Goal: Task Accomplishment & Management: Complete application form

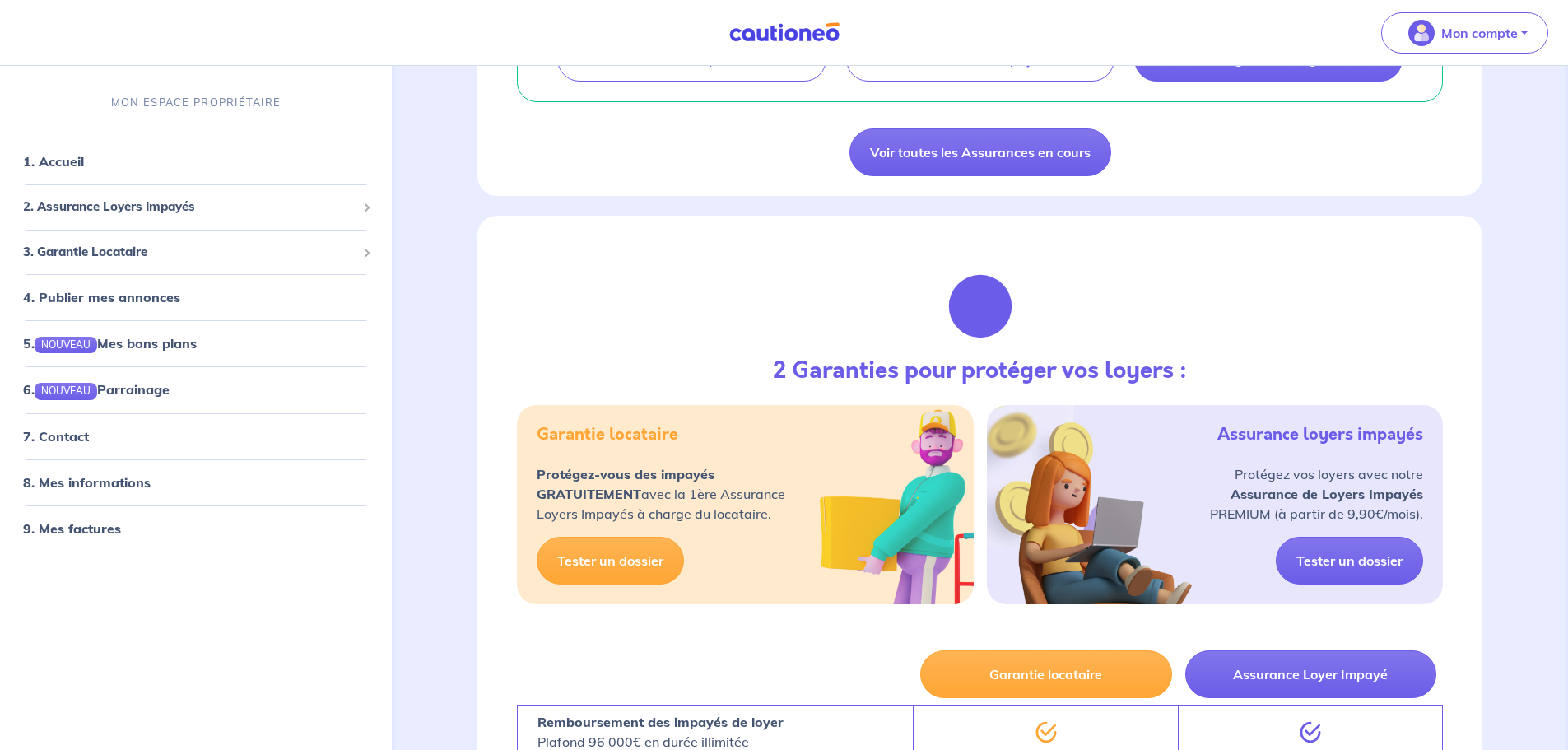
scroll to position [502, 0]
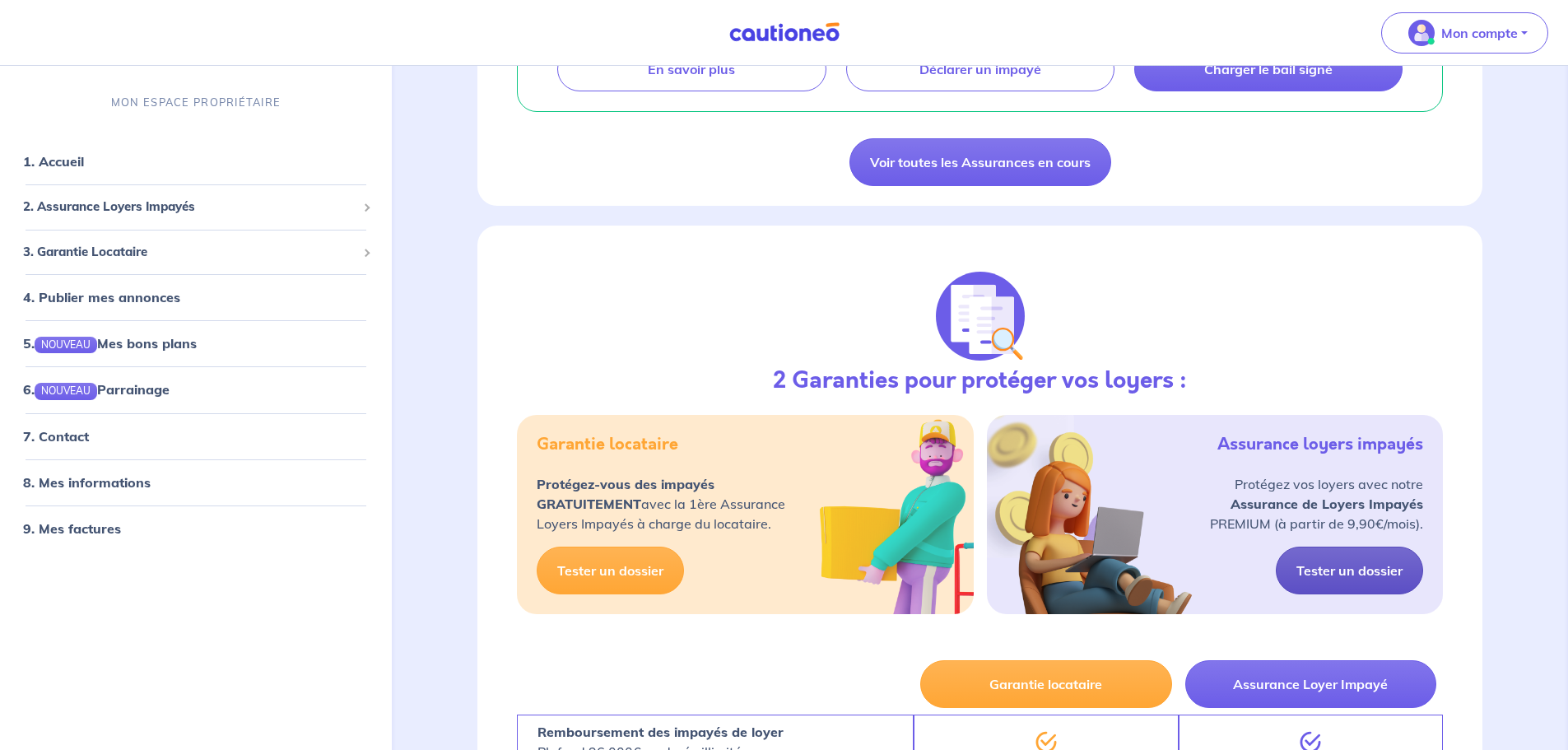
click at [1366, 570] on link "Tester un dossier" at bounding box center [1349, 570] width 147 height 48
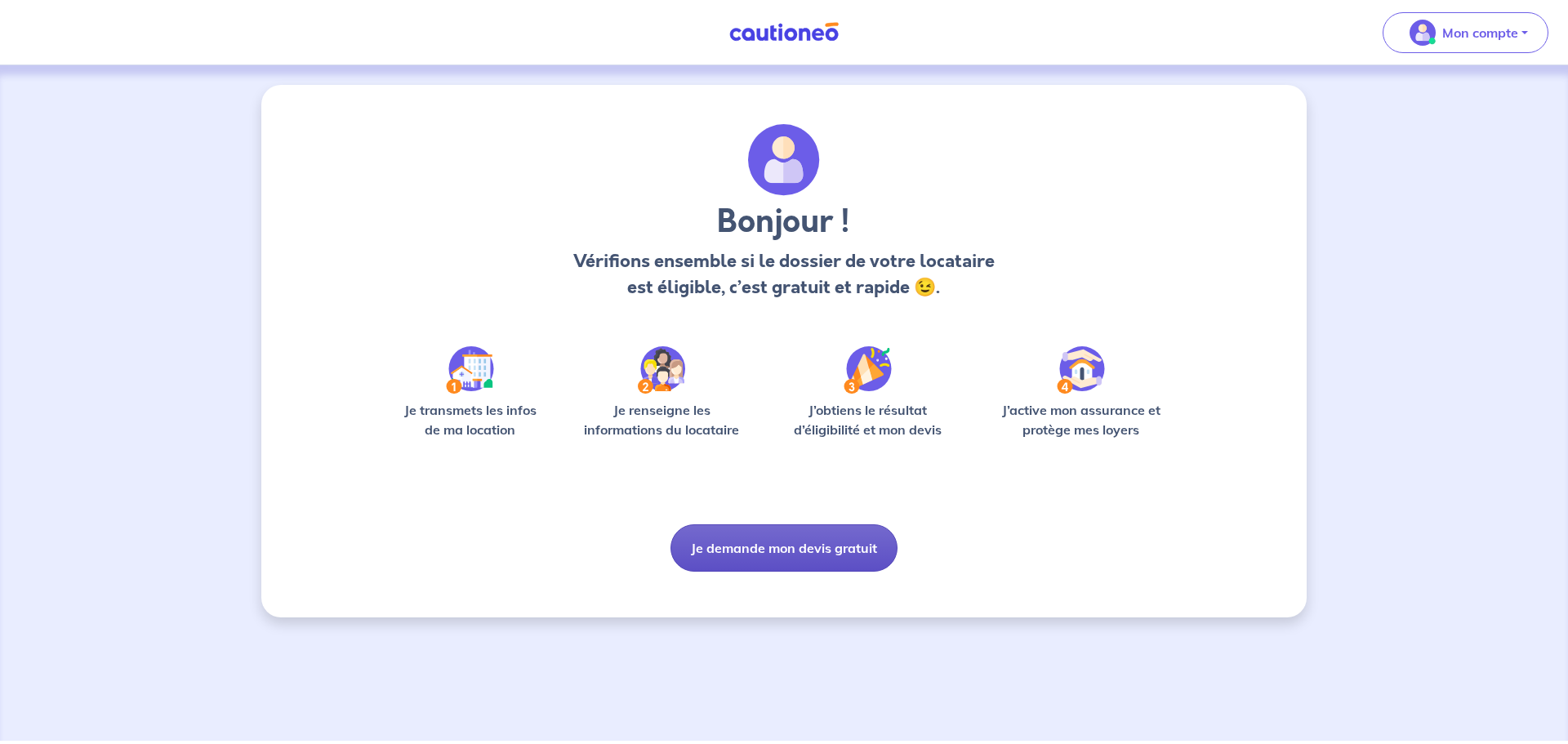
click at [812, 548] on button "Je demande mon devis gratuit" at bounding box center [784, 548] width 227 height 48
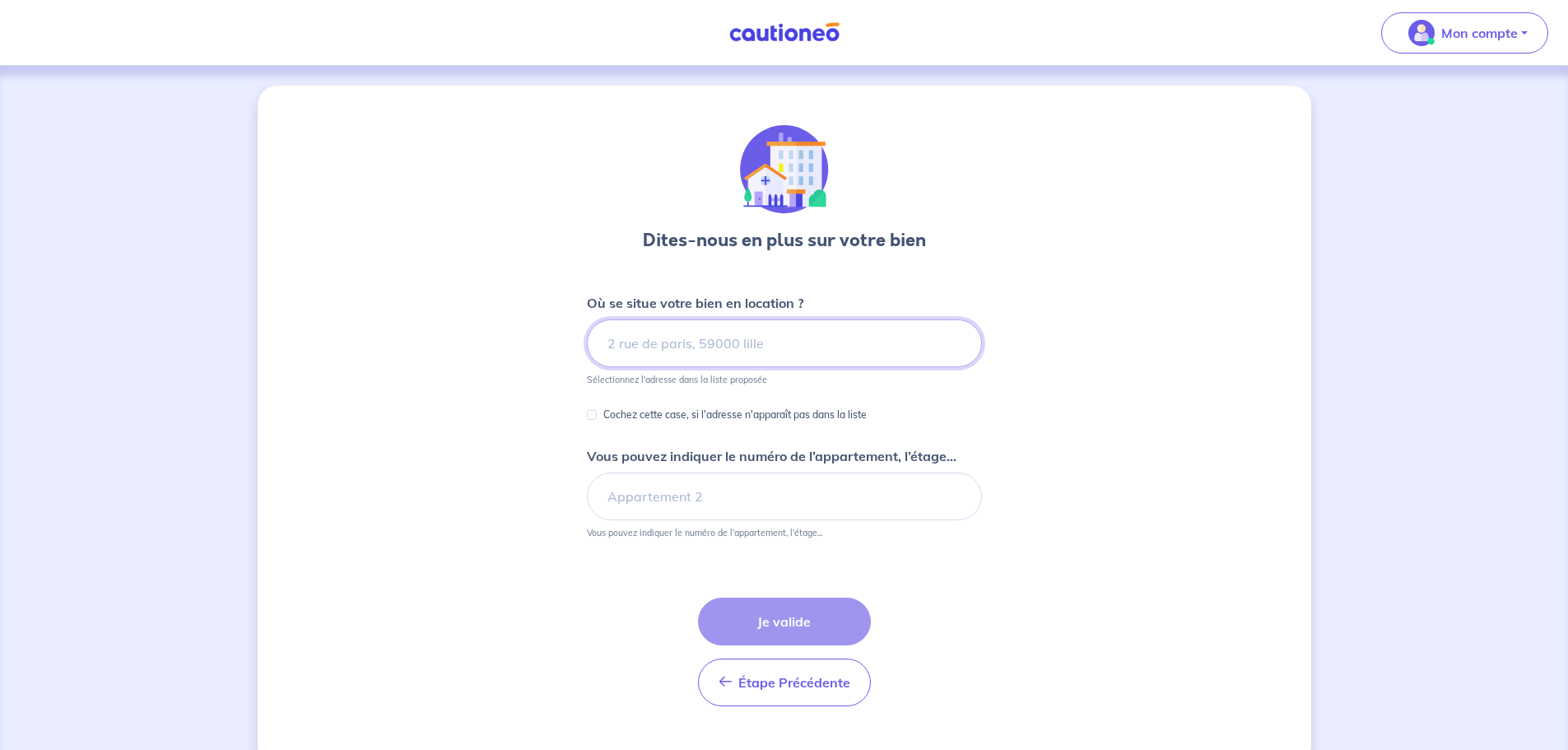
click at [785, 334] on input at bounding box center [784, 343] width 396 height 48
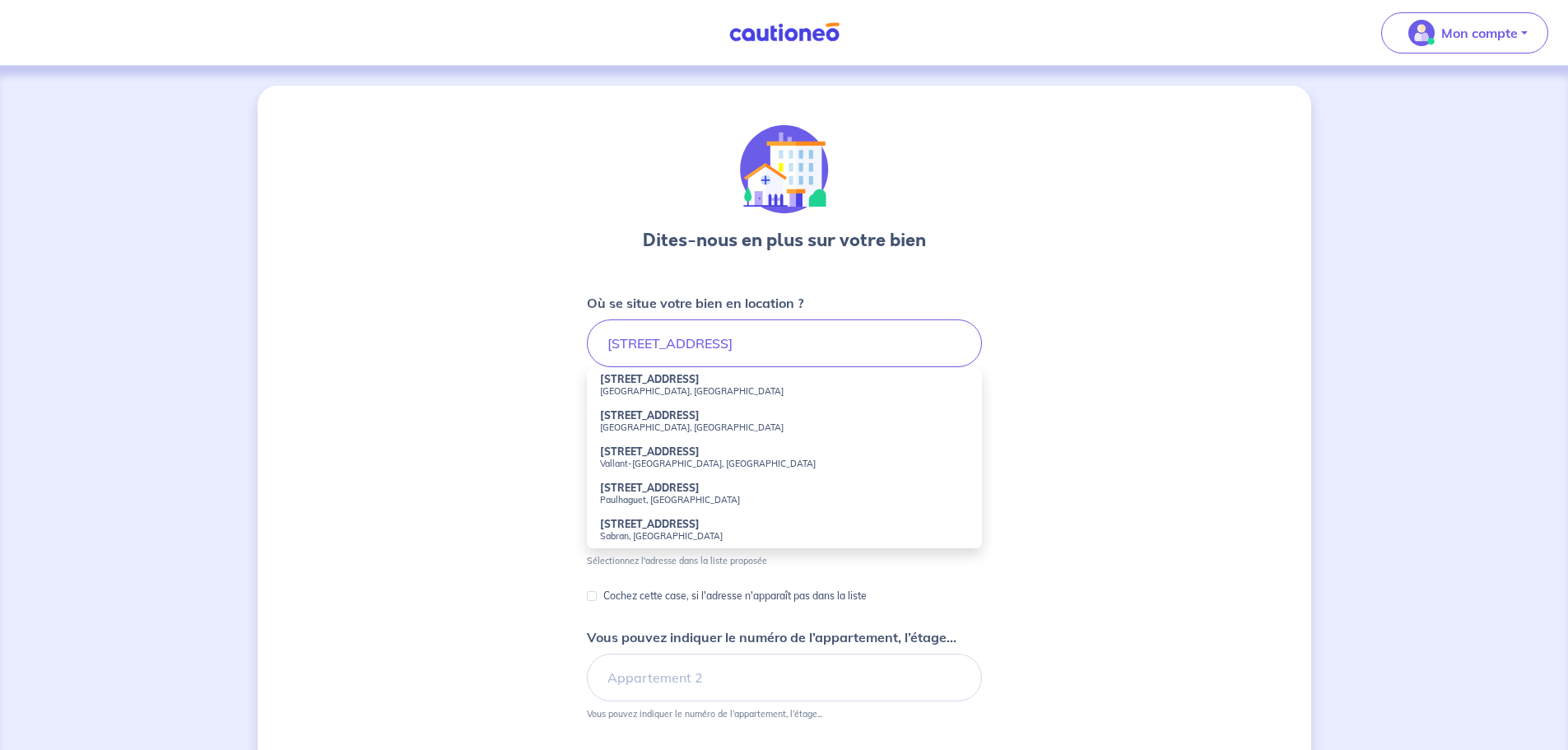
click at [881, 386] on small "[GEOGRAPHIC_DATA], [GEOGRAPHIC_DATA]" at bounding box center [784, 391] width 369 height 12
type input "[STREET_ADDRESS]"
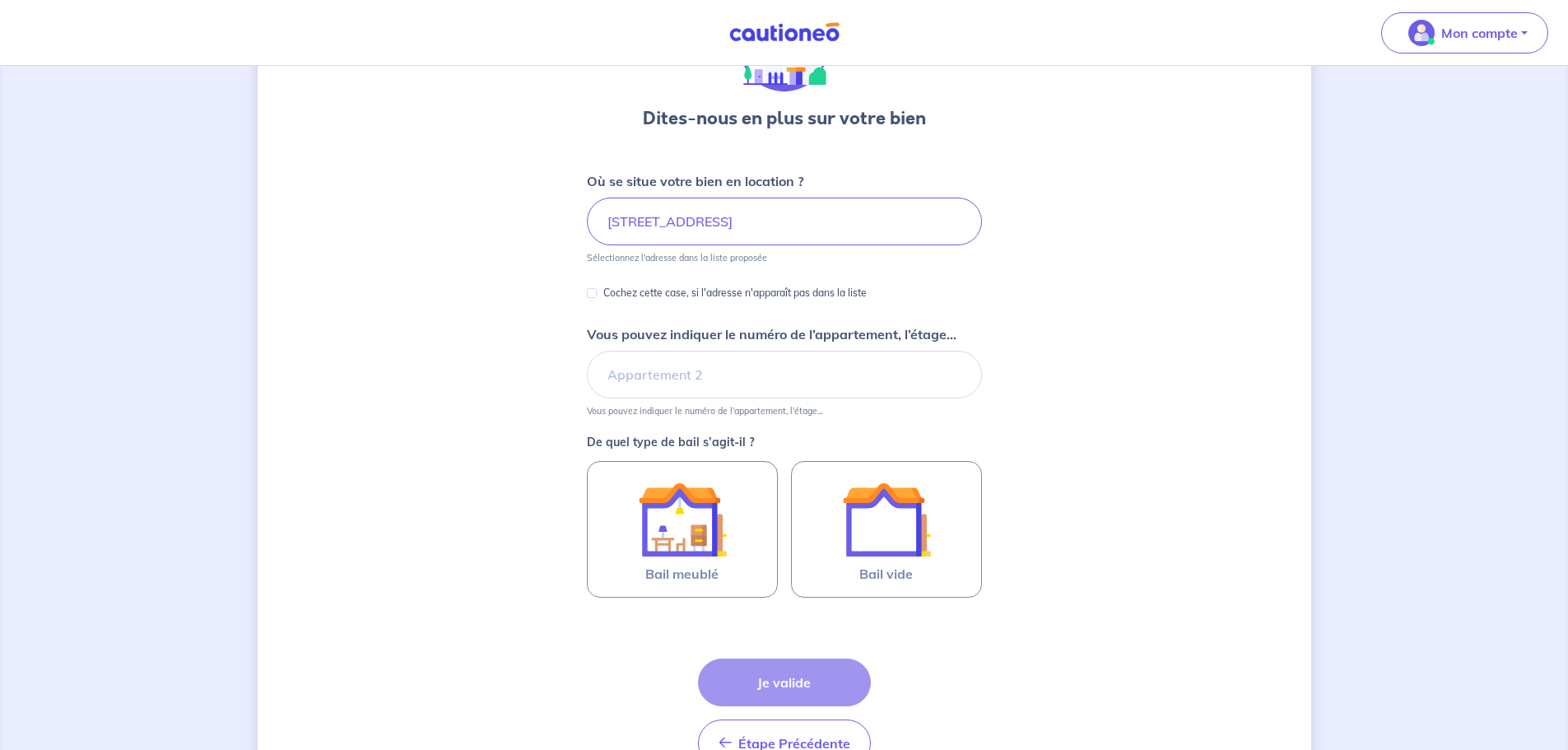
scroll to position [165, 0]
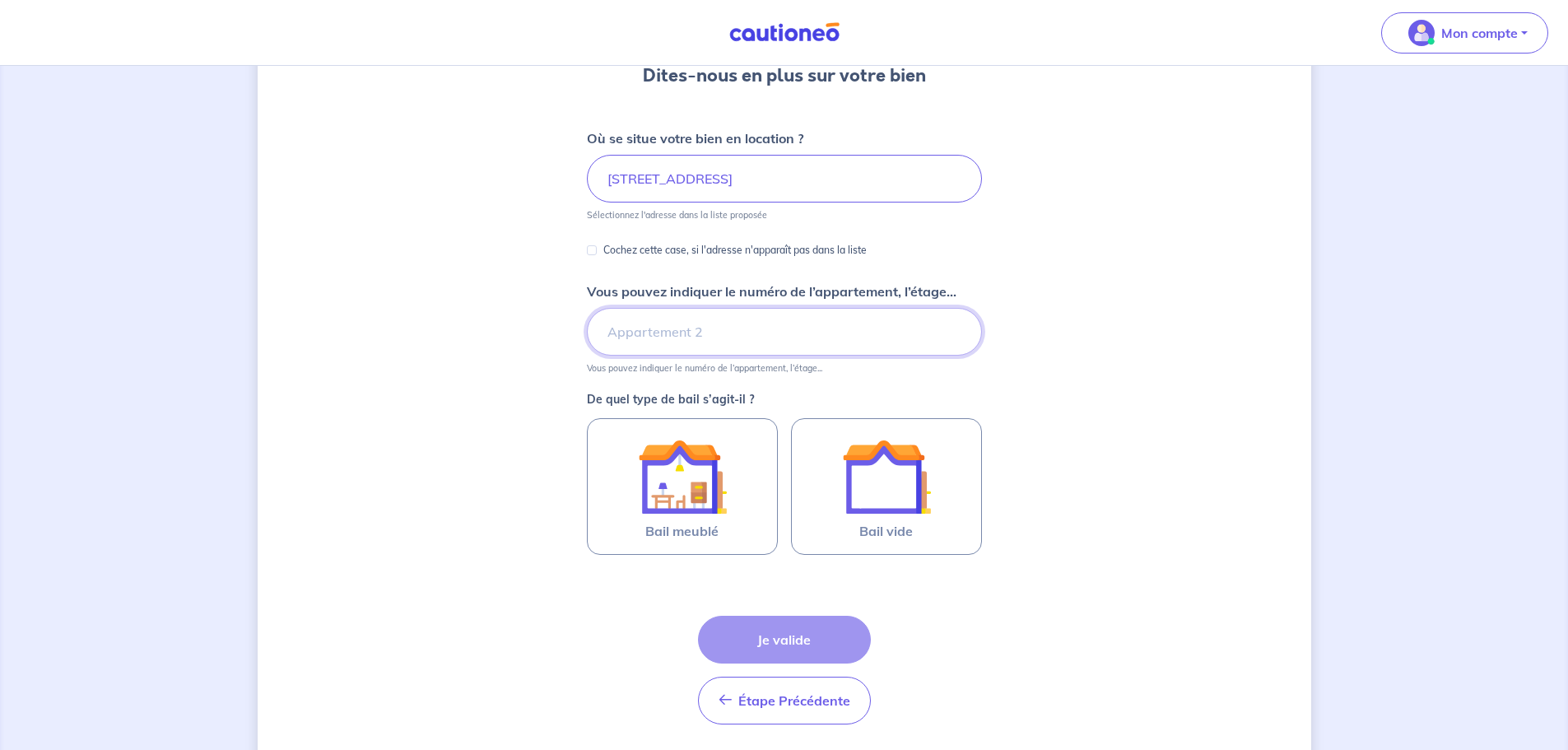
click at [687, 330] on input "Vous pouvez indiquer le numéro de l’appartement, l’étage..." at bounding box center [784, 332] width 396 height 48
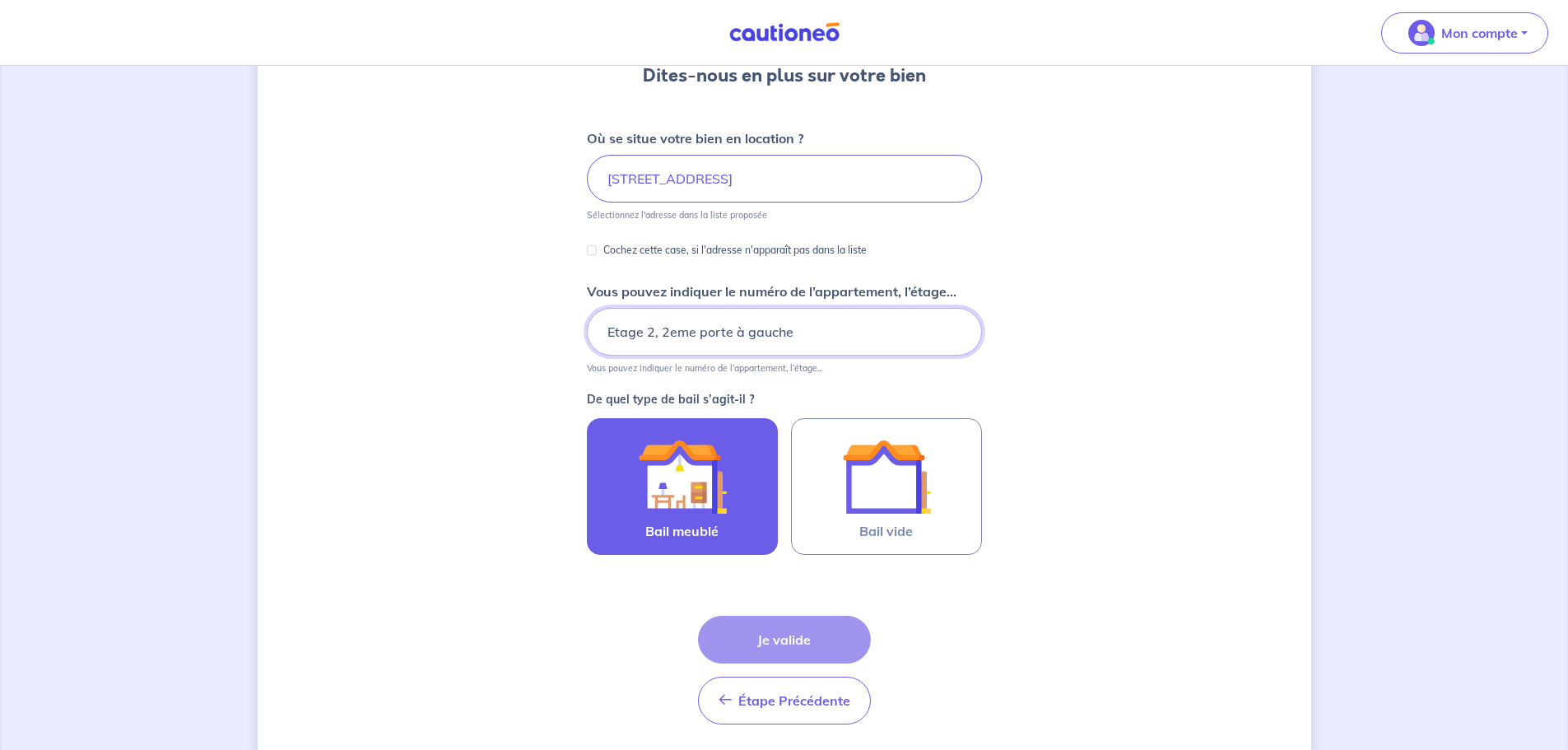
type input "Etage 2, 2eme porte à gauche"
click at [662, 458] on img at bounding box center [683, 477] width 89 height 89
click at [0, 0] on input "Bail meublé" at bounding box center [0, 0] width 0 height 0
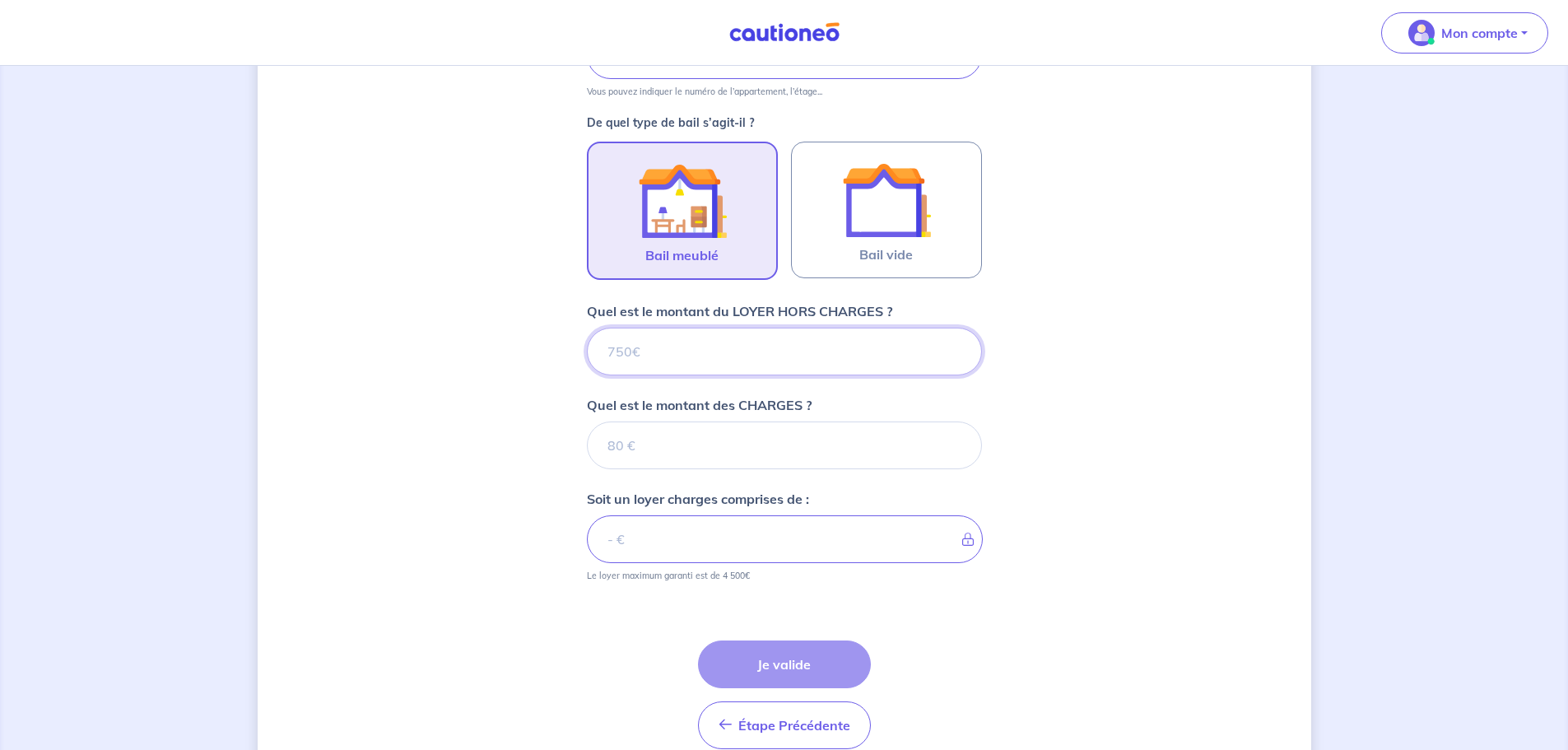
scroll to position [519, 0]
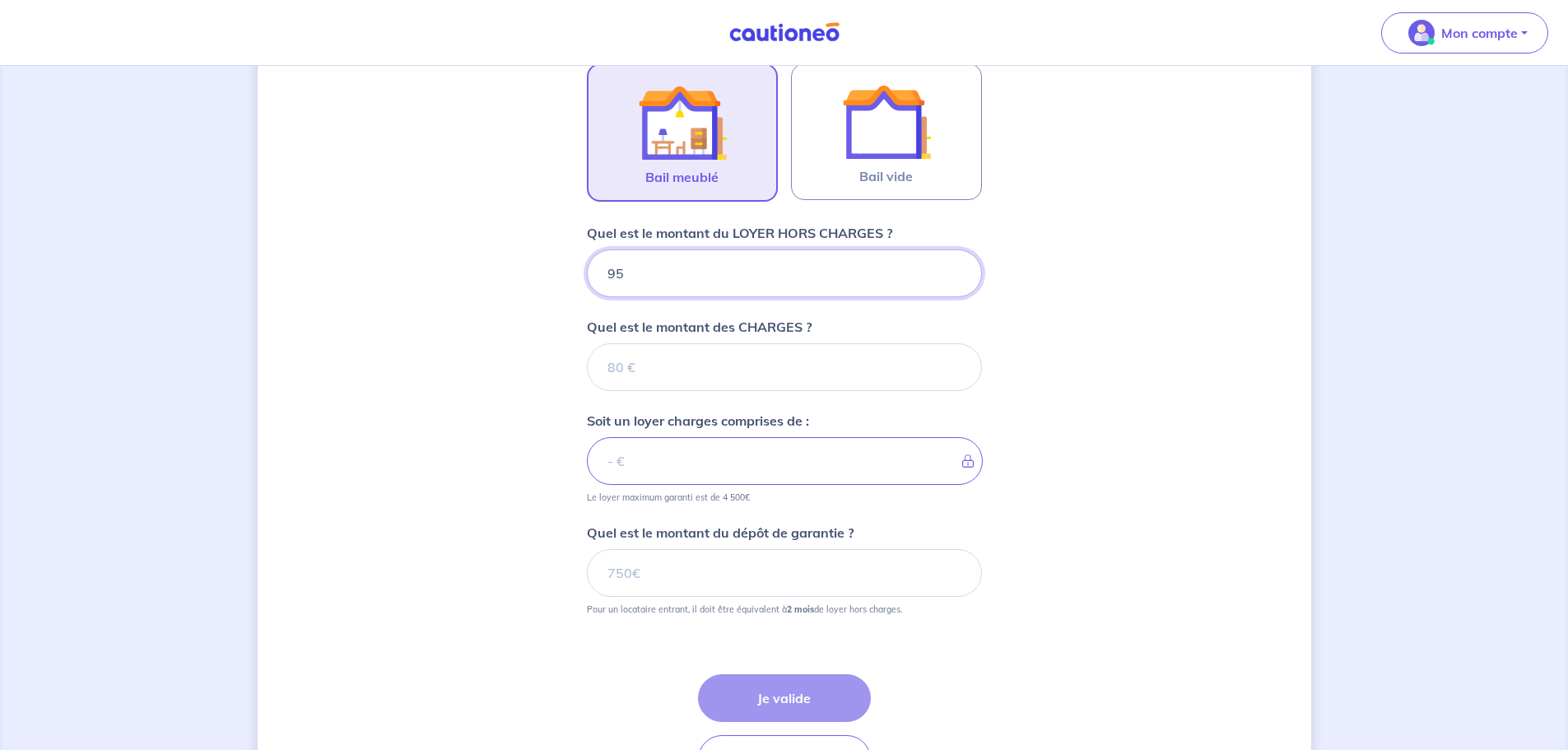
type input "950"
click at [768, 357] on input "Quel est le montant des CHARGES ?" at bounding box center [784, 367] width 396 height 48
type input "150"
type input "1100"
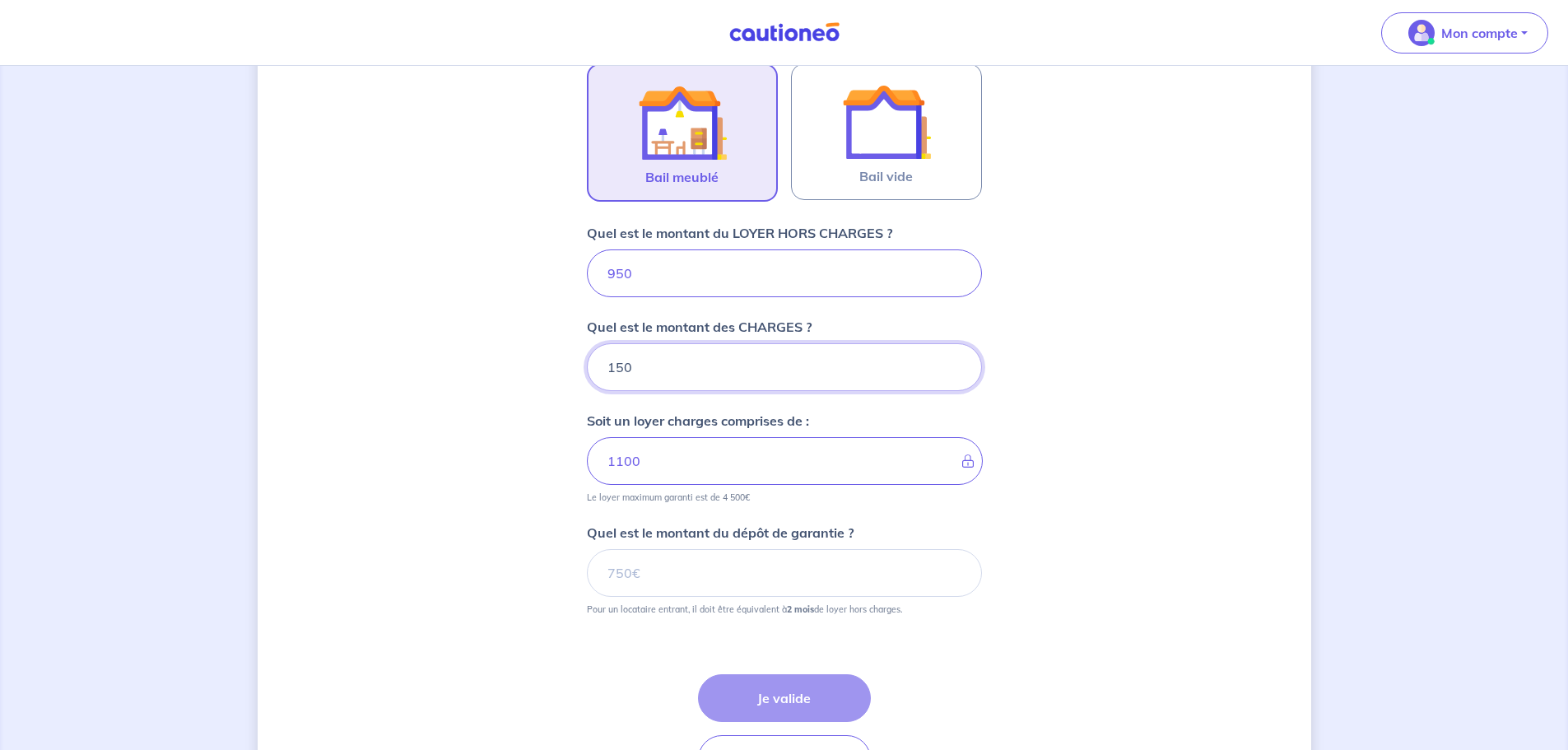
type input "150"
click at [505, 448] on div "Dites-nous en plus sur votre bien Où se situe votre bien en location ? 18 Rue d…" at bounding box center [784, 205] width 1054 height 1276
click at [697, 583] on input "Quel est le montant du dépôt de garantie ?" at bounding box center [784, 572] width 396 height 48
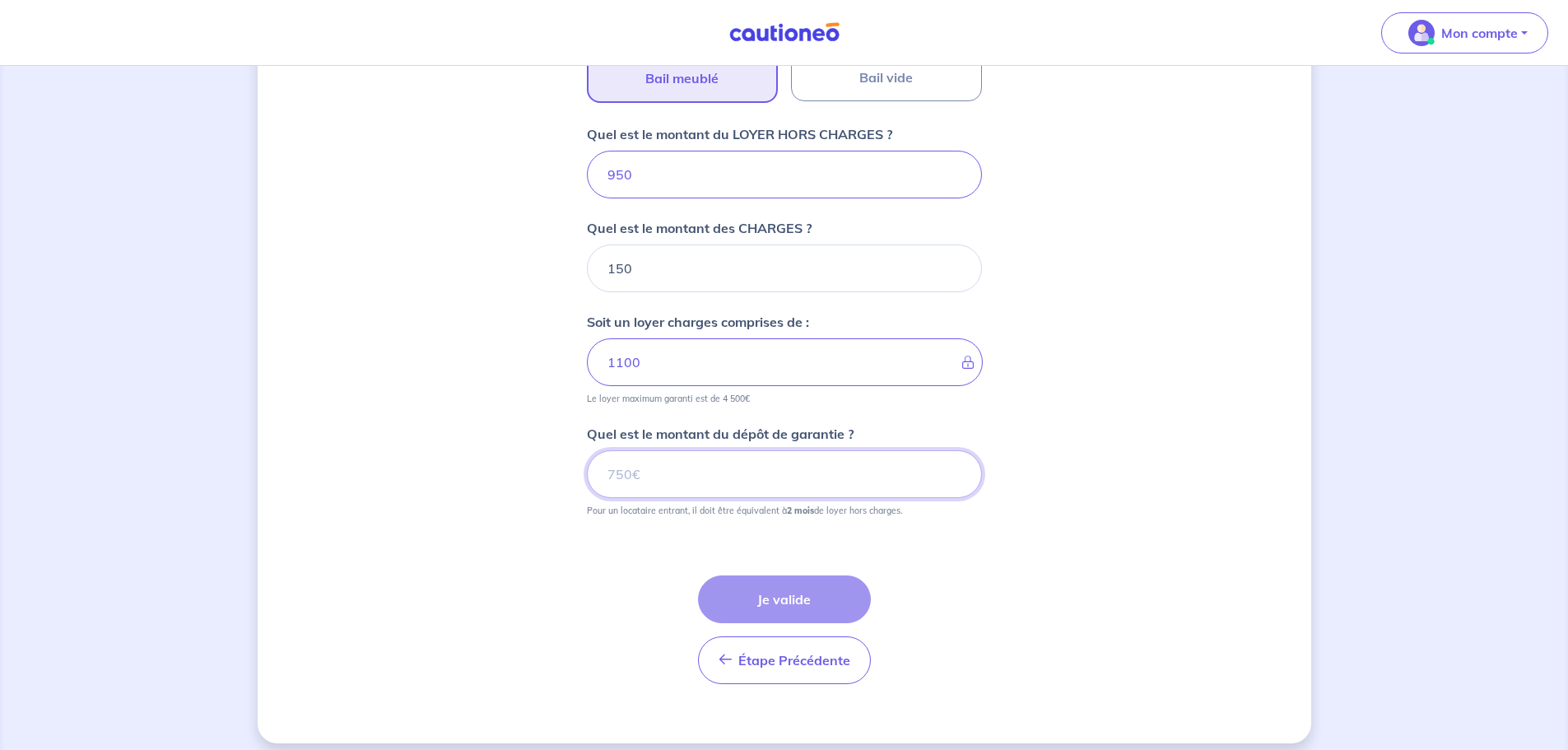
scroll to position [631, 0]
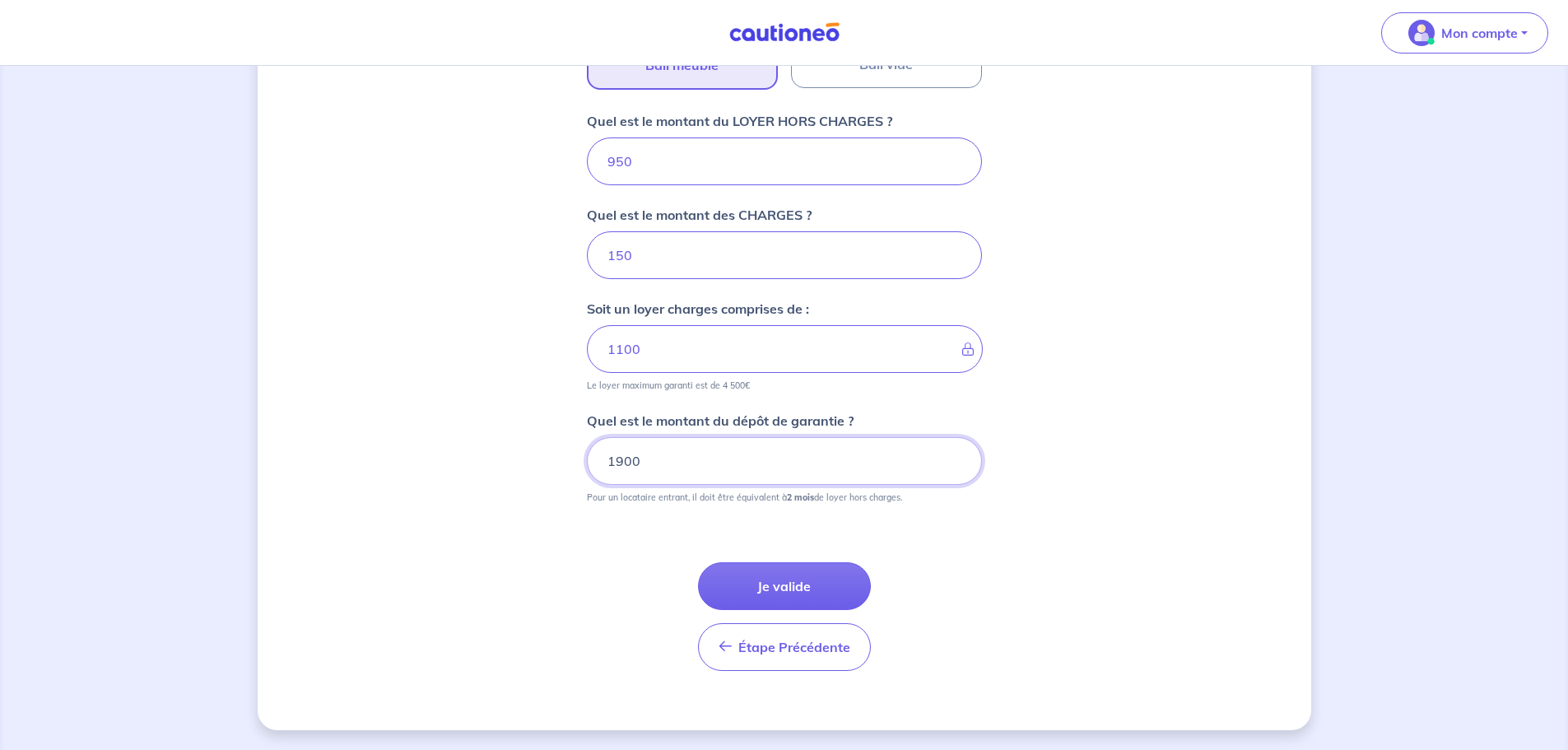
type input "1900"
click at [788, 561] on div "Étape Précédente Précédent Je valide Je valide" at bounding box center [784, 597] width 396 height 148
click at [791, 591] on button "Je valide" at bounding box center [784, 586] width 173 height 48
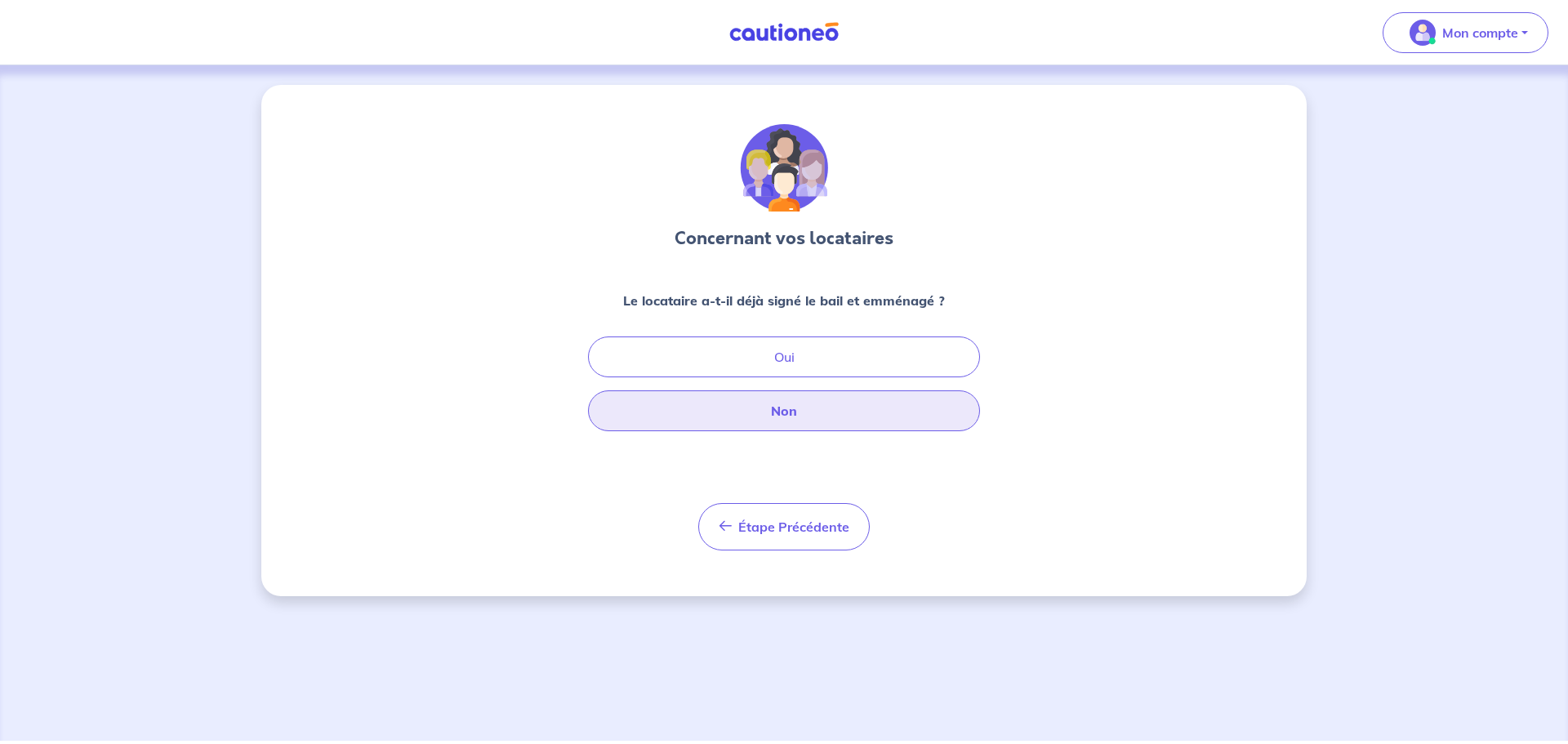
click at [881, 403] on button "Non" at bounding box center [784, 411] width 392 height 41
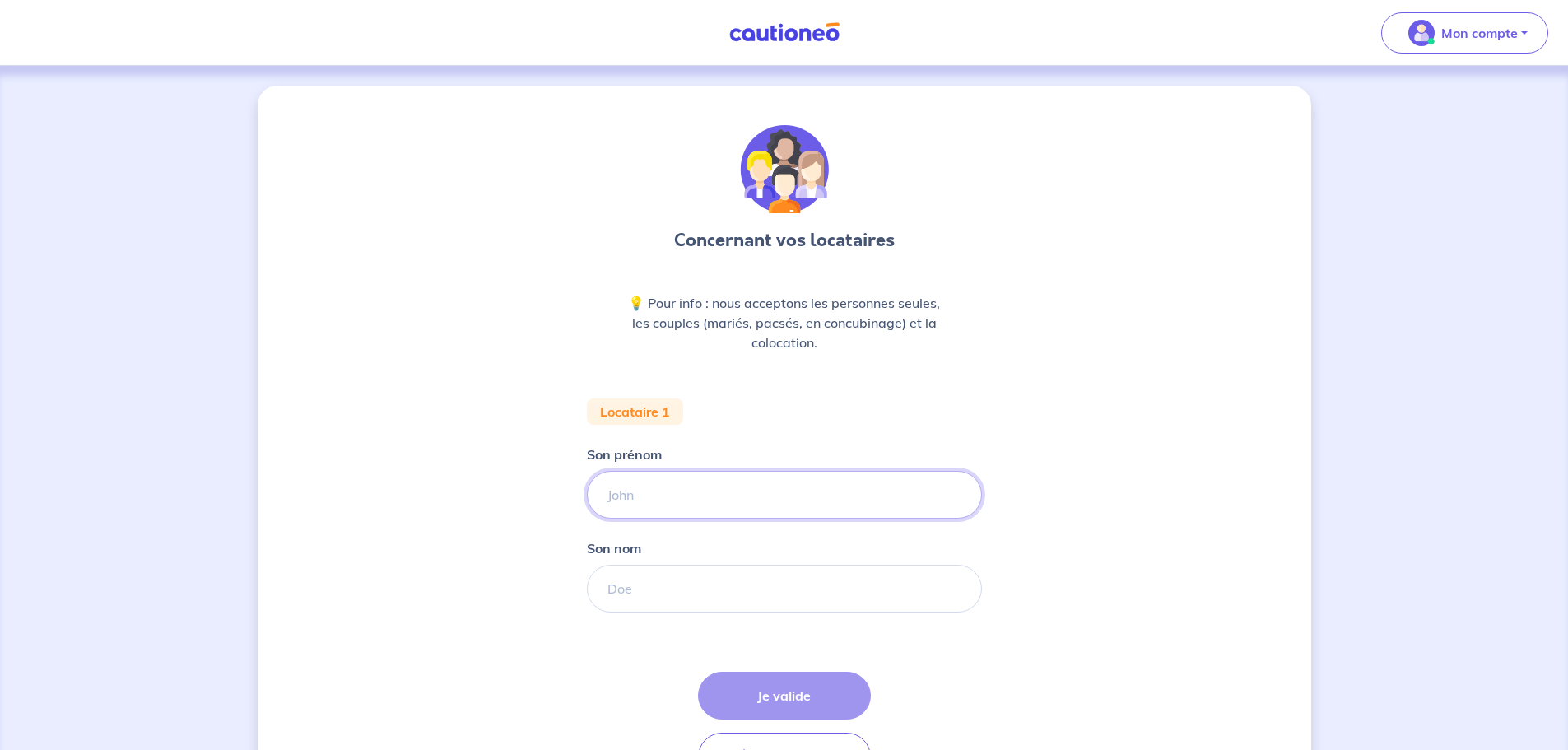
click at [660, 479] on input "Son prénom" at bounding box center [784, 494] width 396 height 48
type input "Asheeth"
click at [680, 574] on input "Son nom" at bounding box center [784, 588] width 396 height 48
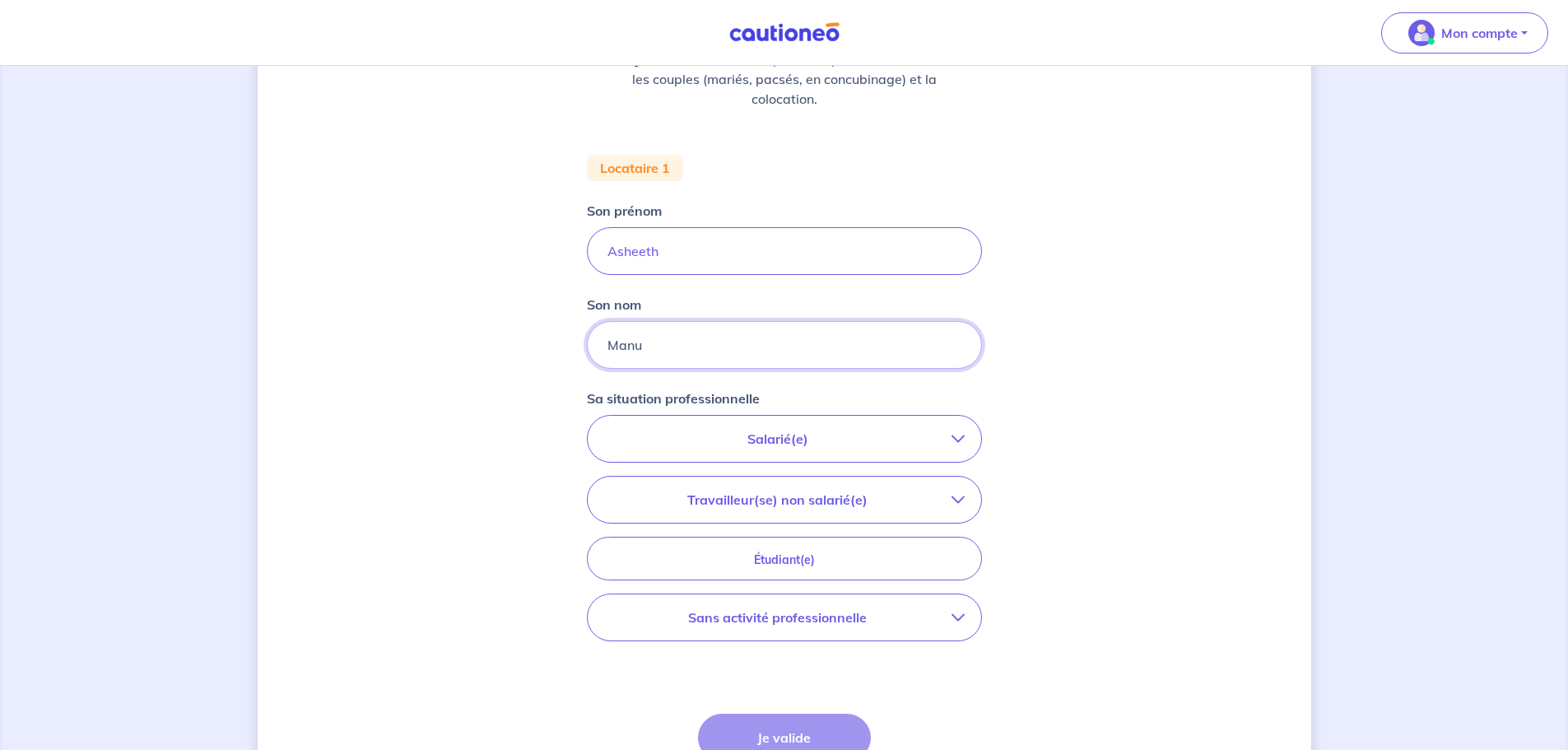
scroll to position [247, 0]
type input "Manu"
click at [940, 447] on button "Salarié(e)" at bounding box center [784, 435] width 394 height 46
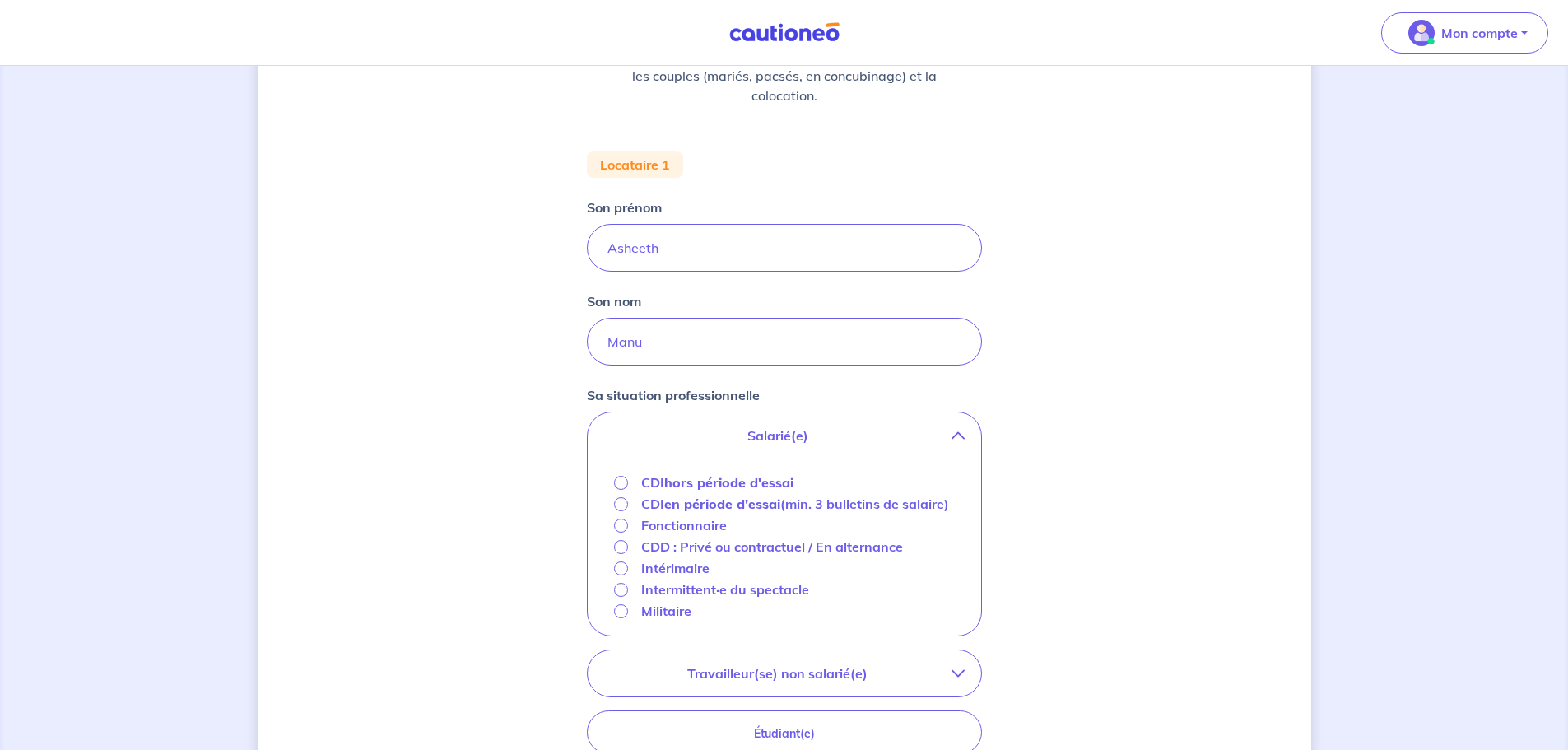
click at [712, 483] on strong "hors période d'essai" at bounding box center [729, 482] width 130 height 17
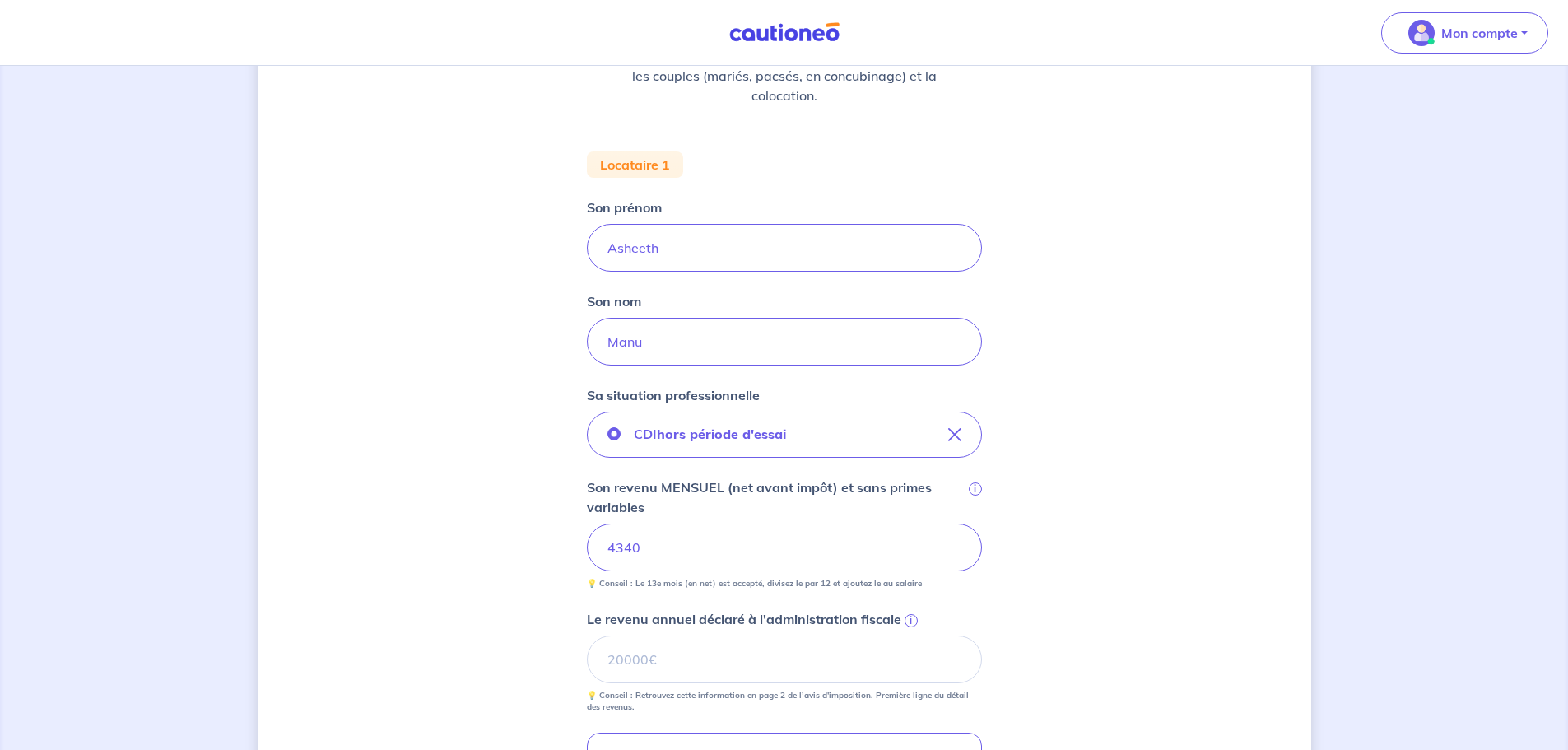
click at [1122, 526] on div "Concernant vos locataires 💡 Pour info : nous acceptons les personnes seules, le…" at bounding box center [784, 481] width 1054 height 1286
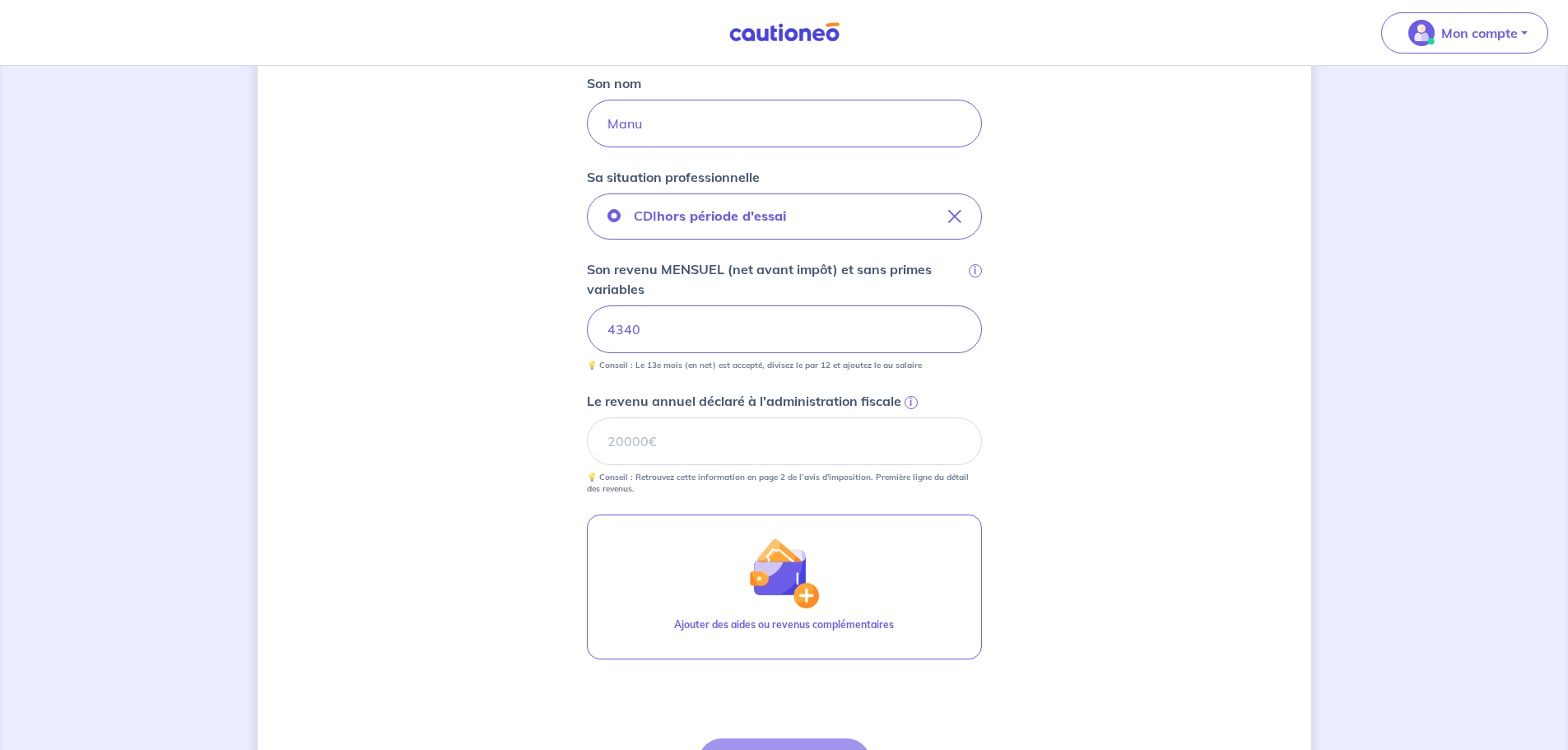
scroll to position [494, 0]
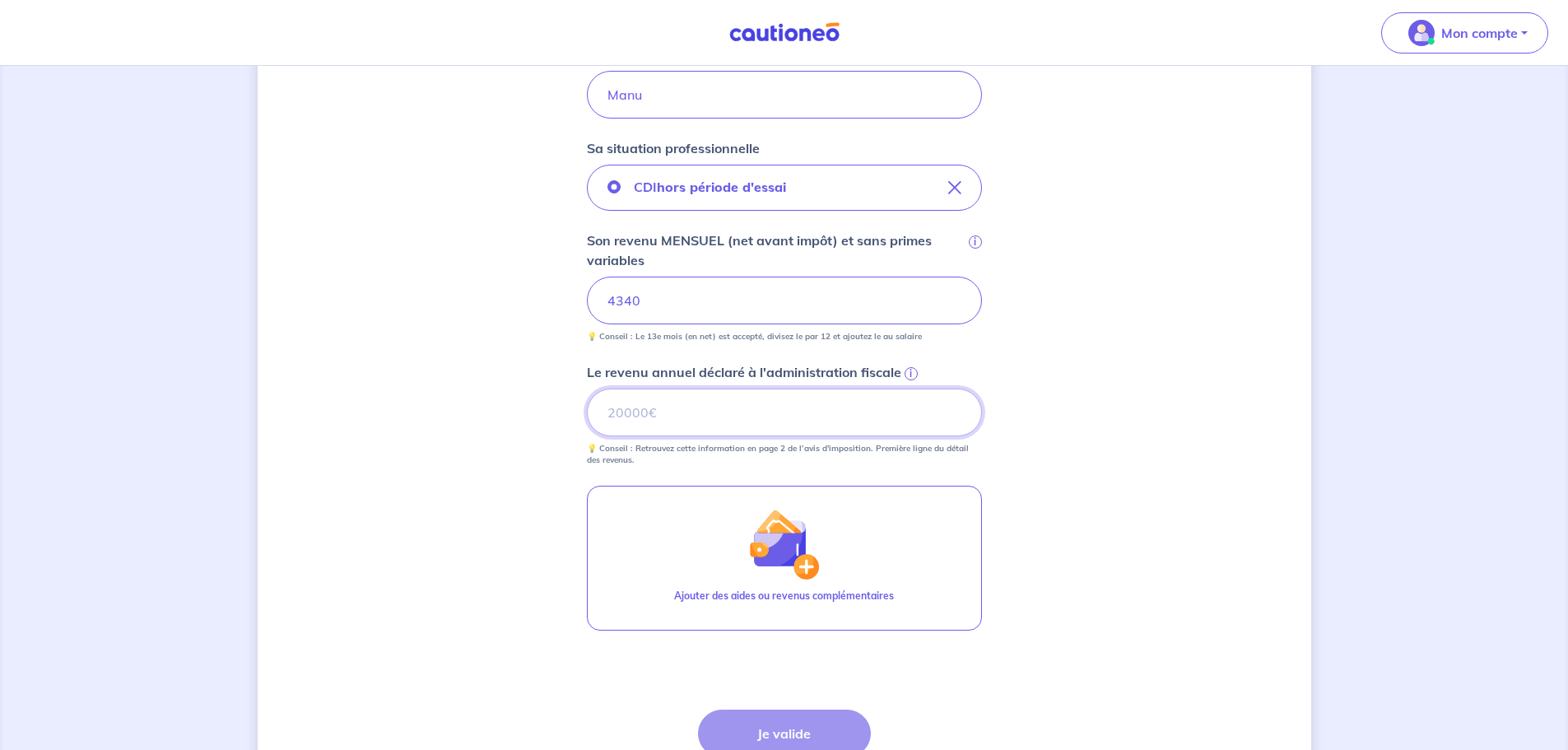
click at [873, 416] on input "Le revenu annuel déclaré à l'administration fiscale i" at bounding box center [784, 412] width 396 height 48
type input "41329"
click at [1185, 377] on div "Concernant vos locataires 💡 Pour info : nous acceptons les personnes seules, le…" at bounding box center [784, 235] width 1054 height 1286
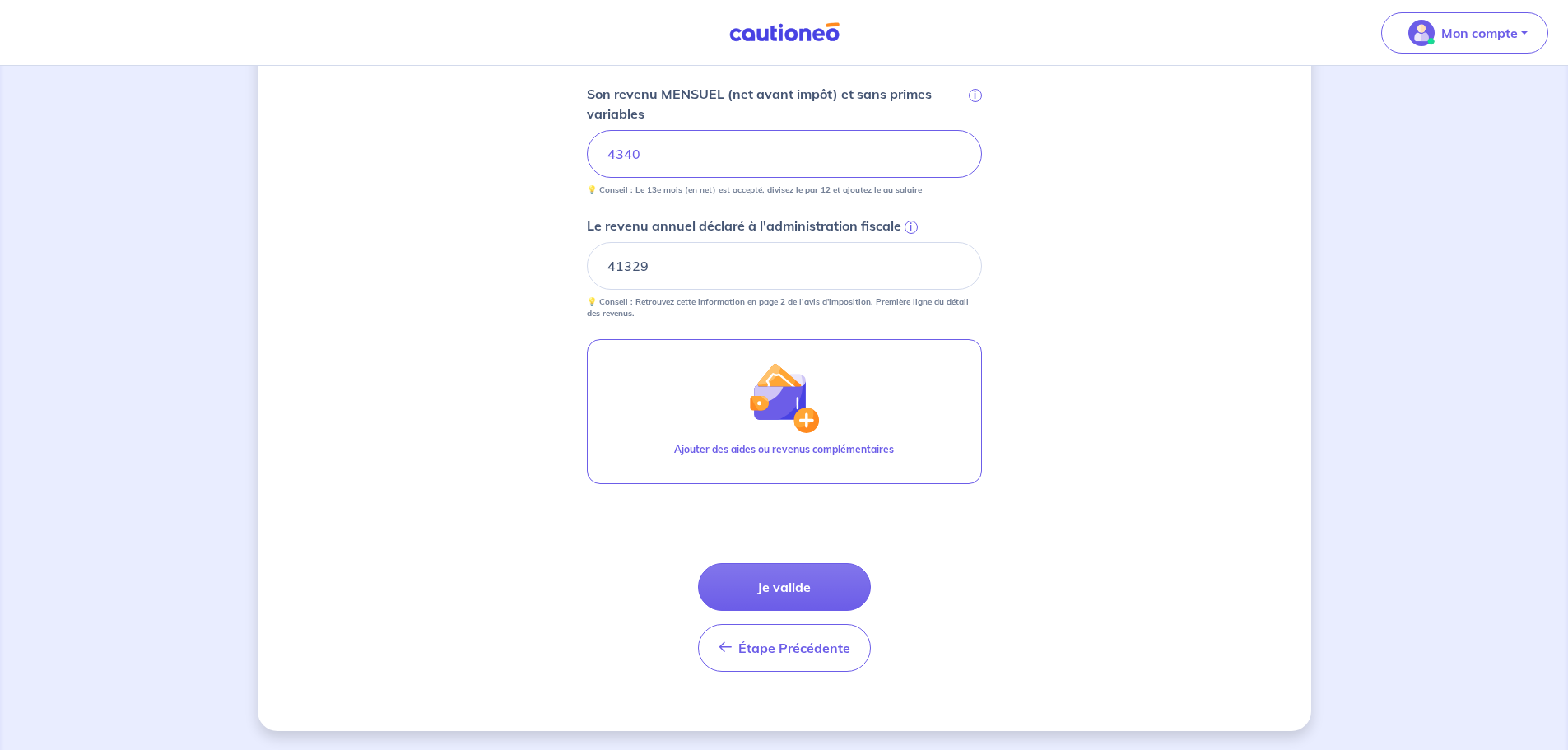
scroll to position [641, 0]
click at [837, 586] on button "Je valide" at bounding box center [784, 586] width 173 height 48
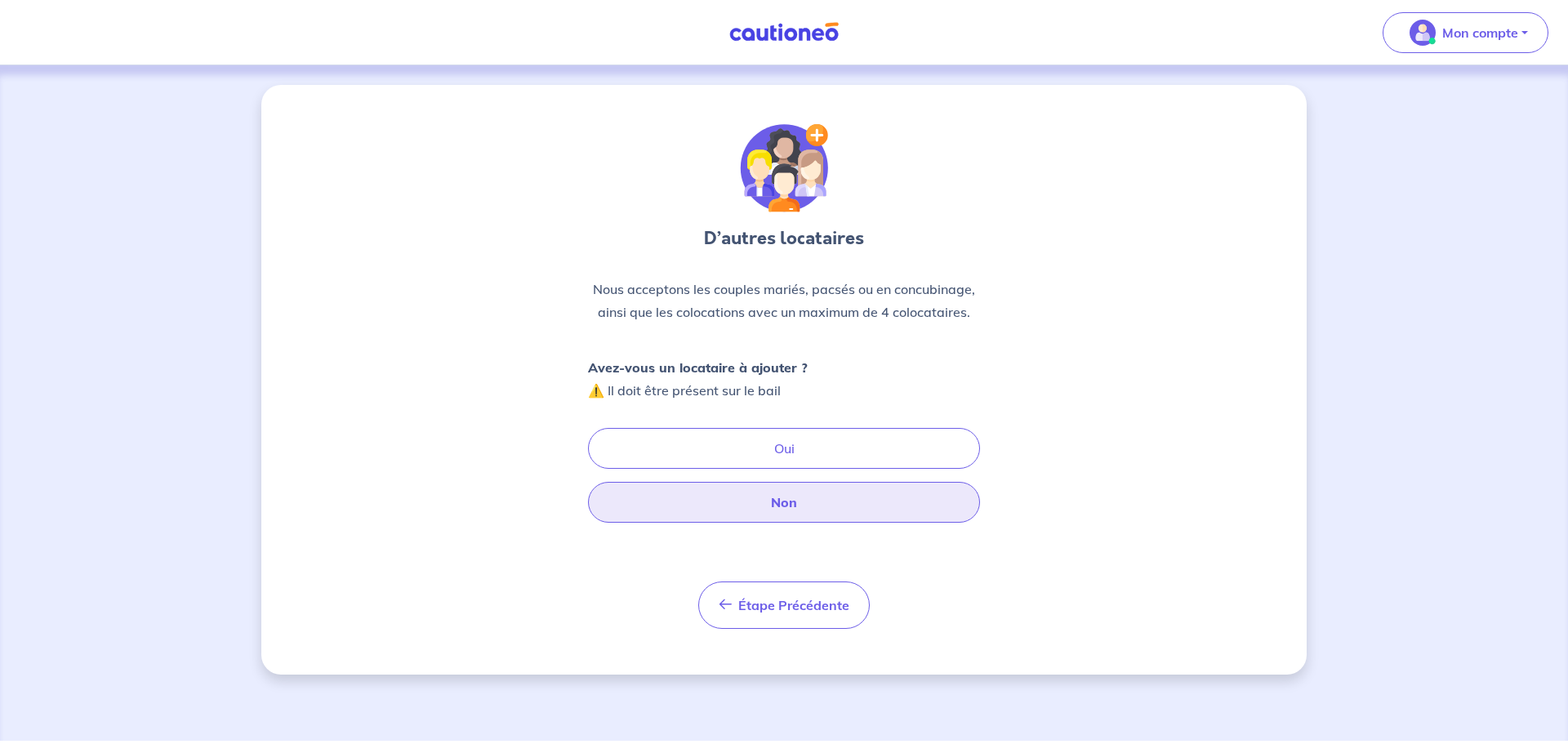
click at [852, 506] on button "Non" at bounding box center [784, 502] width 392 height 41
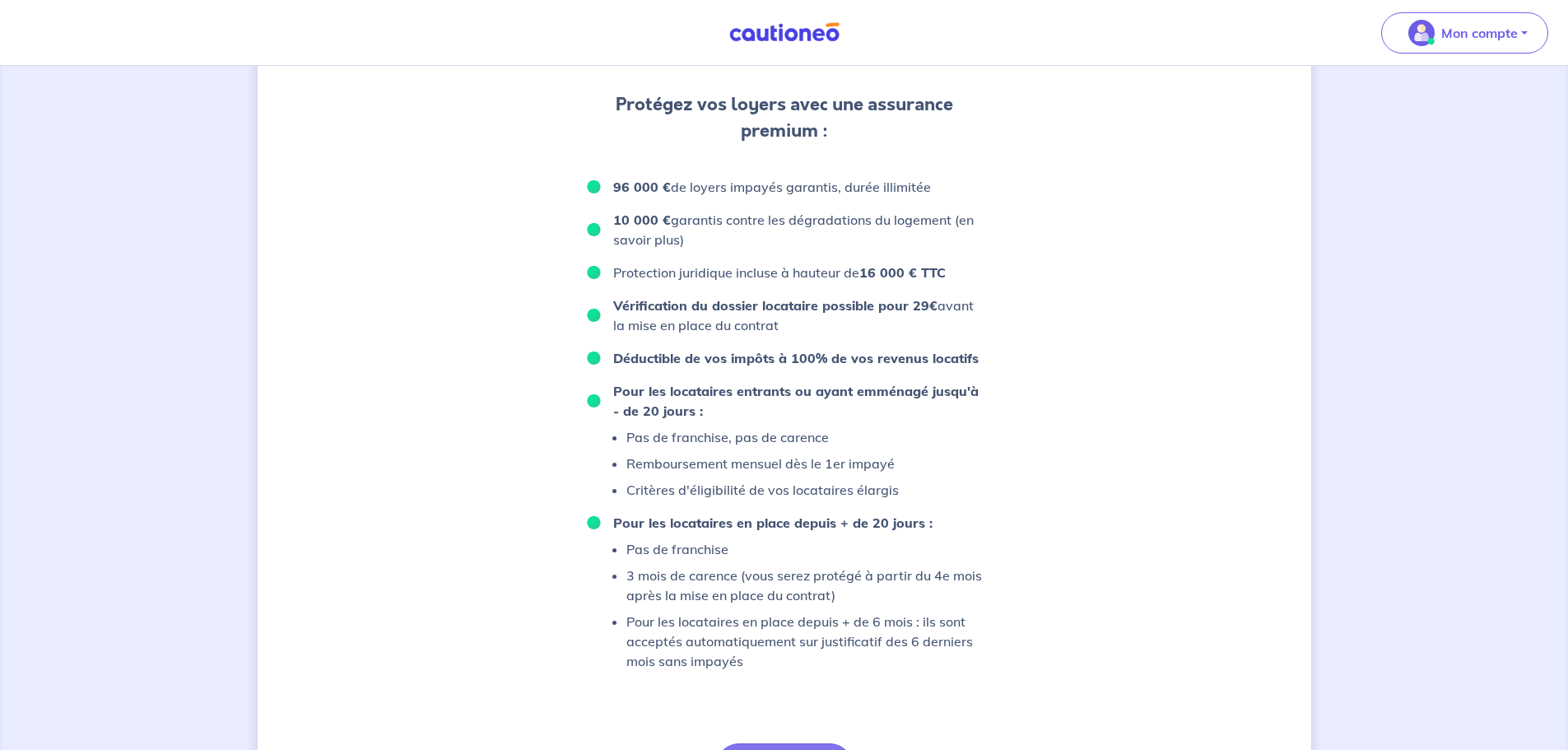
scroll to position [988, 0]
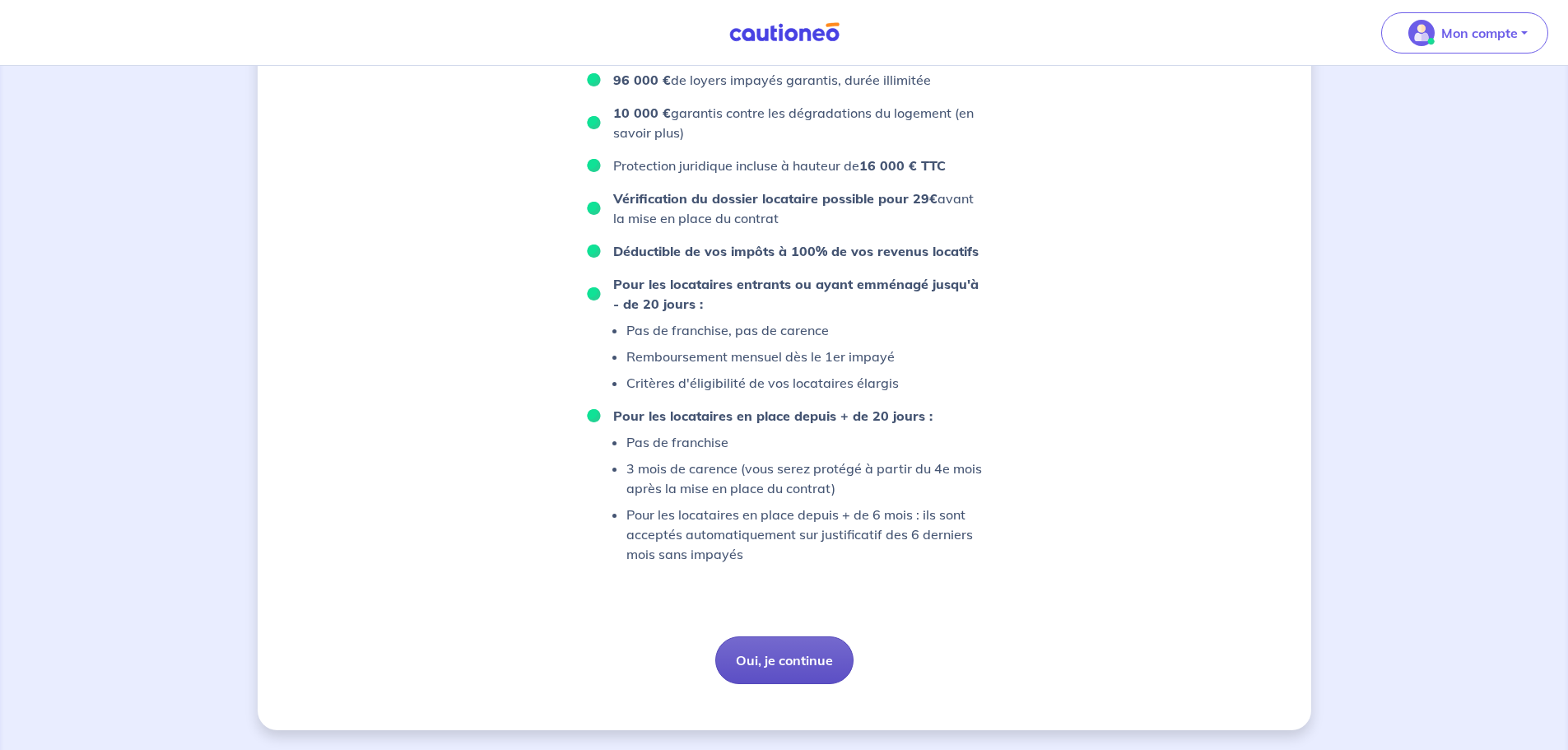
click at [790, 657] on button "Oui, je continue" at bounding box center [784, 660] width 138 height 48
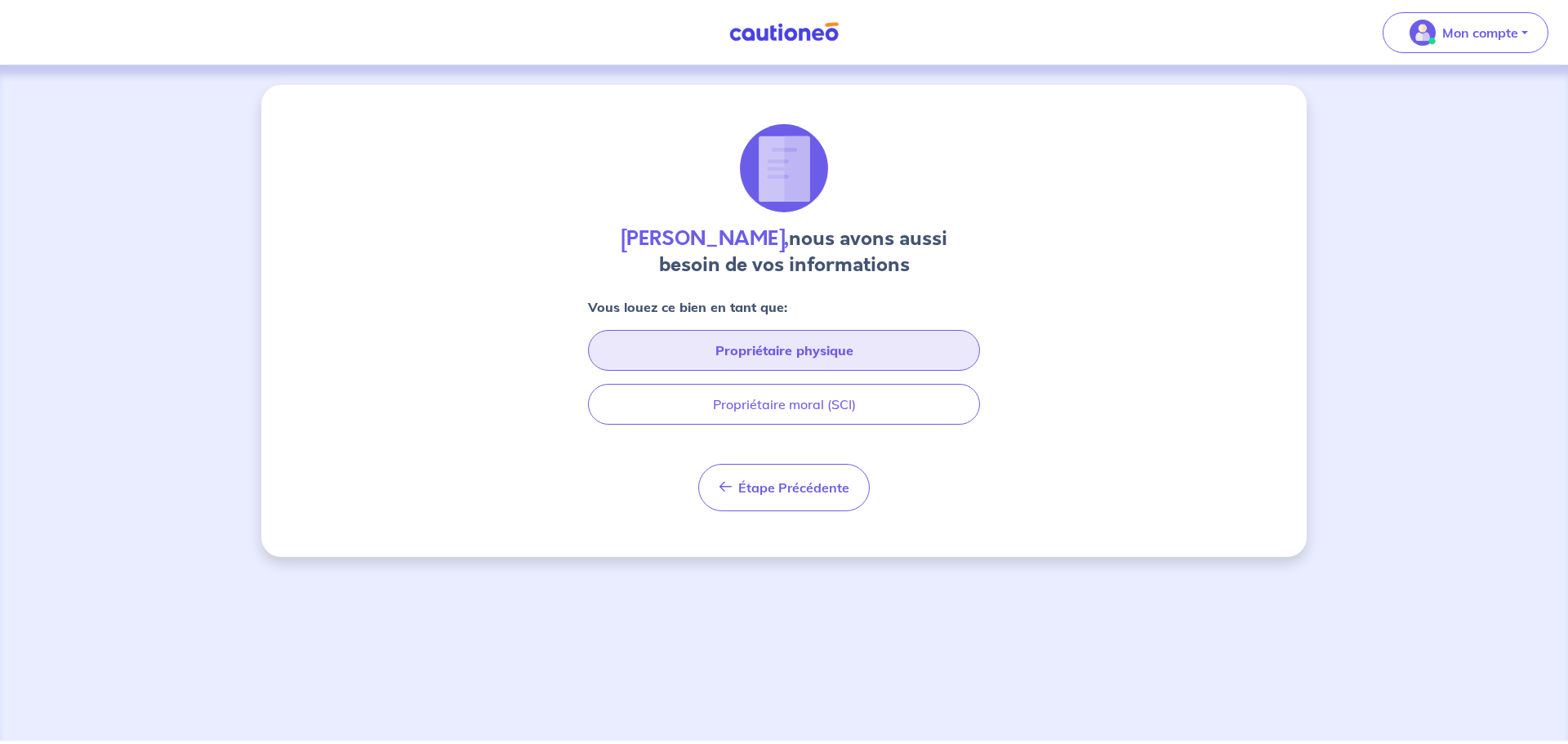
click at [857, 349] on button "Propriétaire physique" at bounding box center [784, 350] width 392 height 41
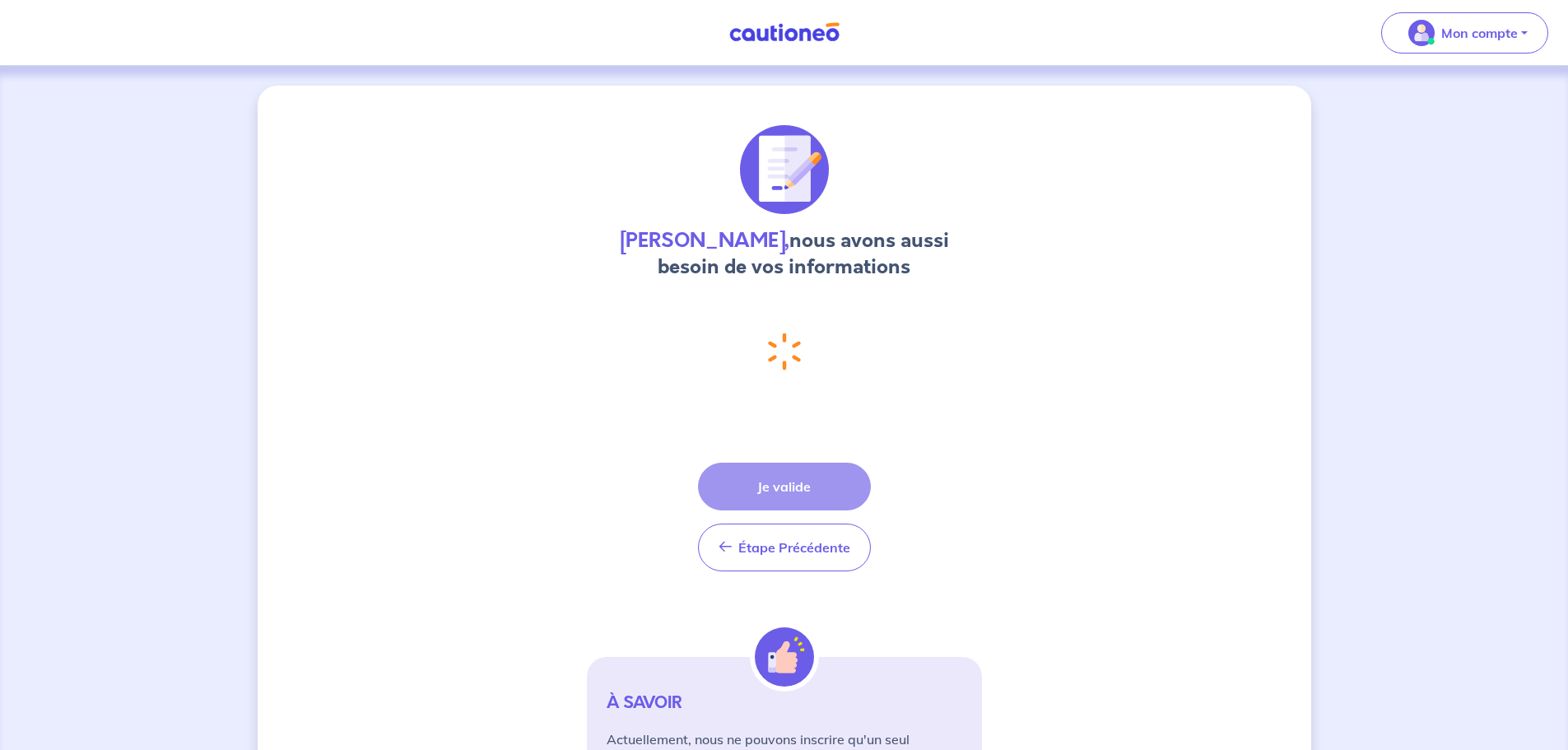
select select "FR"
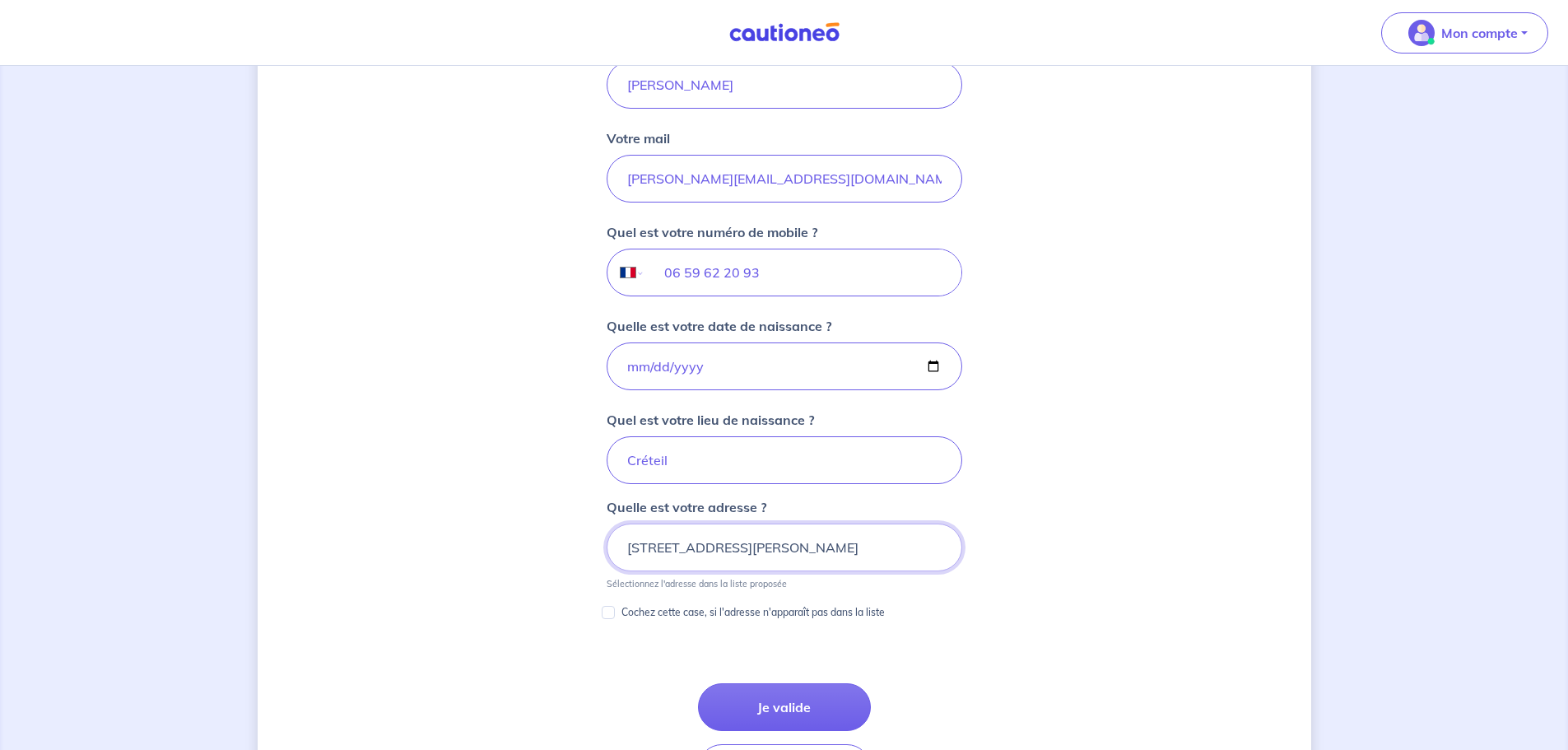
scroll to position [659, 0]
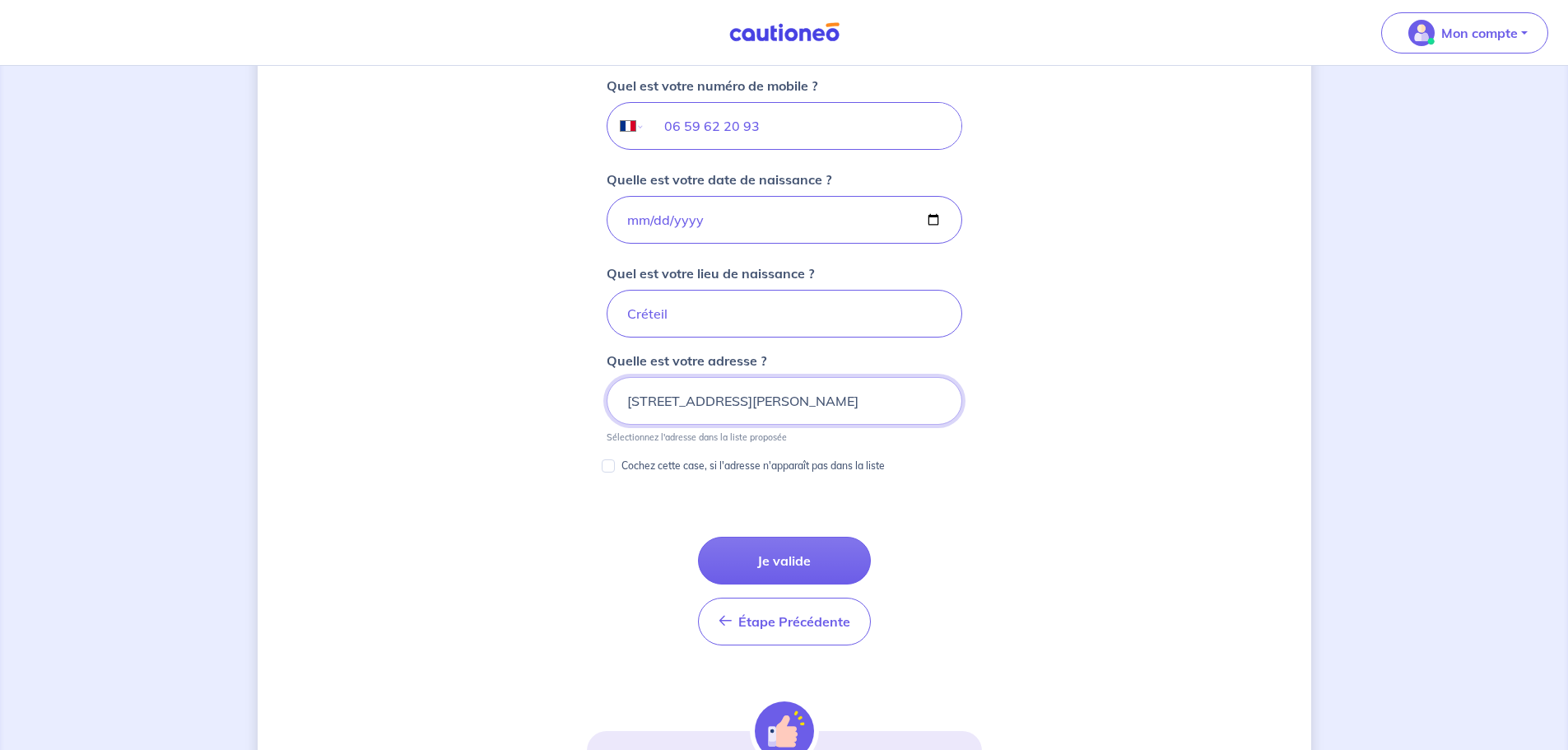
click at [618, 396] on input "50 Avenue Gabriel Péri, 94100 Saint-Maur-des-Fossés" at bounding box center [784, 401] width 356 height 48
click at [627, 396] on input "50 Avenue Gabriel Péri, 94100 Saint-Maur-des-Fossés" at bounding box center [784, 401] width 356 height 48
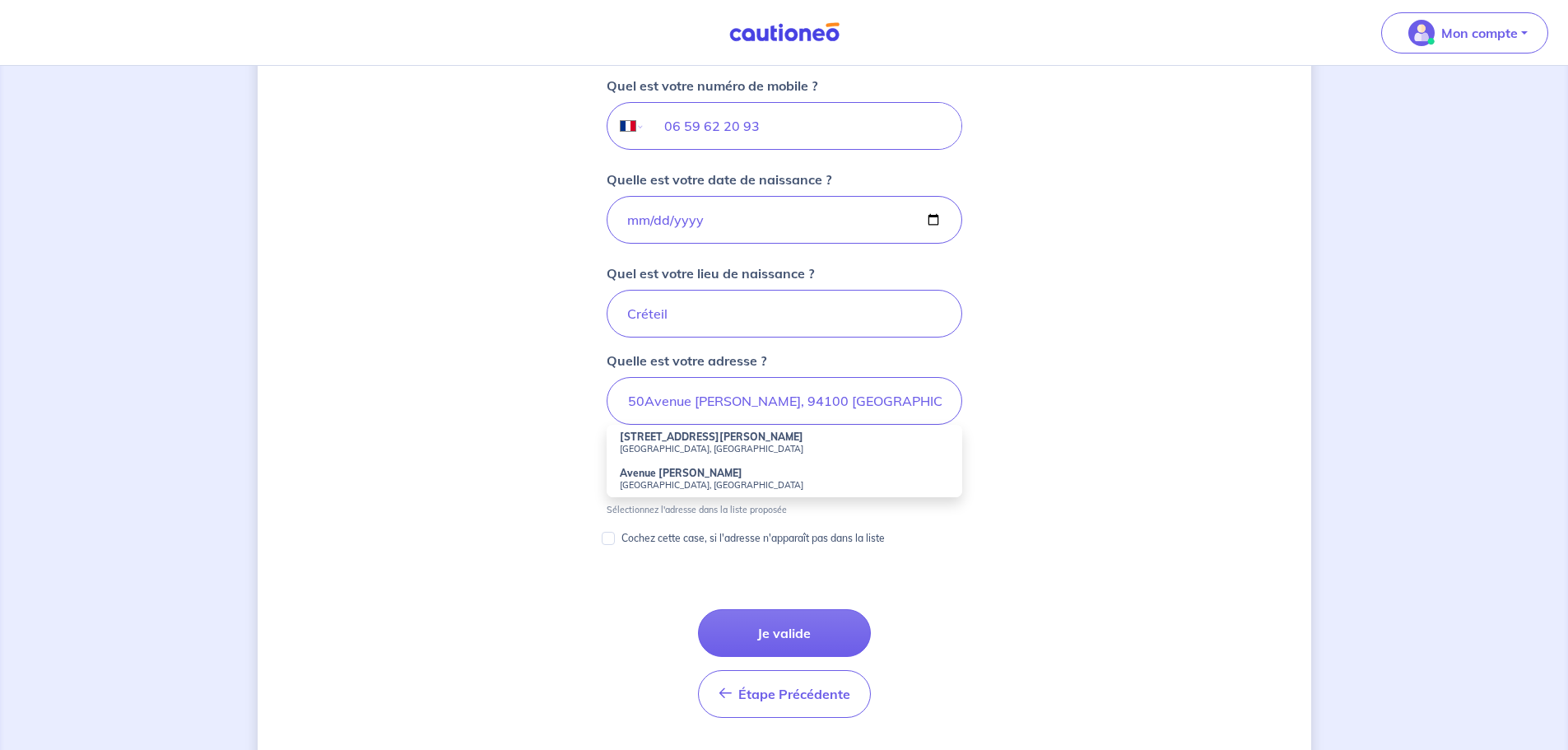
scroll to position [0, 0]
click at [868, 439] on li "50 Avenue Gabriel Péri 50 94100 Saint-Maur-des-Fossés, France" at bounding box center [784, 443] width 356 height 36
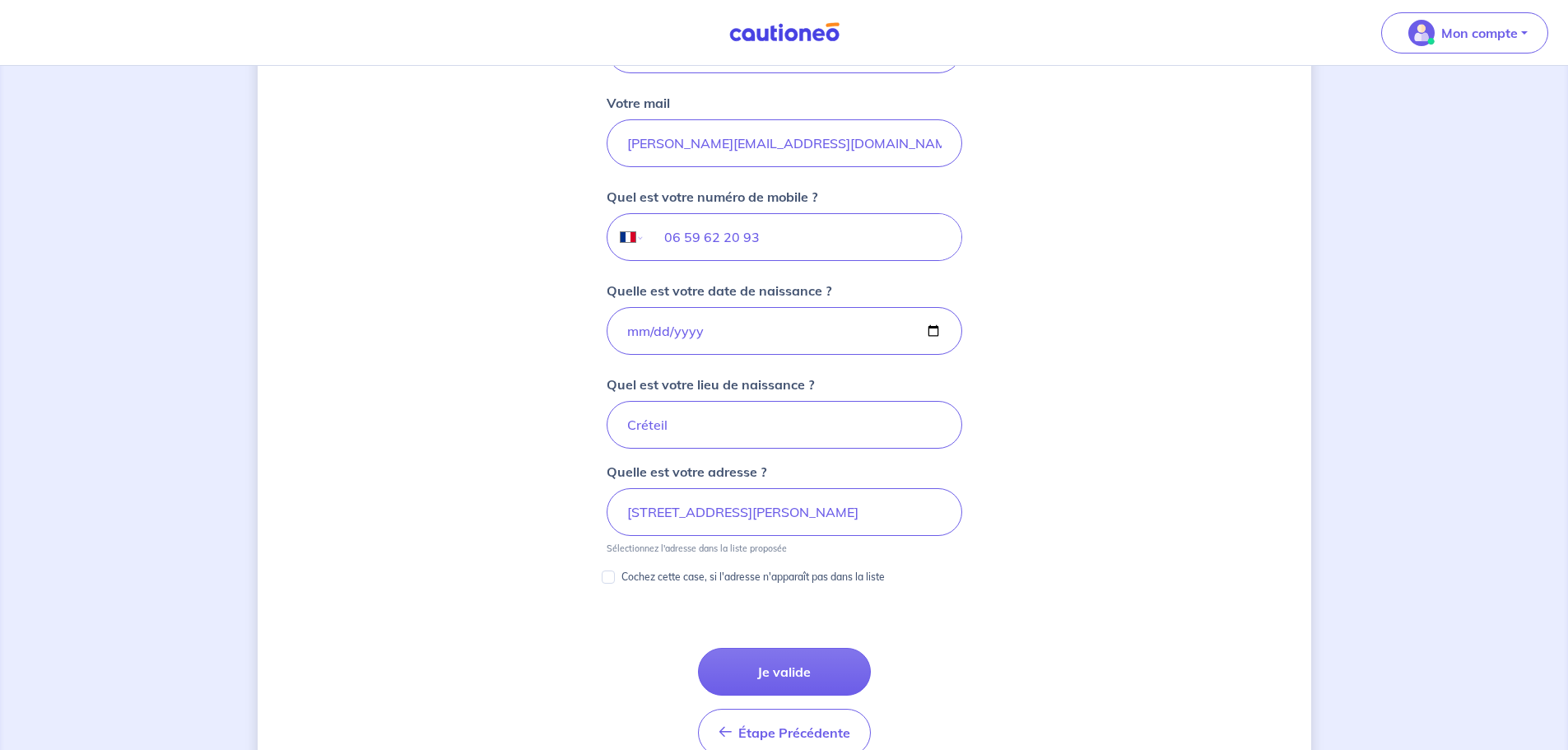
scroll to position [577, 0]
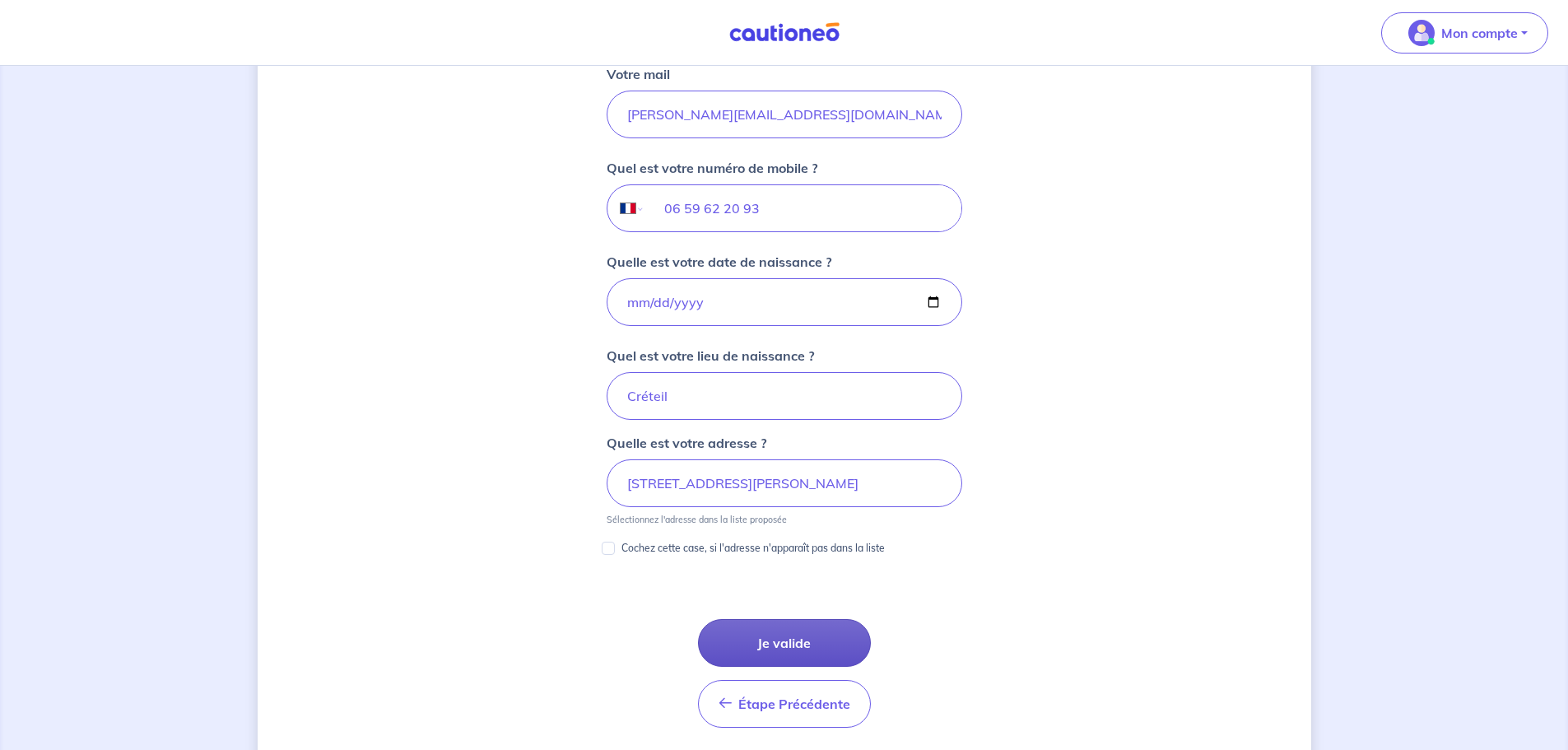
click at [825, 630] on button "Je valide" at bounding box center [784, 643] width 173 height 48
type input "50 Avenue Gabriel Péri, 94100 Saint-Maur-des-Fossés"
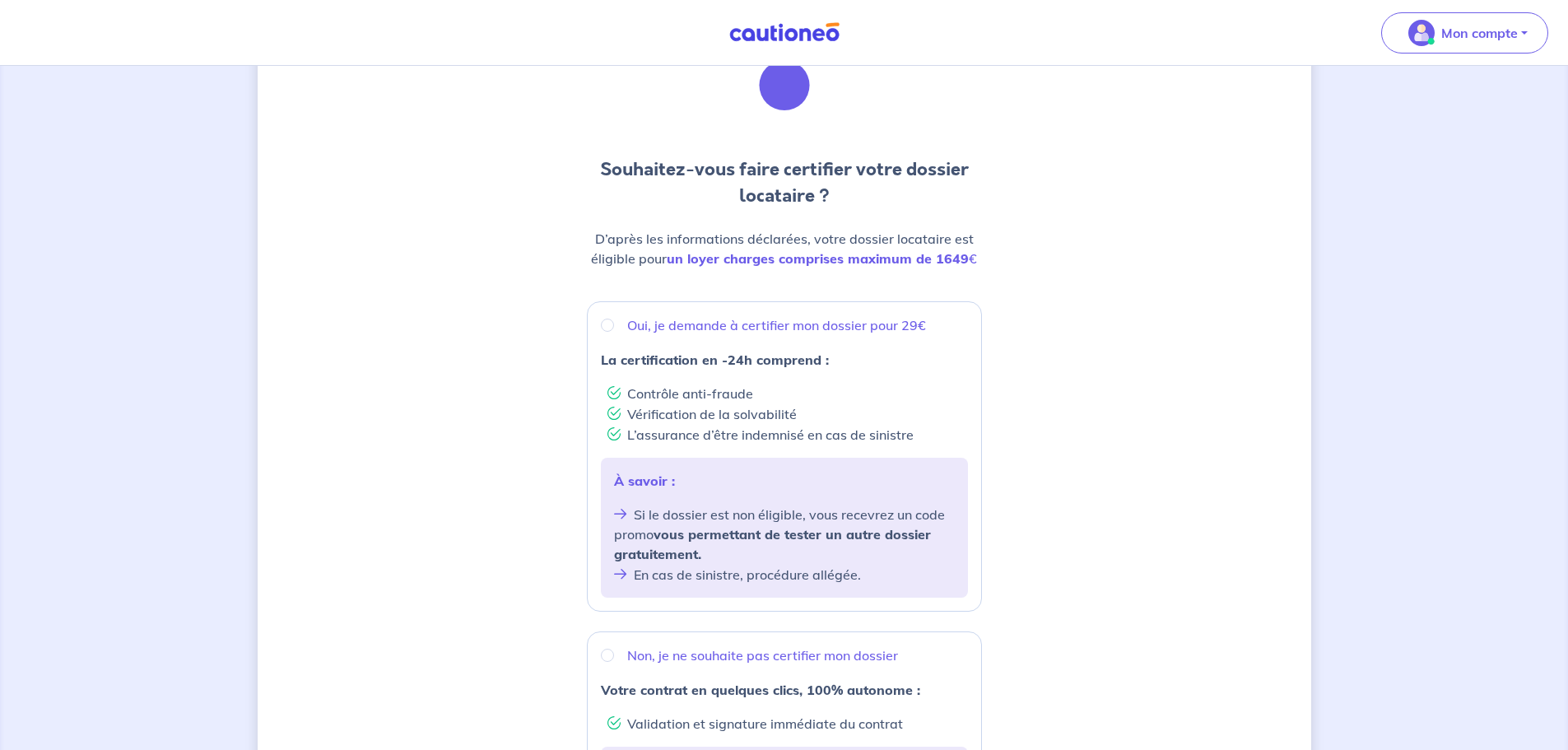
scroll to position [82, 0]
click at [609, 326] on input "Oui, je demande à certifier mon dossier pour 29€" at bounding box center [608, 327] width 13 height 13
radio input "true"
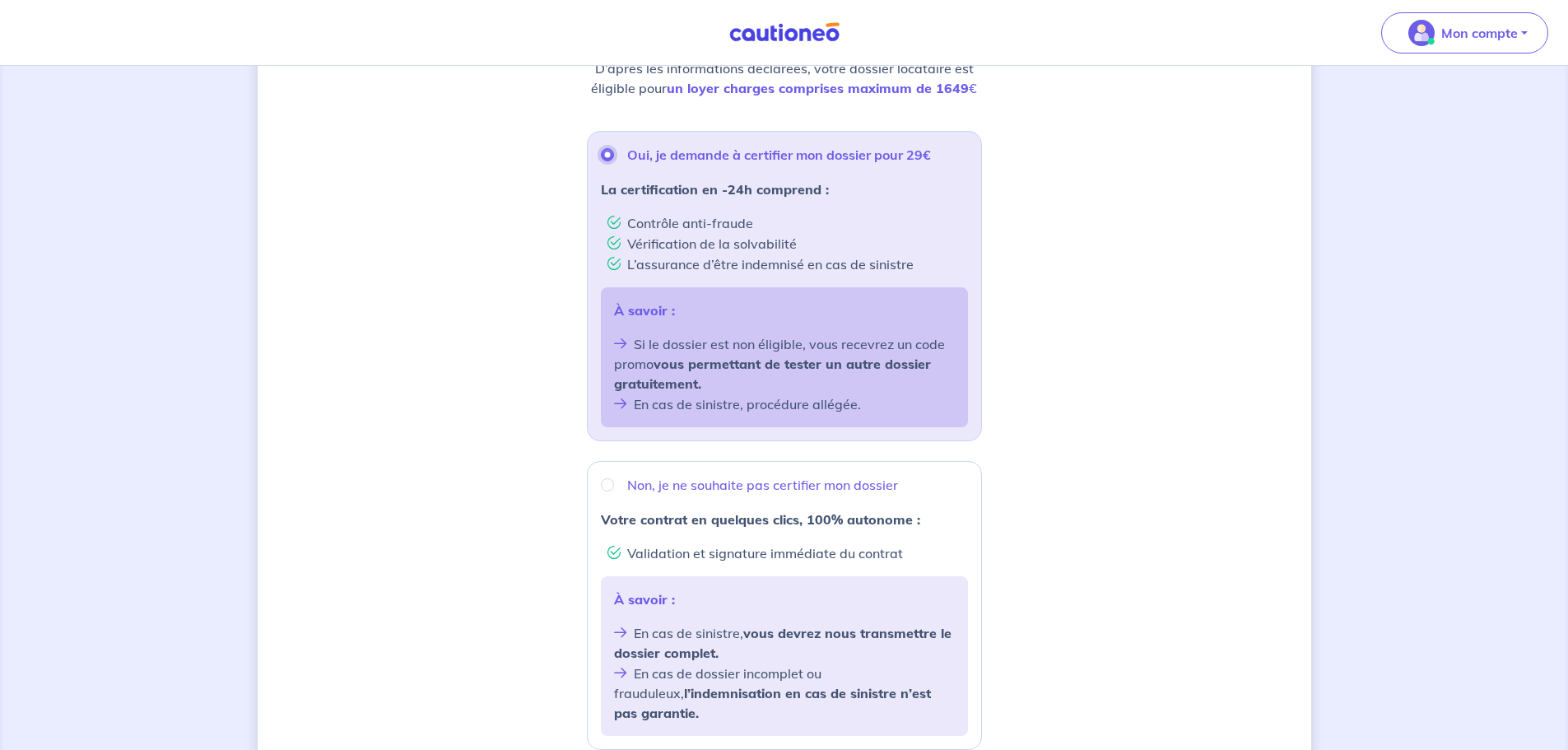
scroll to position [481, 0]
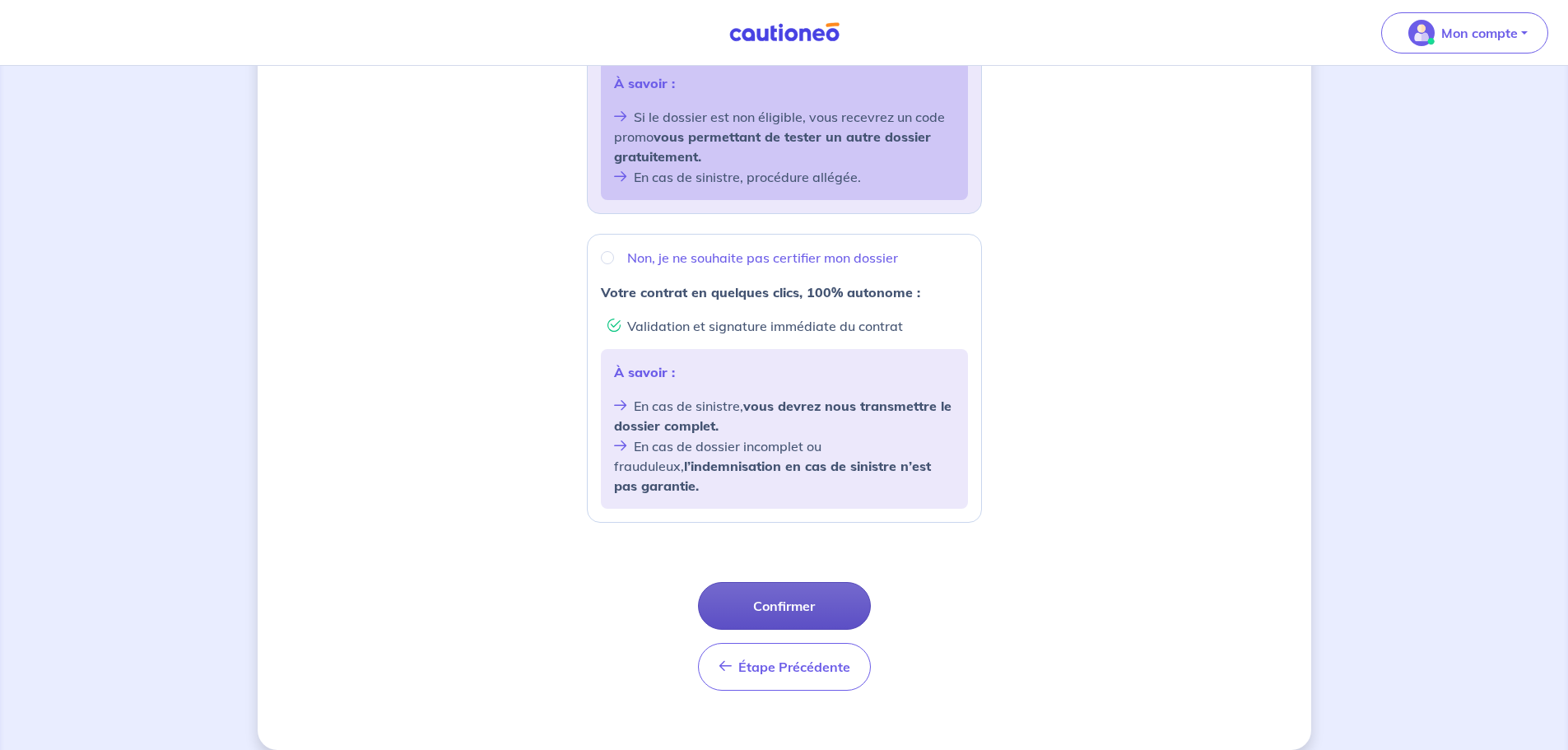
click at [765, 587] on button "Confirmer" at bounding box center [784, 606] width 173 height 48
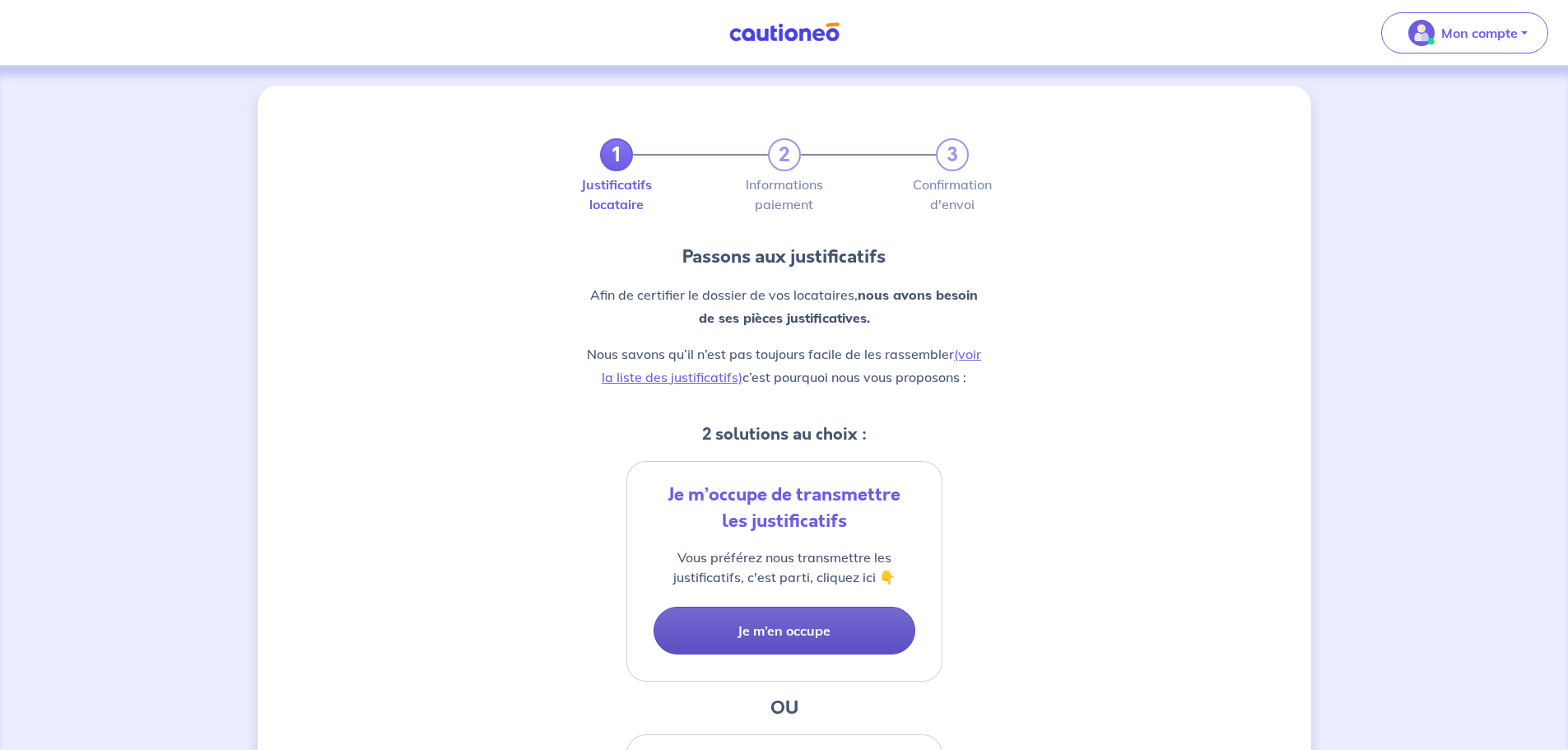
click at [814, 626] on button "Je m’en occupe" at bounding box center [784, 630] width 262 height 48
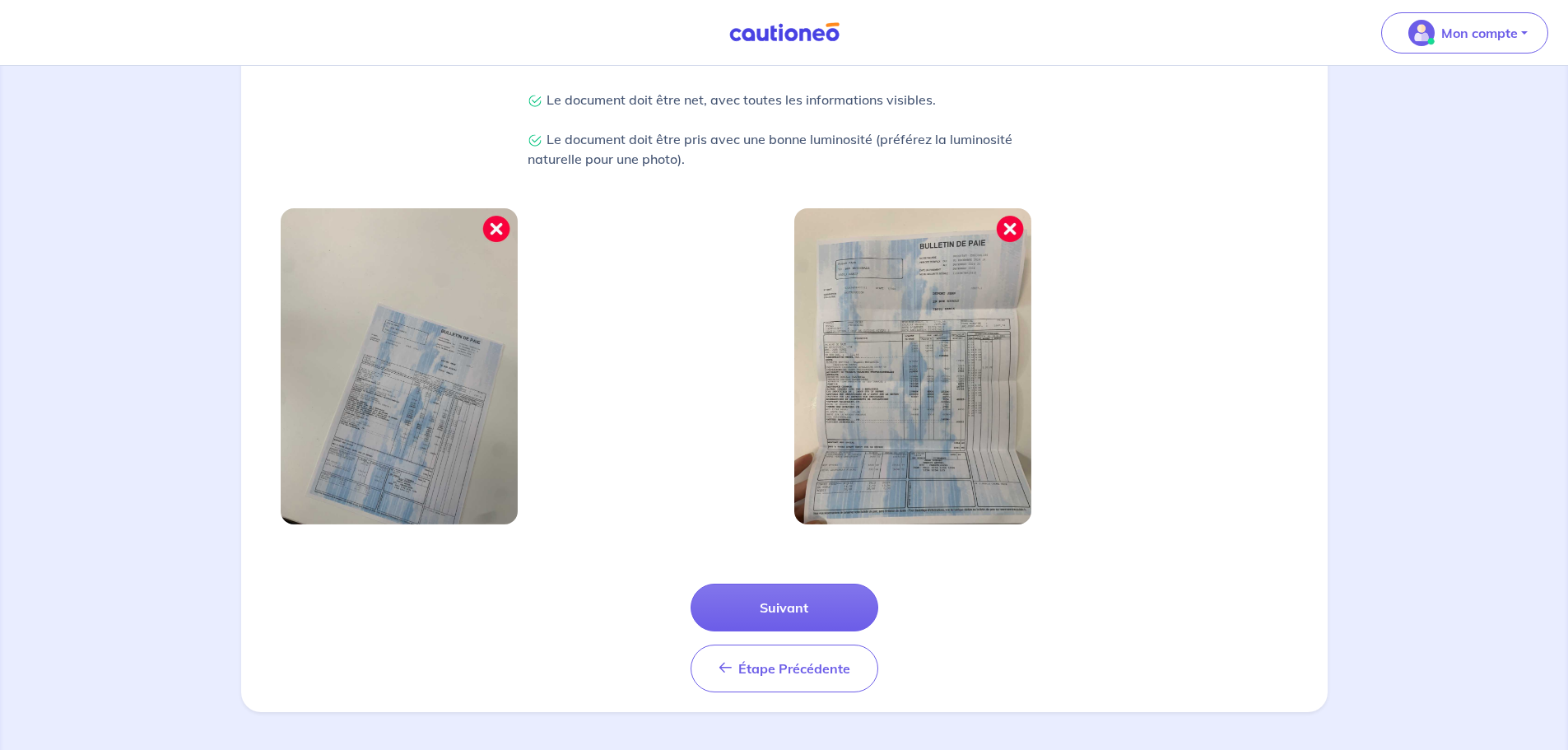
scroll to position [429, 0]
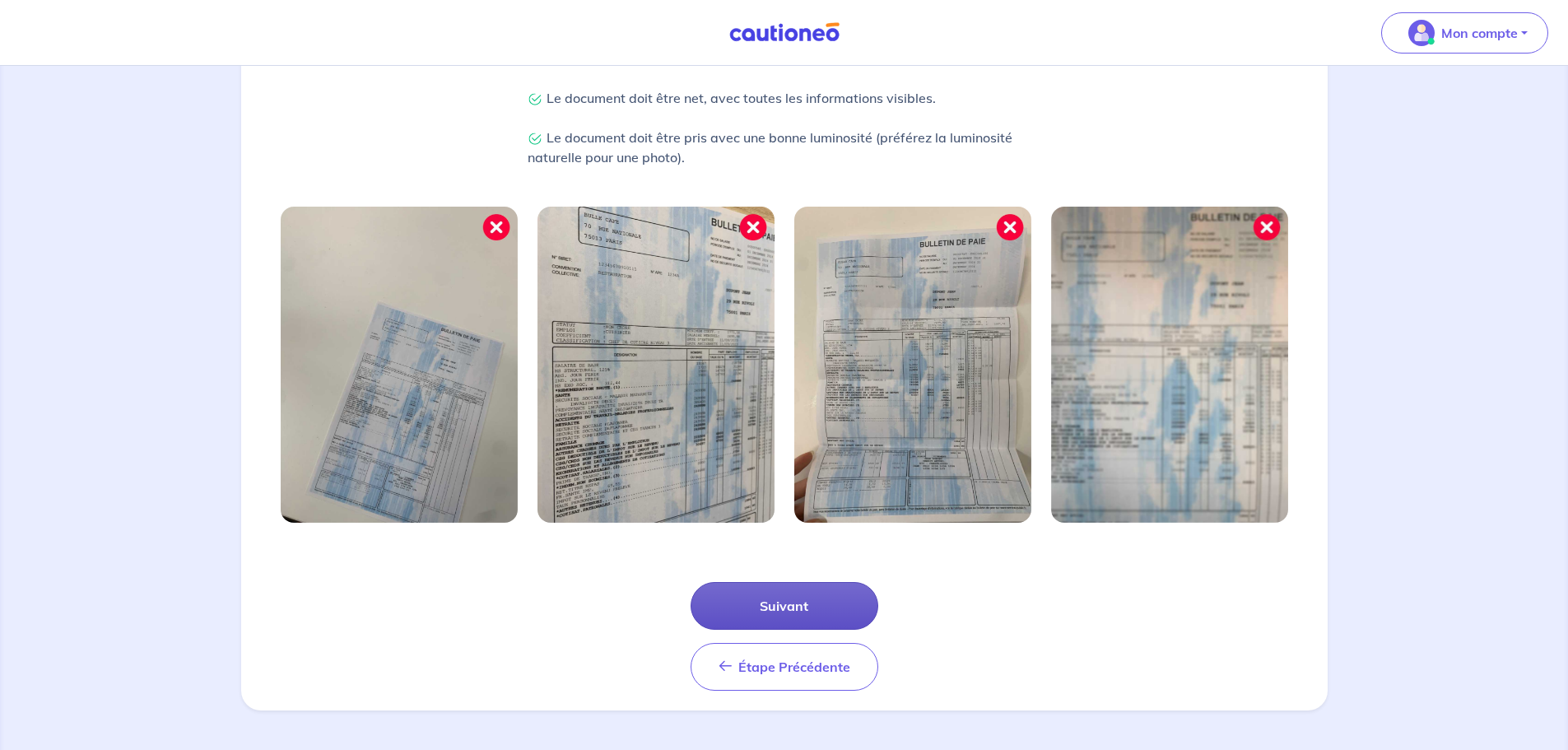
click at [809, 599] on button "Suivant" at bounding box center [784, 606] width 188 height 48
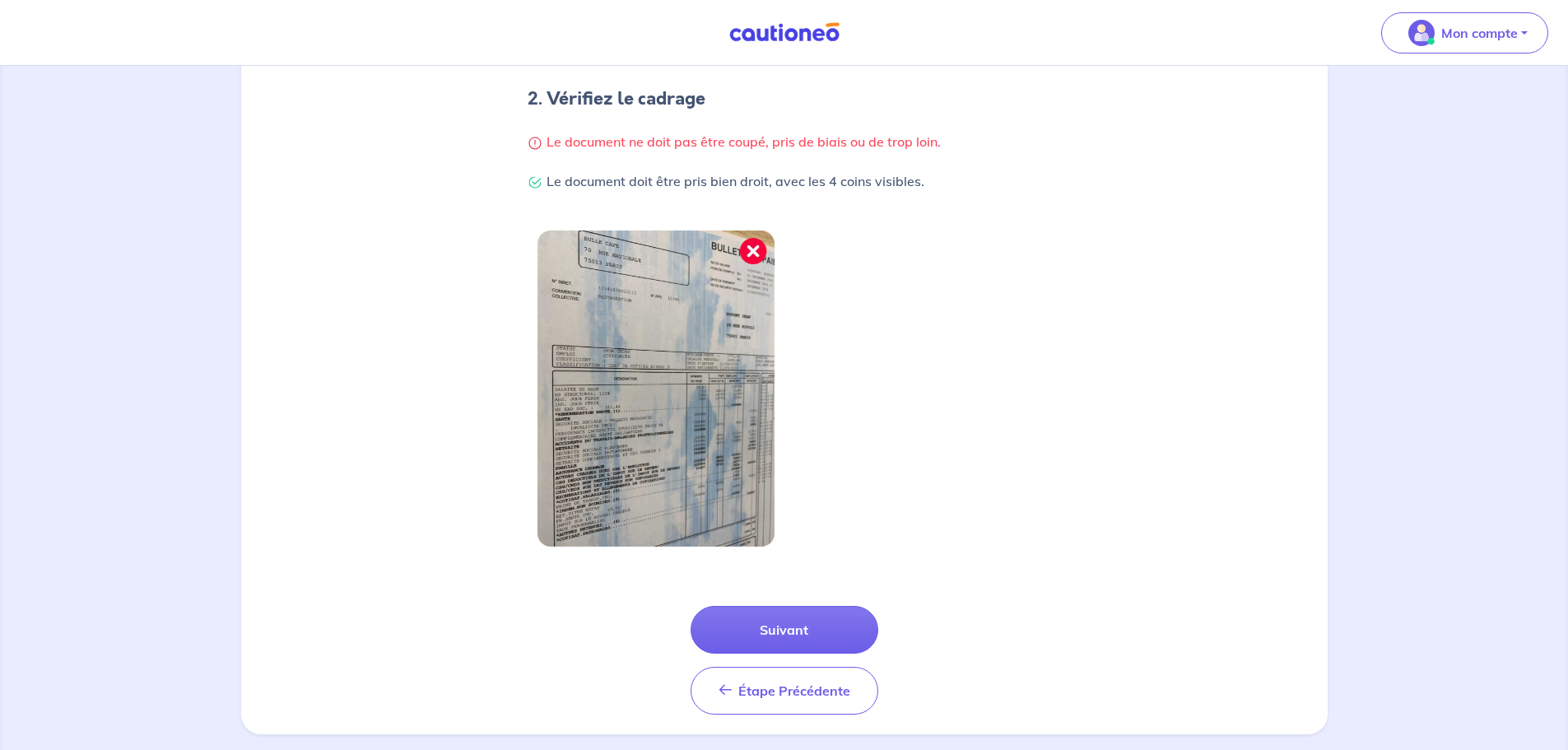
scroll to position [350, 0]
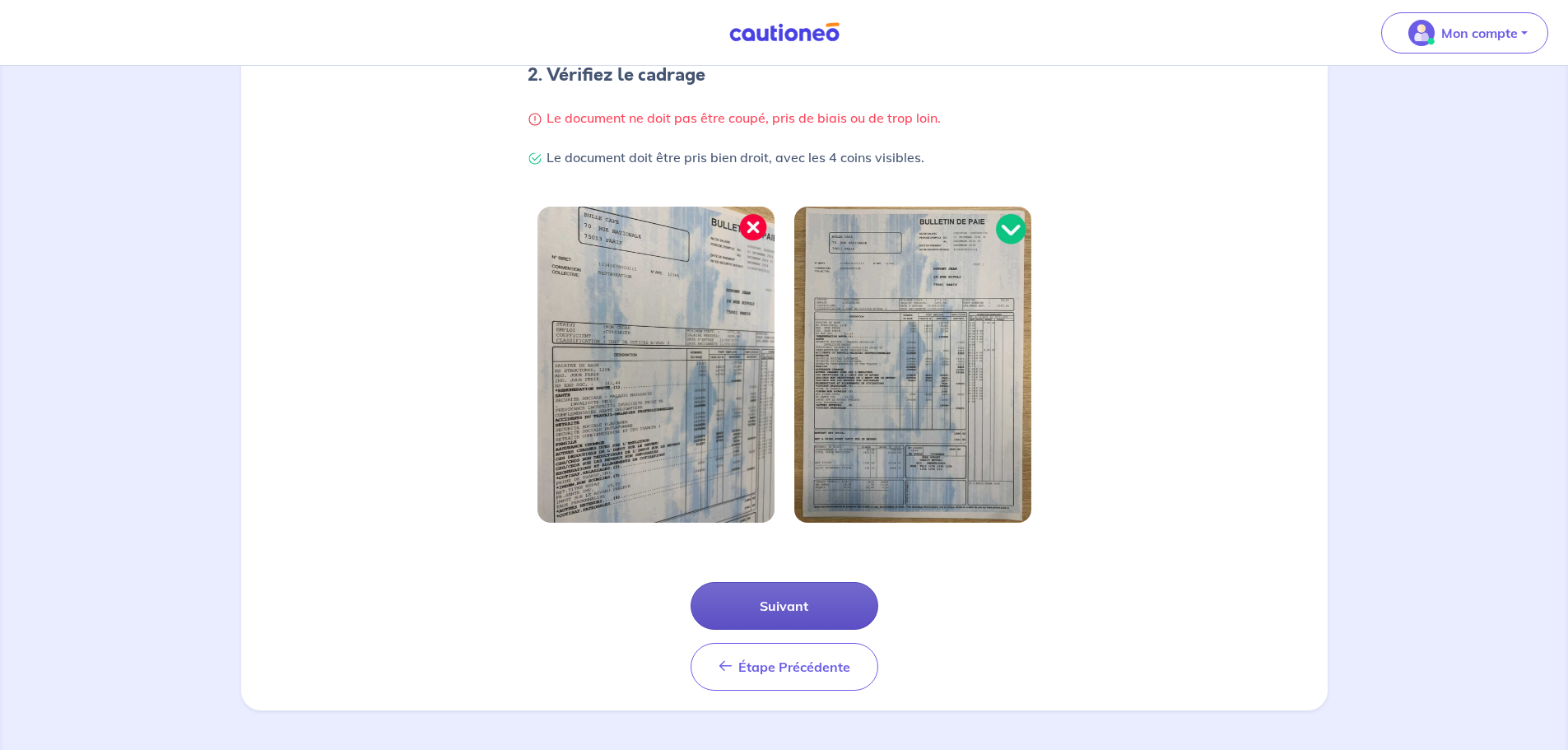
click at [821, 607] on button "Suivant" at bounding box center [784, 606] width 188 height 48
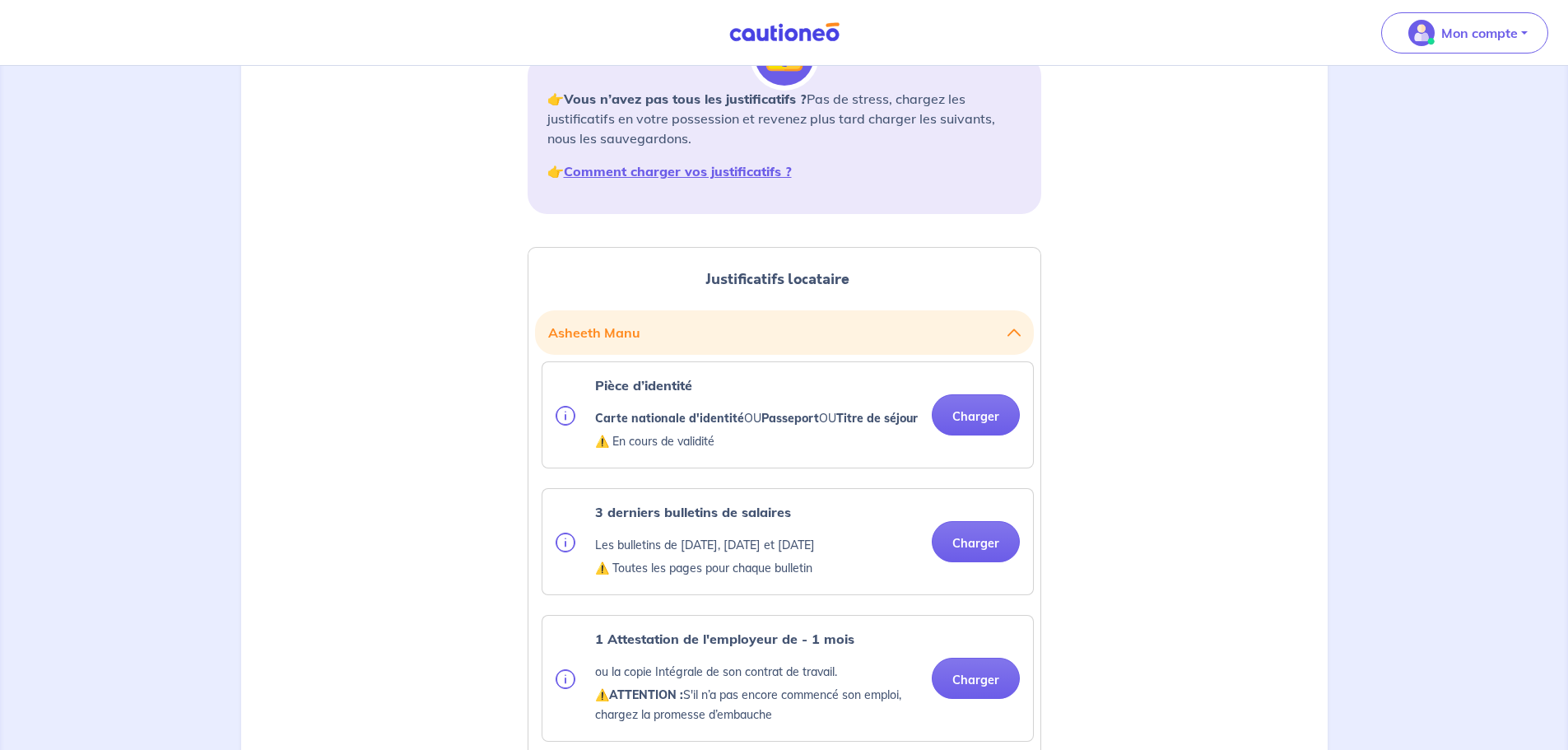
scroll to position [165, 0]
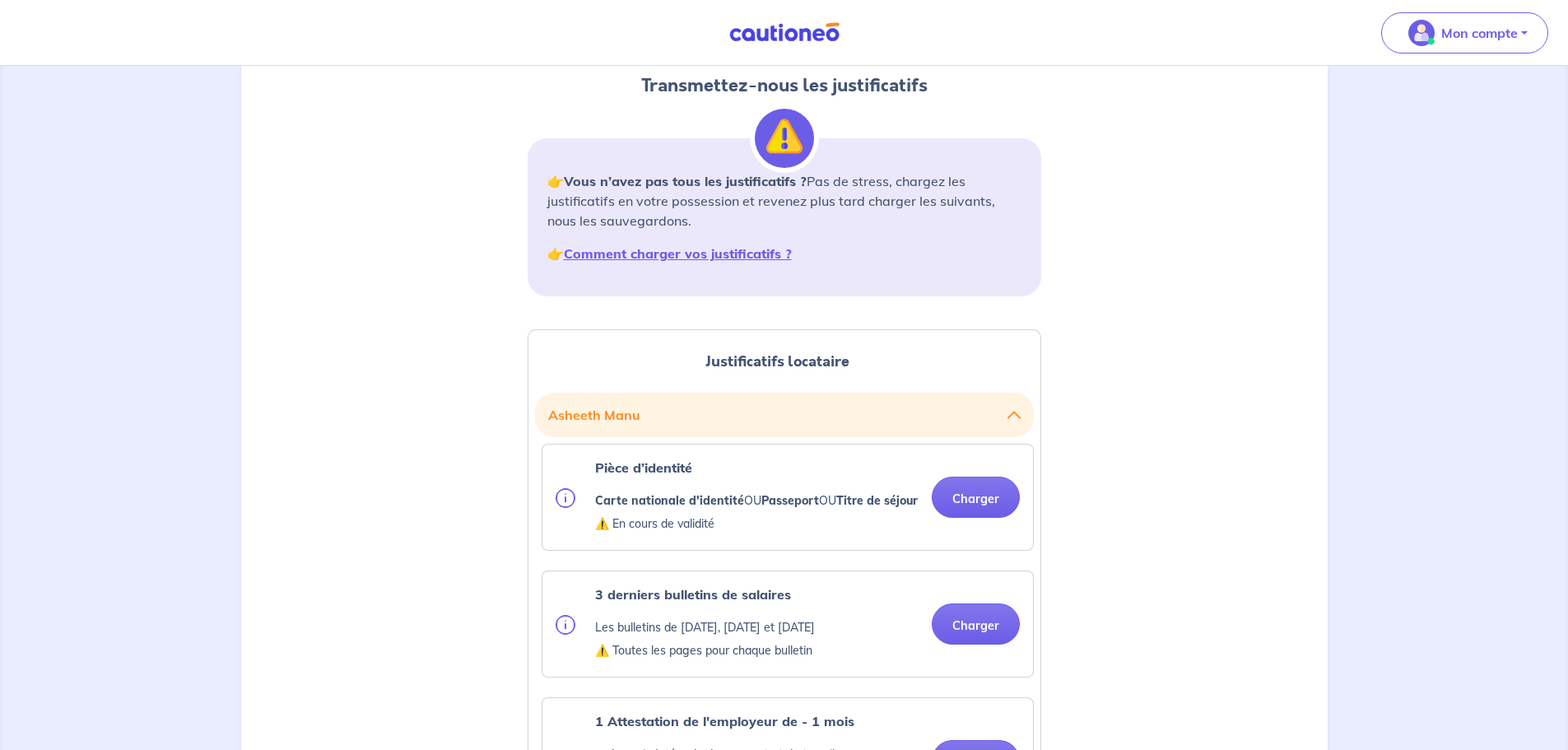
click at [625, 417] on button "Asheeth Manu" at bounding box center [784, 414] width 472 height 31
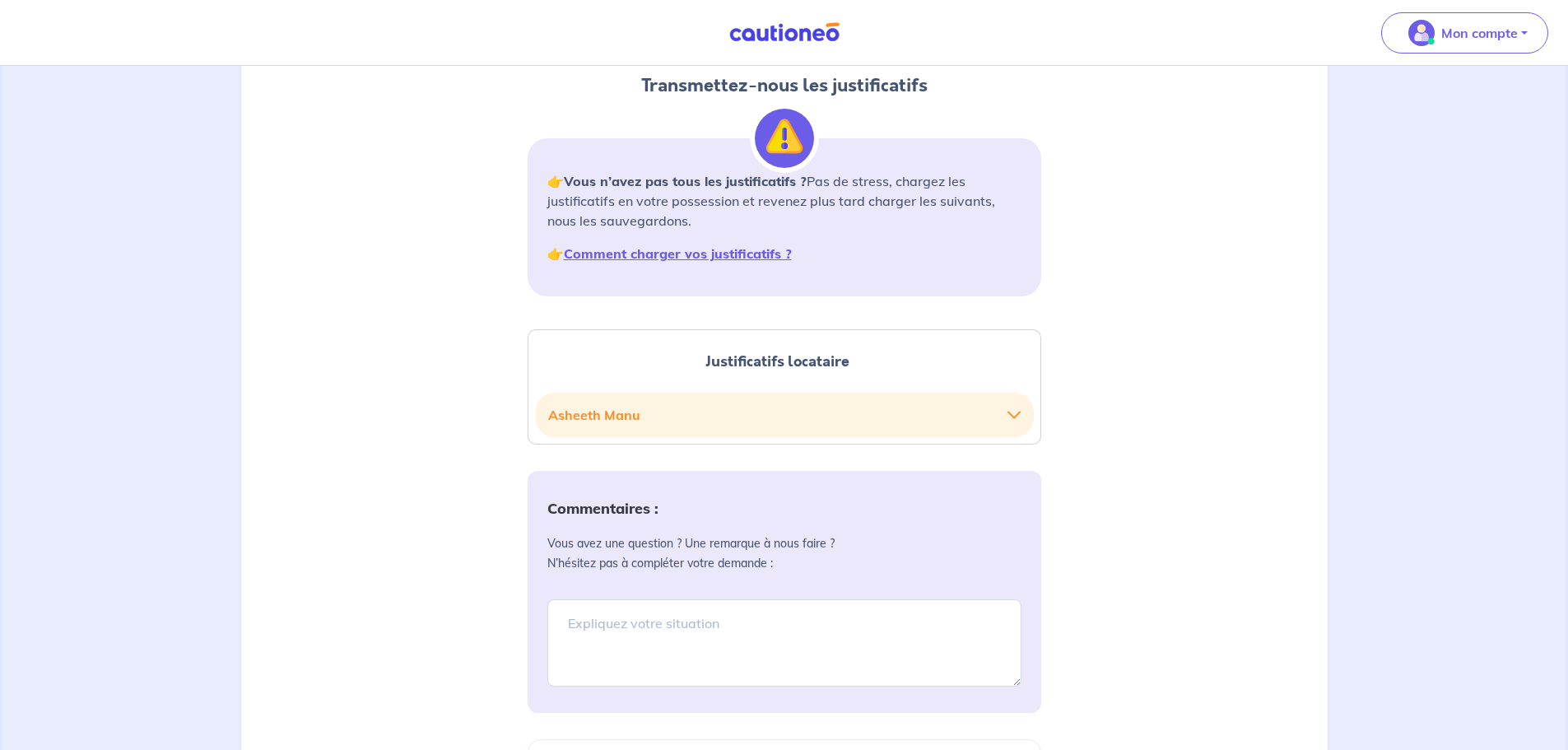
click at [634, 406] on button "Asheeth Manu" at bounding box center [784, 414] width 472 height 31
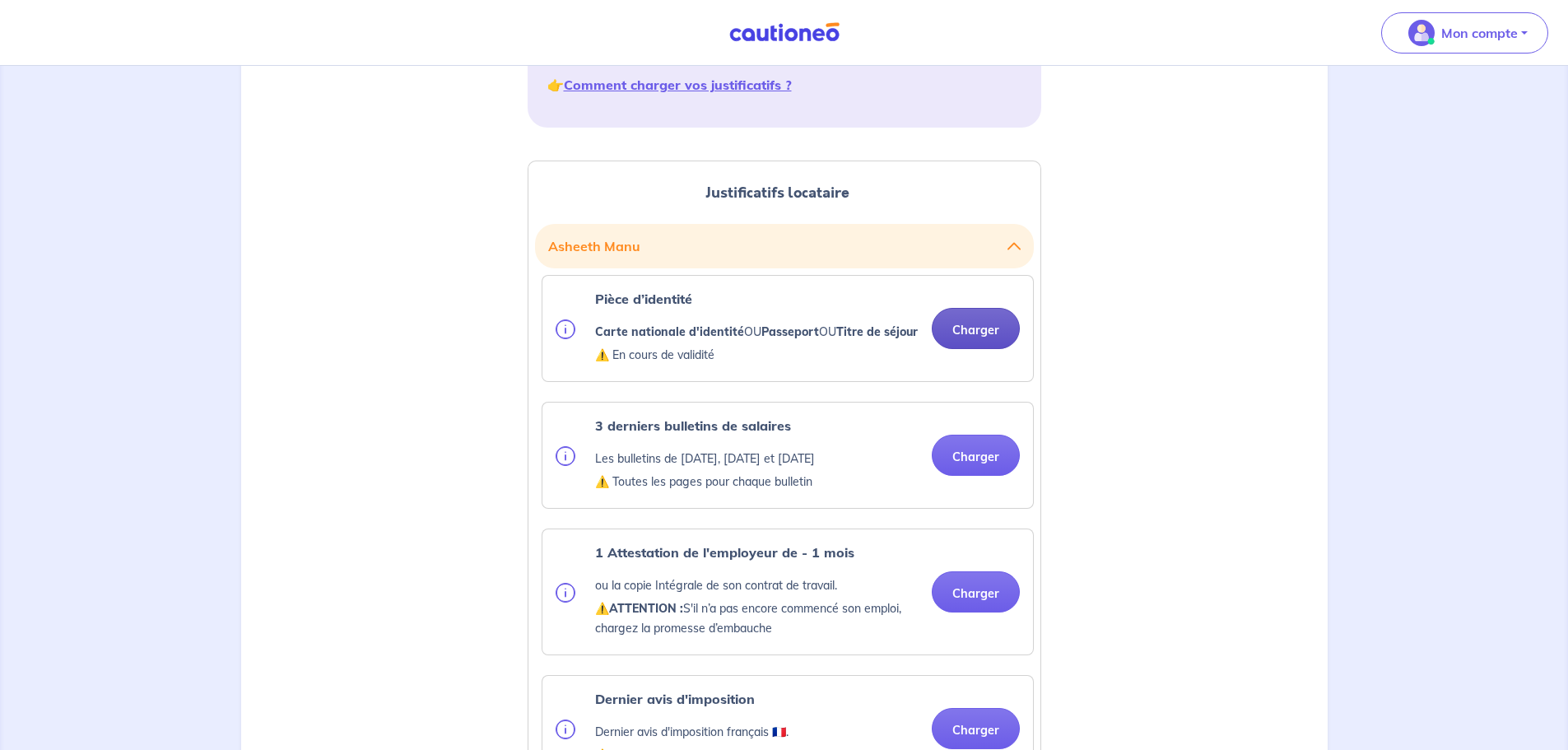
scroll to position [329, 0]
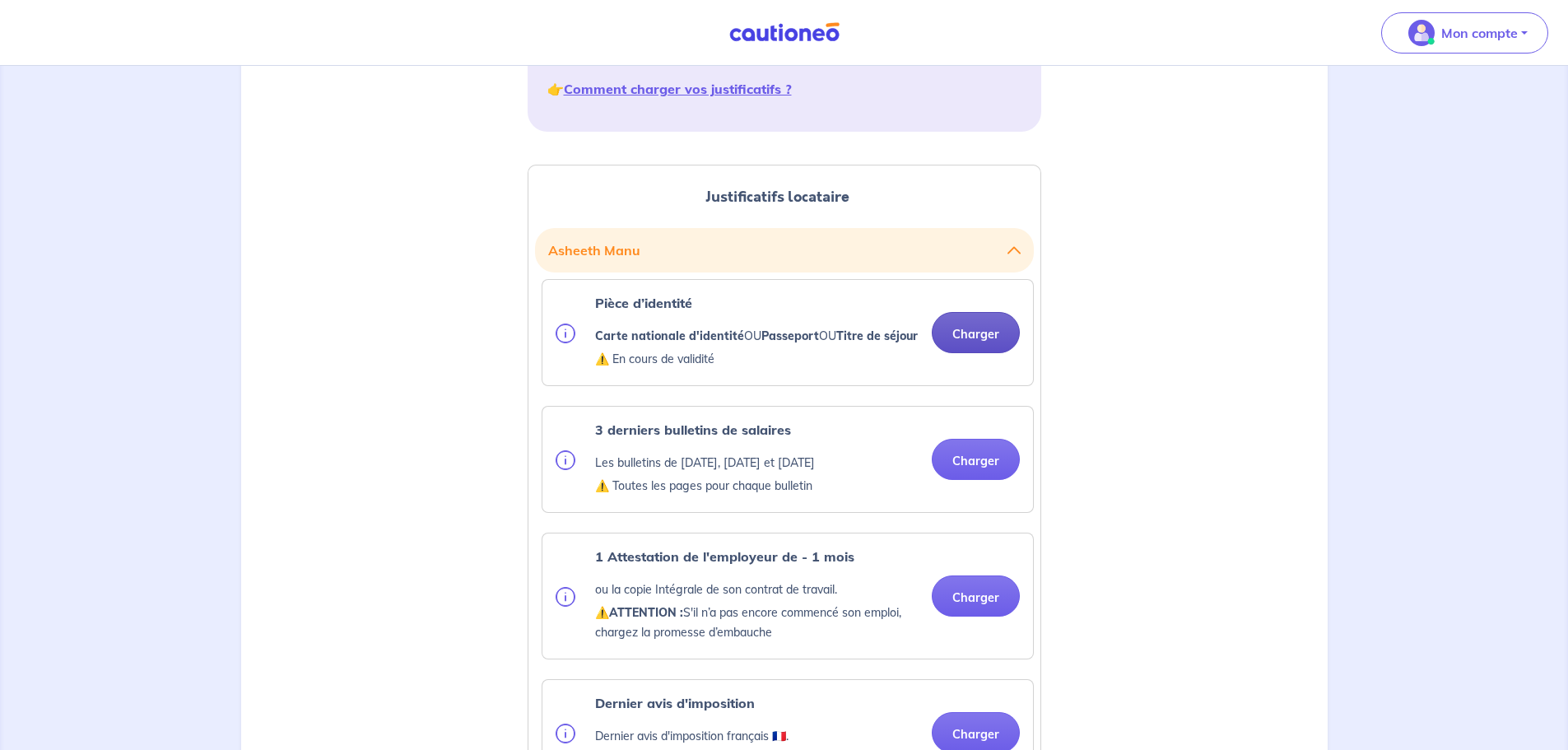
click at [970, 354] on button "Charger" at bounding box center [975, 332] width 88 height 41
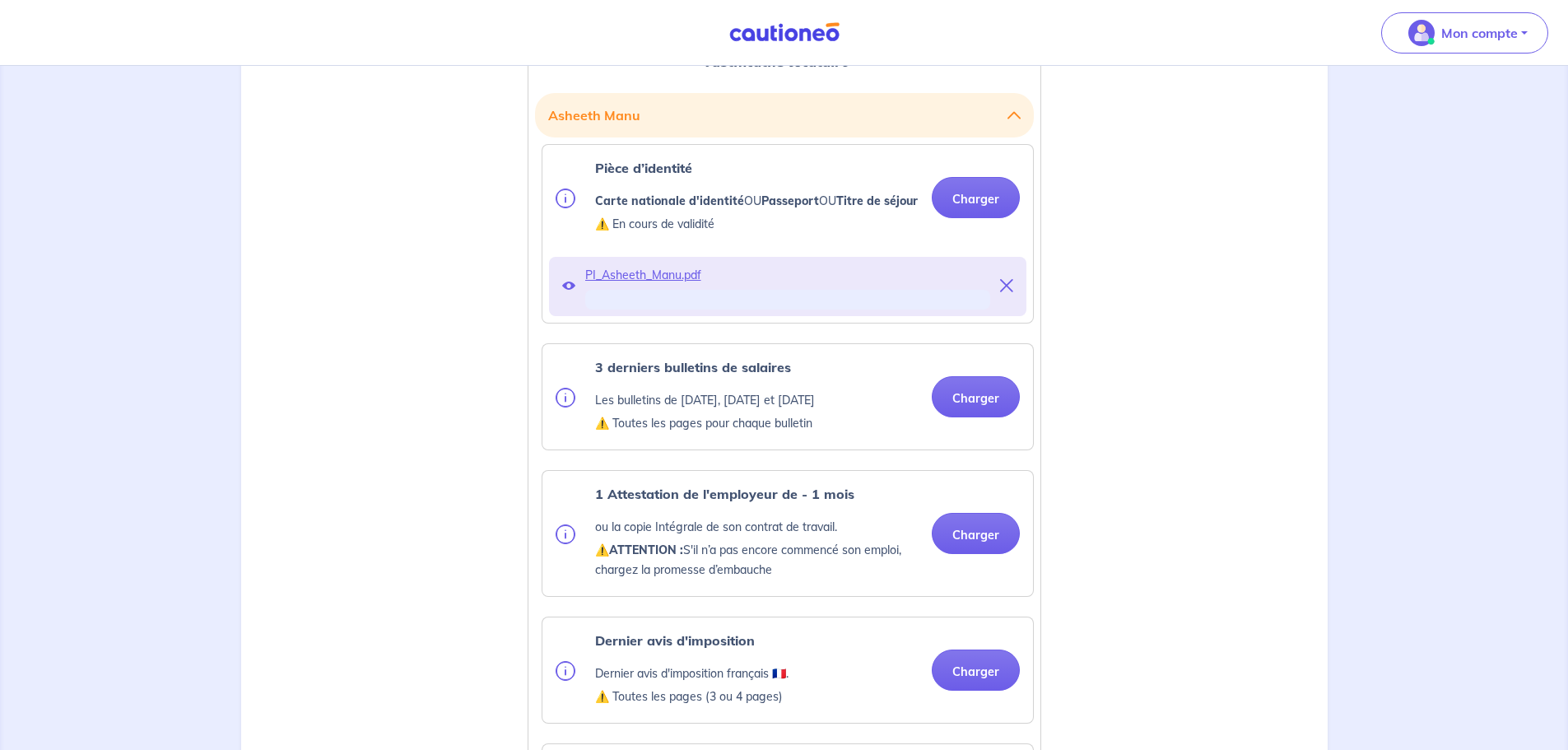
scroll to position [494, 0]
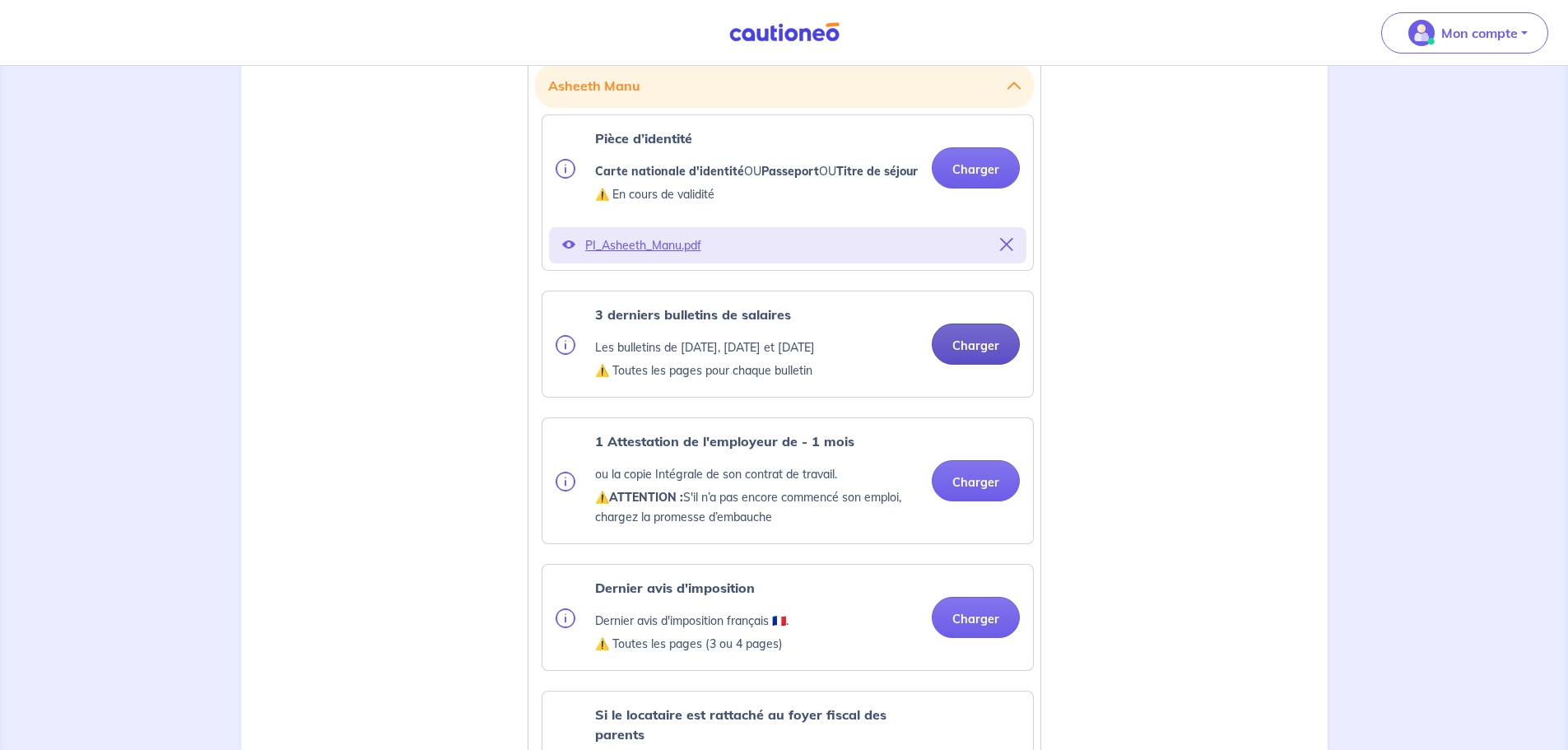
click at [991, 364] on button "Charger" at bounding box center [975, 343] width 88 height 41
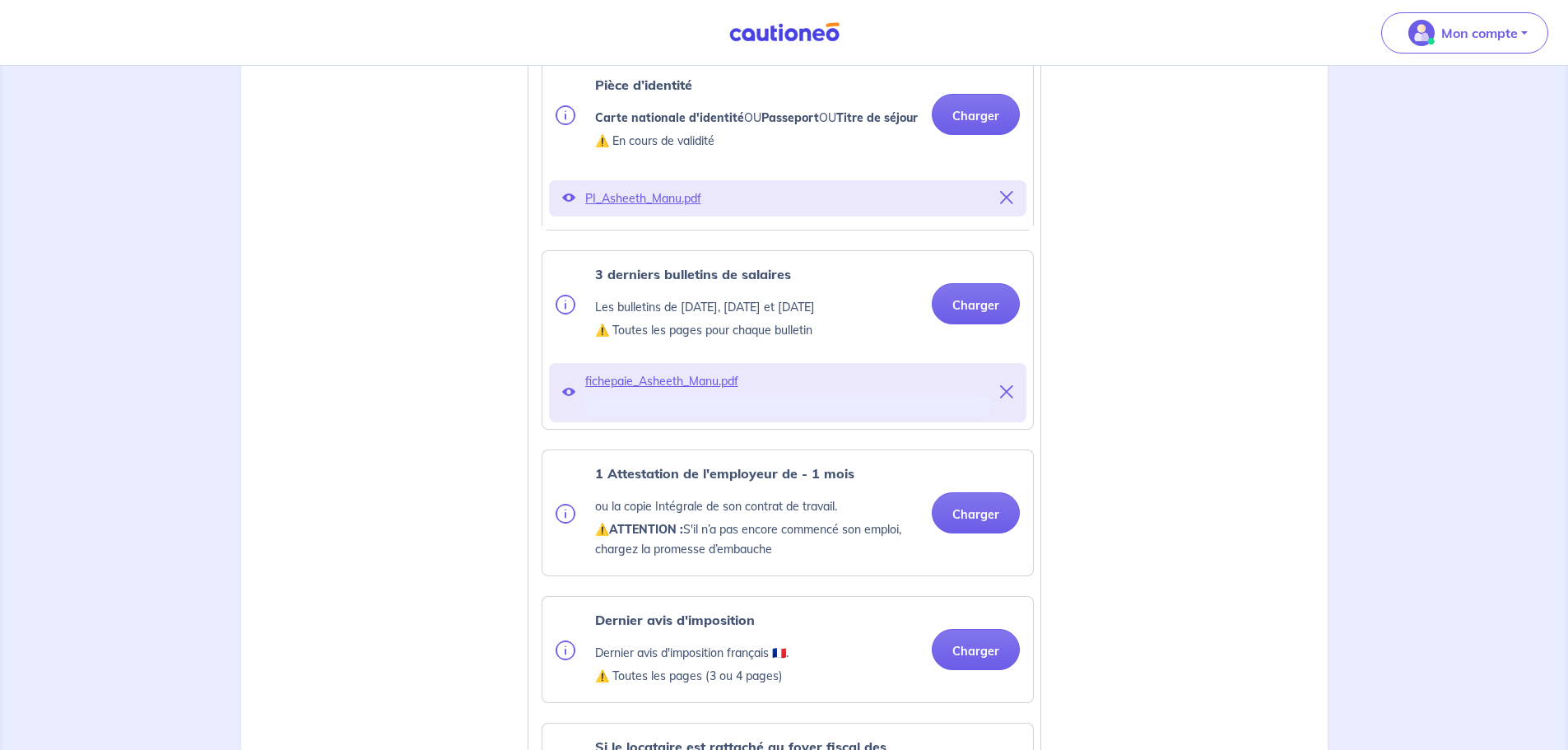
scroll to position [577, 0]
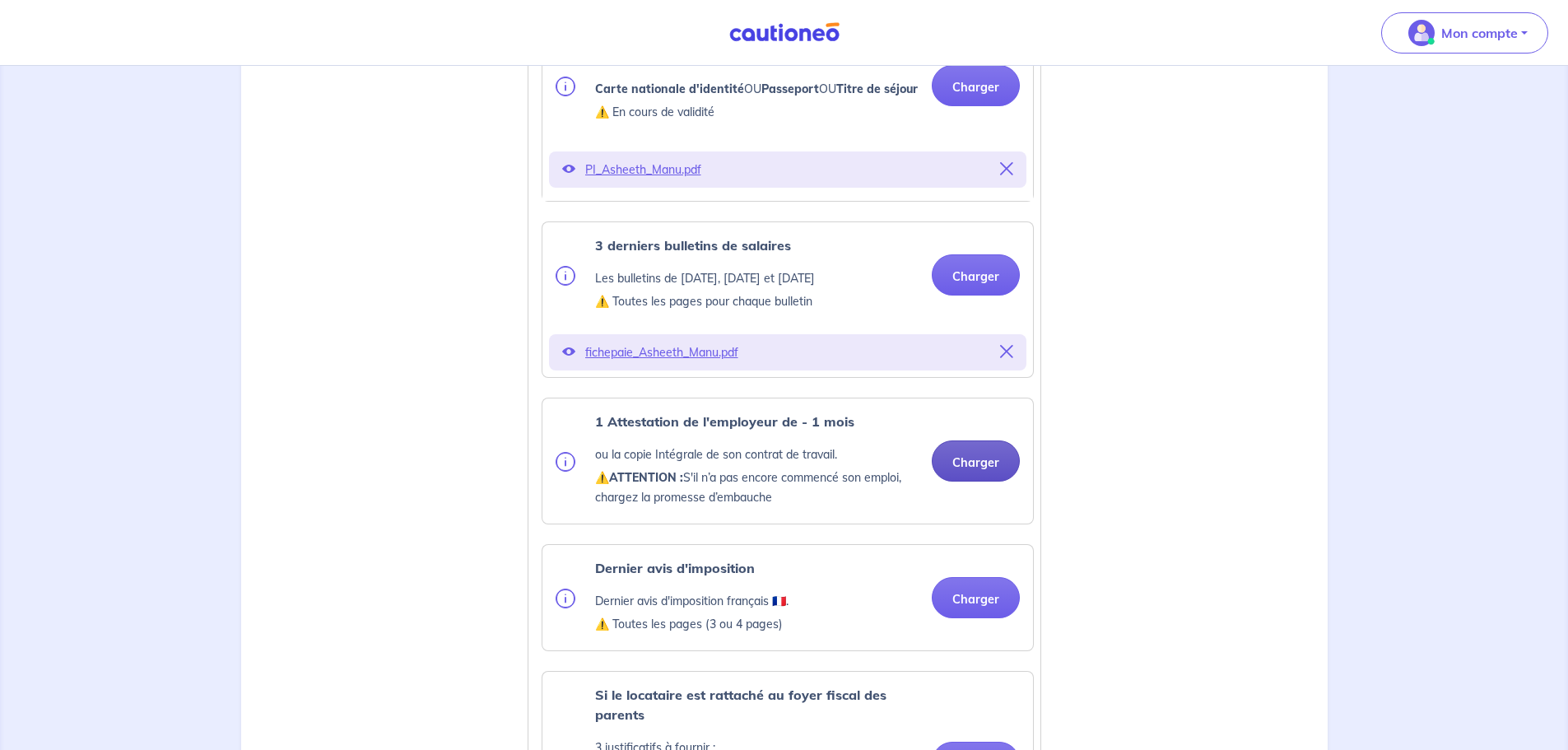
click at [979, 478] on button "Charger" at bounding box center [975, 460] width 88 height 41
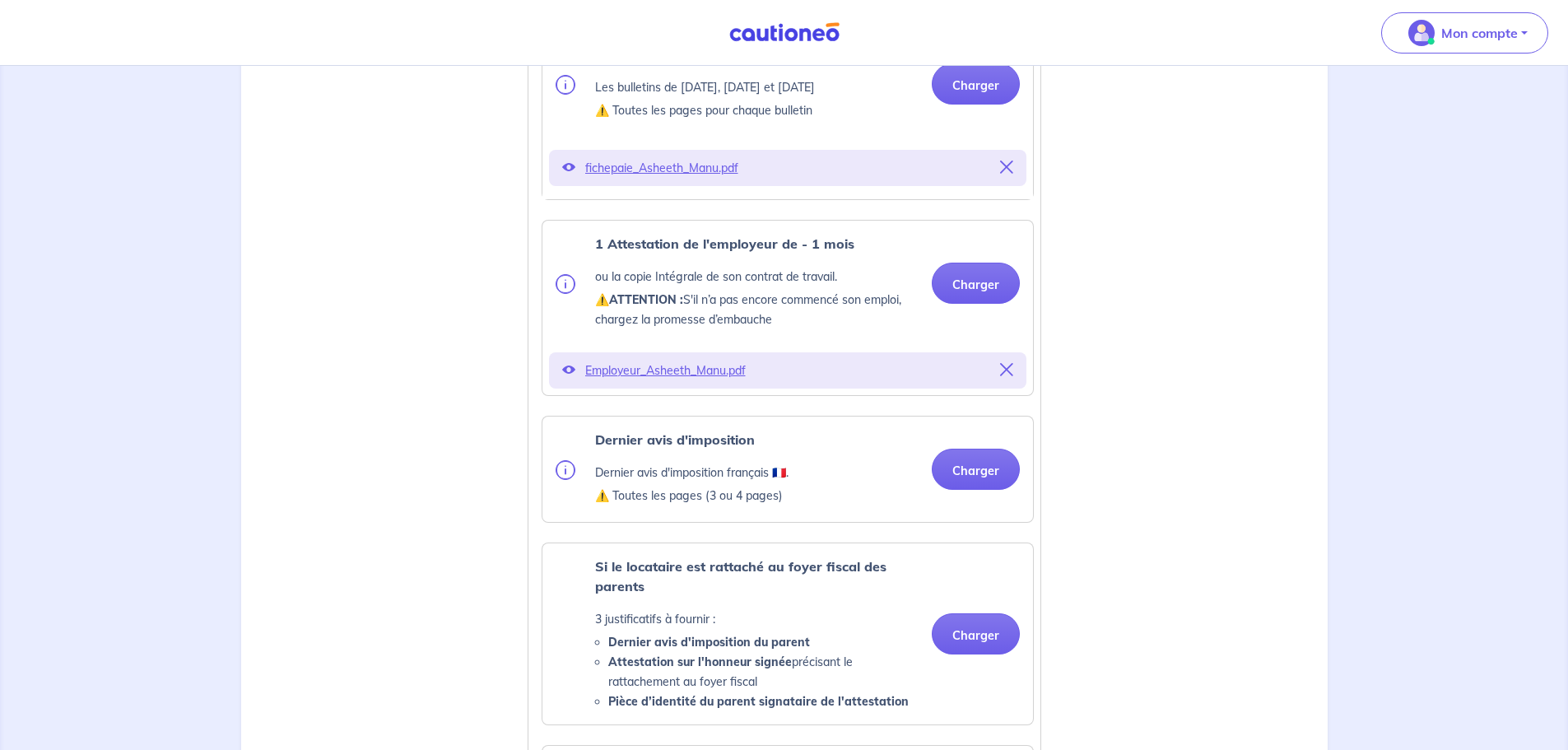
scroll to position [823, 0]
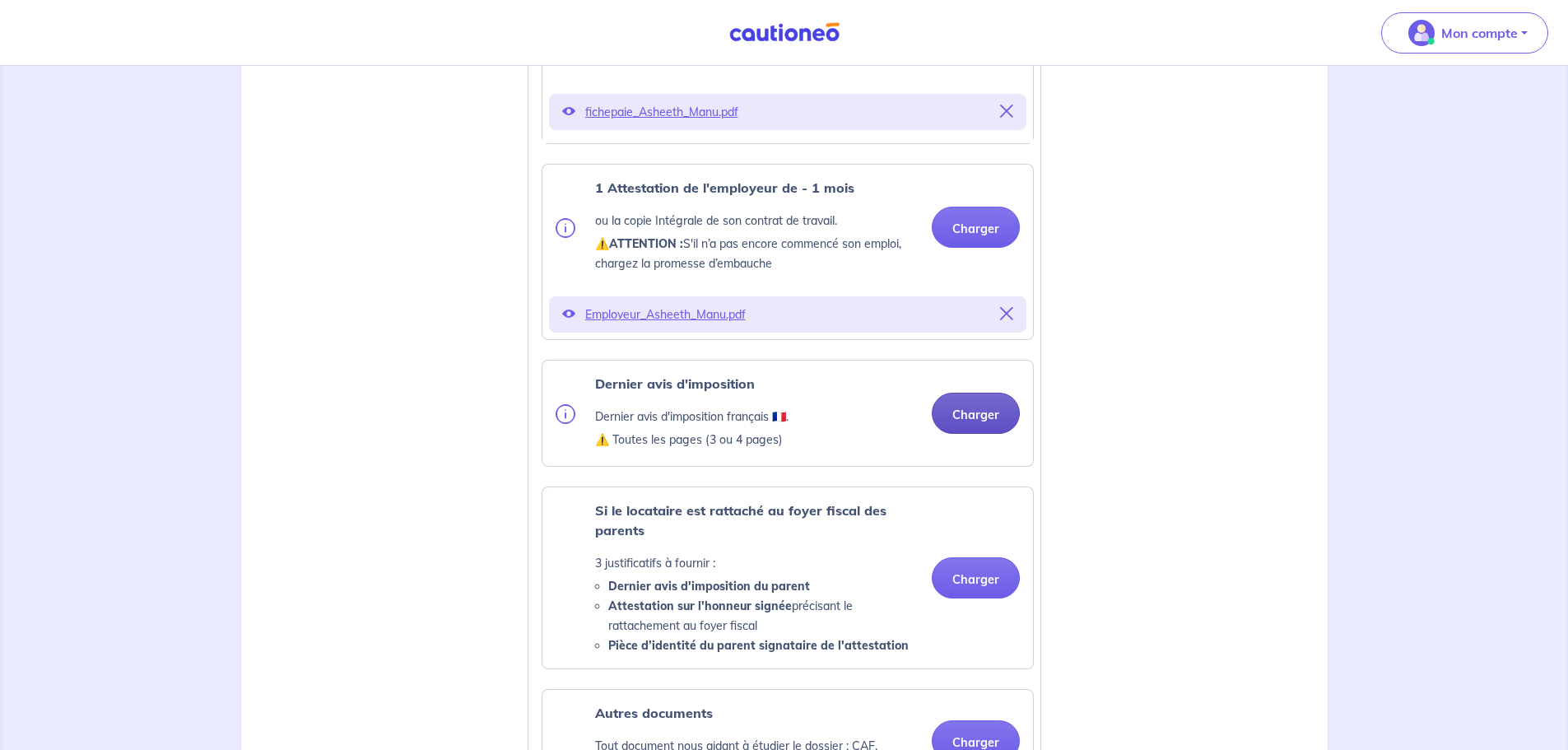
click at [970, 433] on button "Charger" at bounding box center [975, 413] width 88 height 41
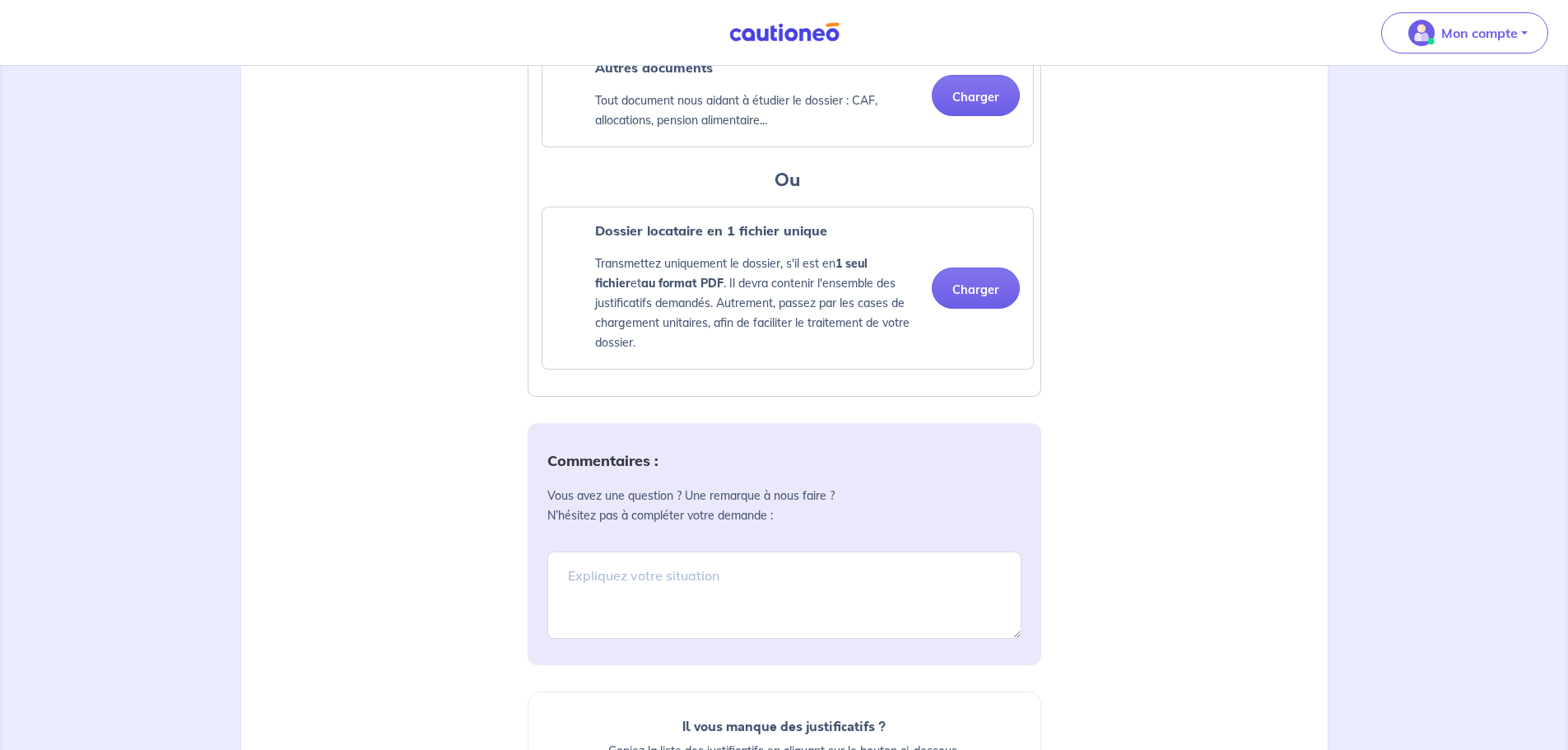
scroll to position [1298, 0]
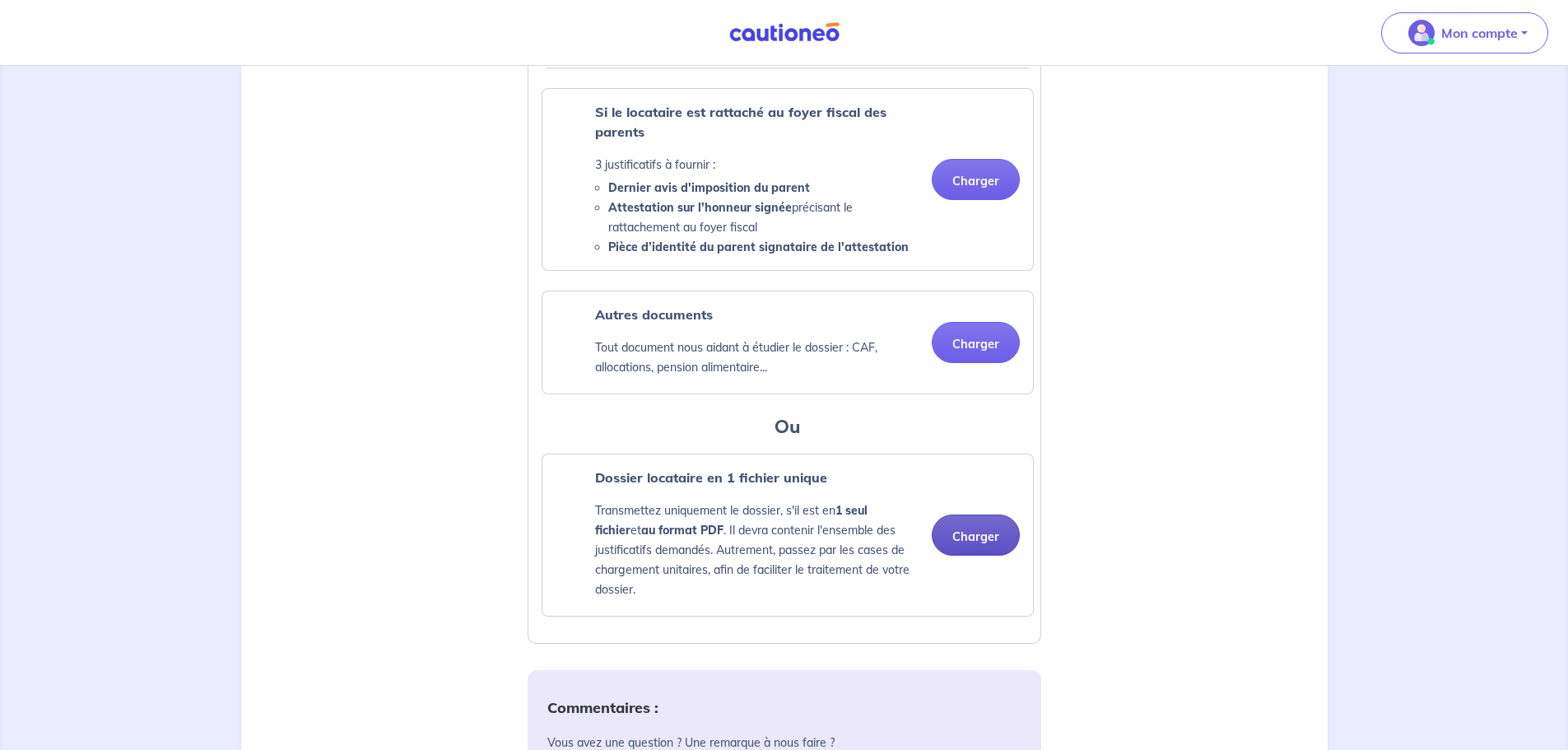
click at [963, 556] on button "Charger" at bounding box center [975, 535] width 88 height 41
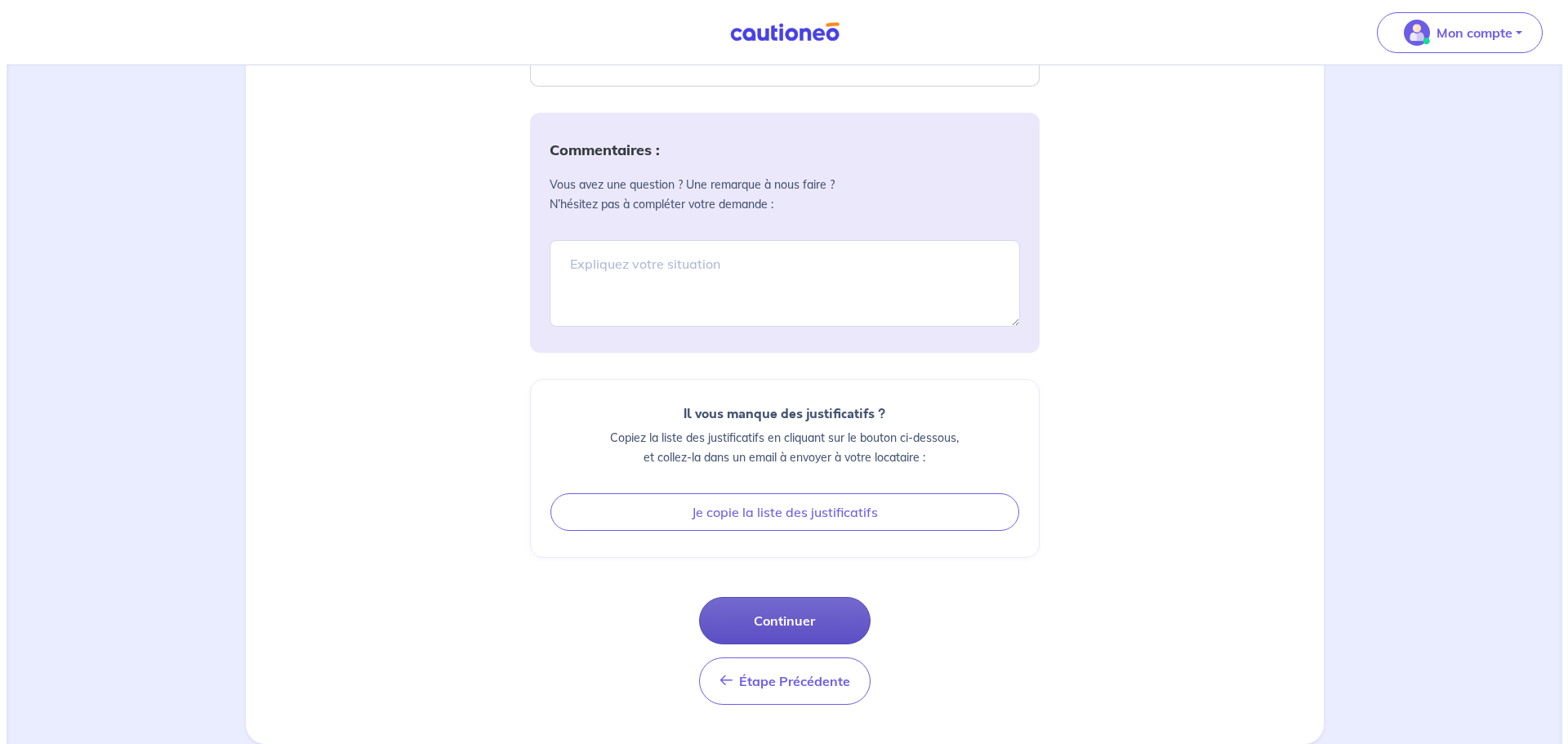
scroll to position [1859, 0]
click at [735, 623] on button "Continuer" at bounding box center [777, 620] width 171 height 48
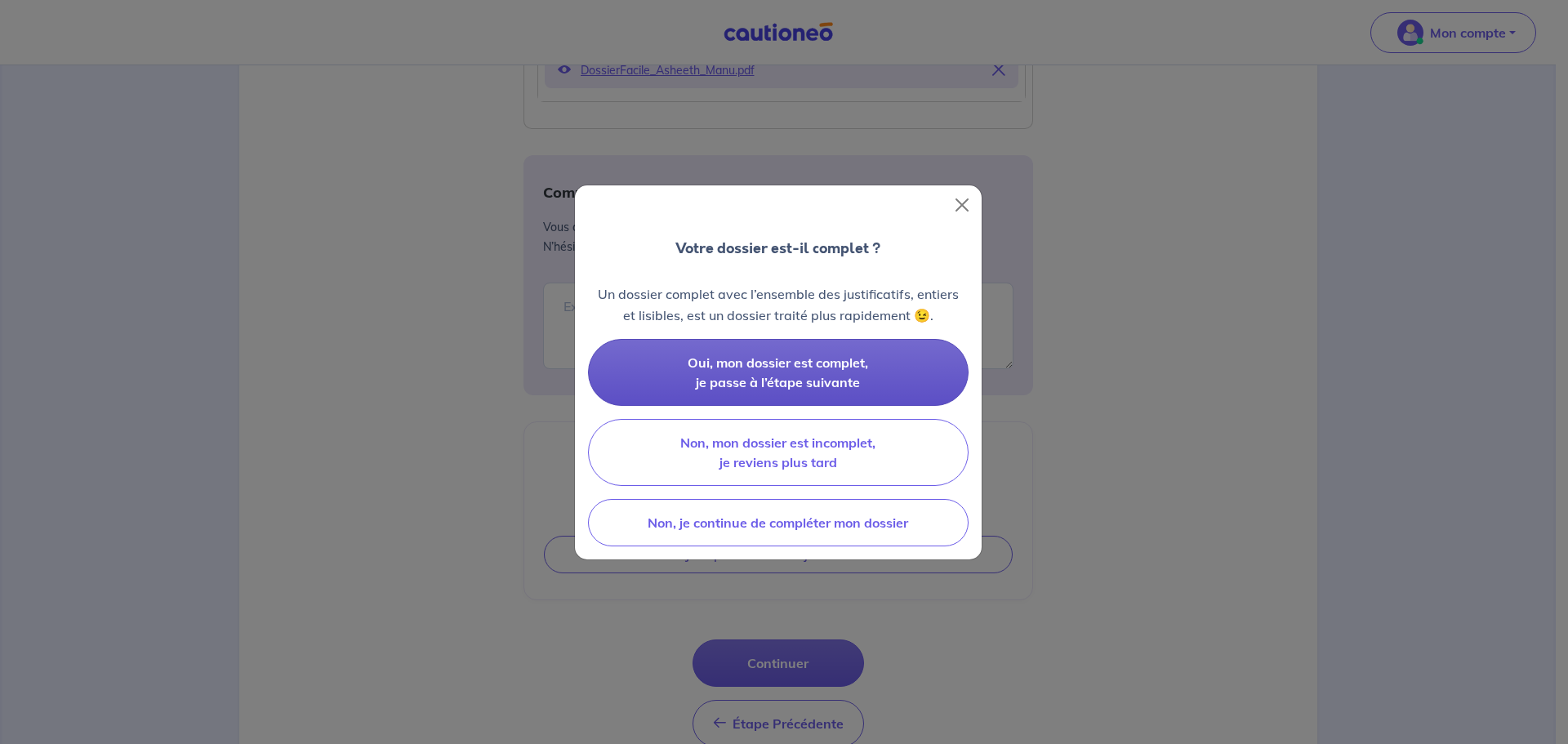
click at [763, 371] on button "Oui, mon dossier est complet, je passe à l’étape suivante" at bounding box center [778, 372] width 381 height 67
click at [769, 363] on span "Oui, mon dossier est complet, je passe à l’étape suivante" at bounding box center [778, 372] width 180 height 36
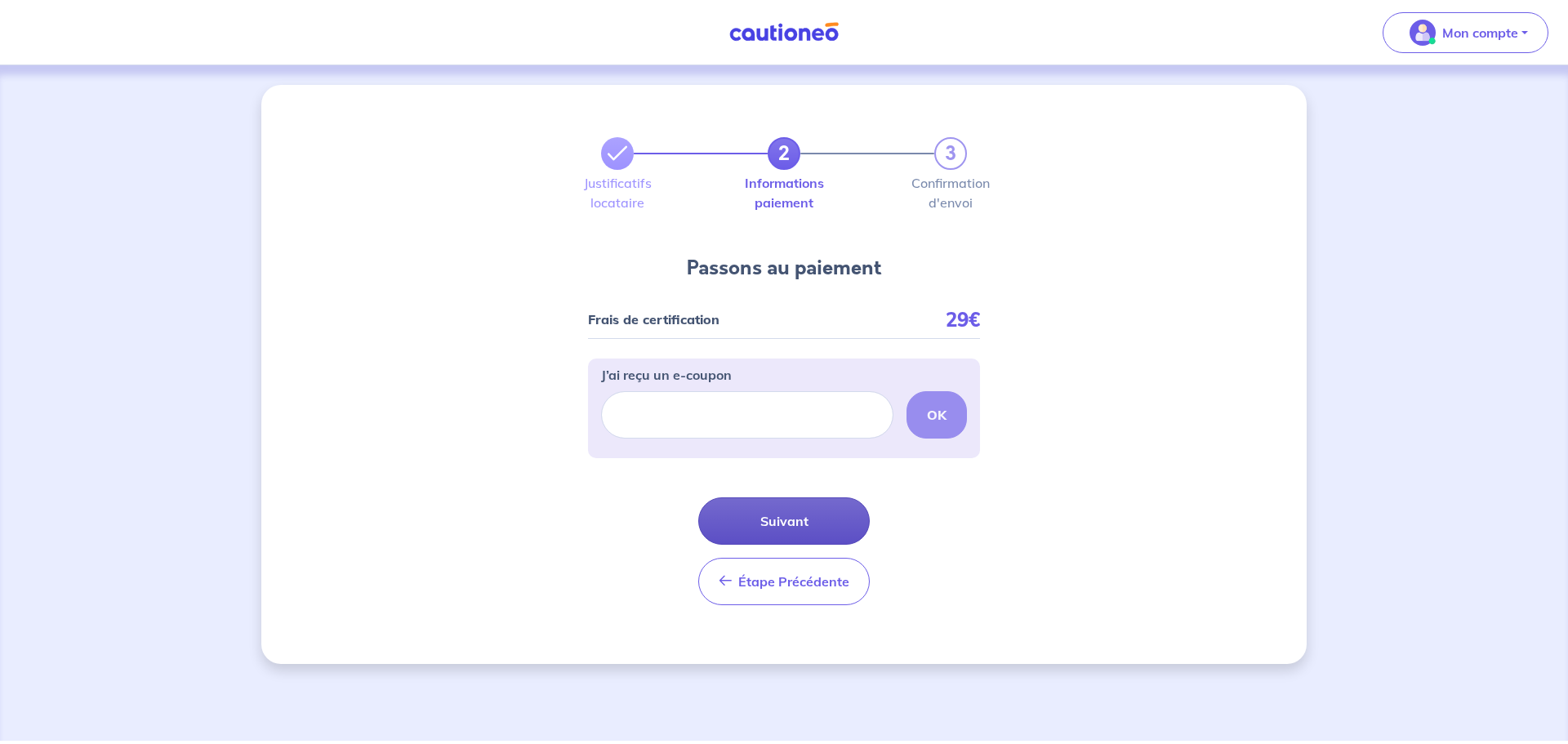
click at [774, 517] on button "Suivant" at bounding box center [783, 521] width 171 height 48
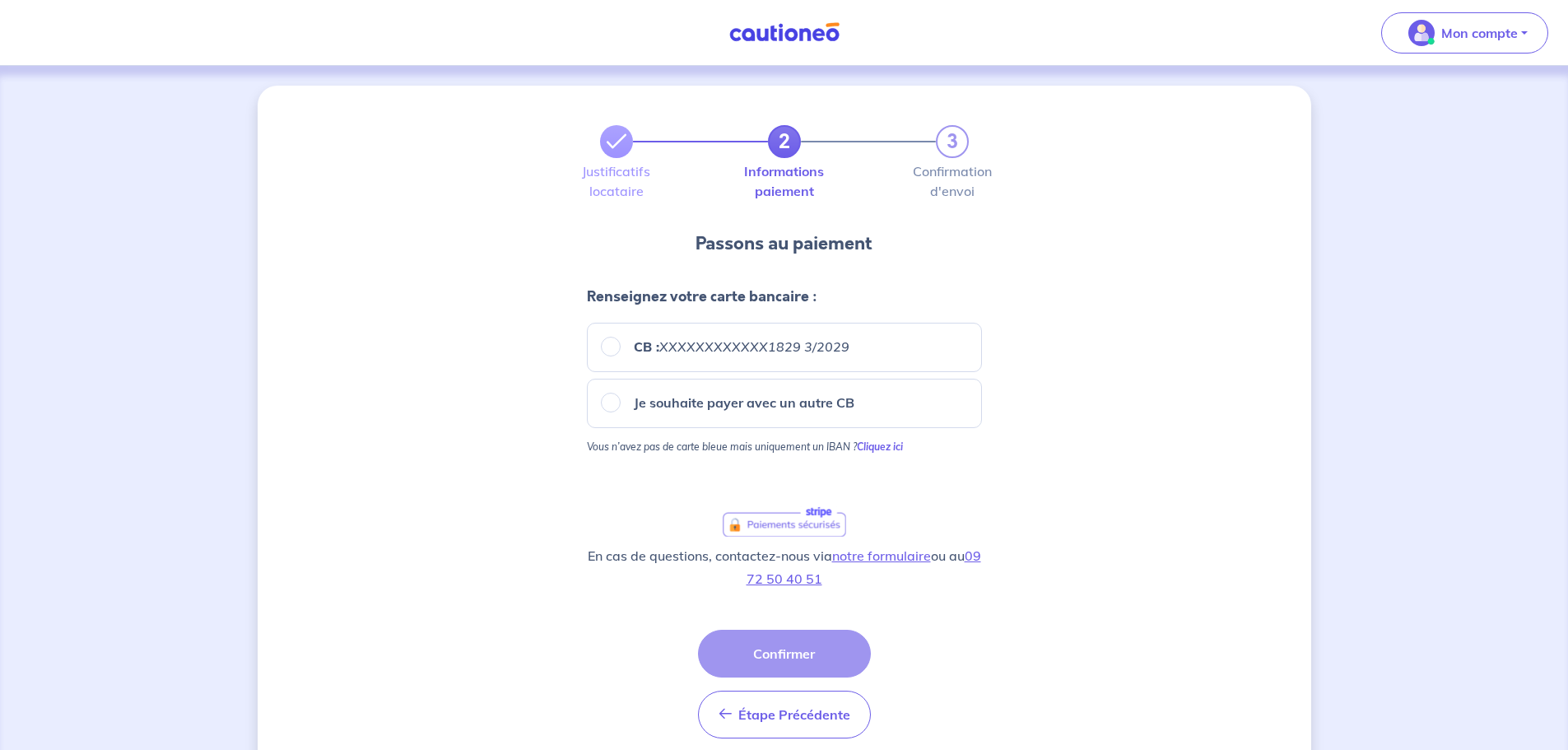
click at [599, 340] on div "CB : XXXXXXXXXXXX1829 3/2029" at bounding box center [784, 347] width 396 height 50
click at [609, 349] on input "CB : XXXXXXXXXXXX1829 3/2029" at bounding box center [610, 346] width 19 height 19
radio input "true"
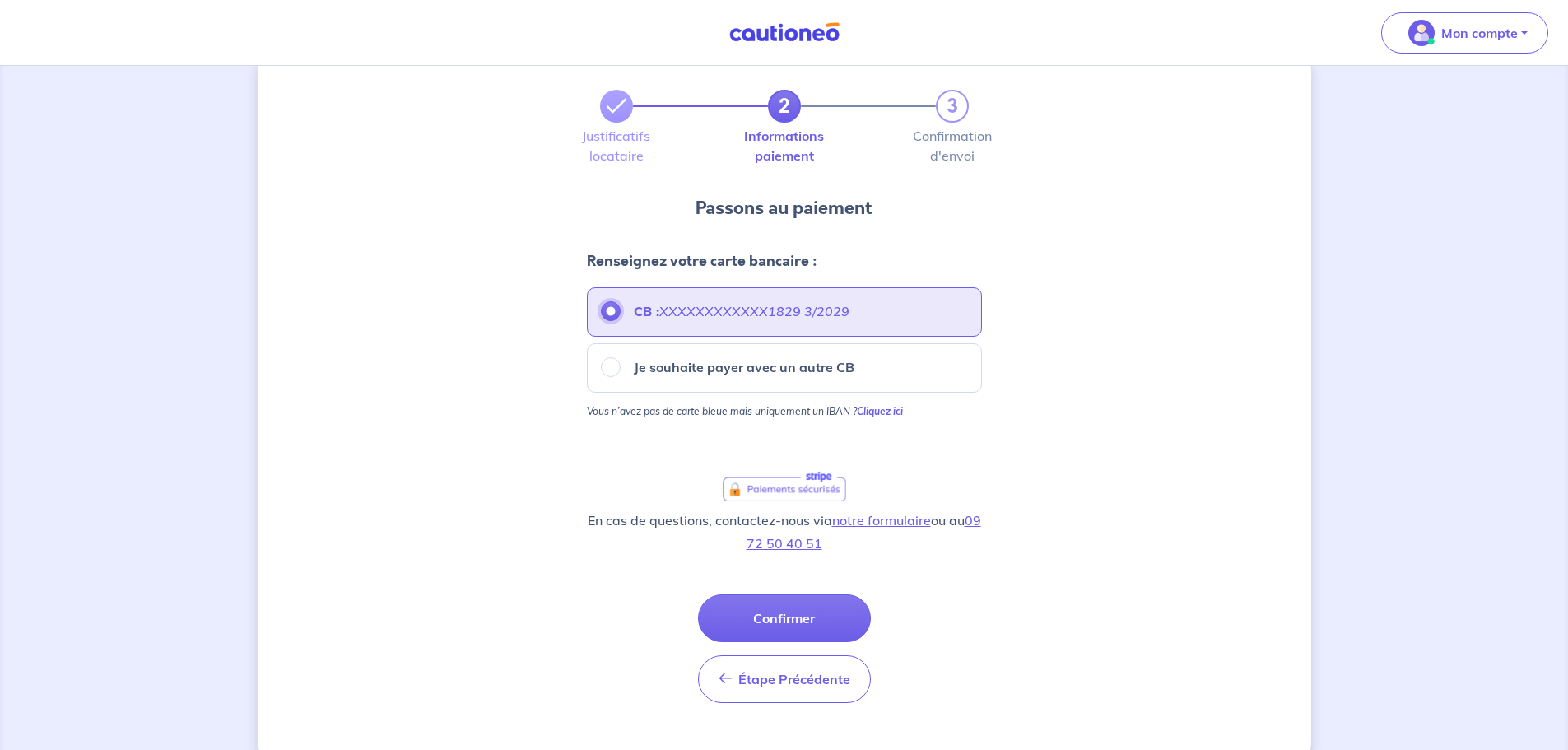
scroll to position [67, 0]
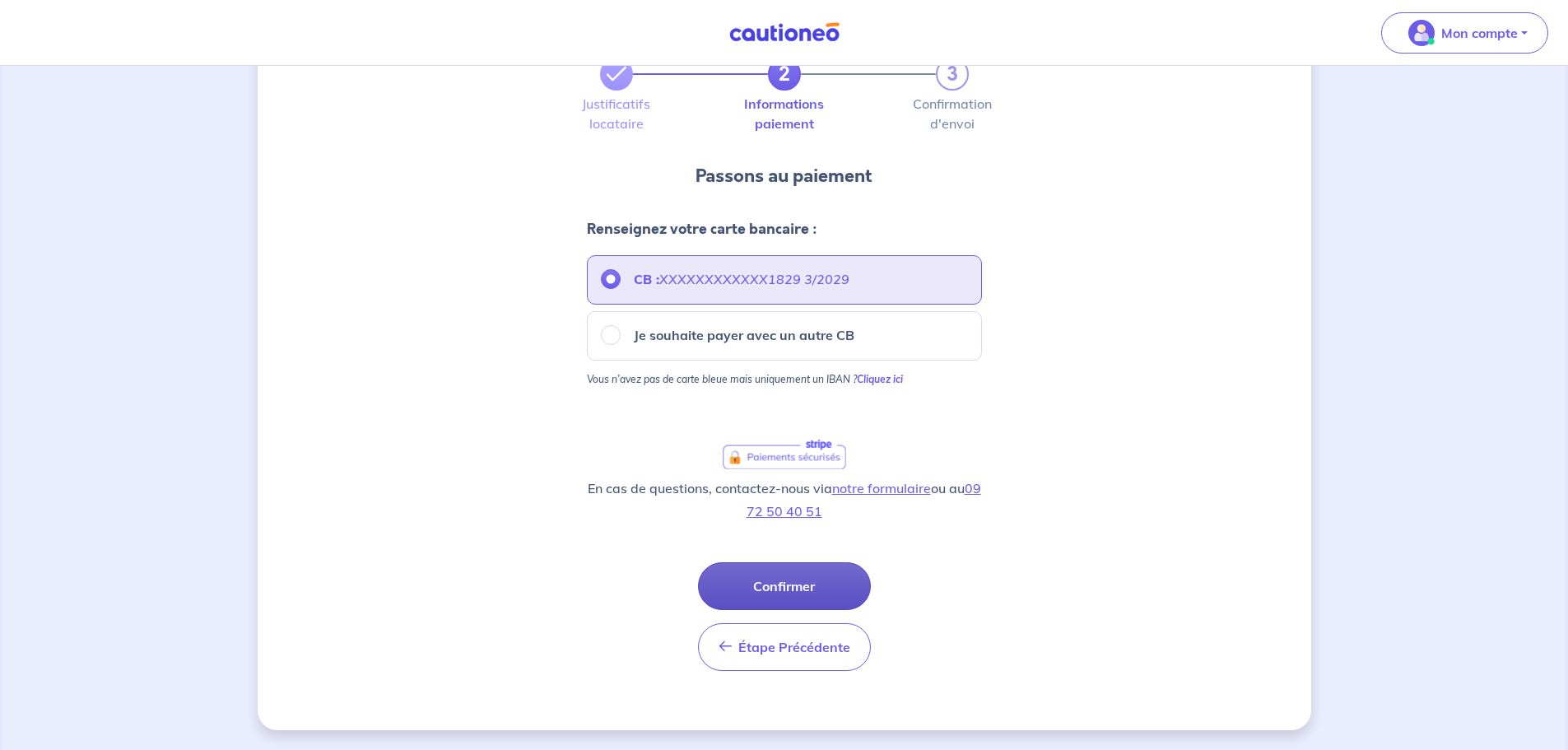
click at [829, 586] on button "Confirmer" at bounding box center [784, 586] width 173 height 48
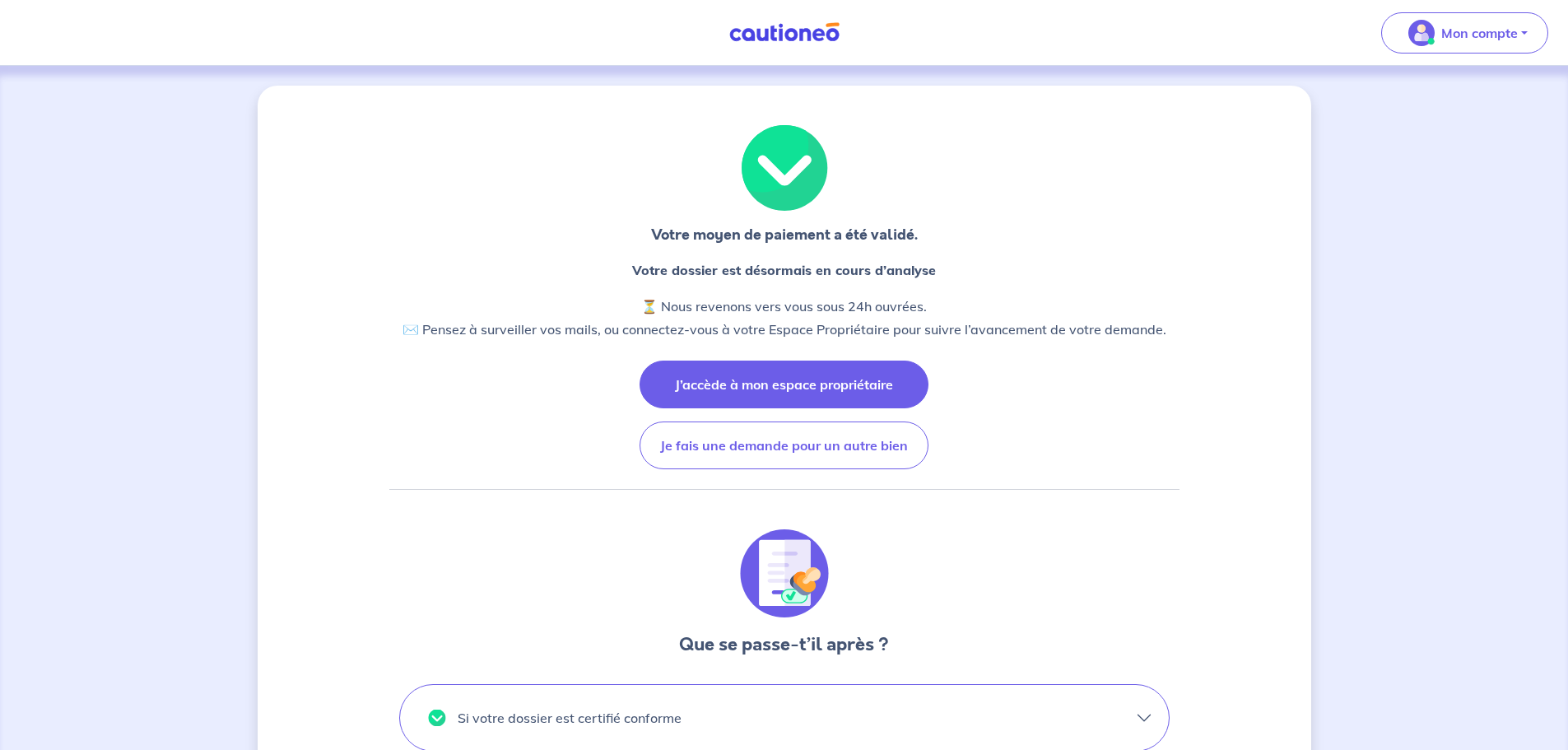
click at [781, 379] on button "J’accède à mon espace propriétaire" at bounding box center [784, 384] width 289 height 48
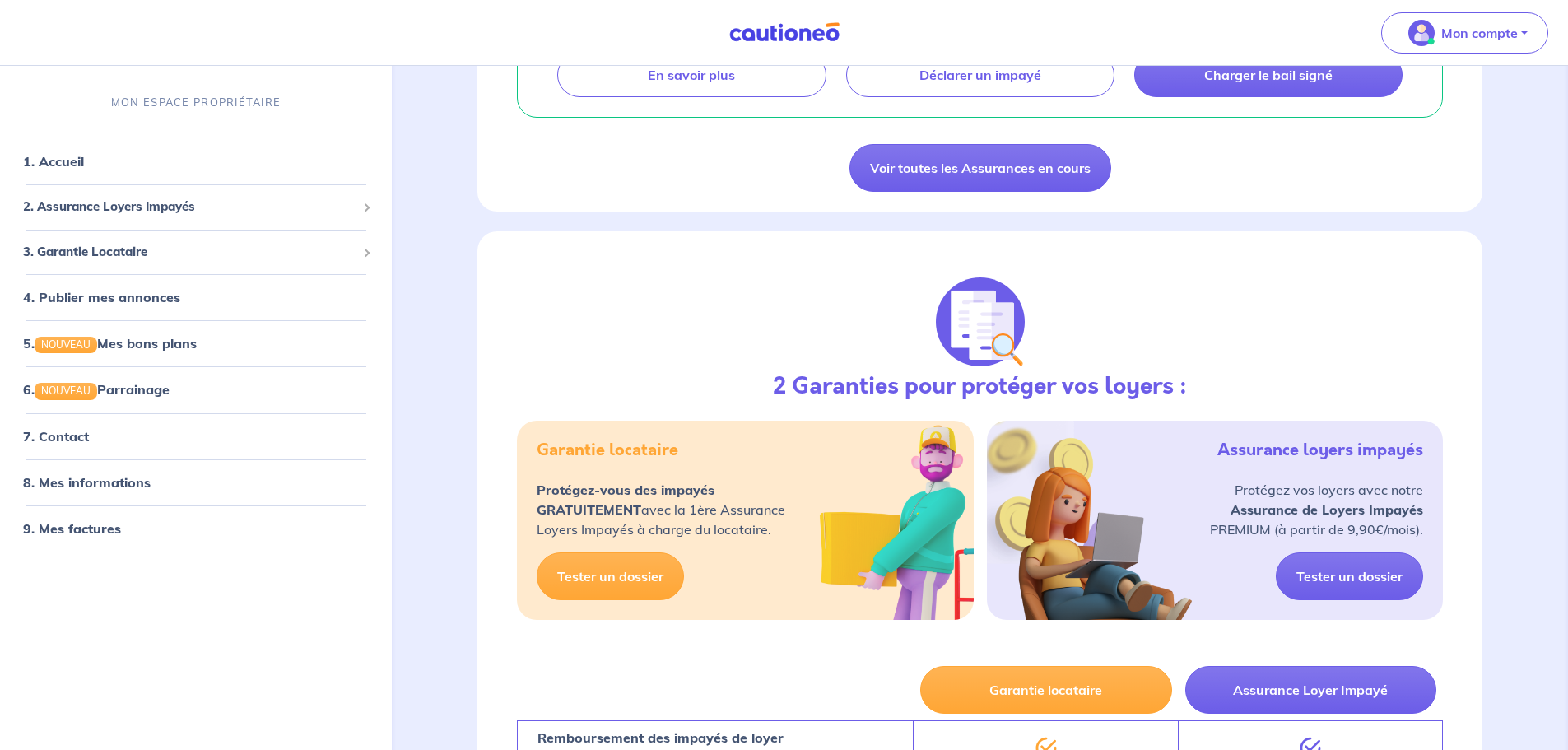
scroll to position [906, 0]
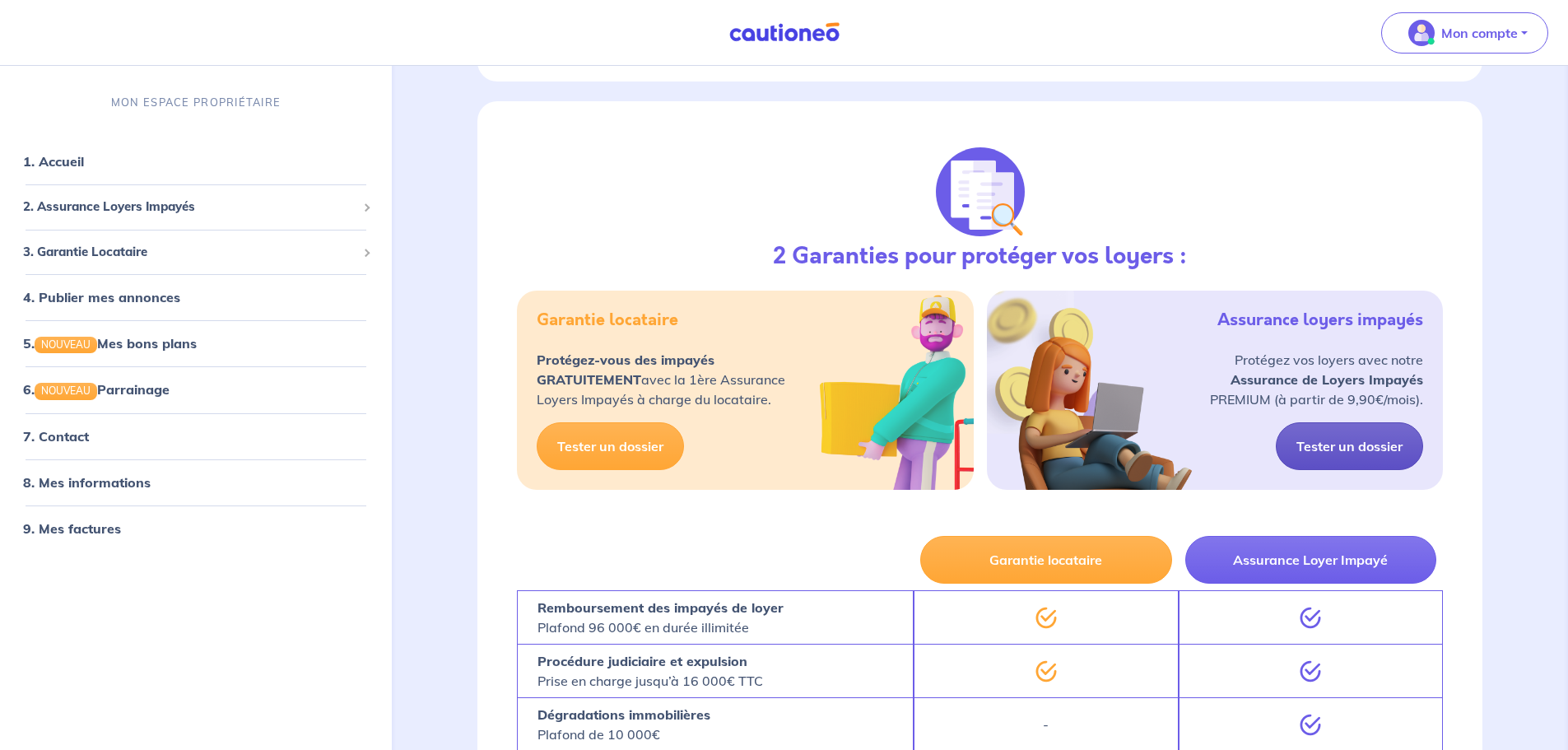
click at [1348, 444] on link "Tester un dossier" at bounding box center [1349, 446] width 147 height 48
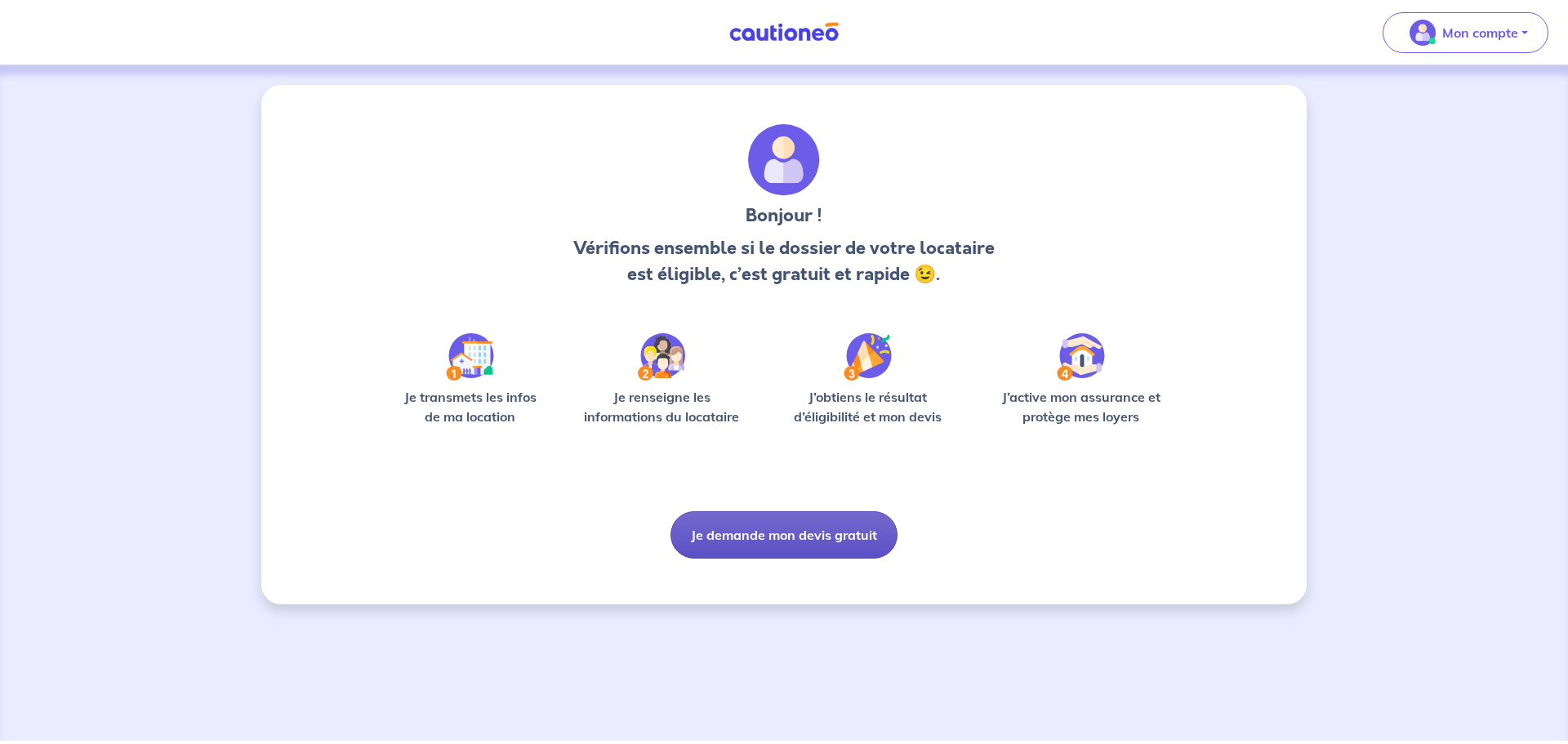
click at [706, 544] on button "Je demande mon devis gratuit" at bounding box center [784, 534] width 227 height 48
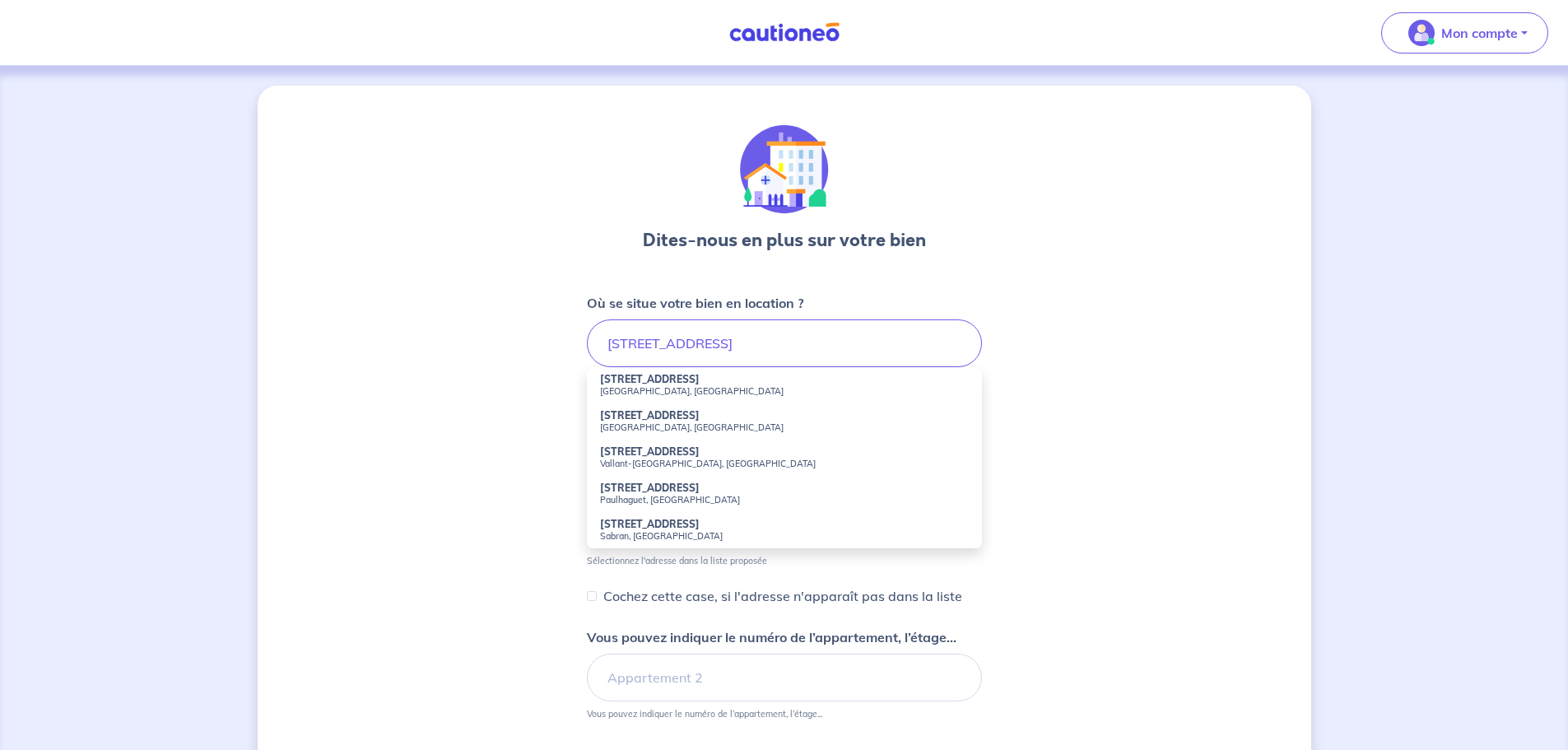
click at [763, 382] on li "18 Rue des Remises Saint-Maur-des-Fossés, France" at bounding box center [784, 385] width 396 height 36
type input "18 Rue des Remises, Saint-Maur-des-Fossés, France"
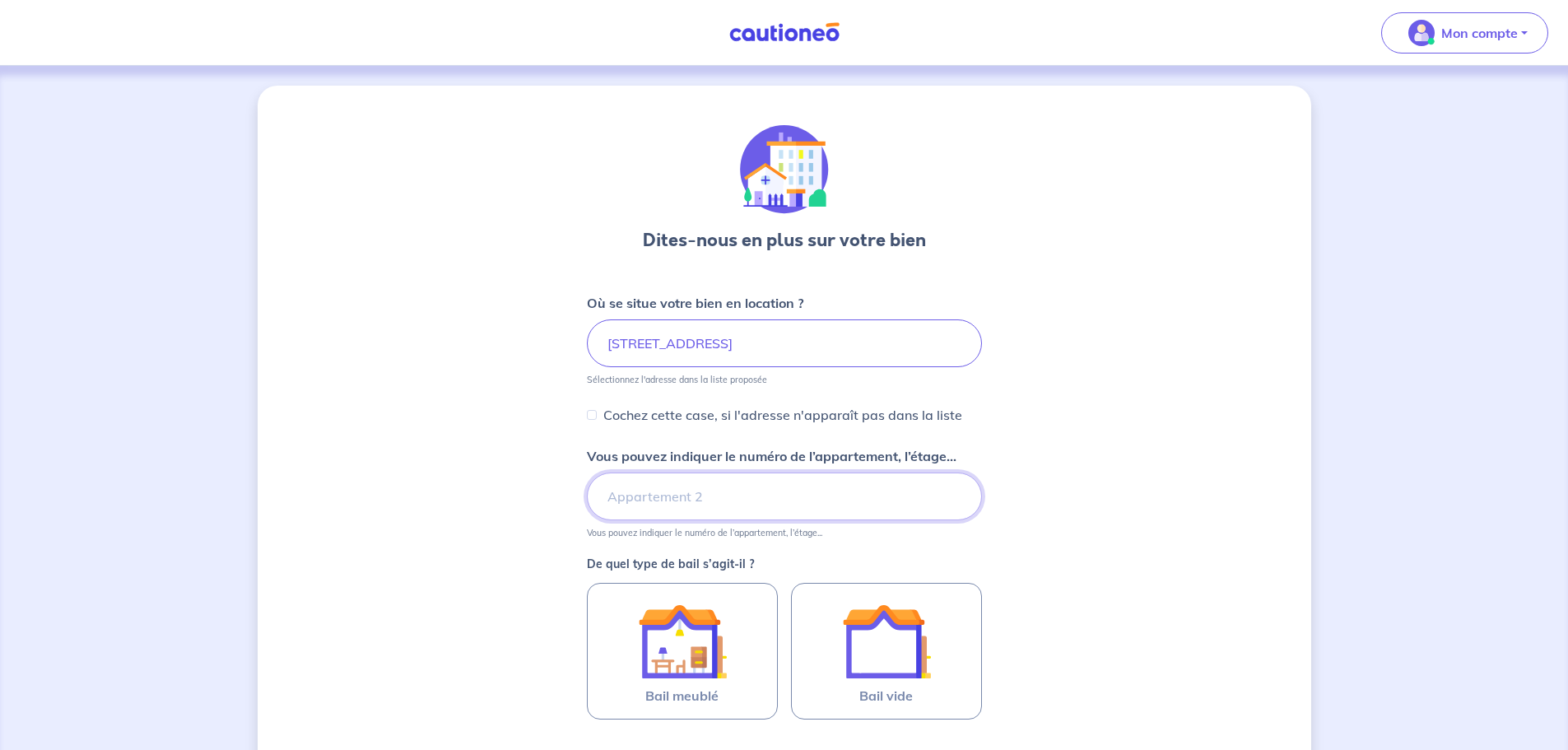
click at [785, 483] on input "Vous pouvez indiquer le numéro de l’appartement, l’étage..." at bounding box center [784, 496] width 396 height 48
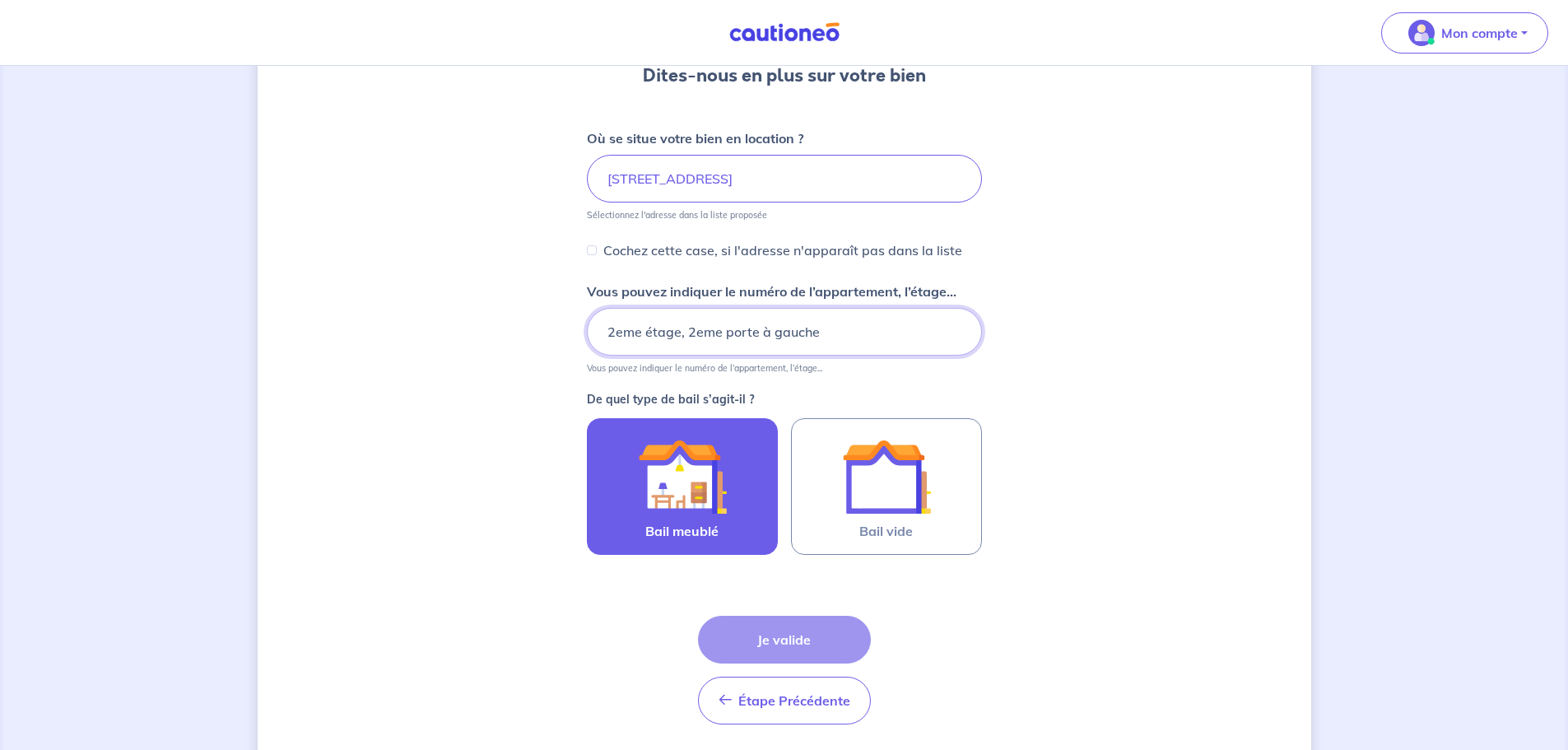
type input "2eme étage, 2eme porte à gauche"
click at [698, 522] on span "Bail meublé" at bounding box center [682, 530] width 73 height 19
click at [0, 0] on input "Bail meublé" at bounding box center [0, 0] width 0 height 0
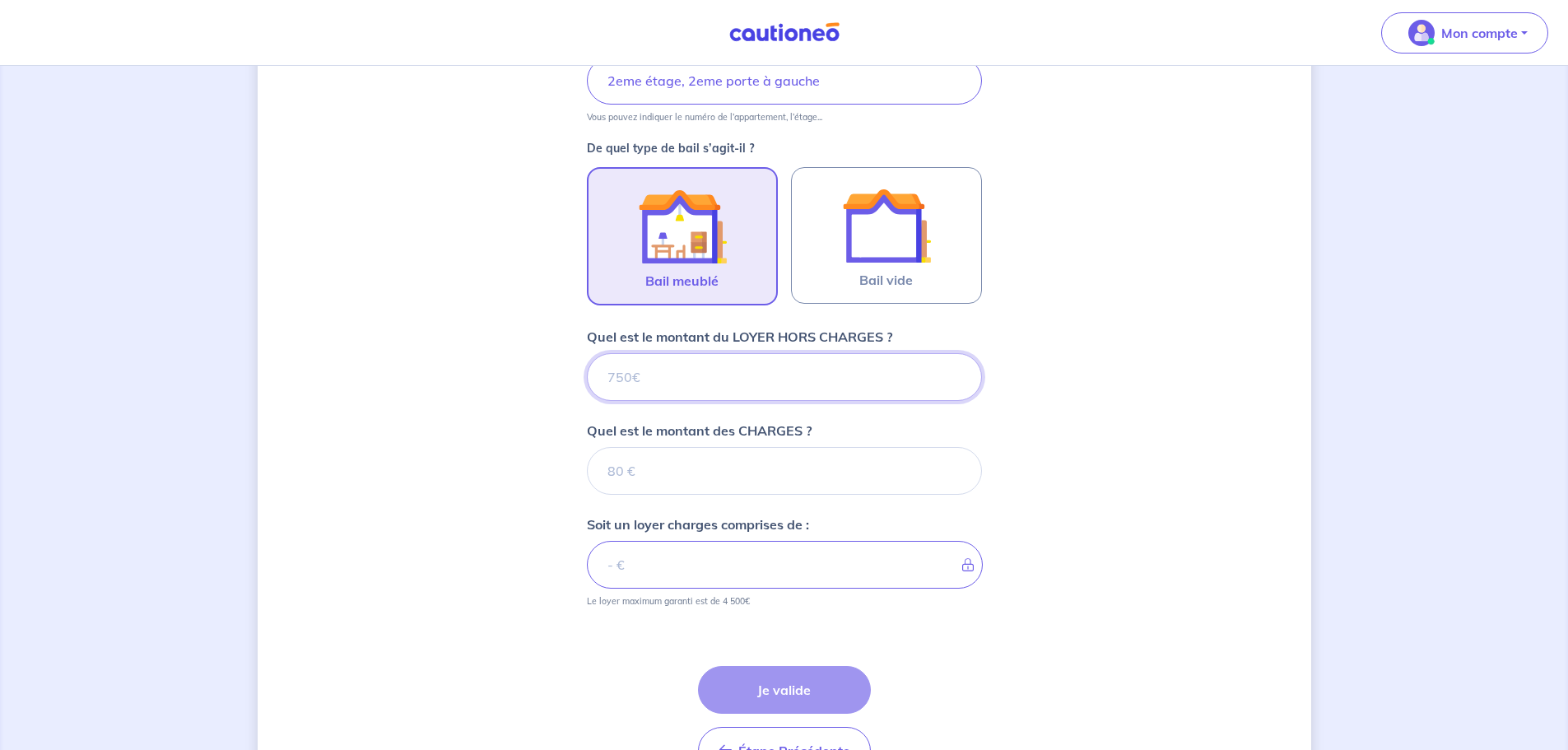
scroll to position [519, 0]
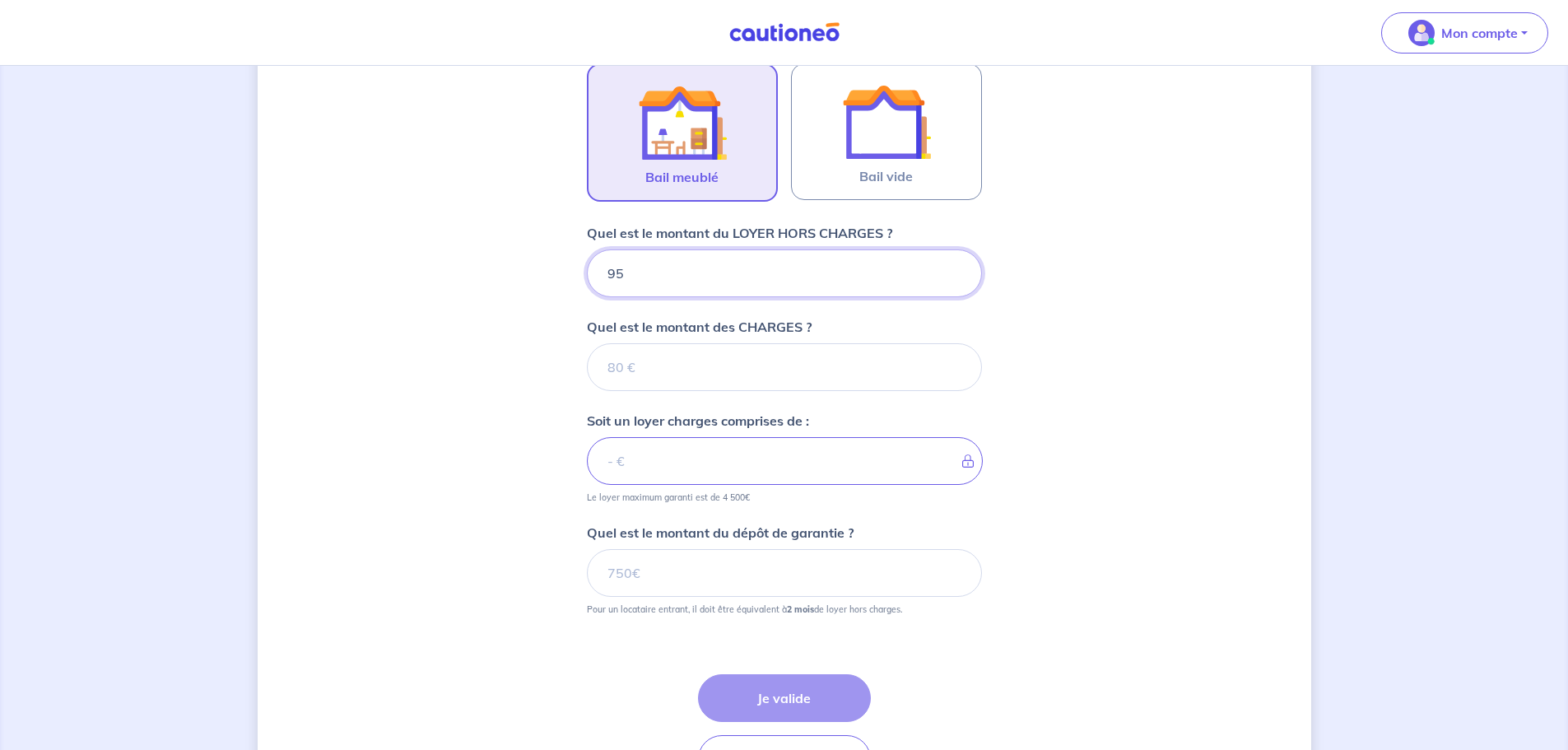
type input "950"
click at [705, 370] on input "Quel est le montant des CHARGES ?" at bounding box center [784, 367] width 396 height 48
type input "150"
type input "1100"
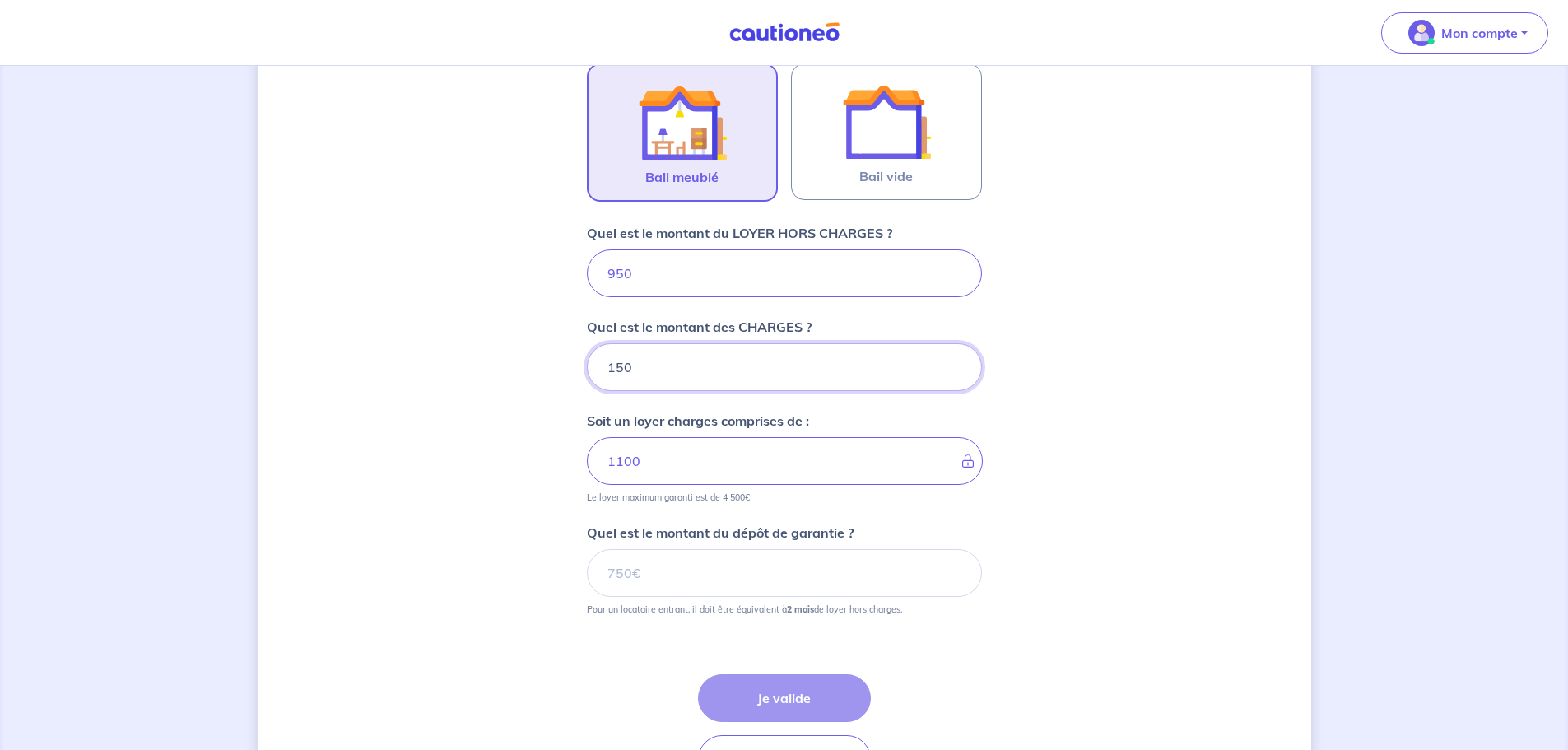
type input "150"
click at [575, 488] on div "Dites-nous en plus sur votre bien Où se situe votre bien en location ? 18 Rue d…" at bounding box center [784, 205] width 1054 height 1276
click at [751, 576] on input "Quel est le montant du dépôt de garantie ?" at bounding box center [784, 572] width 396 height 48
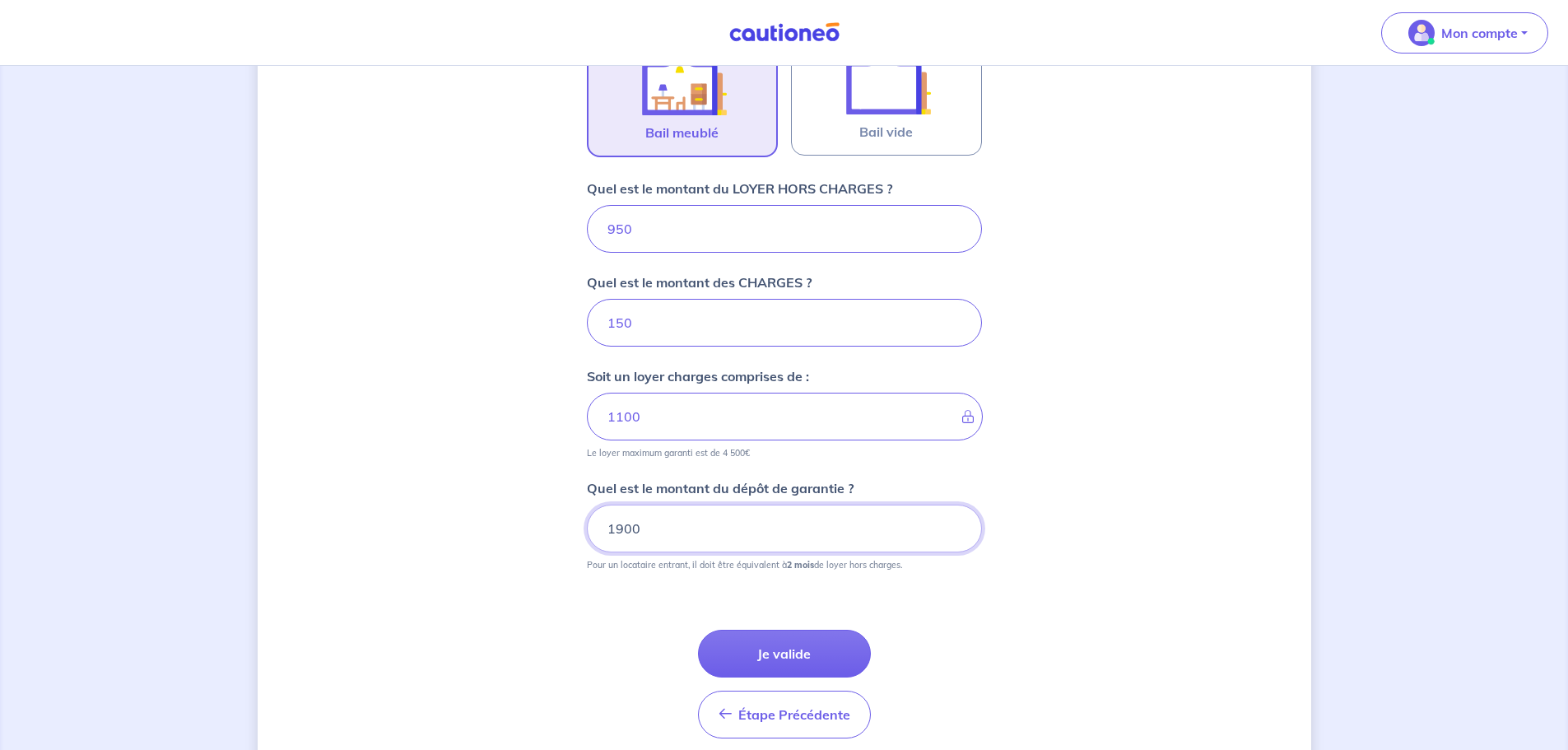
scroll to position [602, 0]
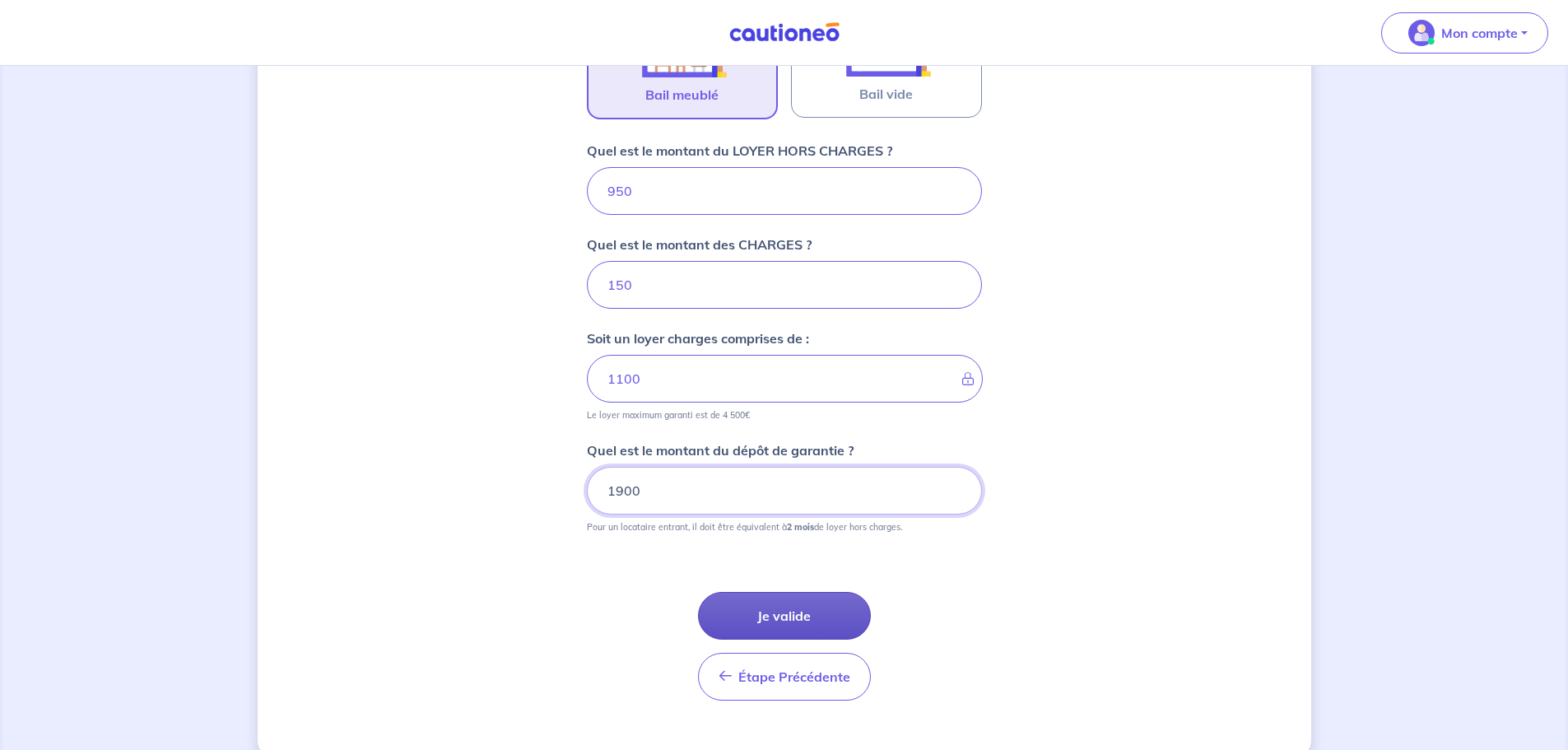
type input "1900"
click at [805, 622] on button "Je valide" at bounding box center [784, 615] width 173 height 48
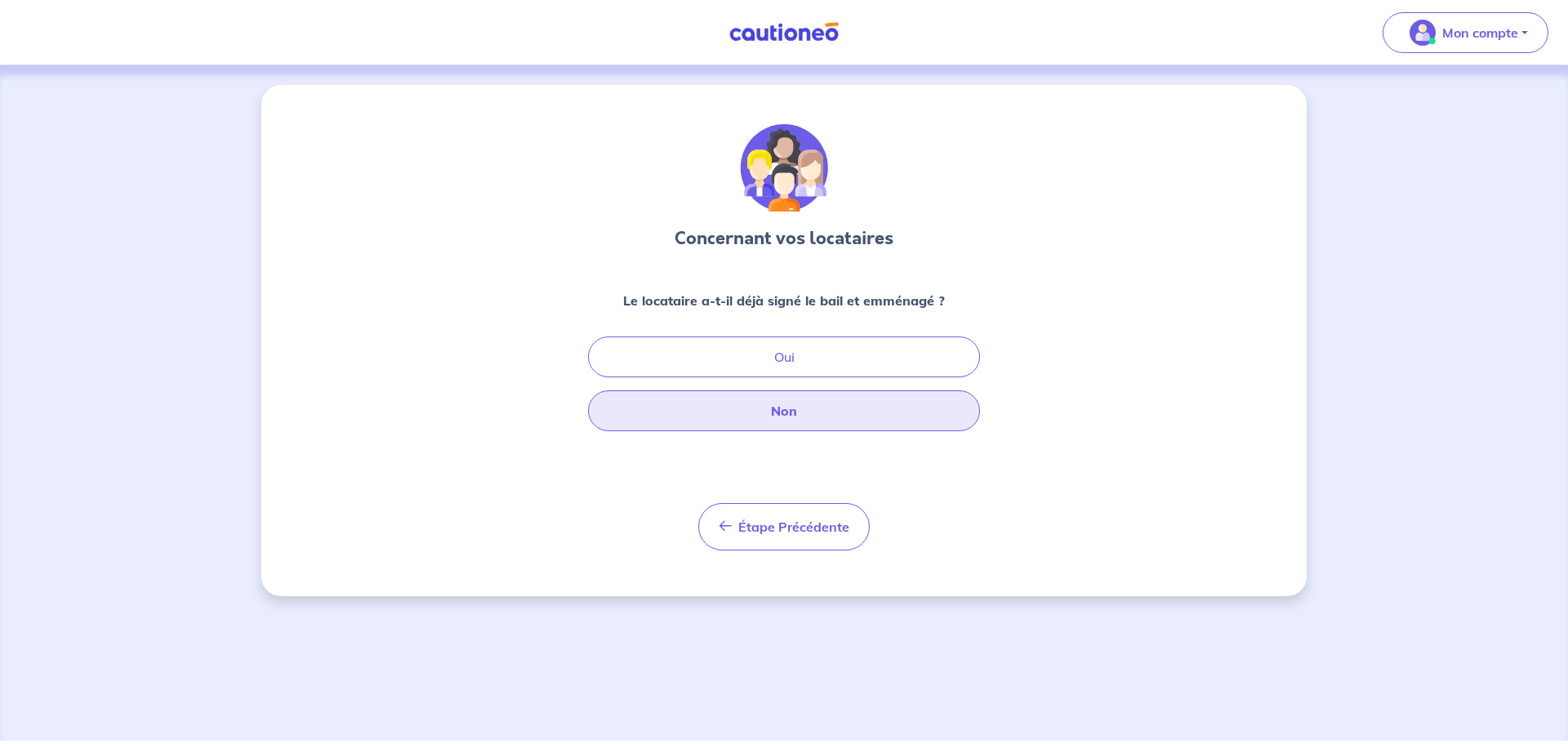
click at [817, 418] on button "Non" at bounding box center [784, 411] width 392 height 41
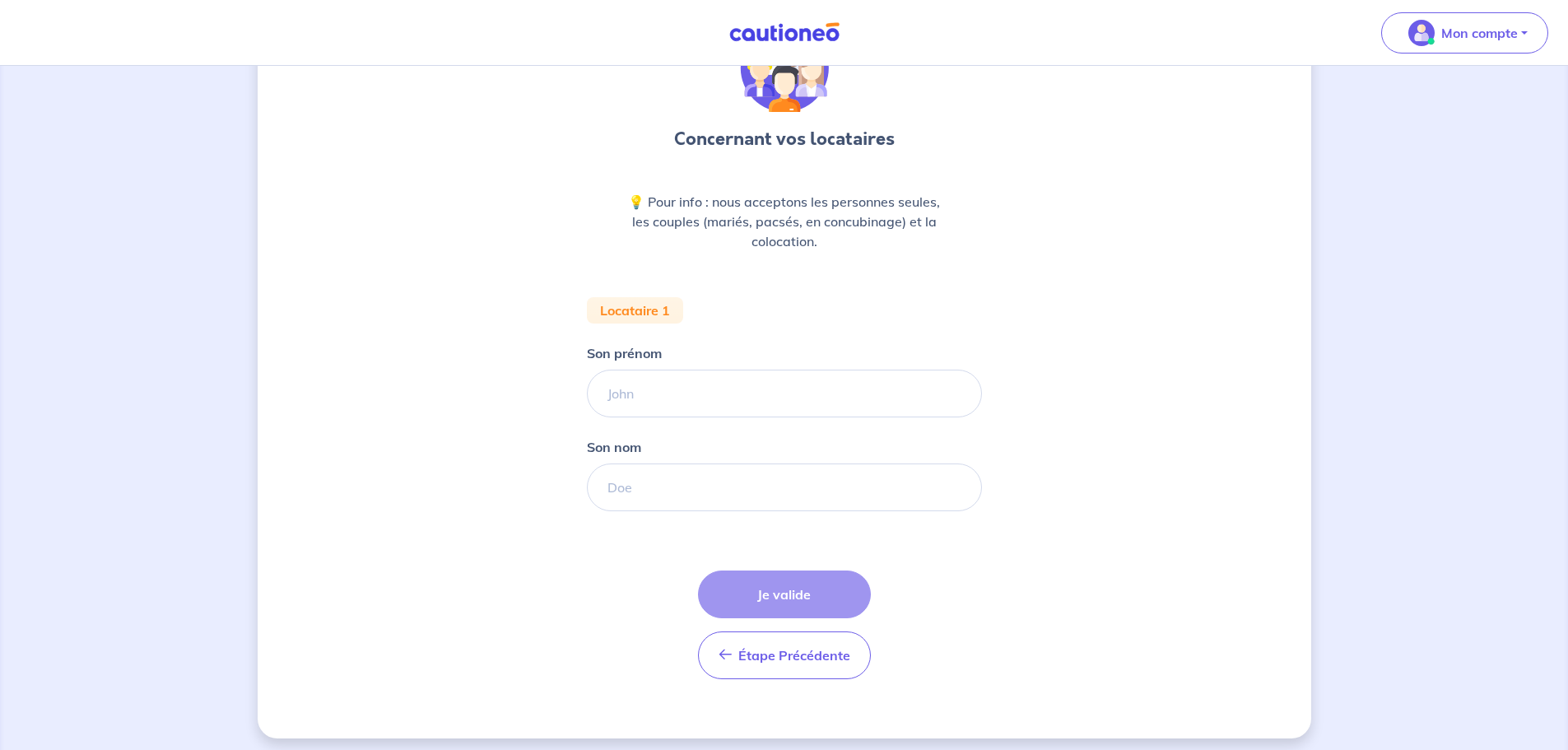
scroll to position [109, 0]
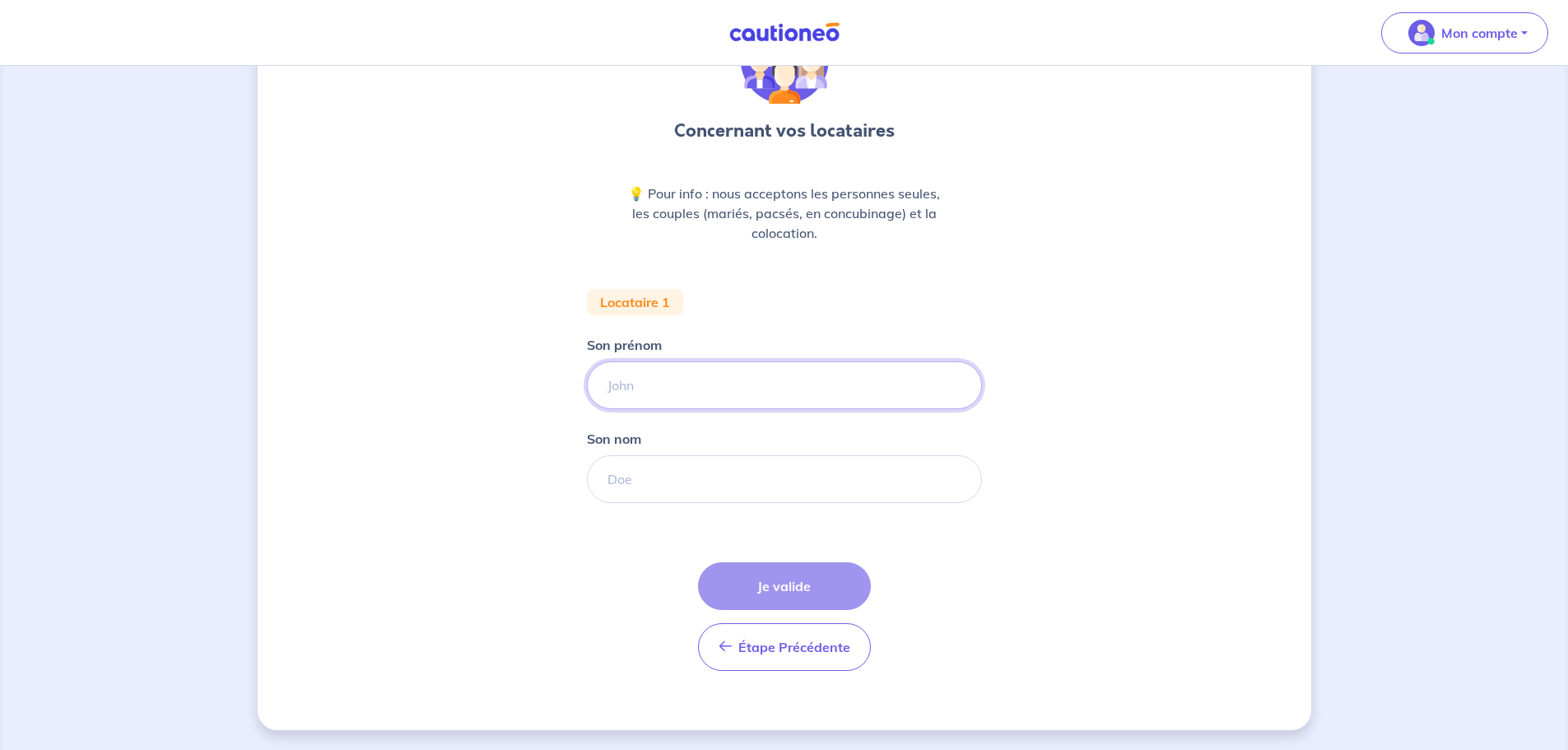
click at [880, 378] on input "Son prénom" at bounding box center [784, 385] width 396 height 48
type input "Marine"
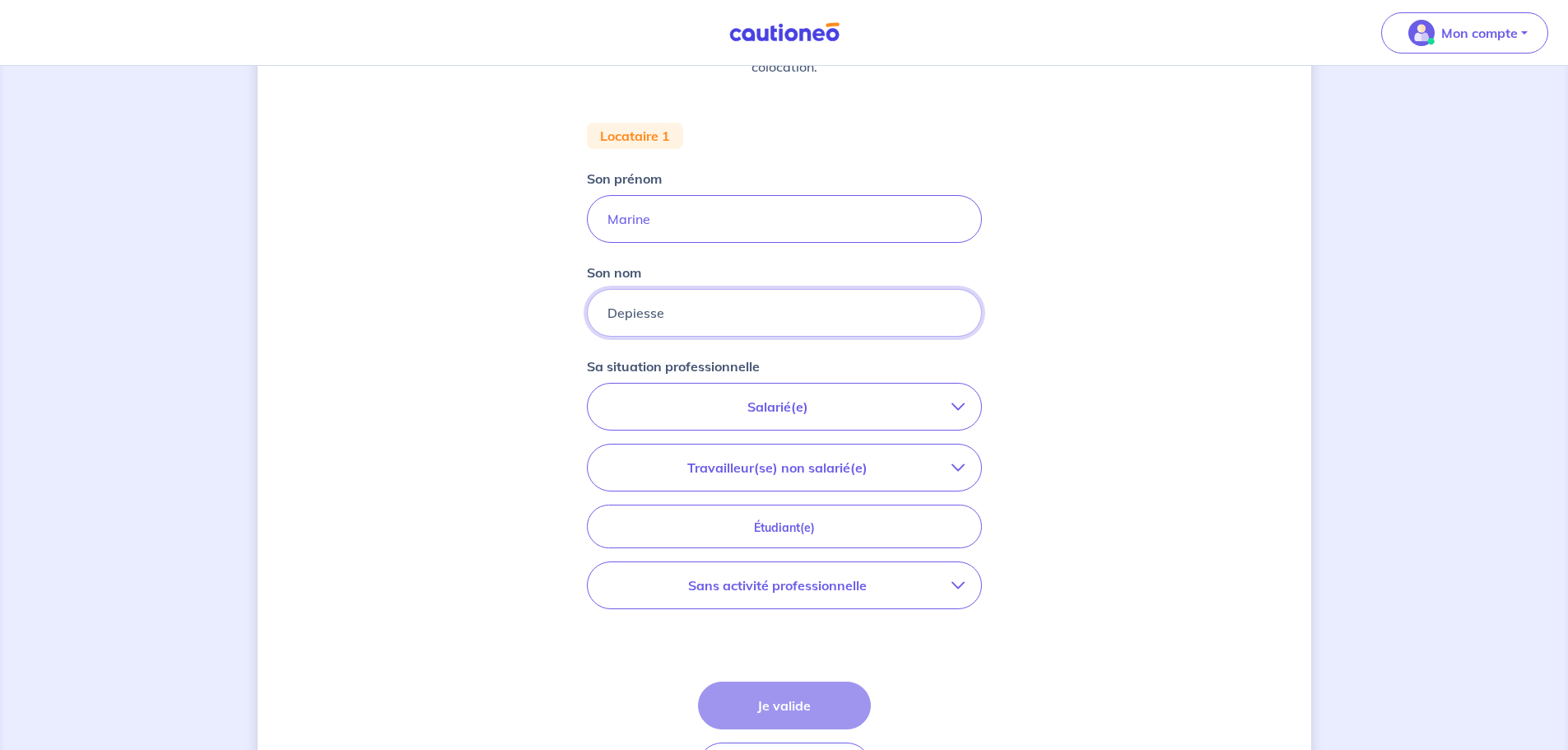
scroll to position [357, 0]
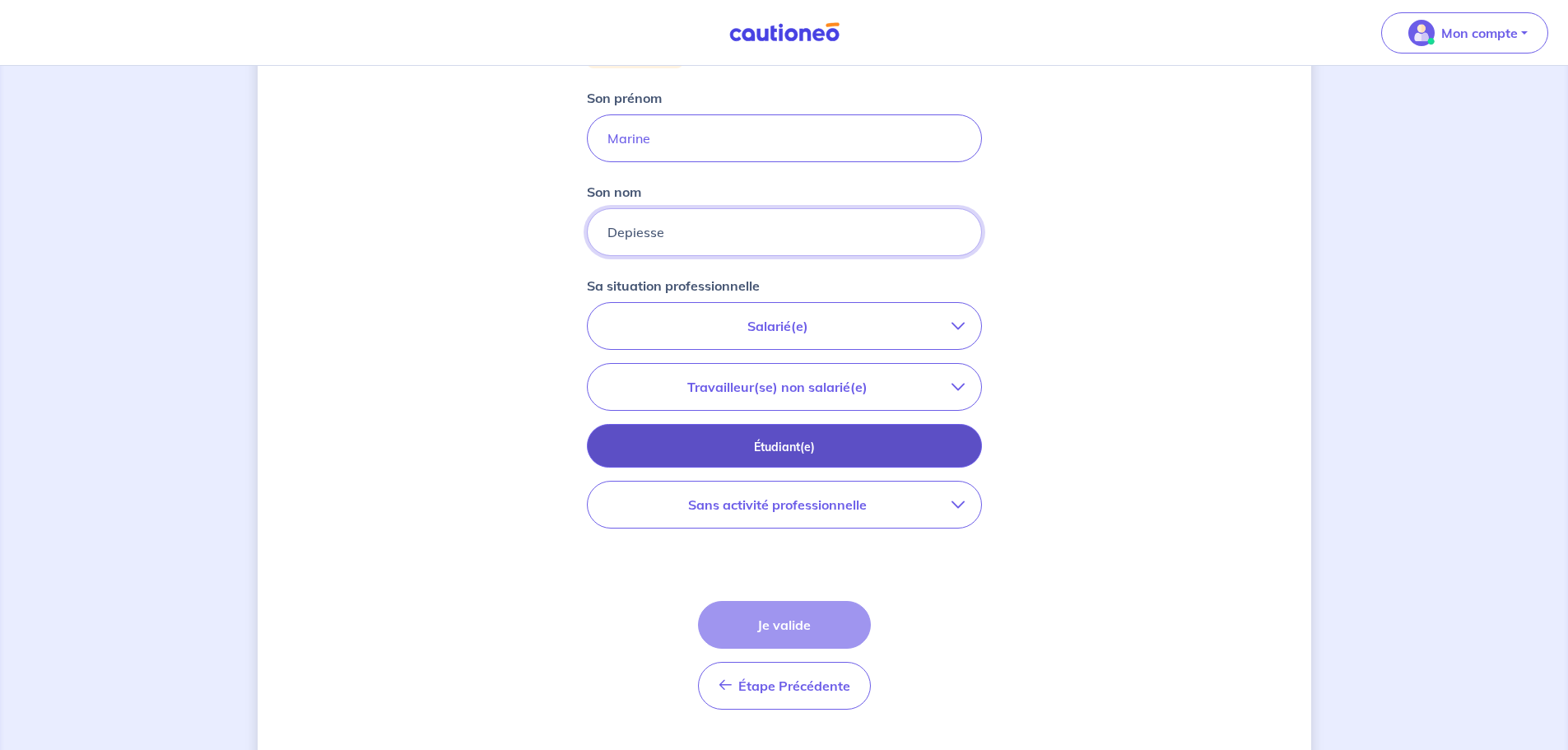
type input "Depiesse"
click at [912, 434] on button "Étudiant(e)" at bounding box center [784, 446] width 396 height 44
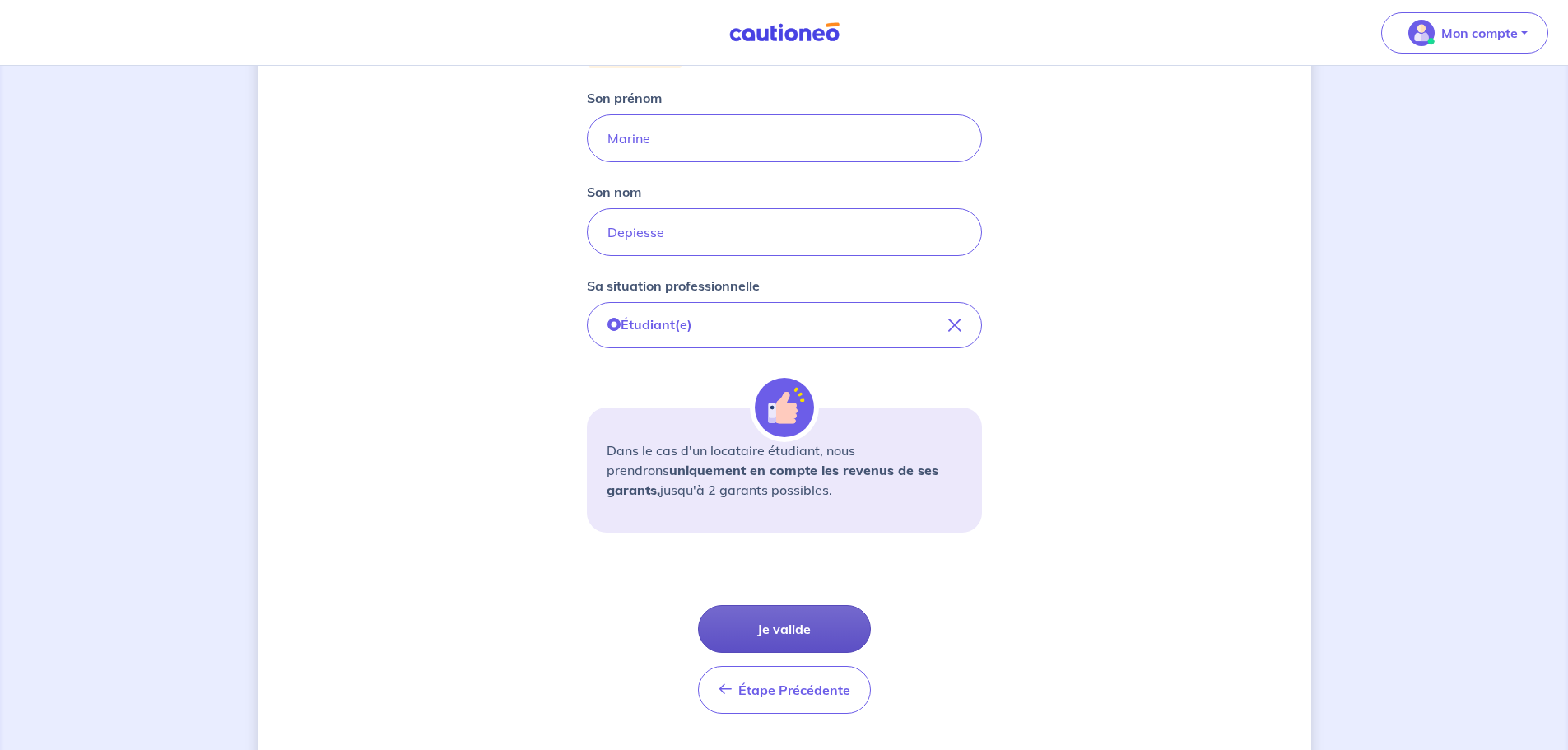
click at [795, 631] on button "Je valide" at bounding box center [784, 629] width 173 height 48
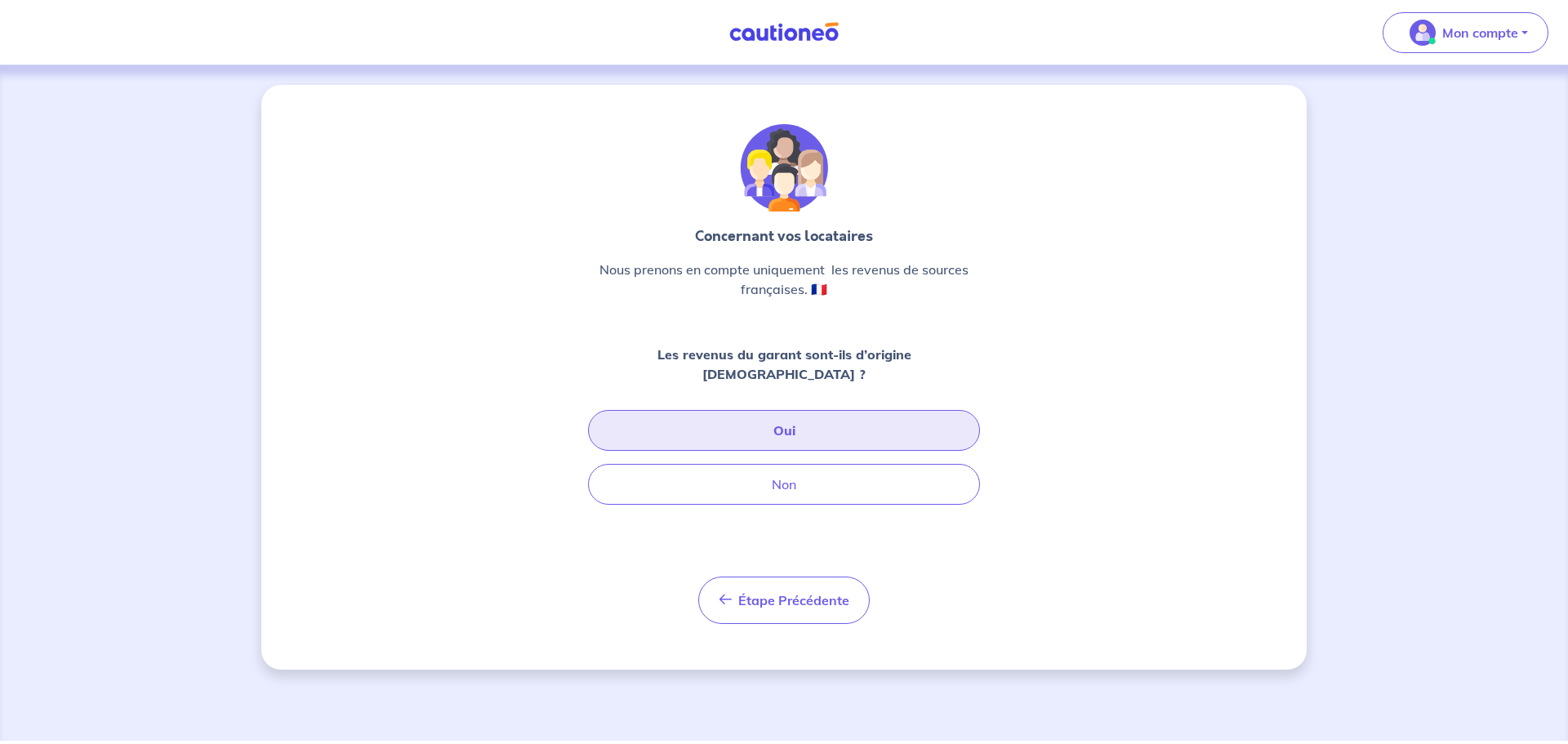
click at [849, 412] on button "Oui" at bounding box center [784, 430] width 392 height 41
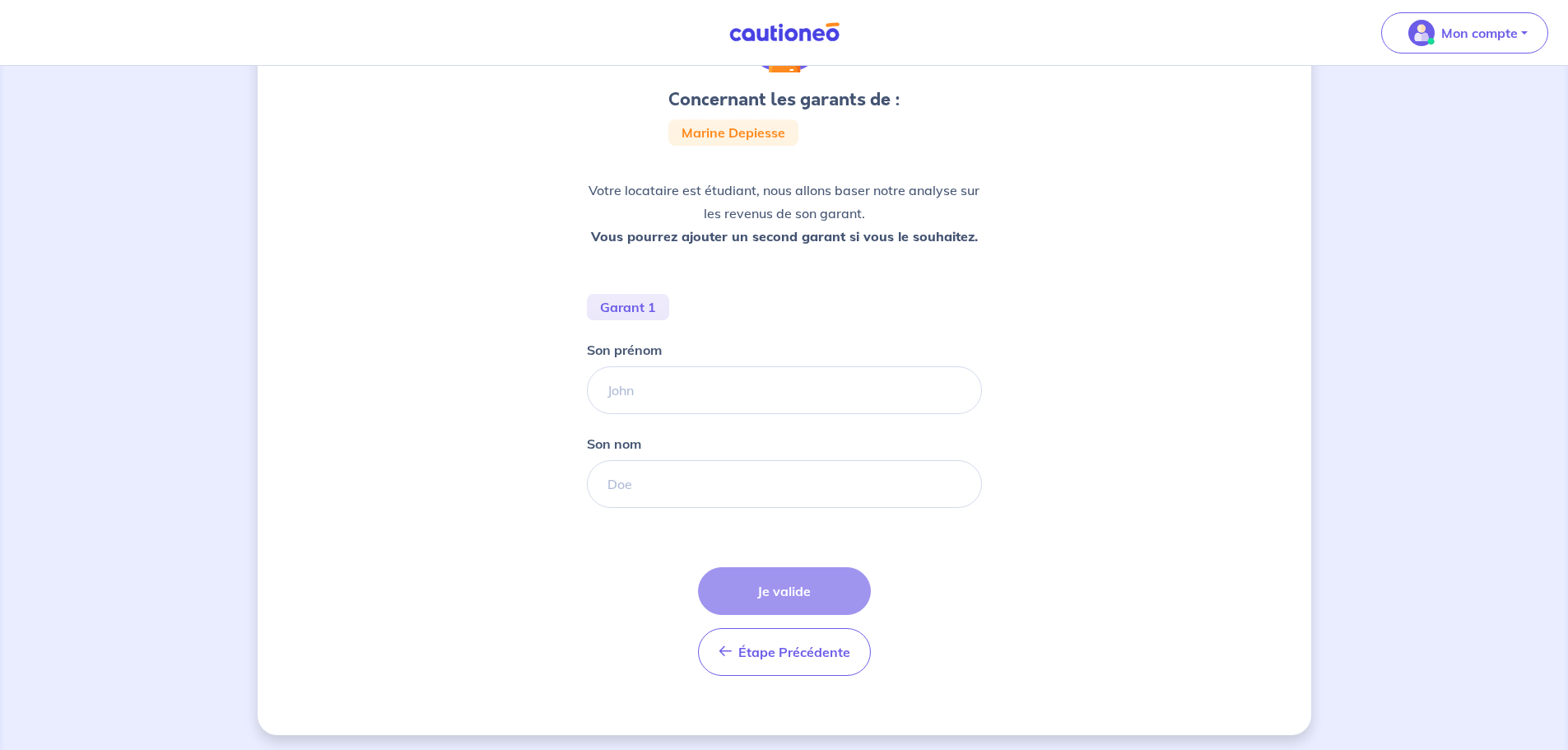
scroll to position [146, 0]
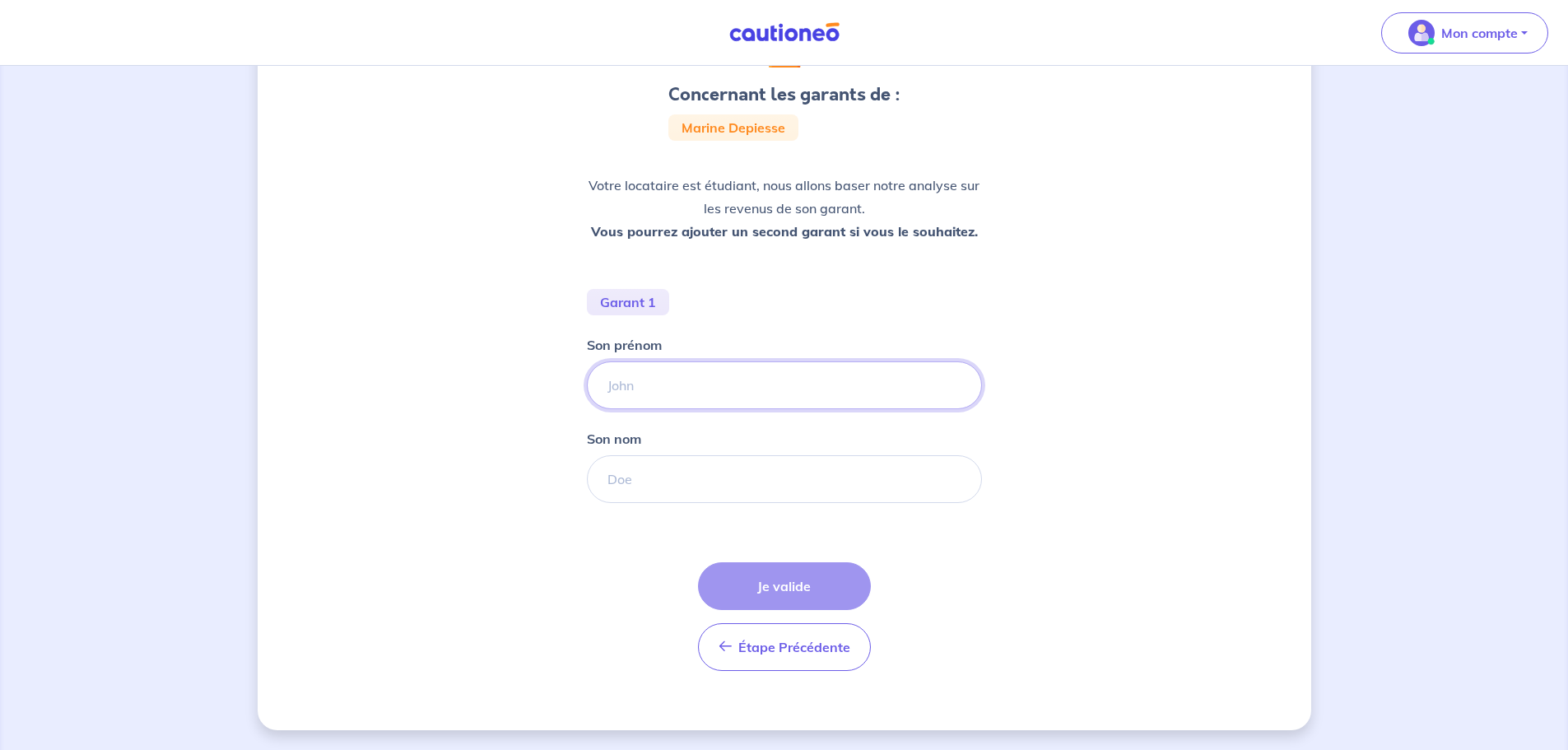
click at [648, 380] on input "Son prénom" at bounding box center [784, 385] width 396 height 48
type input "François"
click at [672, 481] on input "Son nom" at bounding box center [784, 479] width 396 height 48
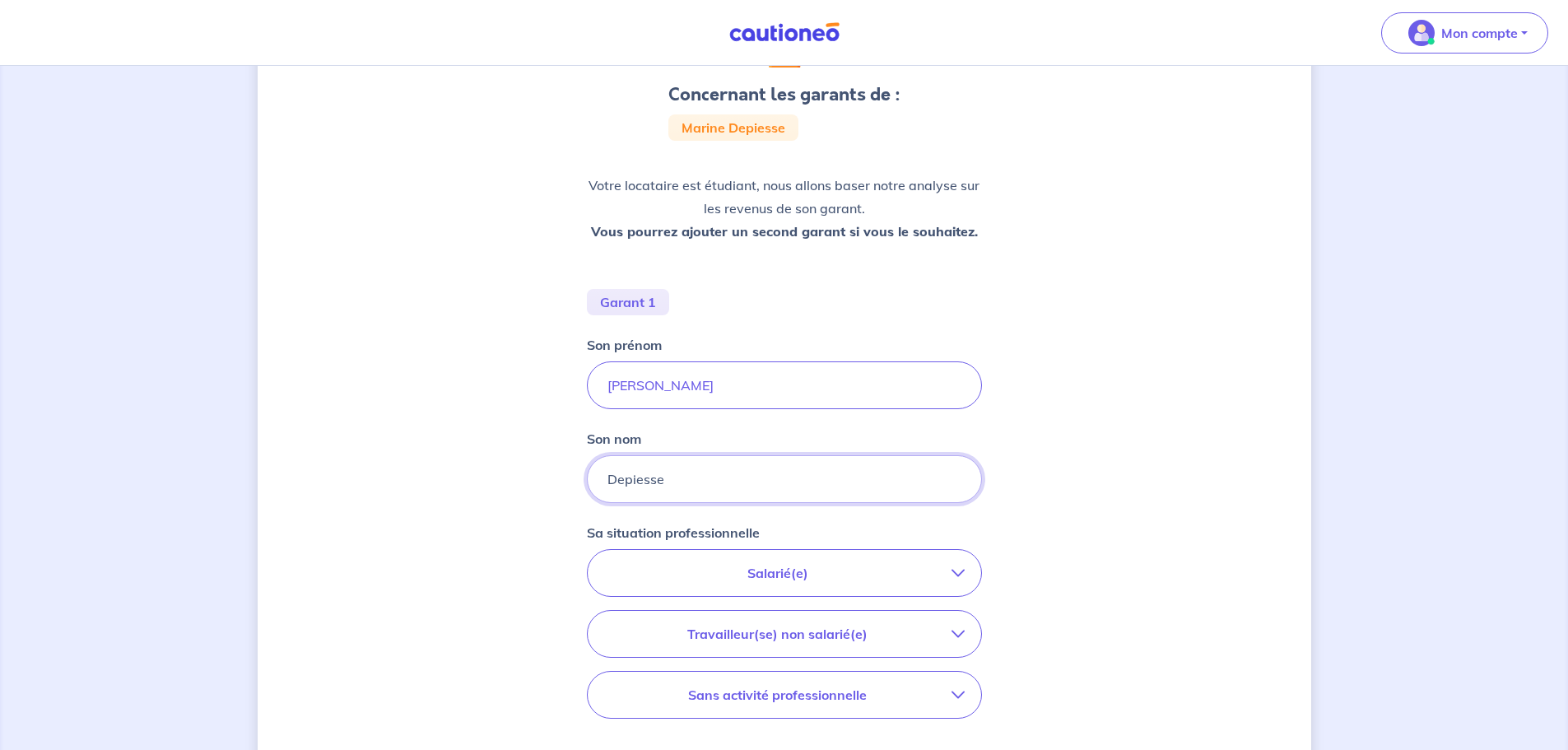
type input "Depiesse"
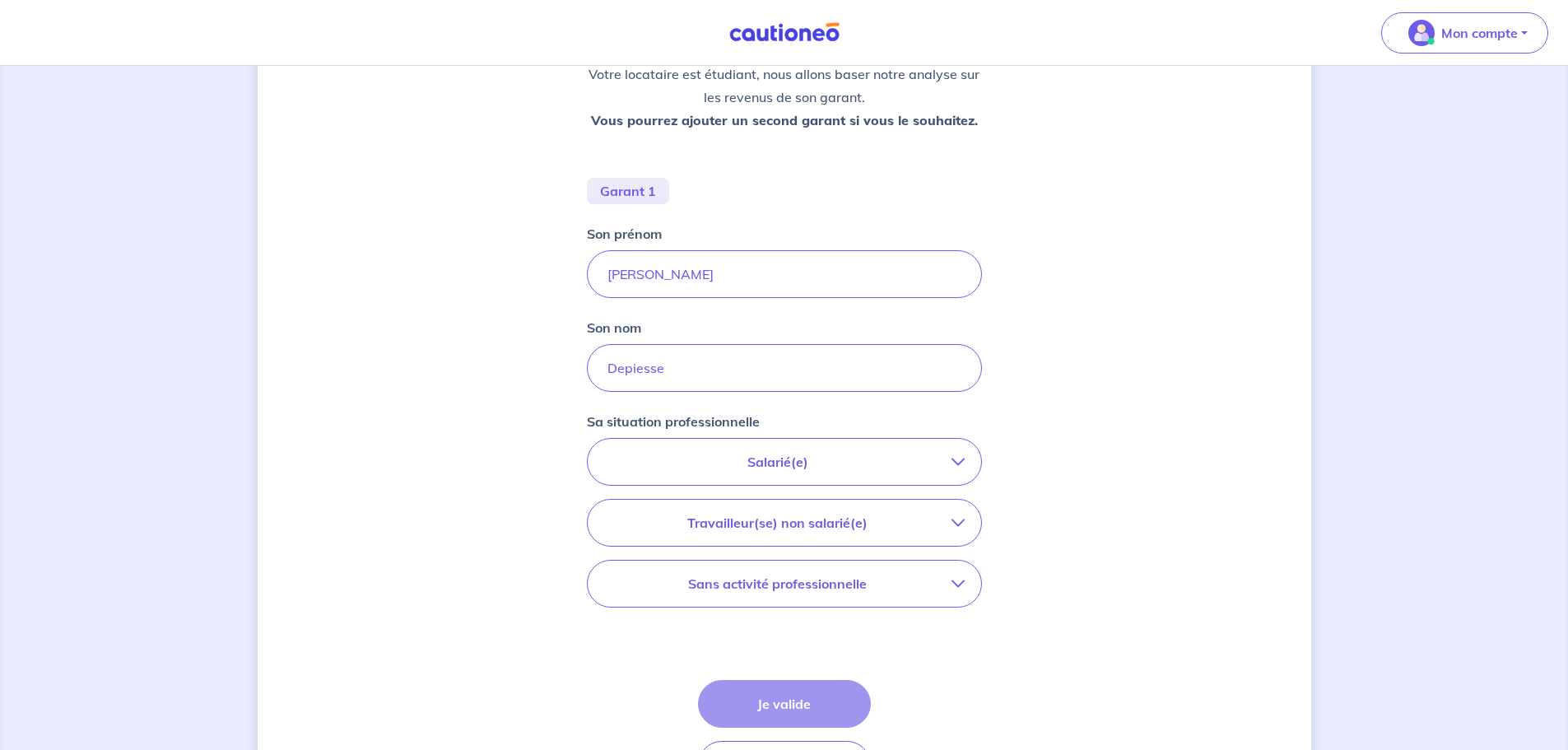
scroll to position [228, 0]
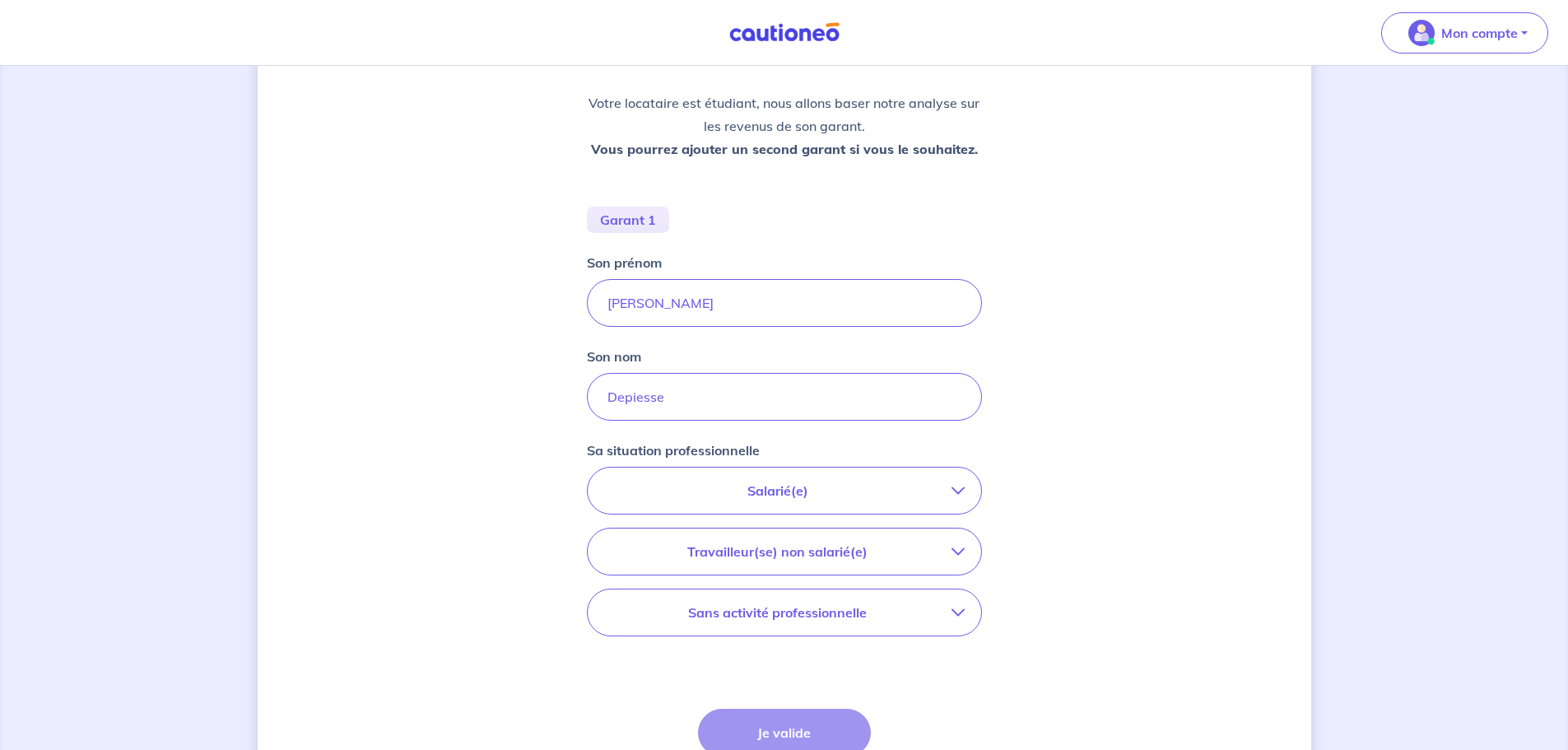
click at [788, 481] on p "Salarié(e)" at bounding box center [778, 490] width 348 height 19
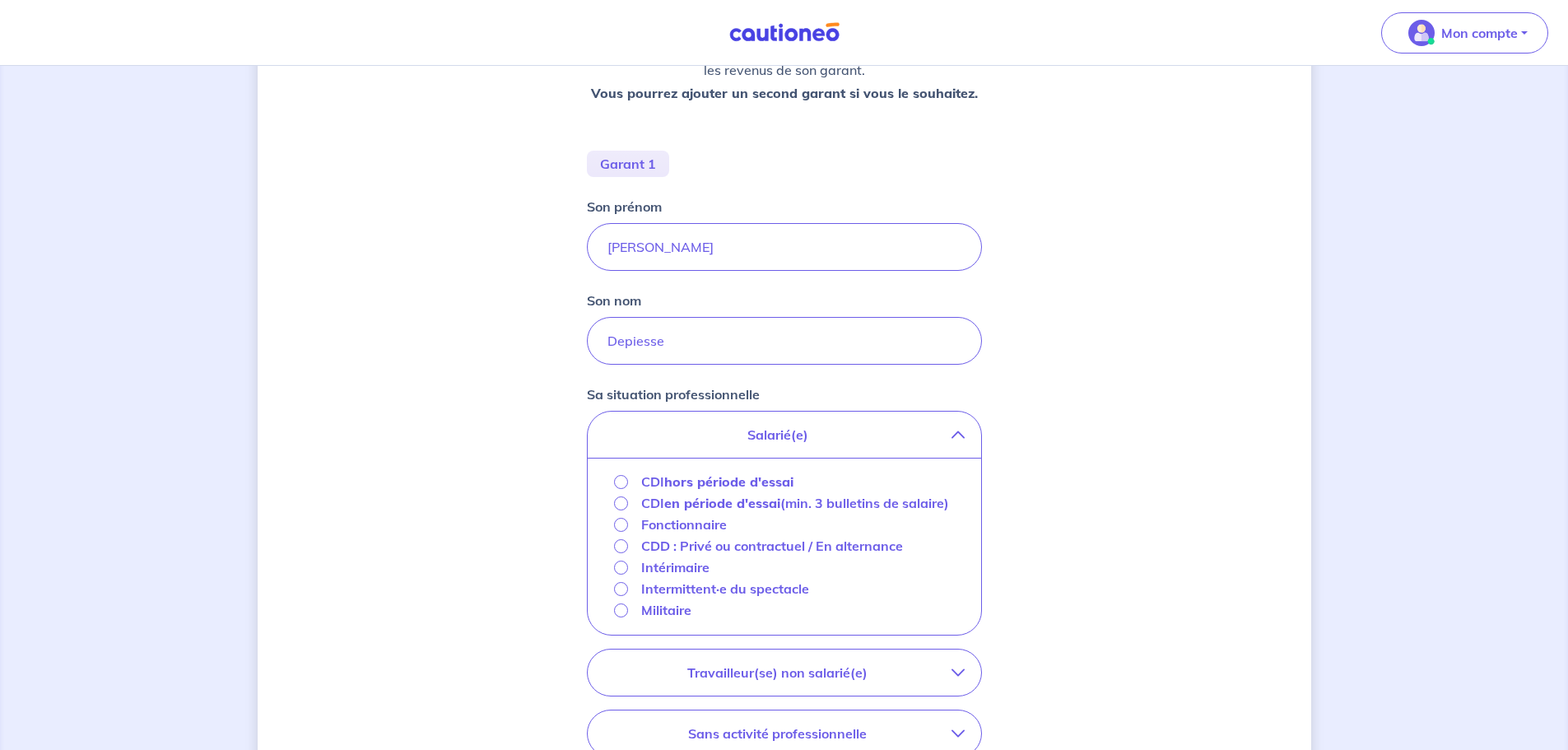
scroll to position [311, 0]
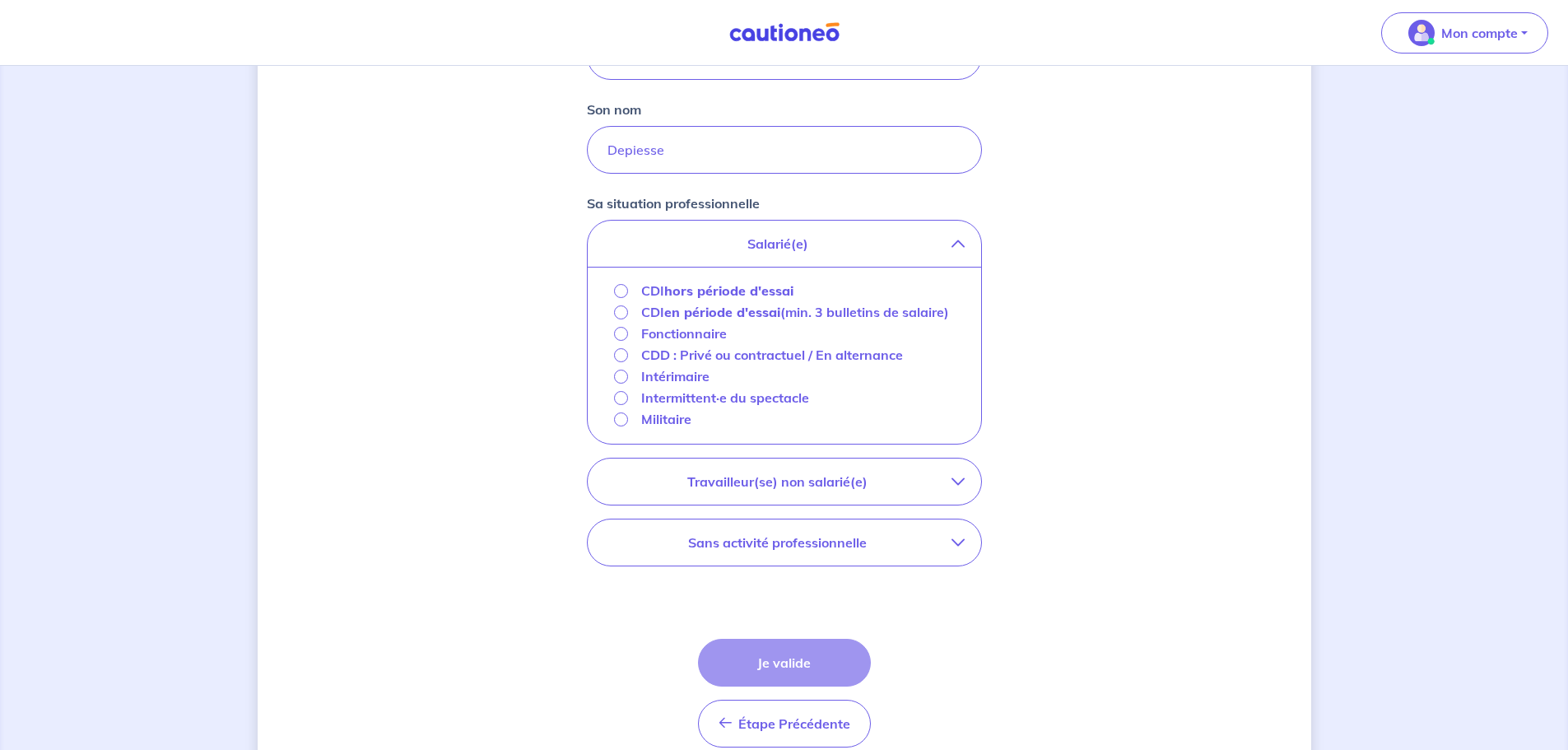
click at [928, 552] on p "Sans activité professionnelle" at bounding box center [778, 542] width 348 height 19
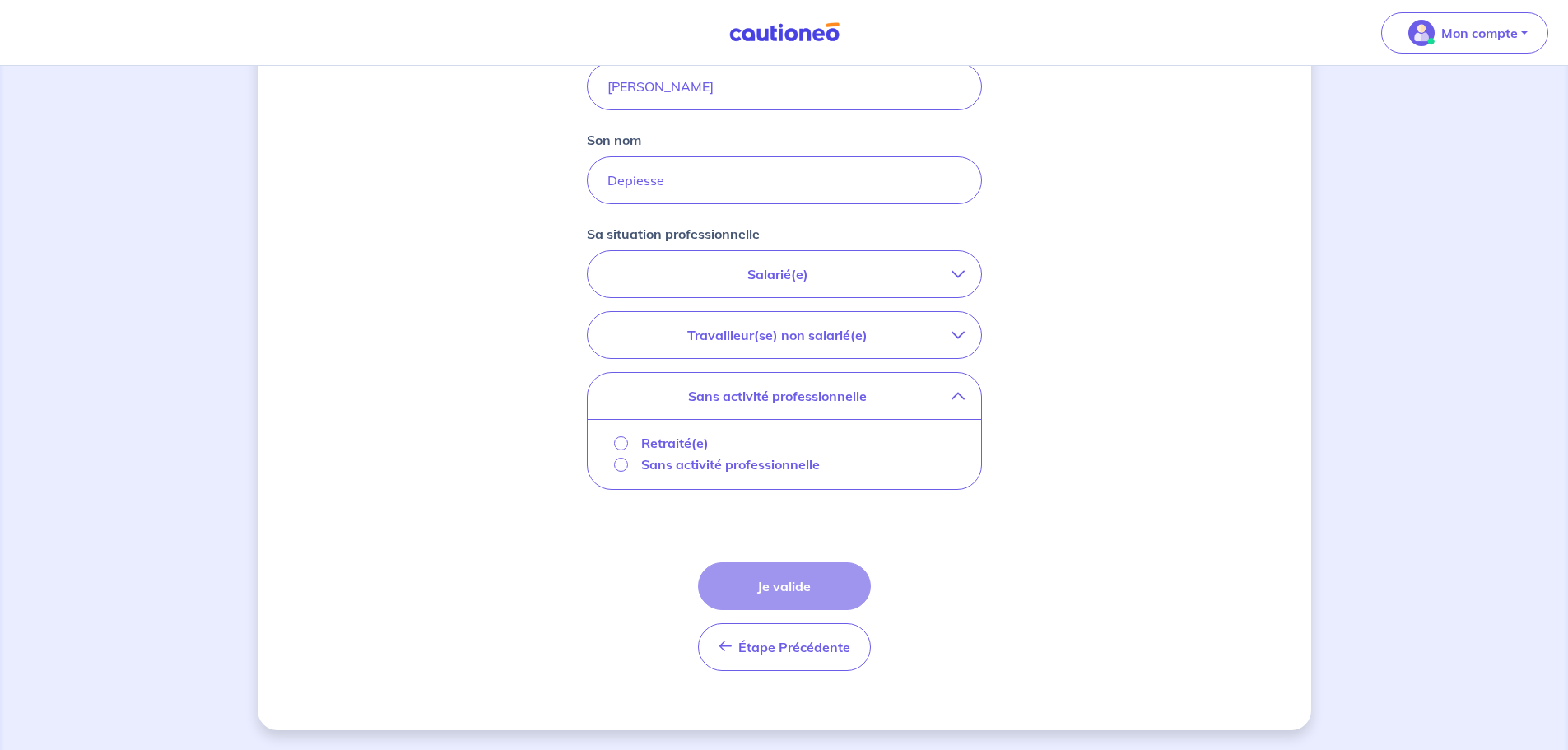
scroll to position [444, 0]
click at [671, 436] on p "Retraité(e)" at bounding box center [675, 443] width 67 height 19
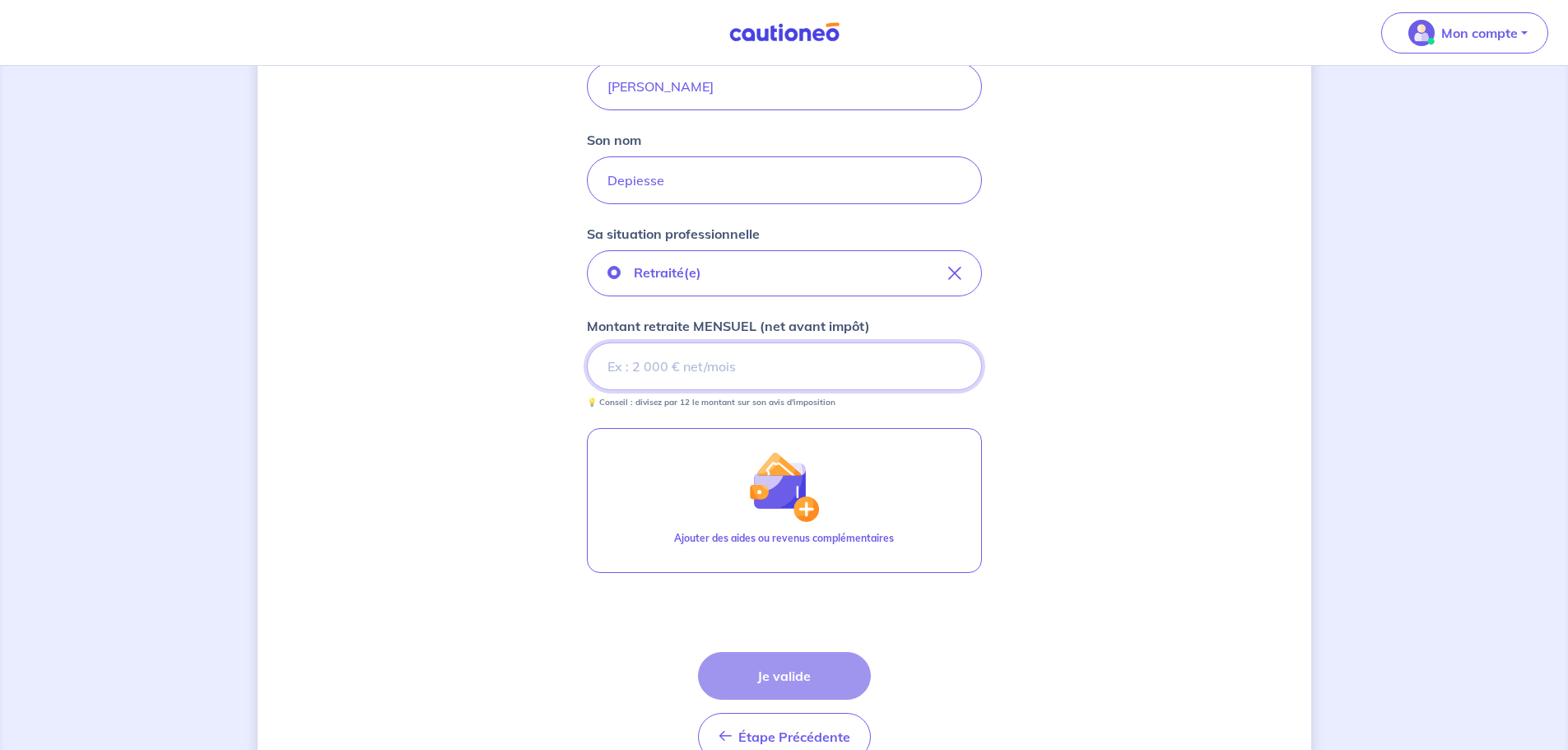
click at [848, 375] on input "Montant retraite MENSUEL (net avant impôt)" at bounding box center [784, 366] width 396 height 48
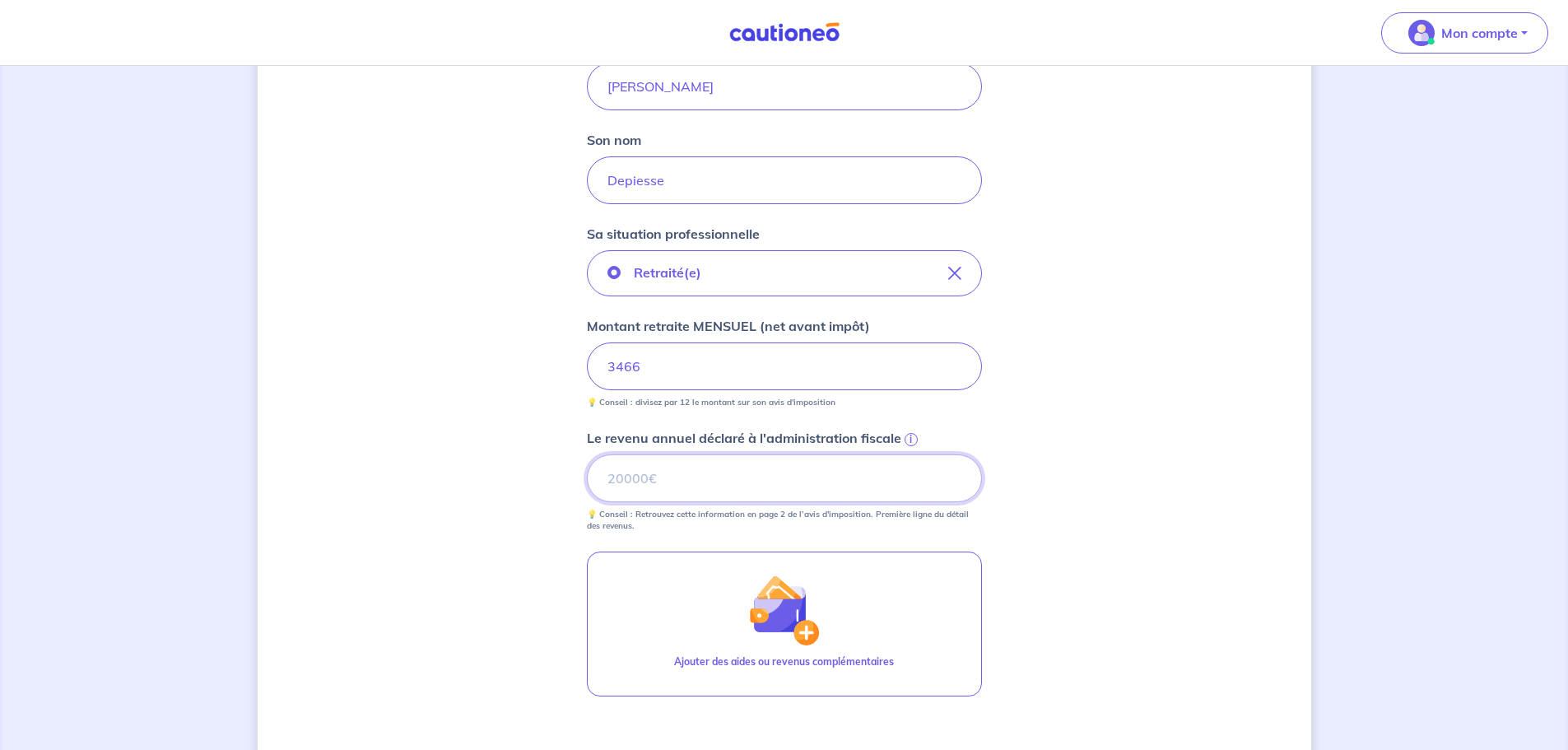
click at [736, 475] on input "Le revenu annuel déclaré à l'administration fiscale i" at bounding box center [784, 478] width 396 height 48
type input "66424"
click at [1106, 436] on div "Concernant les garants de : Marine Depiesse Votre locataire est étudiant, nous …" at bounding box center [784, 292] width 1054 height 1302
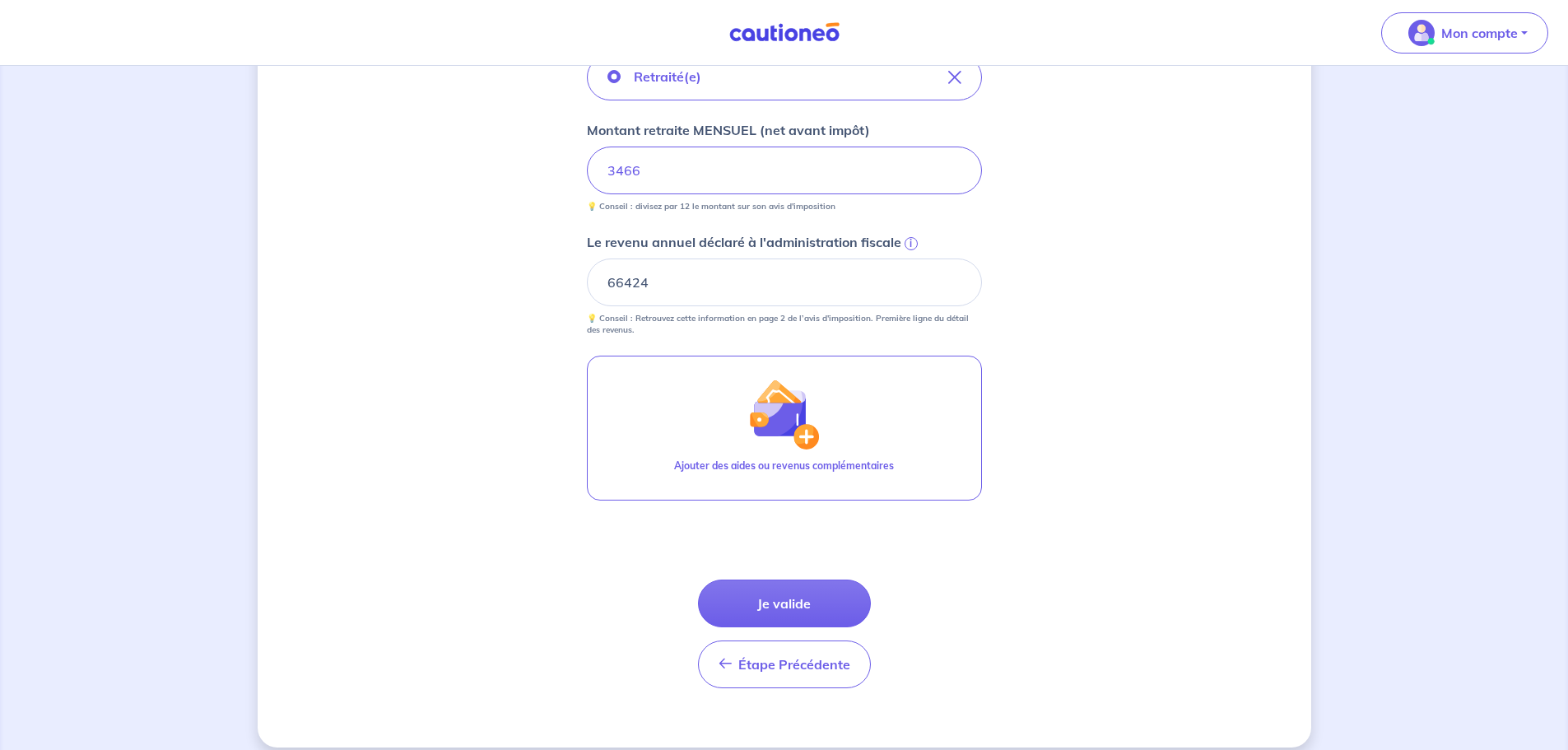
scroll to position [658, 0]
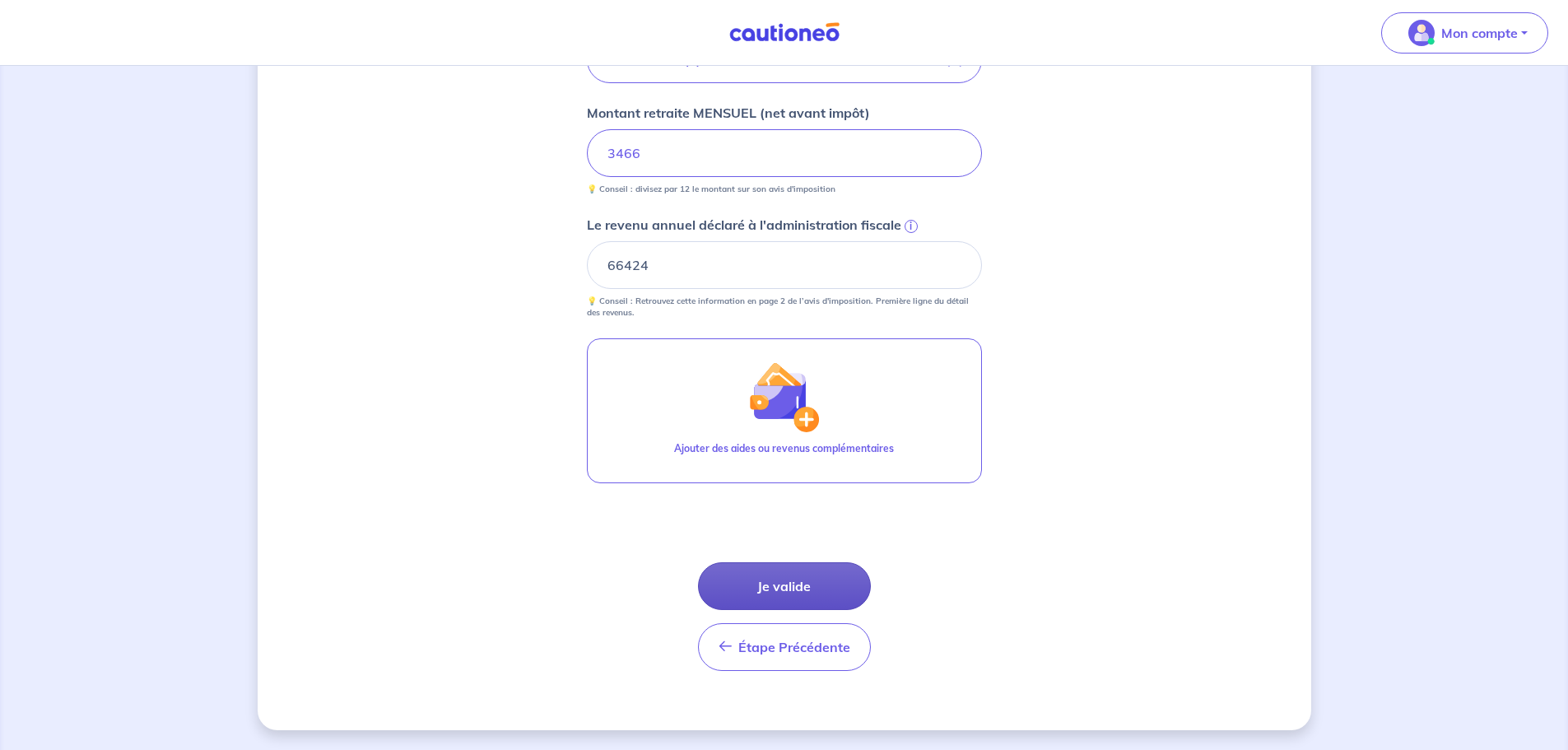
click at [800, 588] on button "Je valide" at bounding box center [784, 586] width 173 height 48
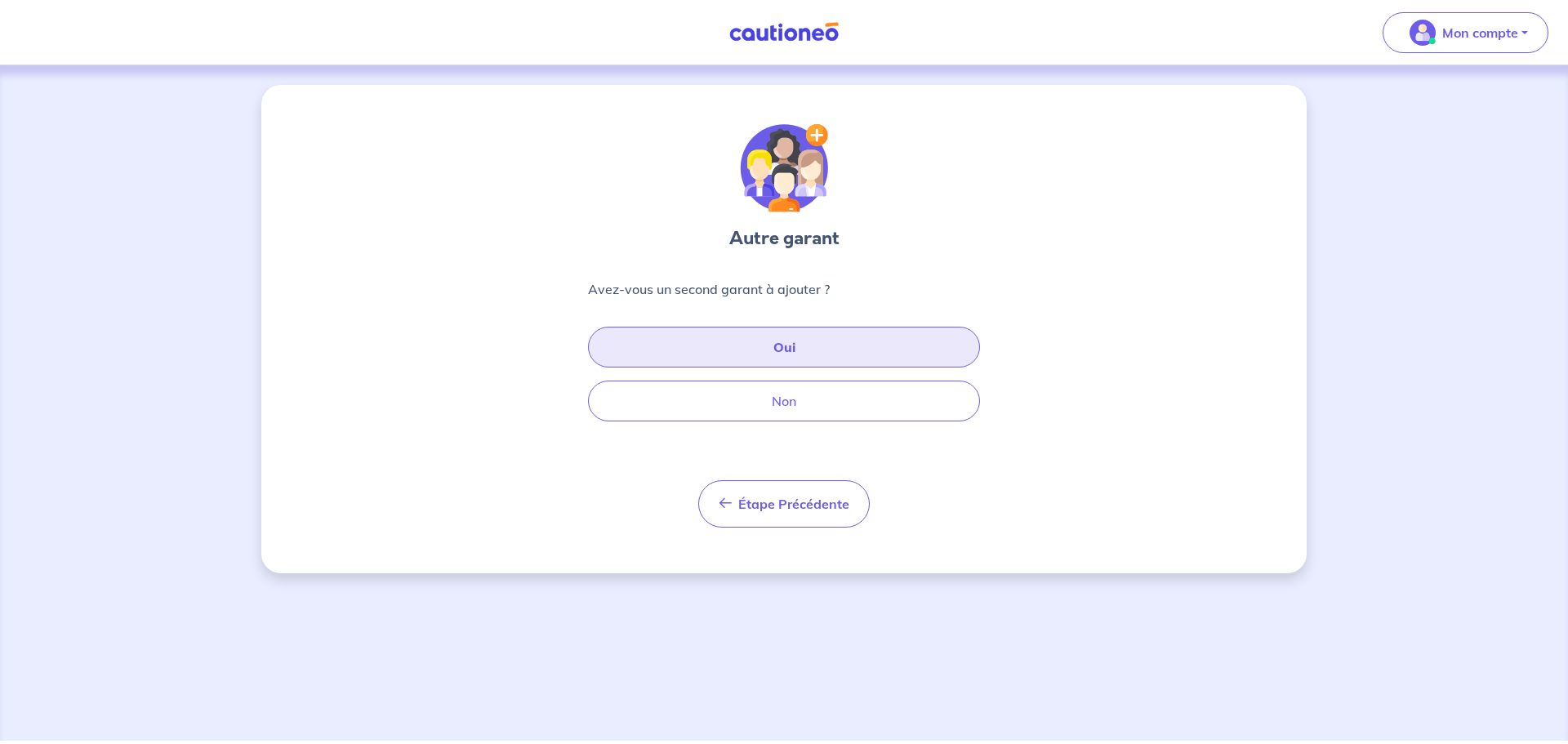
click at [792, 350] on button "Oui" at bounding box center [784, 347] width 392 height 41
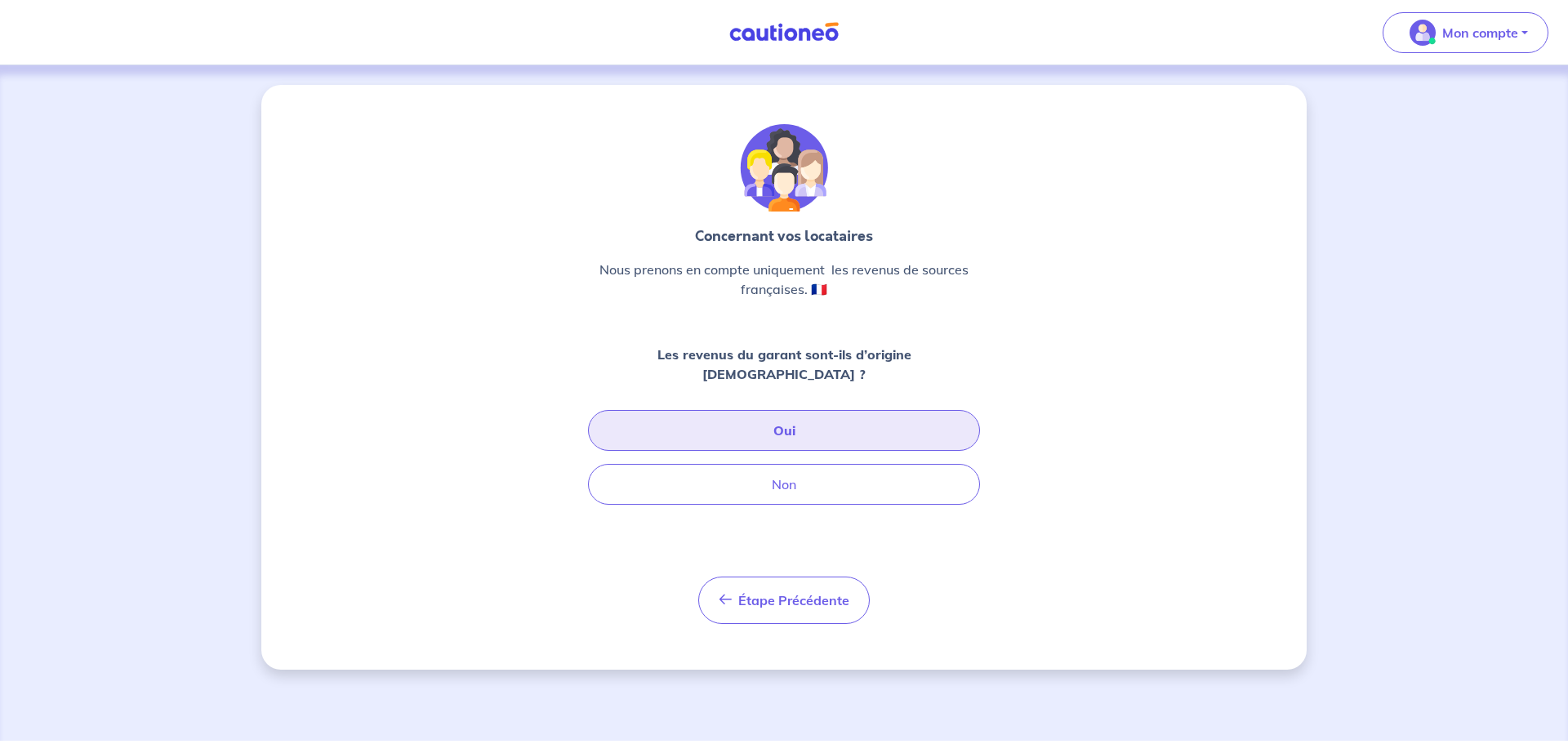
click at [810, 418] on button "Oui" at bounding box center [784, 430] width 392 height 41
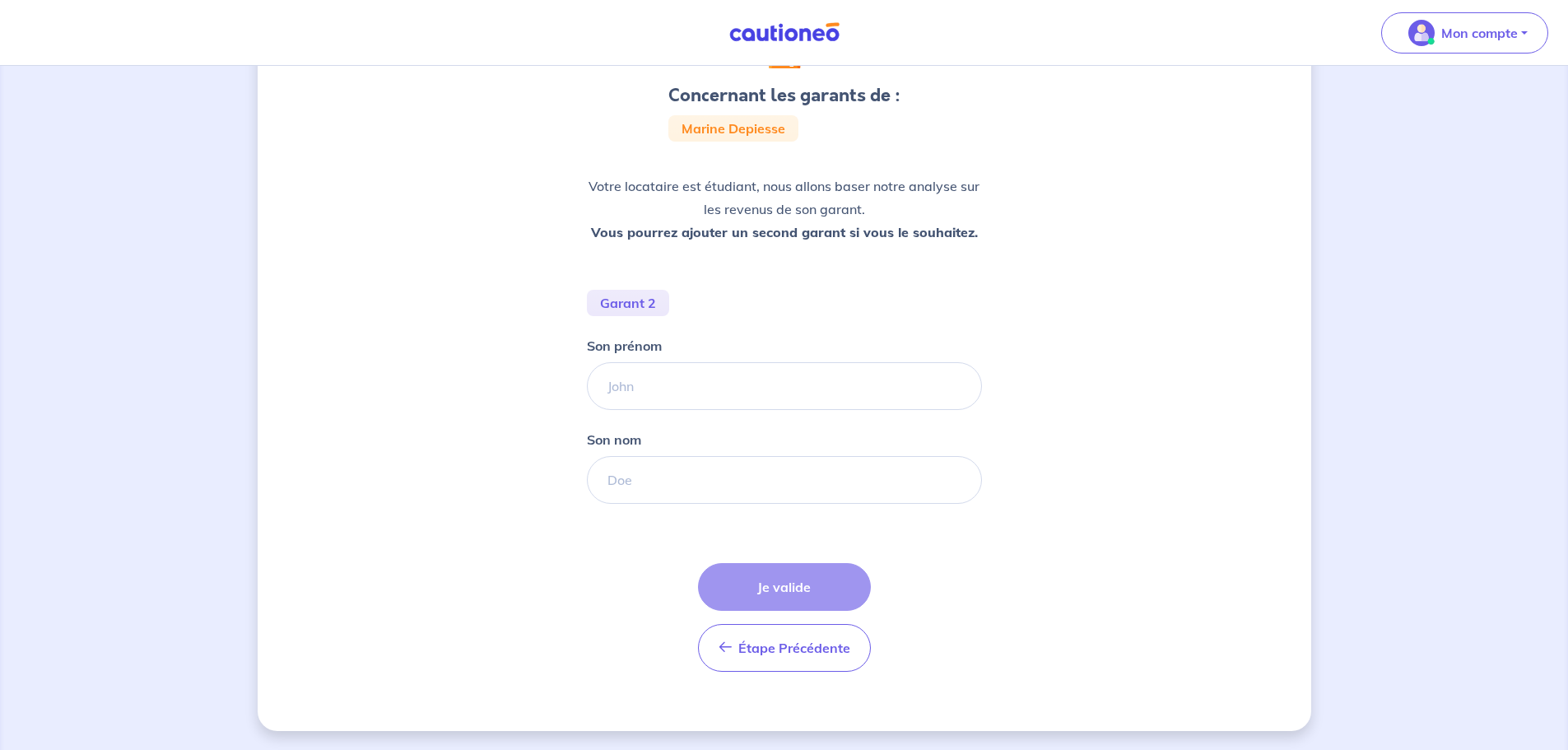
scroll to position [146, 0]
click at [825, 642] on span "Étape Précédente" at bounding box center [794, 647] width 112 height 17
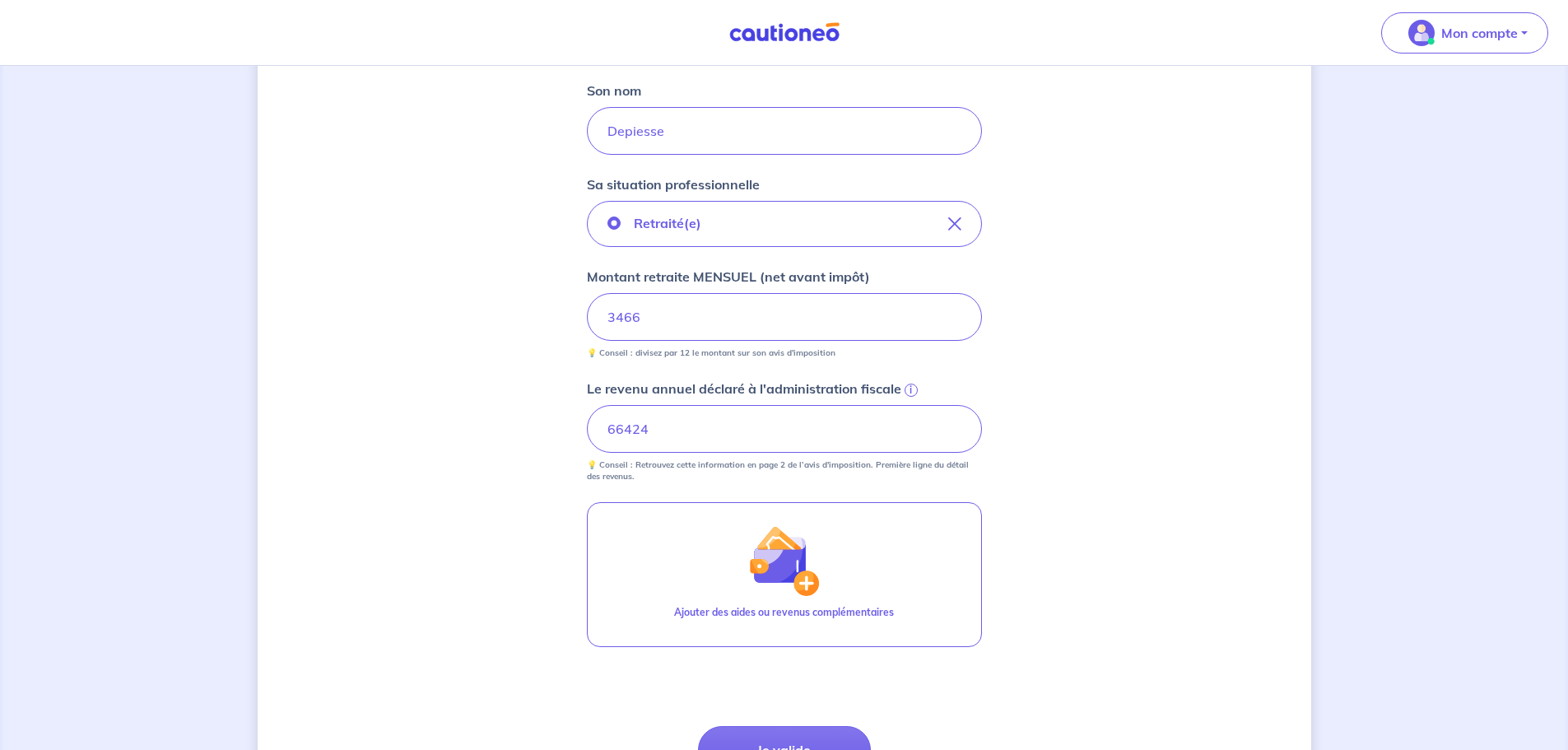
scroll to position [658, 0]
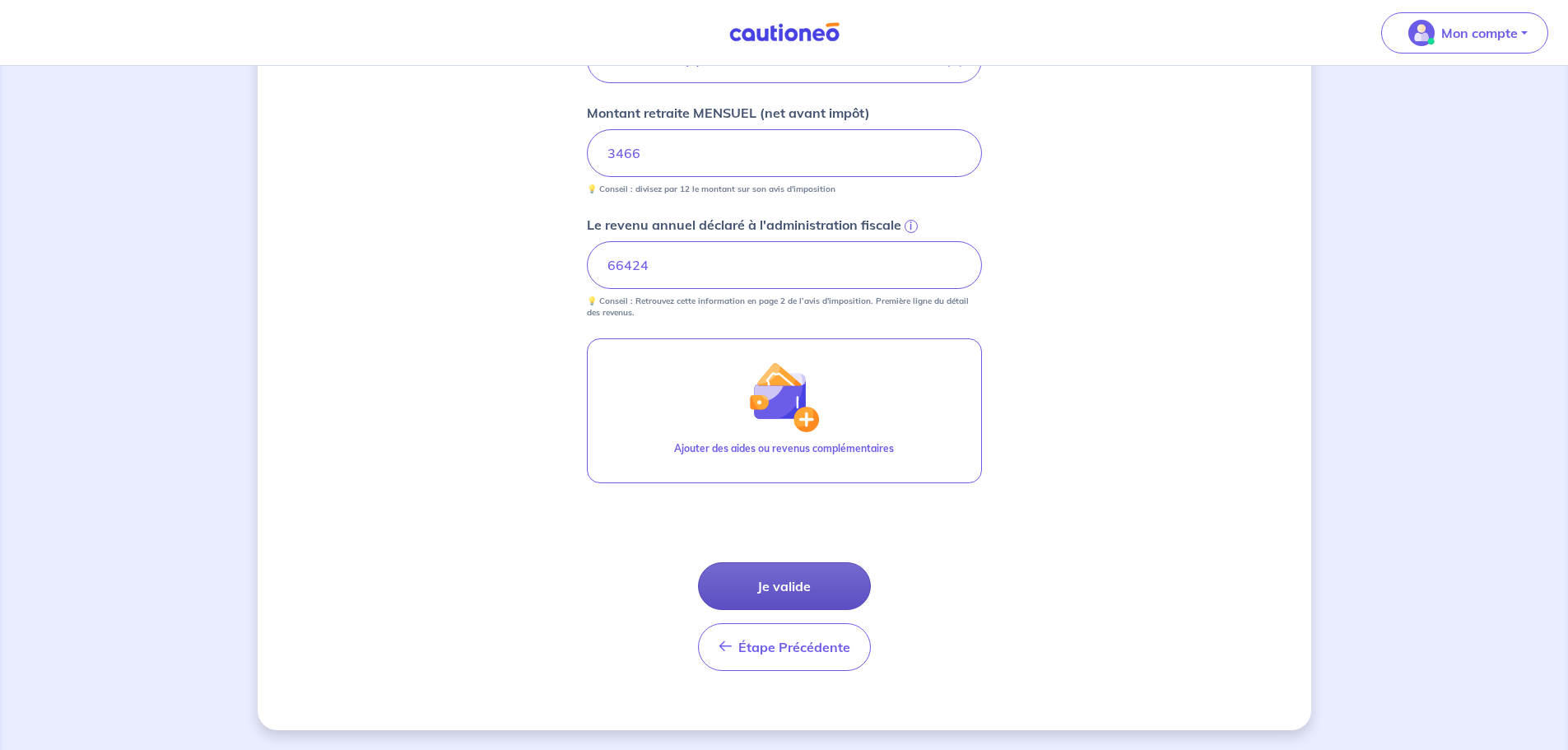
click at [805, 587] on button "Je valide" at bounding box center [784, 586] width 173 height 48
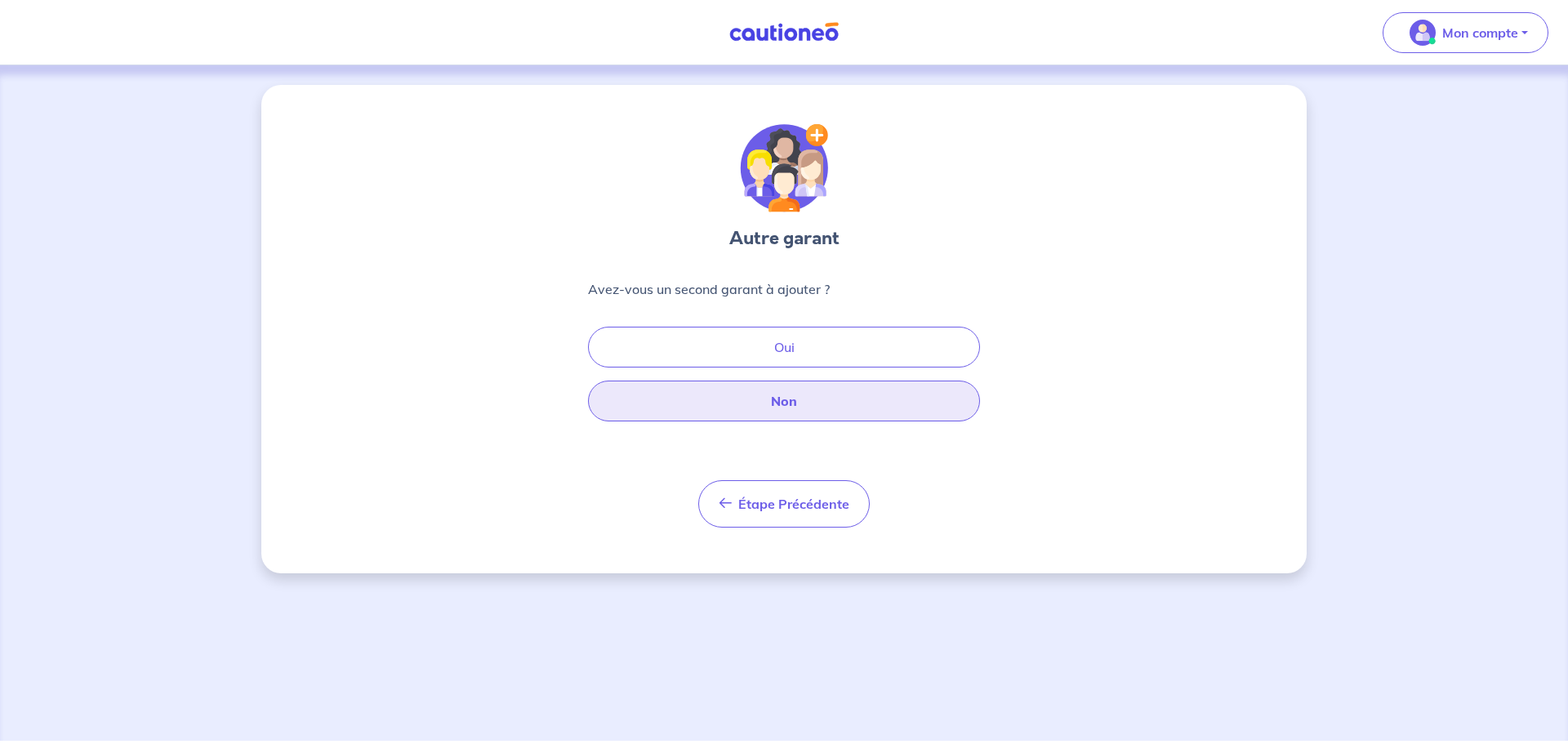
click at [771, 398] on button "Non" at bounding box center [784, 401] width 392 height 41
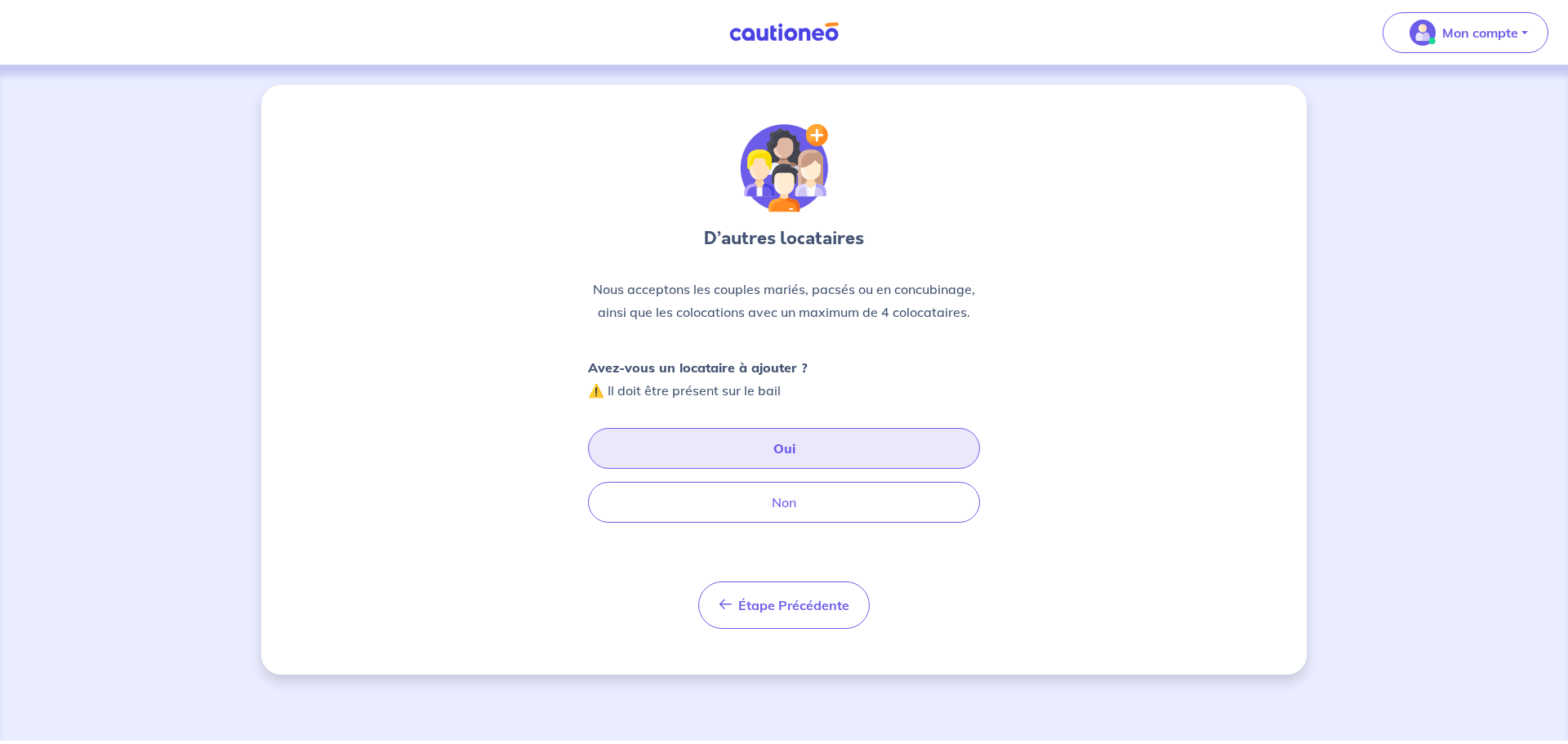
click at [767, 454] on button "Oui" at bounding box center [784, 448] width 392 height 41
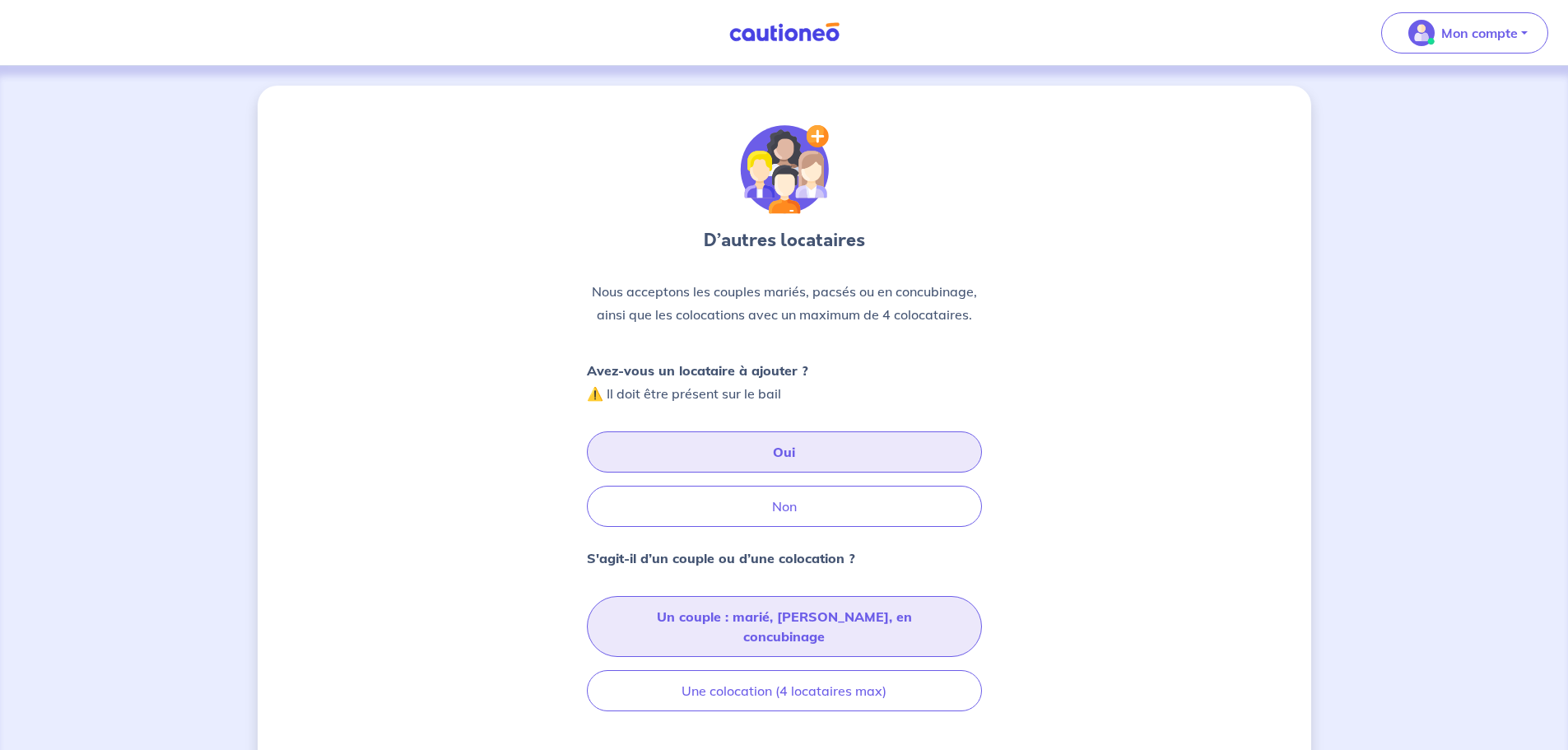
click at [803, 609] on button "Un couple : marié, pacsé, en concubinage" at bounding box center [784, 626] width 396 height 61
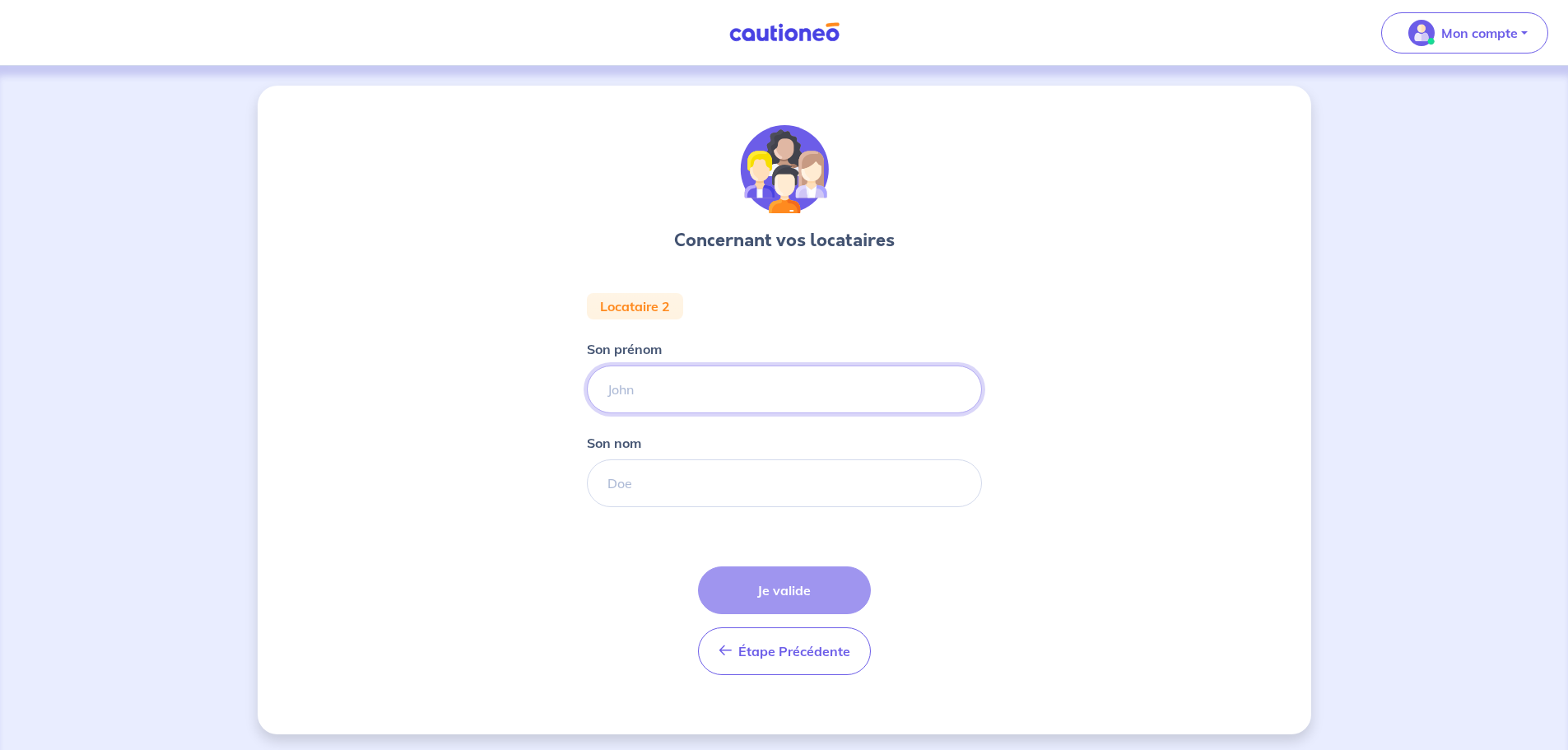
click at [675, 393] on input "Son prénom" at bounding box center [784, 389] width 396 height 48
click at [740, 396] on input "Son prénom" at bounding box center [784, 389] width 396 height 48
type input "Ana Maria"
click at [759, 481] on input "Son nom" at bounding box center [784, 483] width 396 height 48
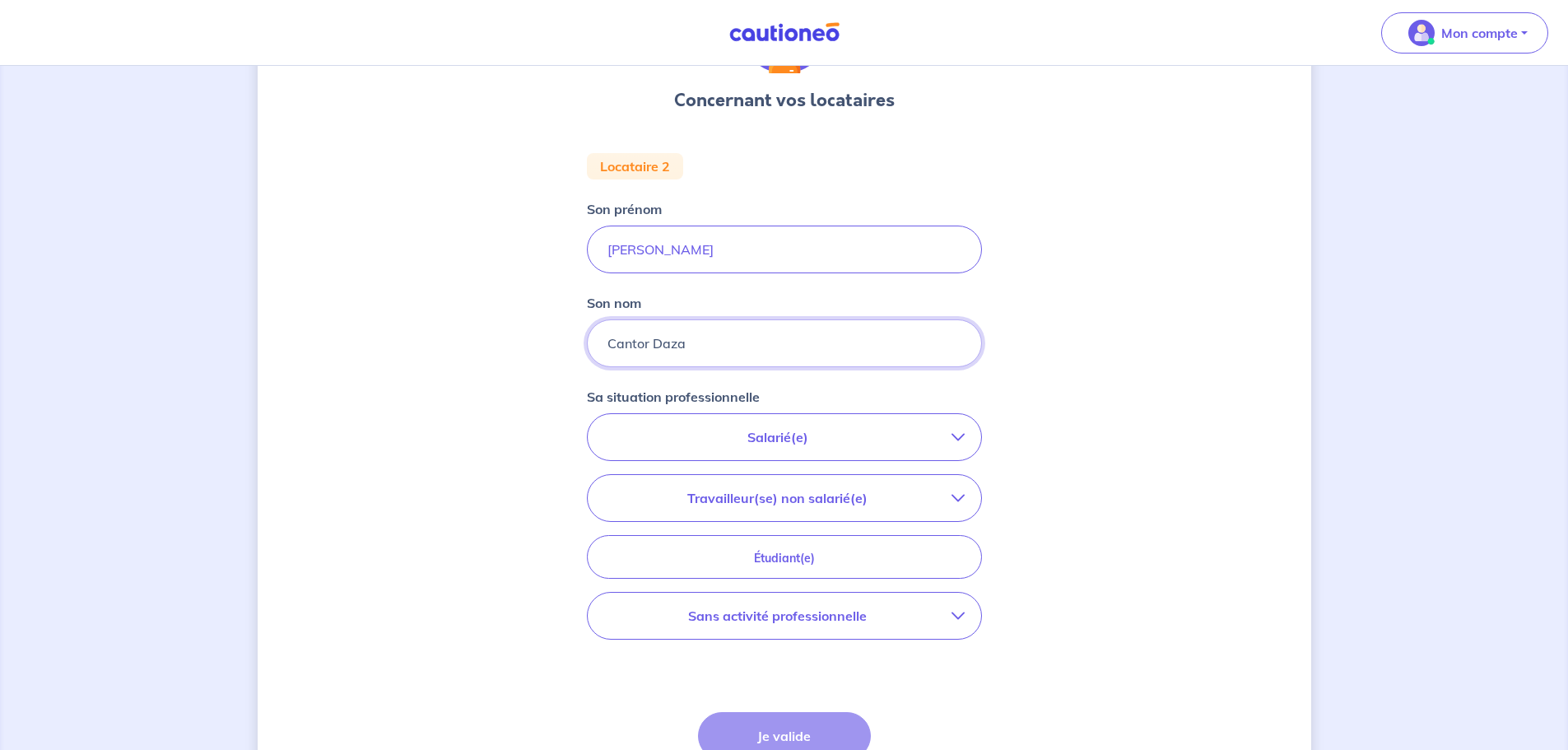
scroll to position [165, 0]
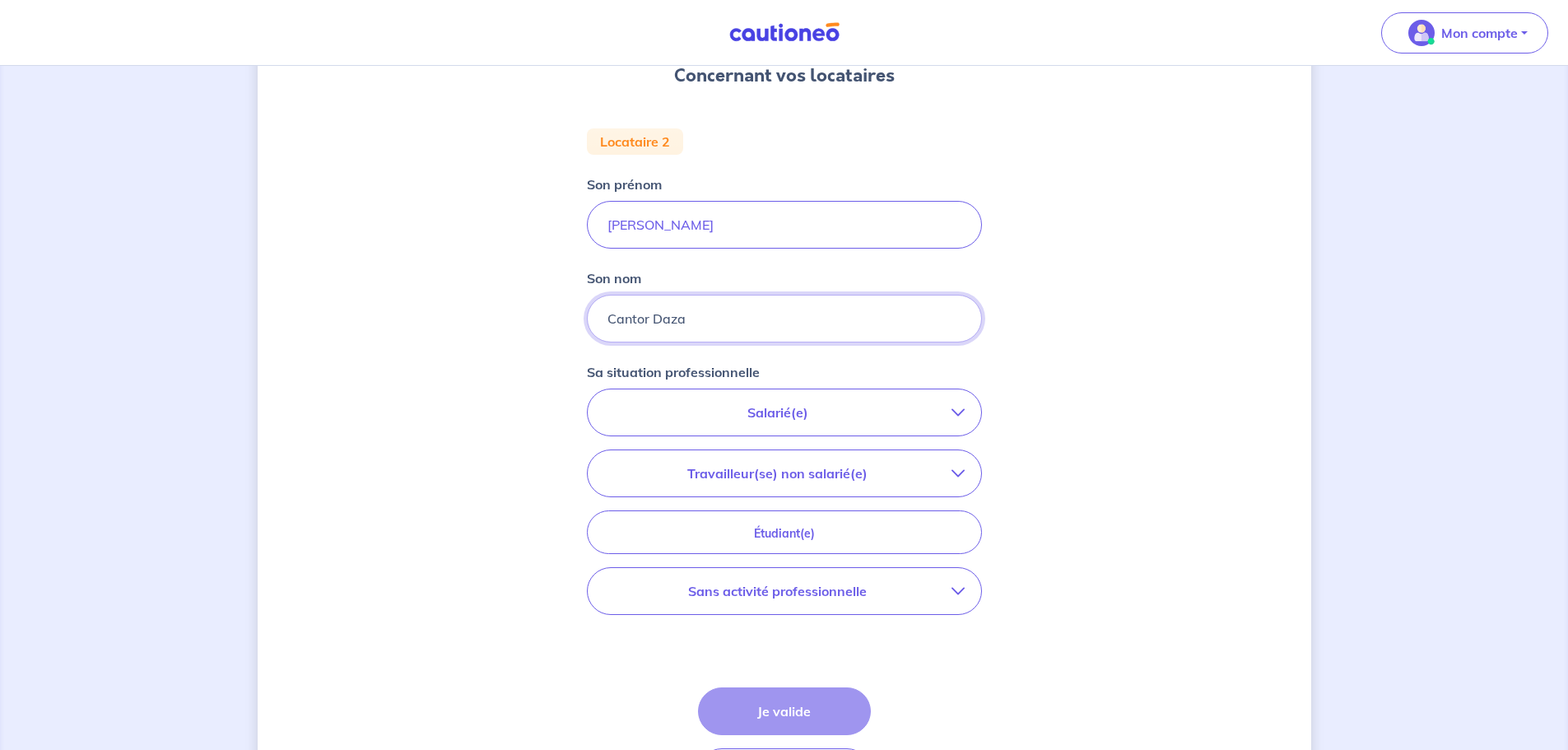
type input "Cantor Daza"
click at [885, 405] on p "Salarié(e)" at bounding box center [778, 412] width 348 height 19
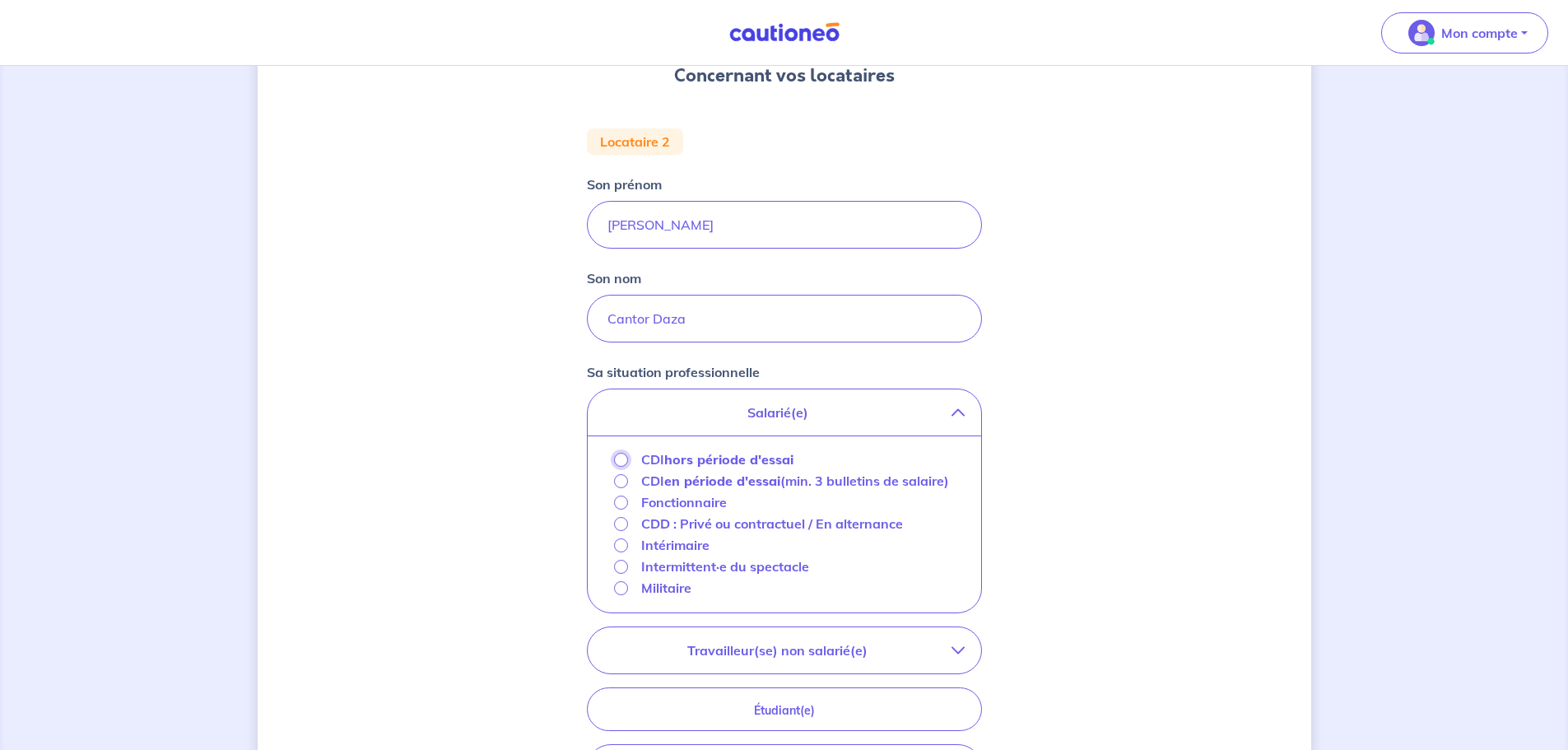
click at [620, 460] on input "CDI hors période d'essai" at bounding box center [621, 460] width 14 height 14
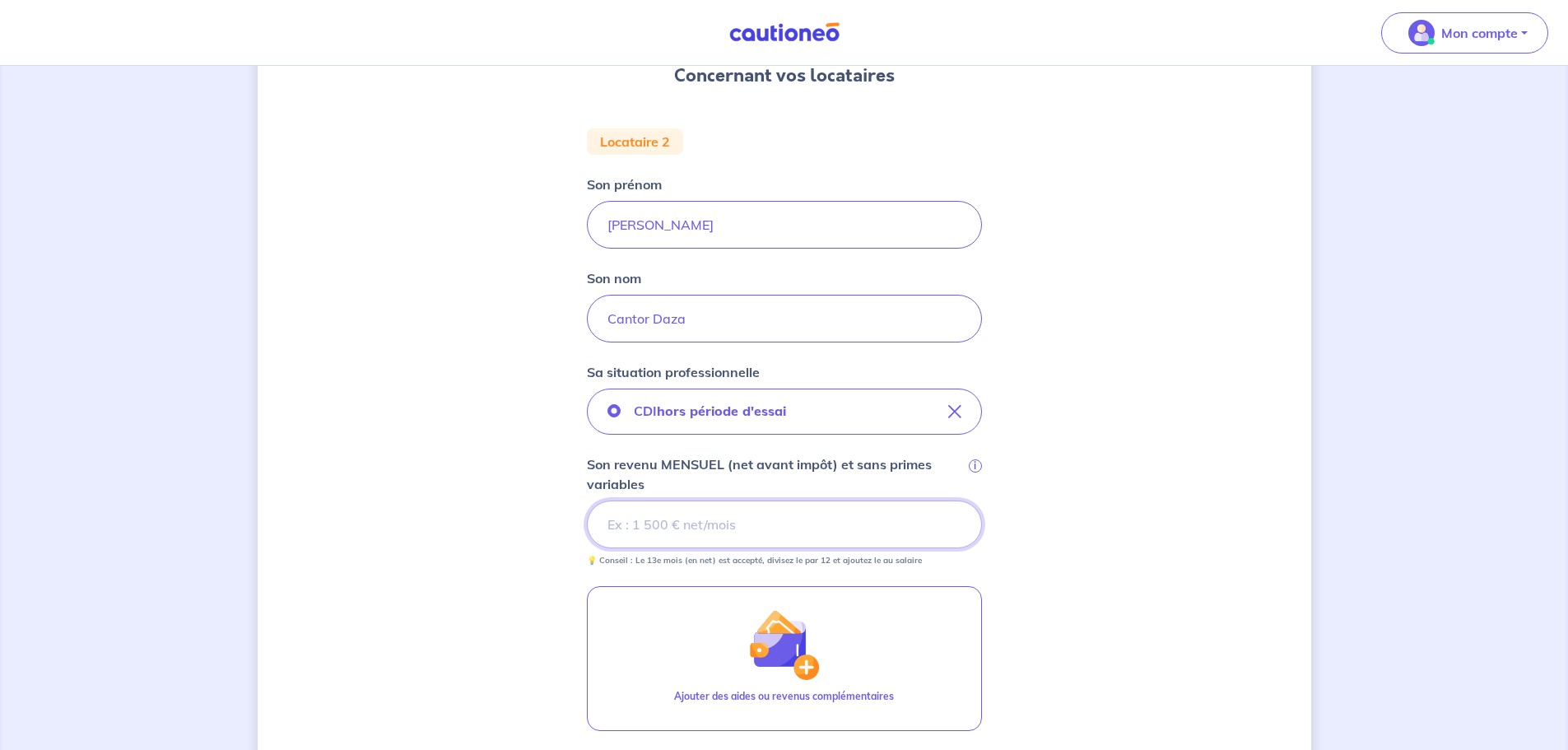
click at [741, 514] on input "Son revenu MENSUEL (net avant impôt) et sans primes variables i" at bounding box center [784, 524] width 396 height 48
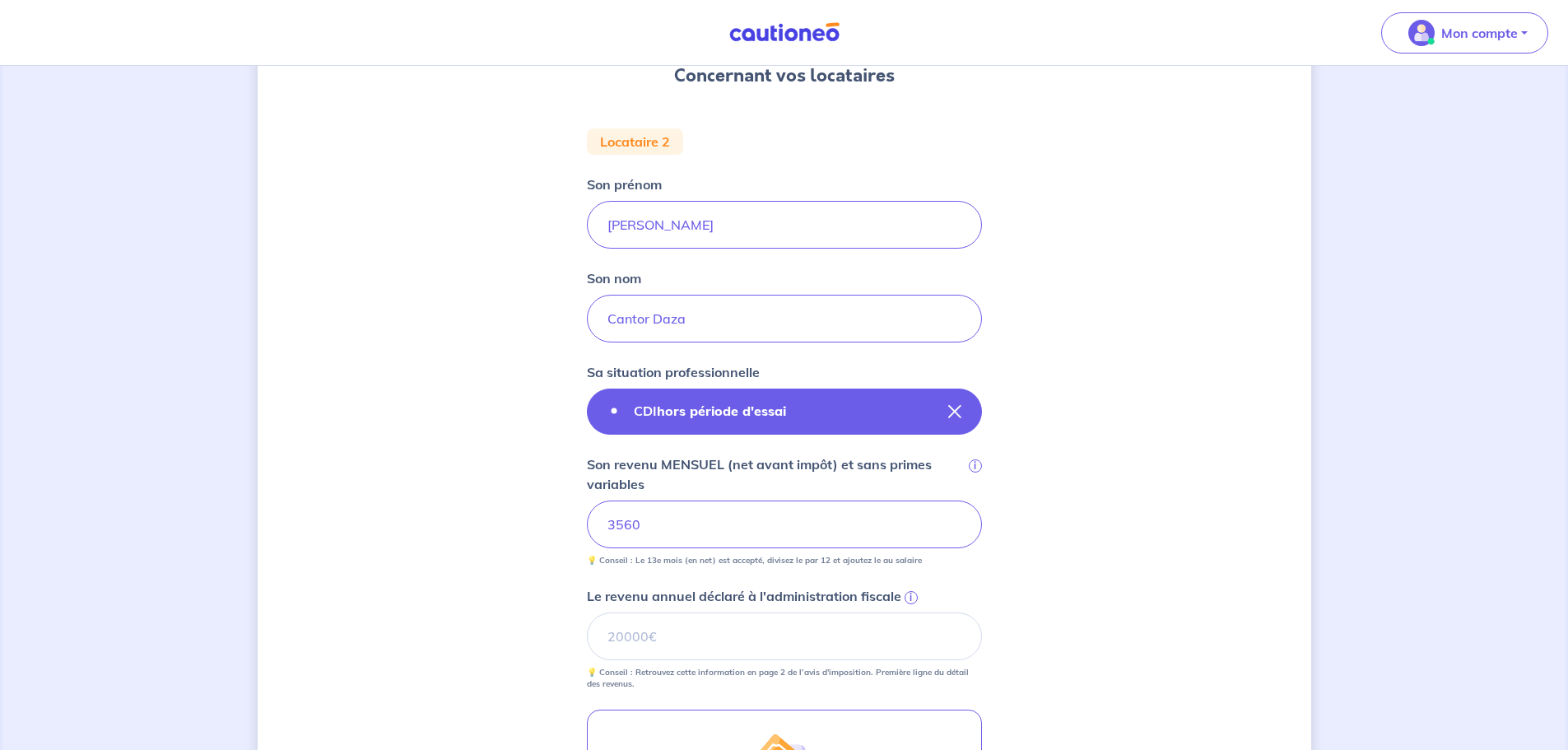
click at [963, 406] on button "CDI hors période d'essai" at bounding box center [784, 412] width 396 height 46
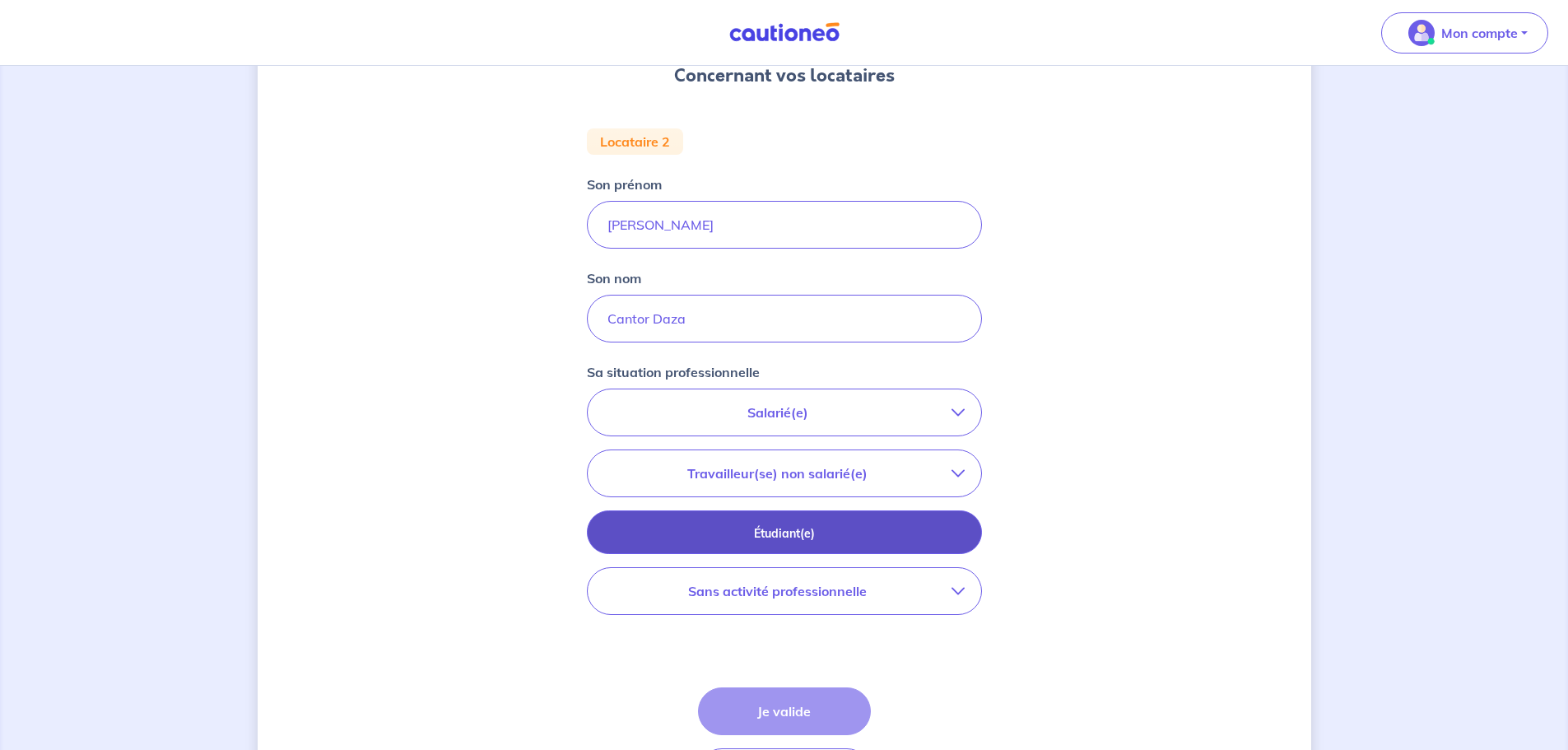
click at [843, 535] on p "Étudiant(e)" at bounding box center [784, 534] width 354 height 19
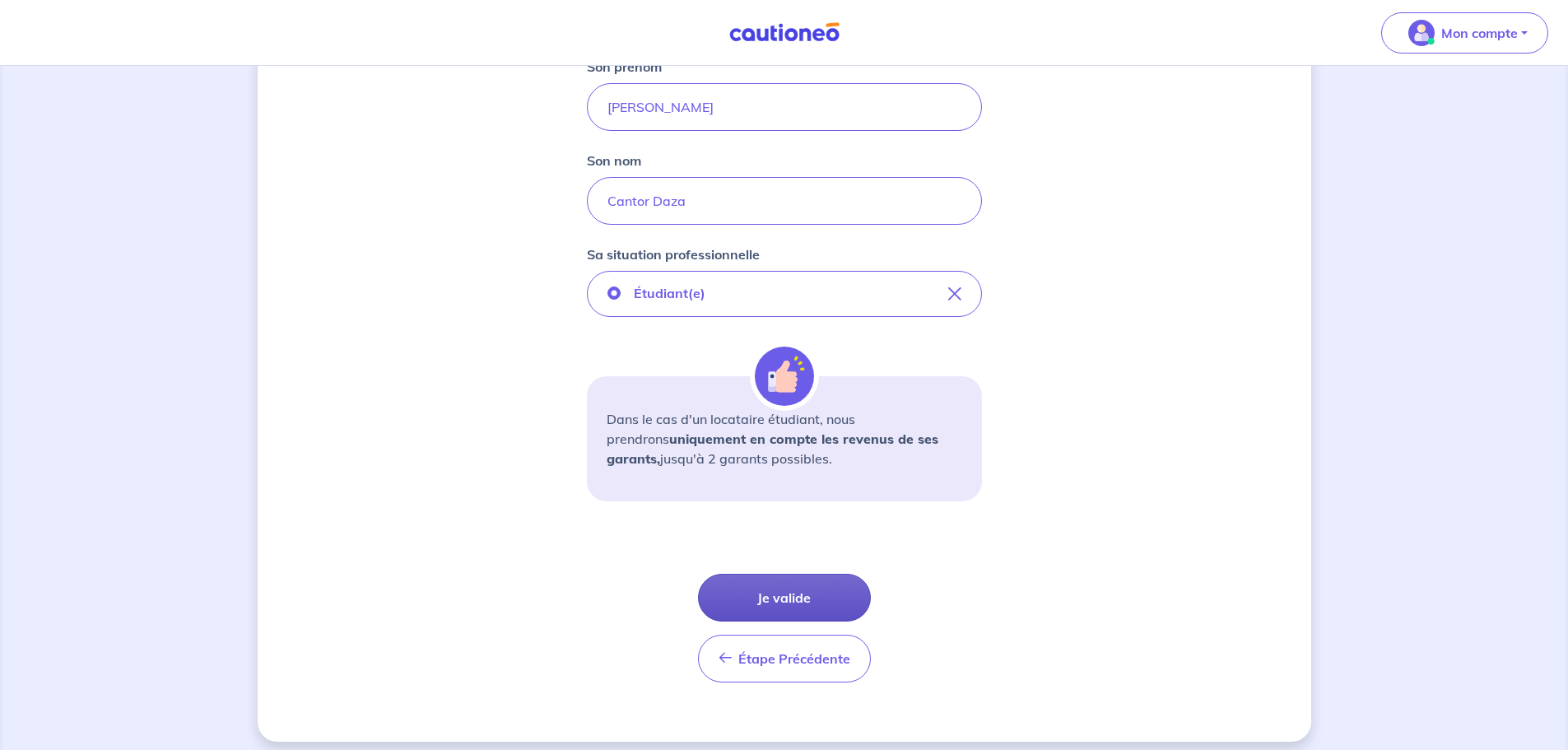
scroll to position [294, 0]
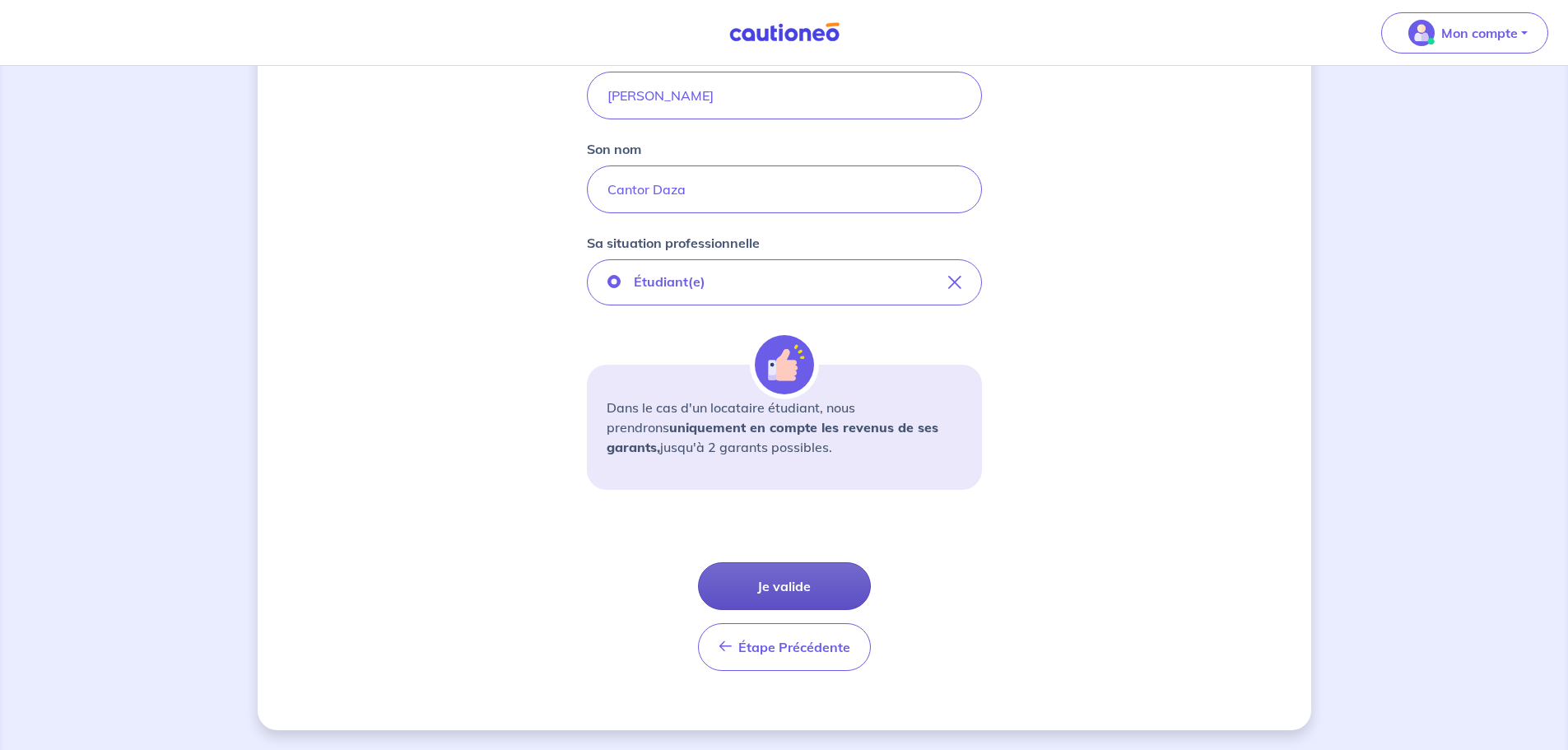
click at [811, 595] on button "Je valide" at bounding box center [784, 586] width 173 height 48
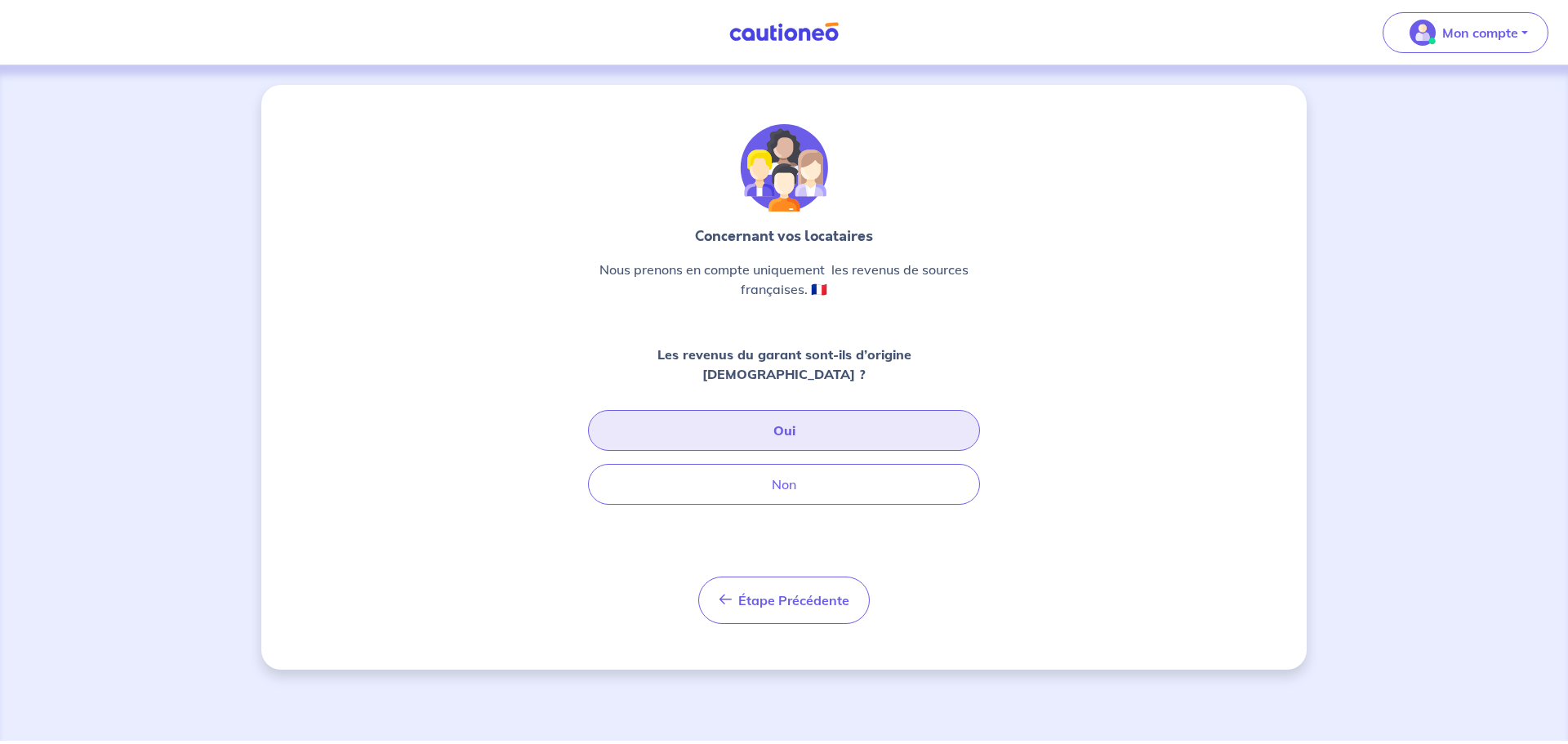
click at [788, 410] on button "Oui" at bounding box center [784, 430] width 392 height 41
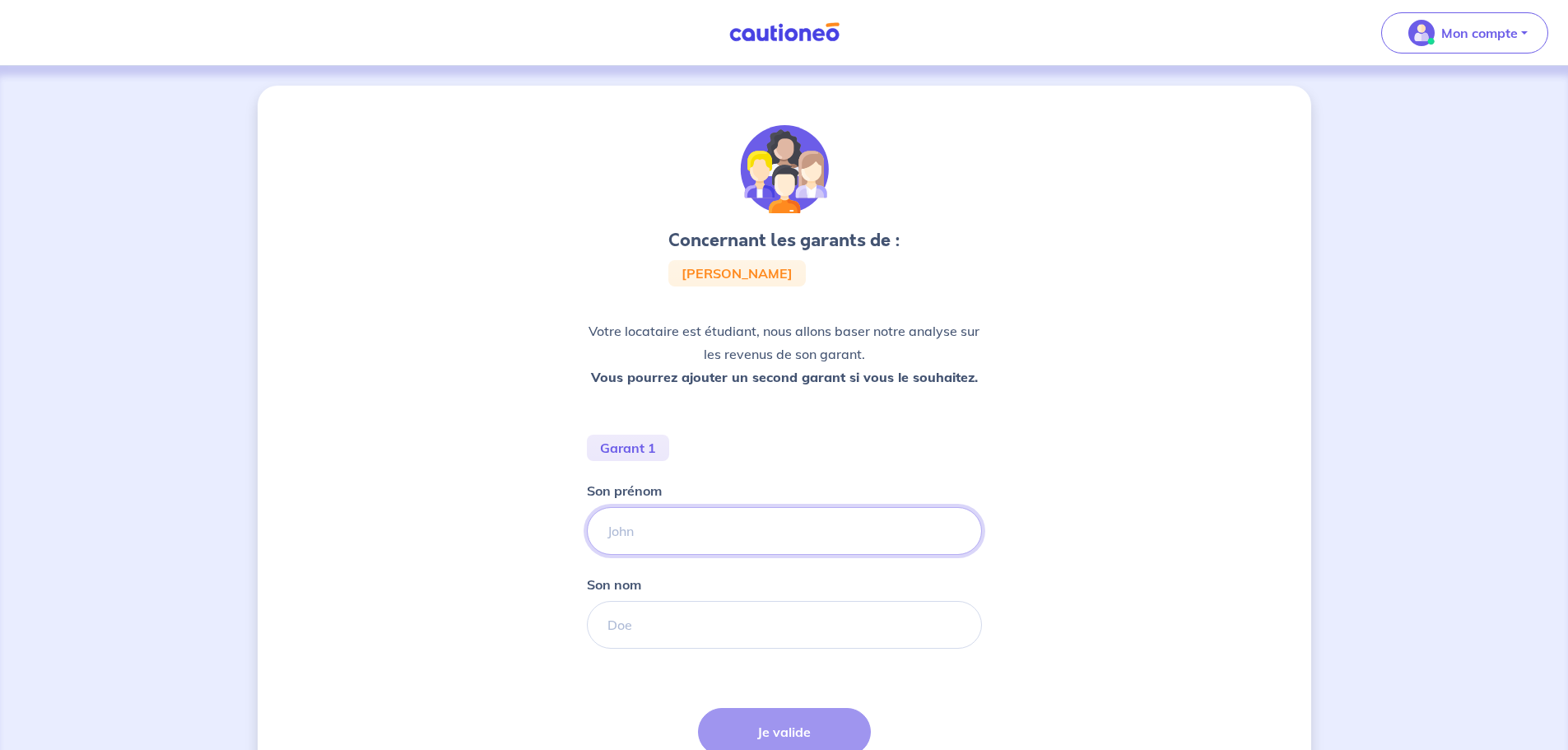
click at [721, 531] on input "Son prénom" at bounding box center [784, 531] width 396 height 48
type input "Olivia"
click at [699, 612] on input "Son nom" at bounding box center [784, 625] width 396 height 48
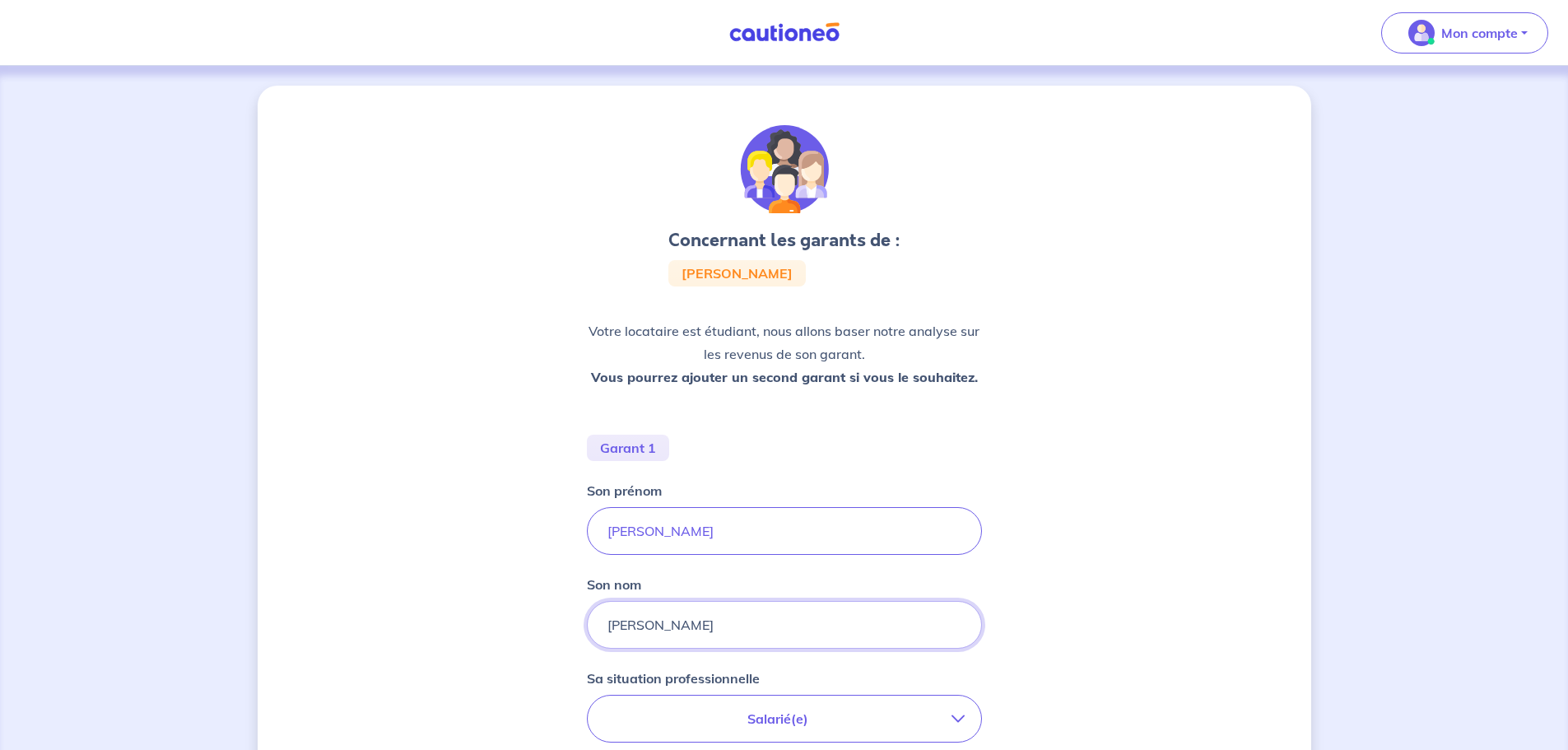
type input "Serrano"
click at [1096, 571] on div "Concernant les garants de : Ana Maria Cantor Daza Votre locataire est étudiant,…" at bounding box center [784, 595] width 1054 height 1019
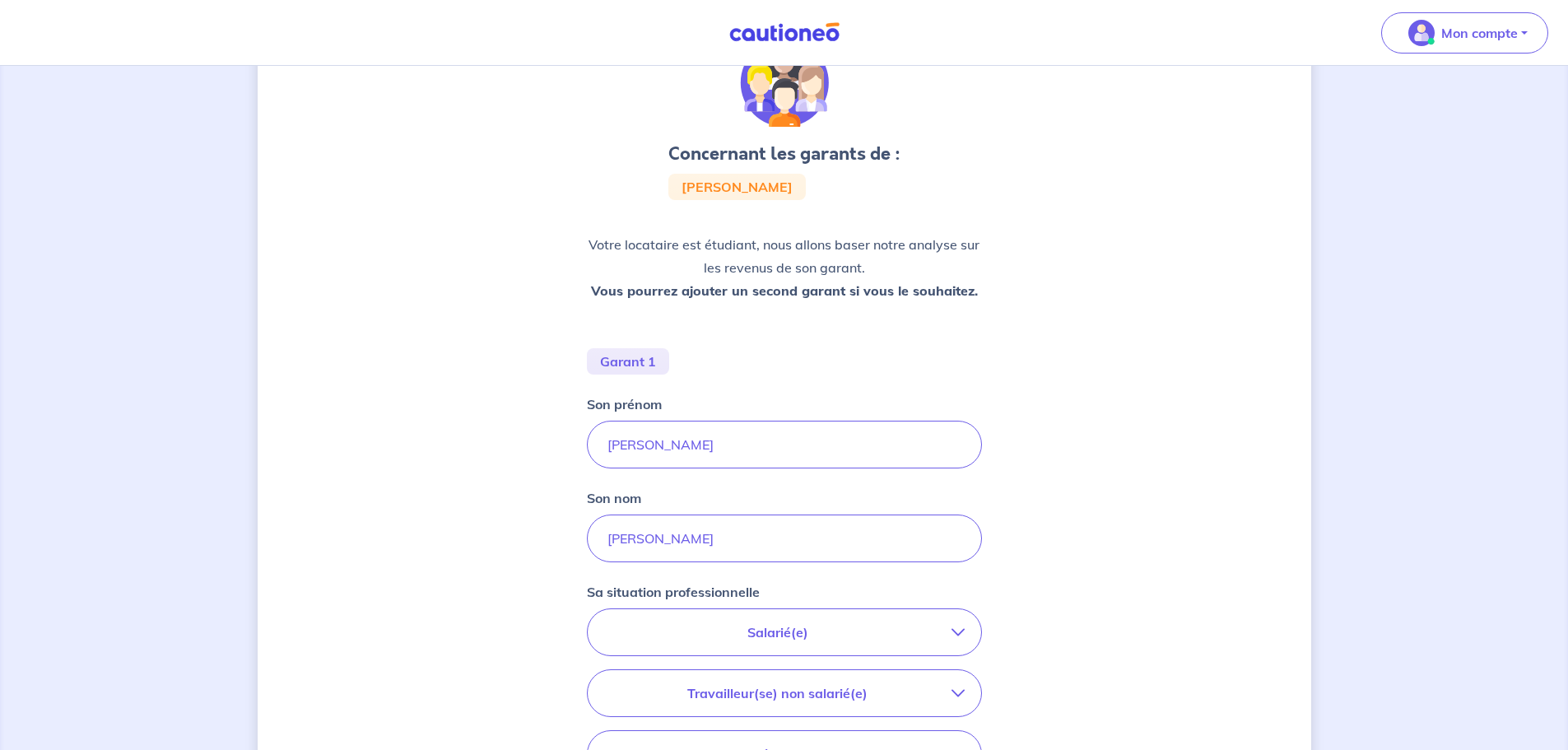
scroll to position [165, 0]
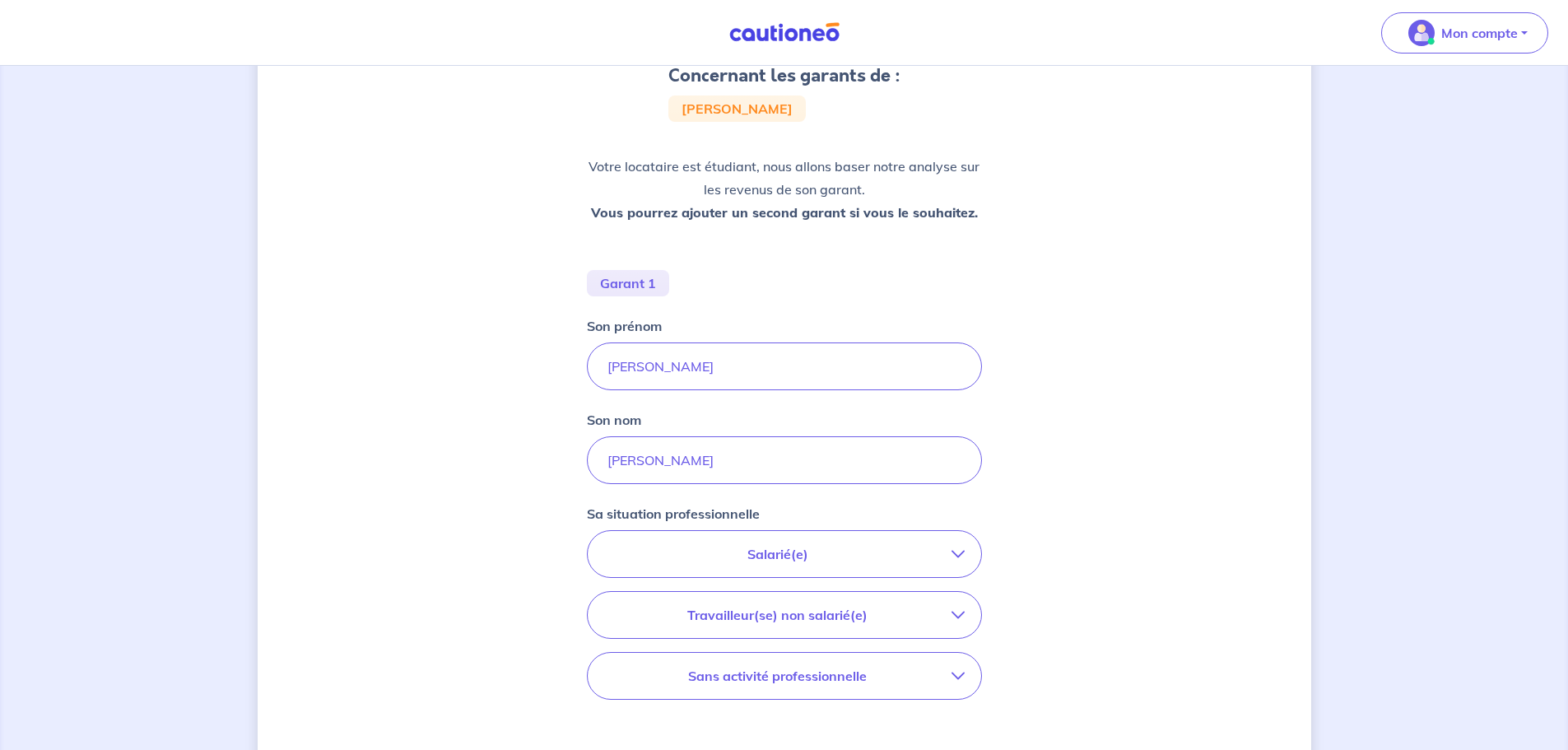
click at [922, 549] on p "Salarié(e)" at bounding box center [778, 554] width 348 height 19
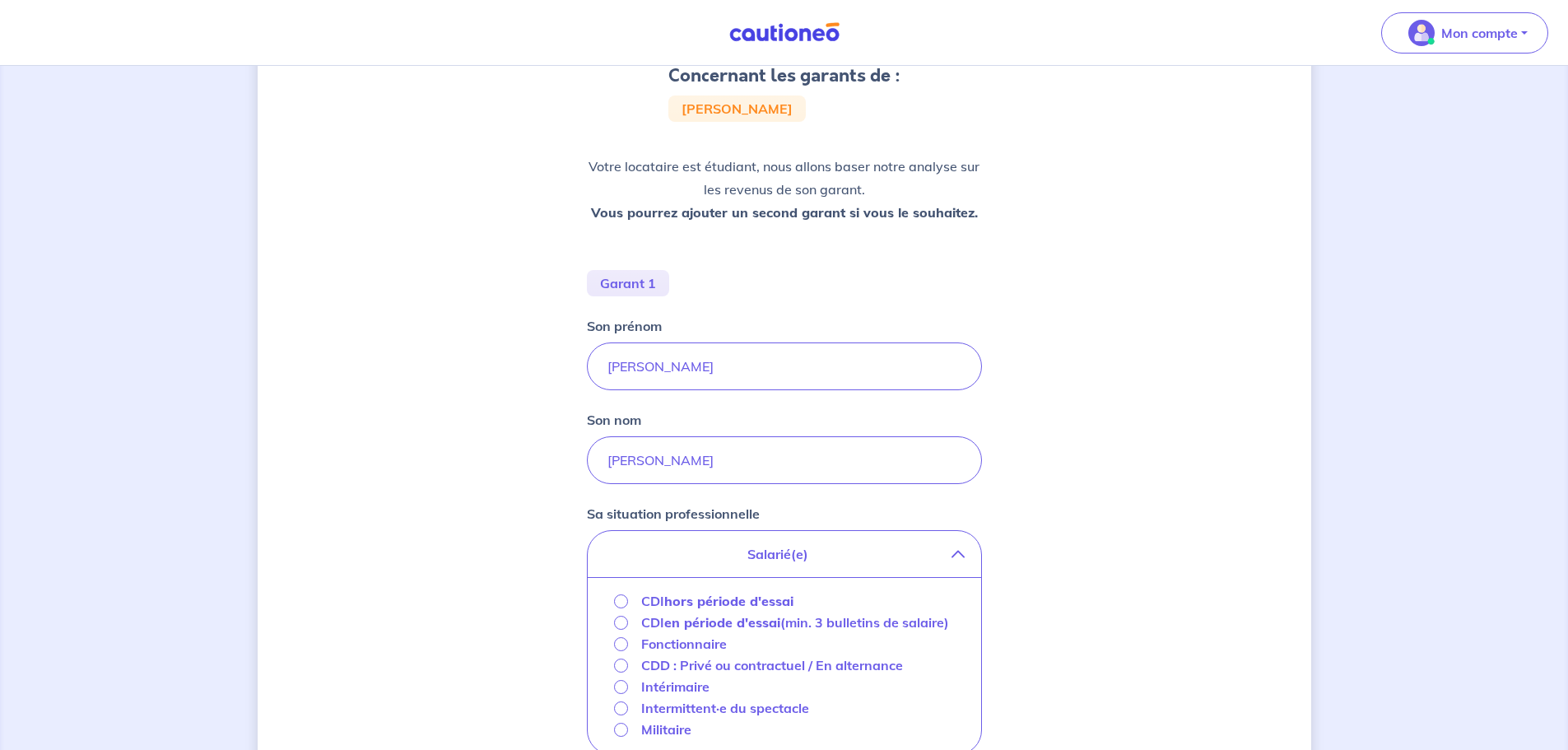
click at [779, 598] on strong "hors période d'essai" at bounding box center [729, 601] width 130 height 17
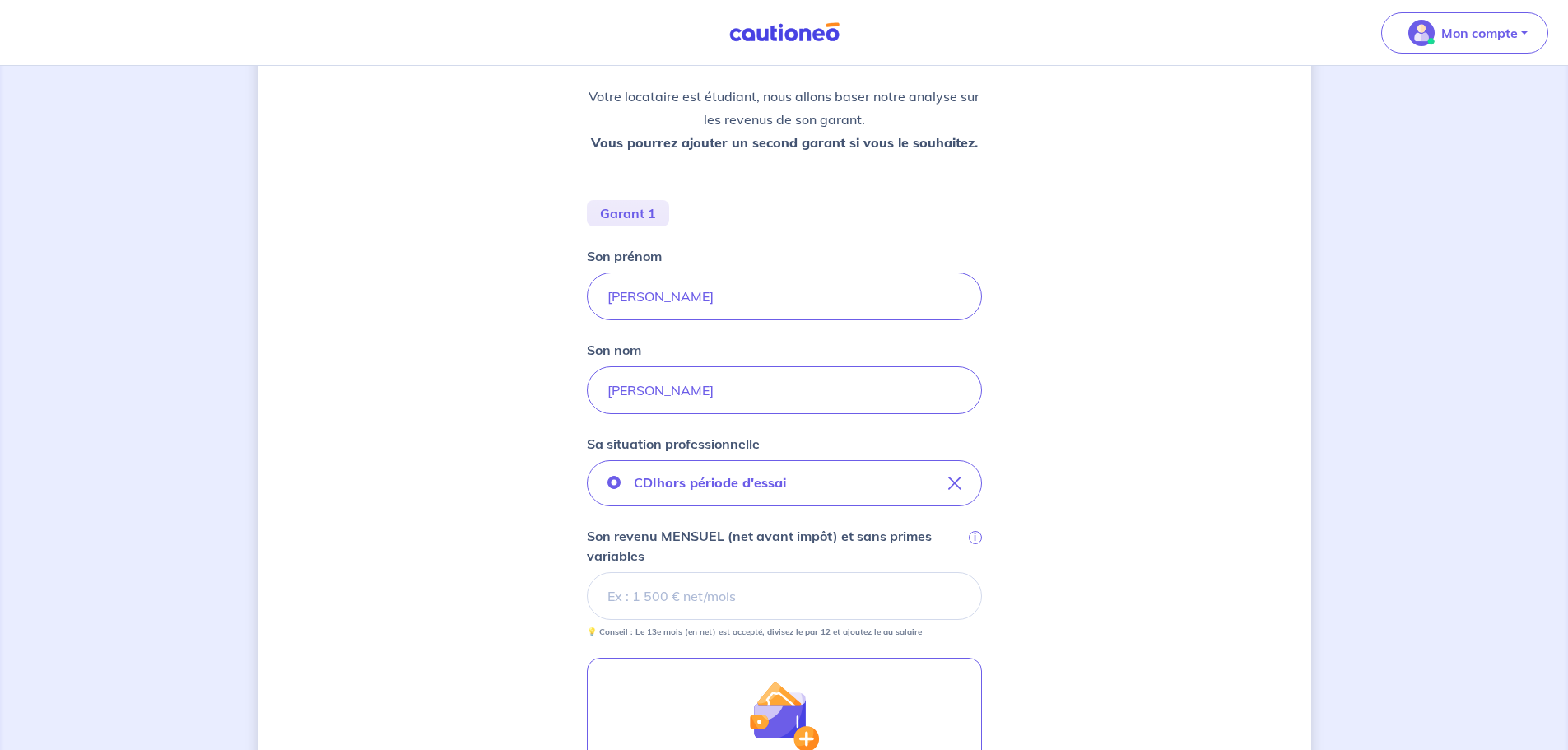
scroll to position [412, 0]
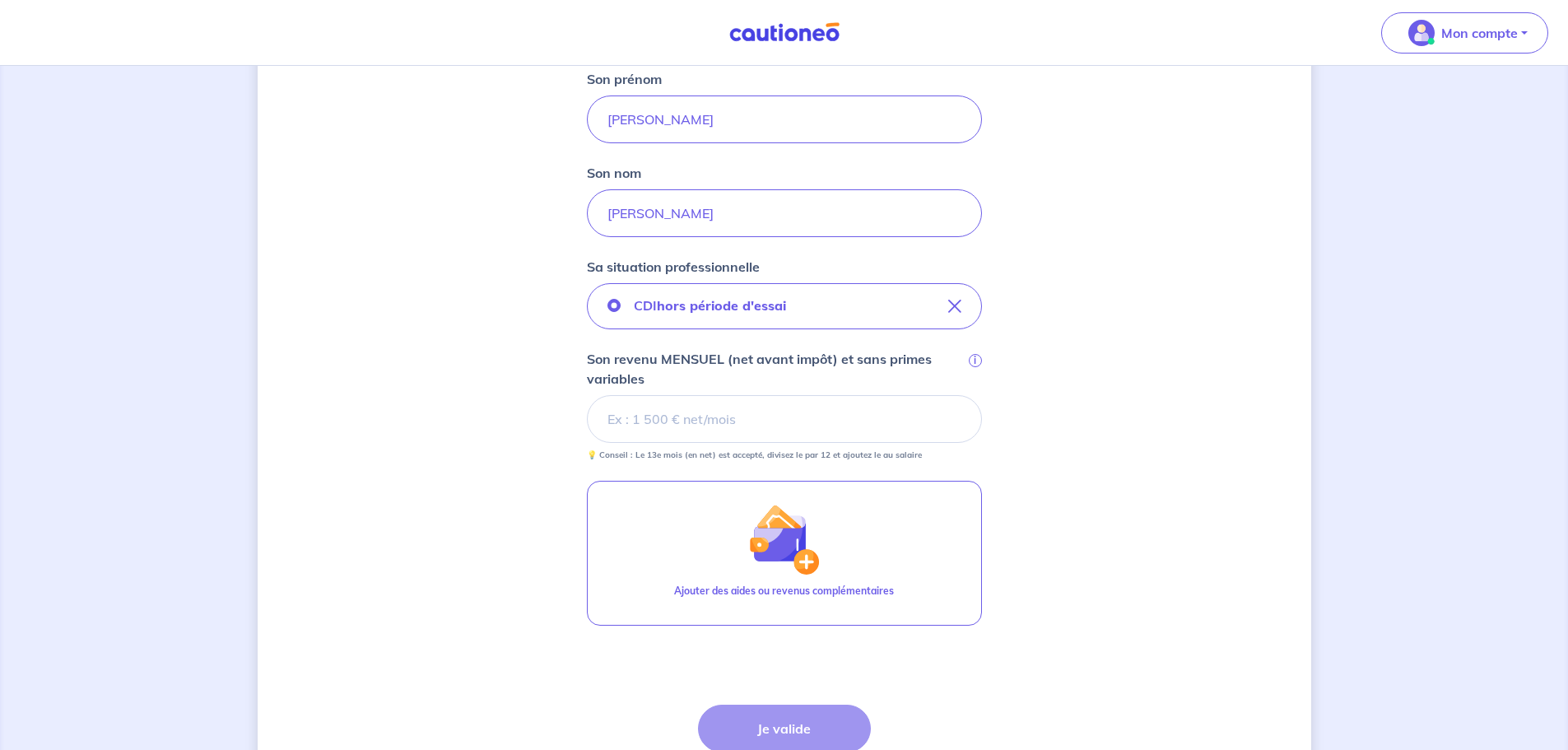
click at [678, 418] on input "Son revenu MENSUEL (net avant impôt) et sans primes variables i" at bounding box center [784, 419] width 396 height 48
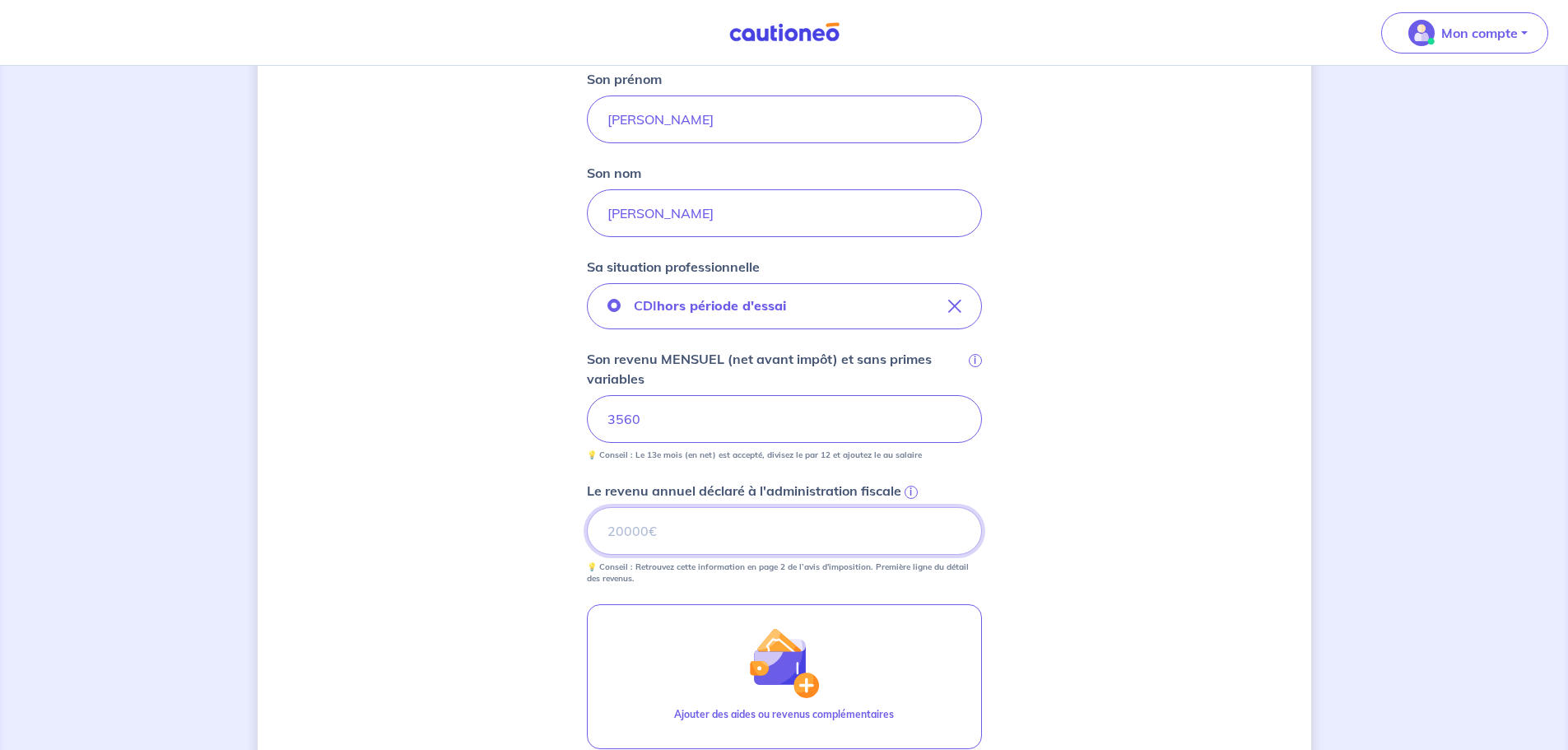
click at [701, 529] on input "Le revenu annuel déclaré à l'administration fiscale i" at bounding box center [784, 531] width 396 height 48
type input "44665"
click at [1209, 396] on div "Concernant les garants de : Ana Maria Cantor Daza Votre locataire est étudiant,…" at bounding box center [784, 335] width 1054 height 1322
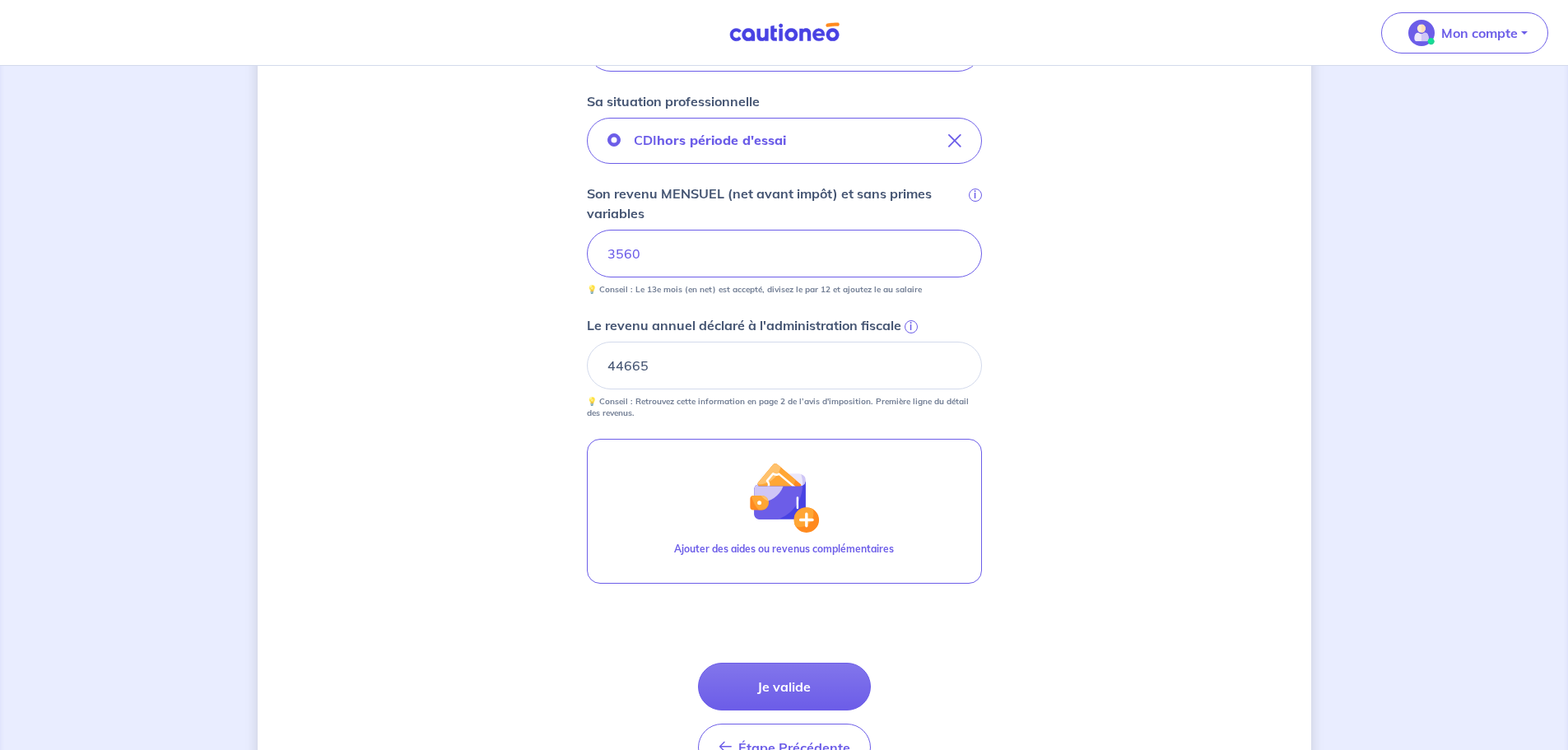
scroll to position [659, 0]
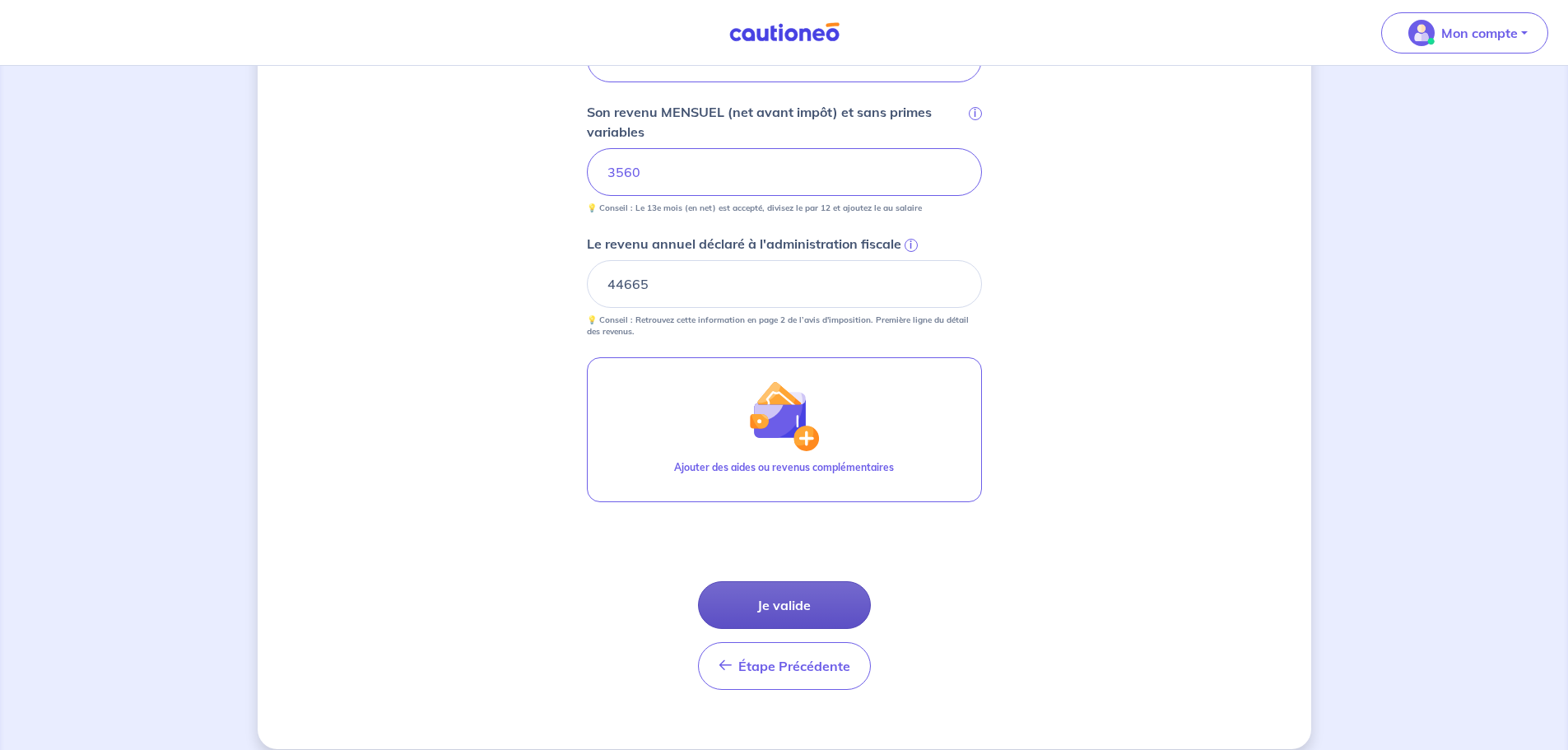
click at [792, 591] on button "Je valide" at bounding box center [784, 605] width 173 height 48
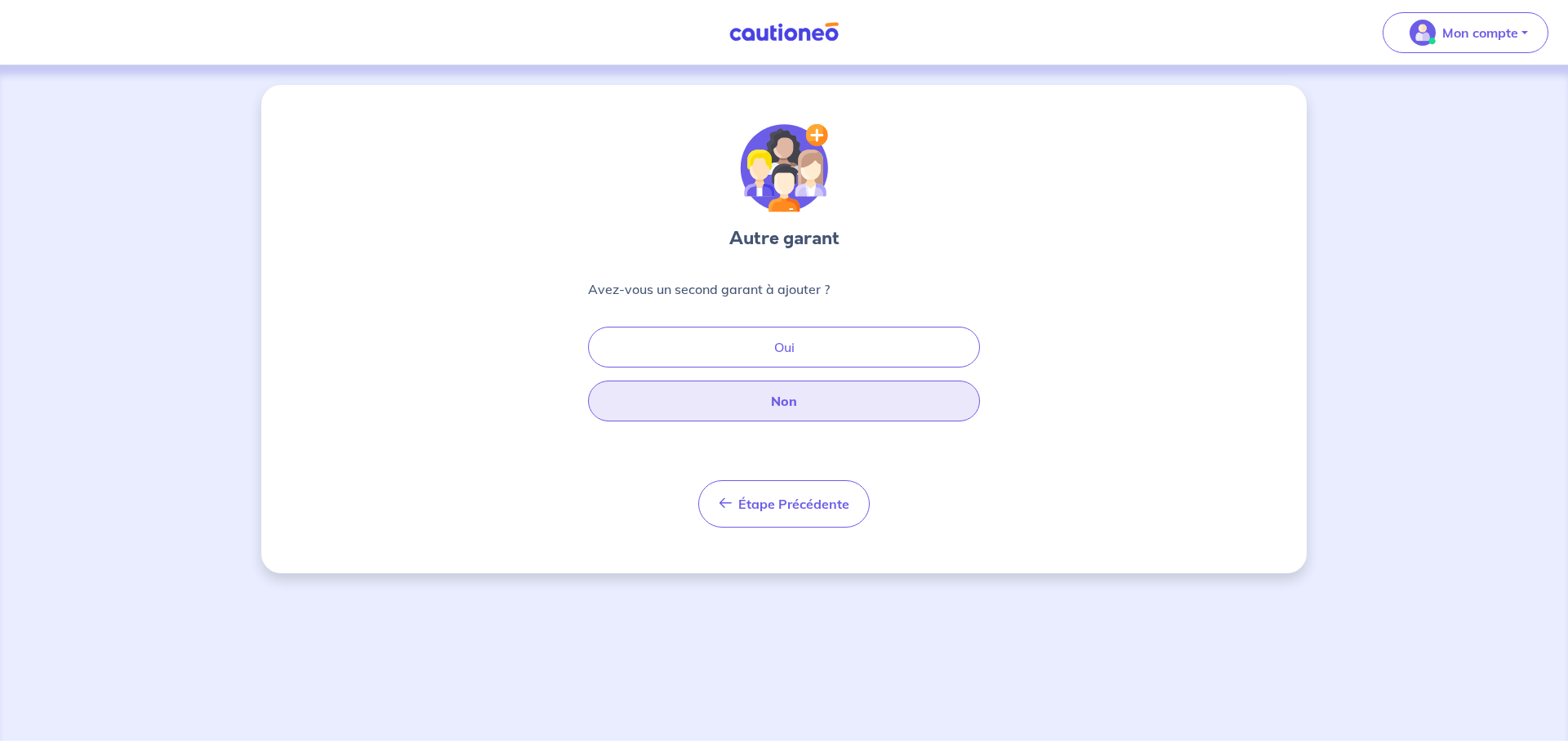
click at [826, 398] on button "Non" at bounding box center [784, 401] width 392 height 41
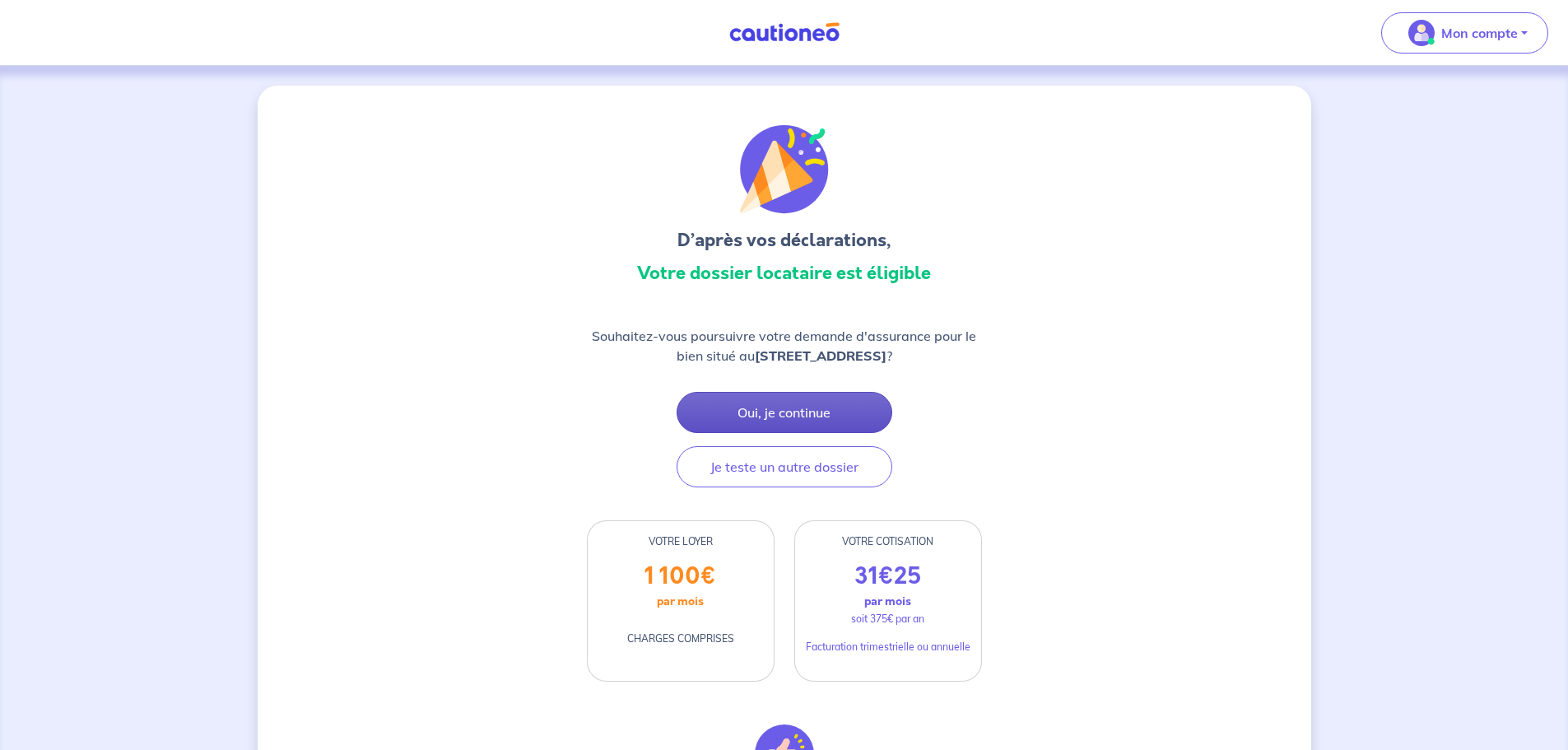
click at [821, 434] on button "Oui, je continue" at bounding box center [784, 412] width 215 height 41
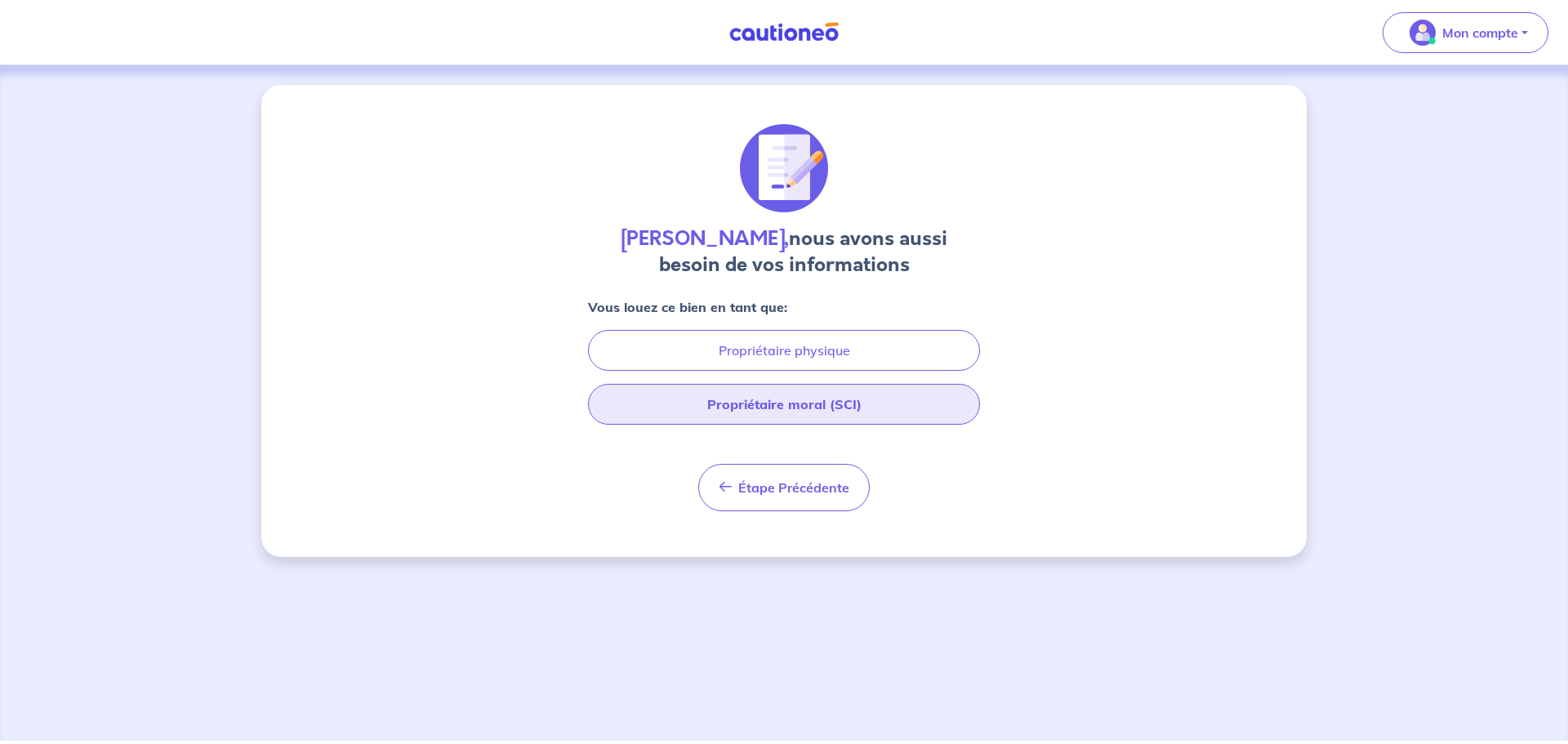
click at [823, 396] on button "Propriétaire moral (SCI)" at bounding box center [784, 404] width 392 height 41
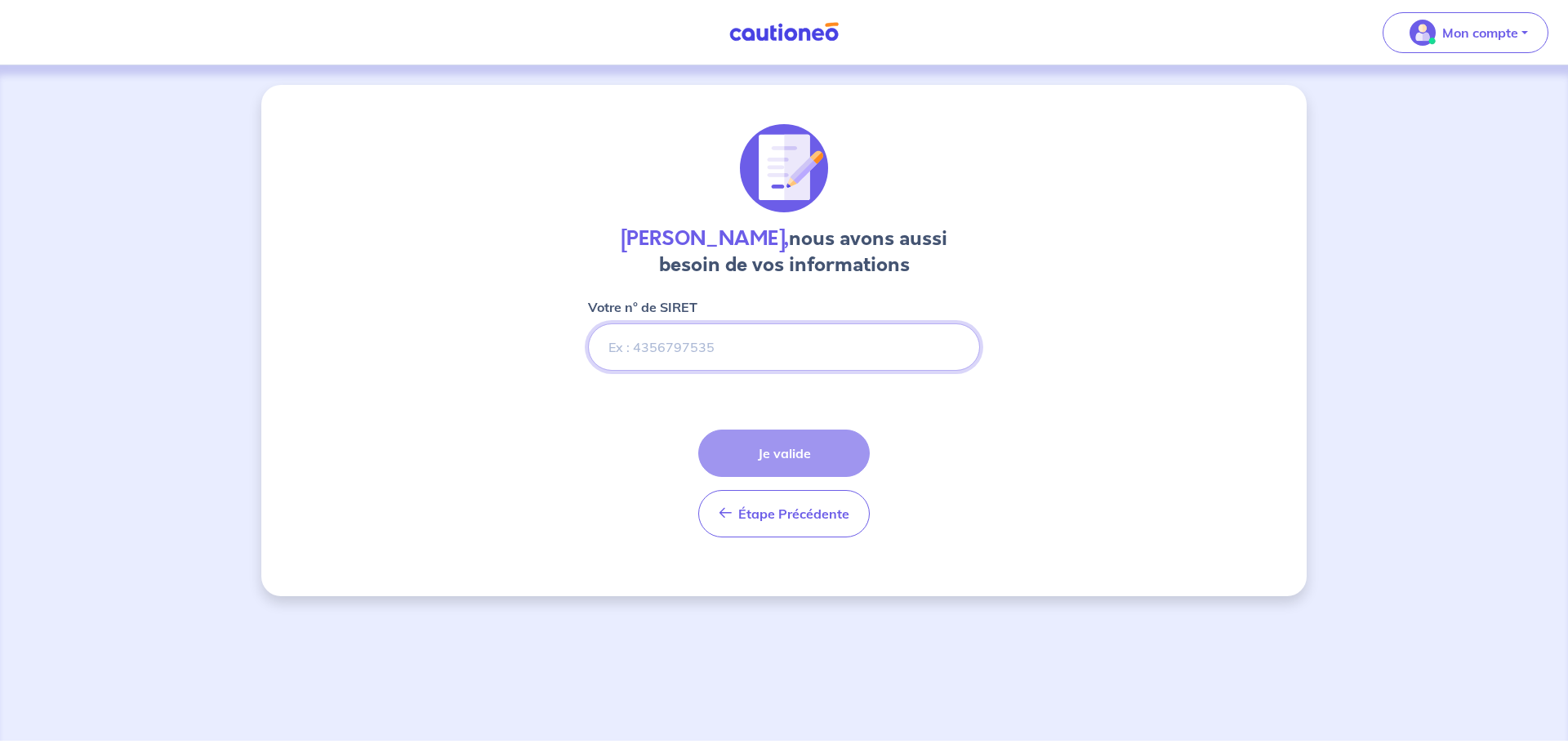
click at [812, 352] on input "Votre n° de SIRET" at bounding box center [784, 347] width 392 height 48
paste input "989 554 266"
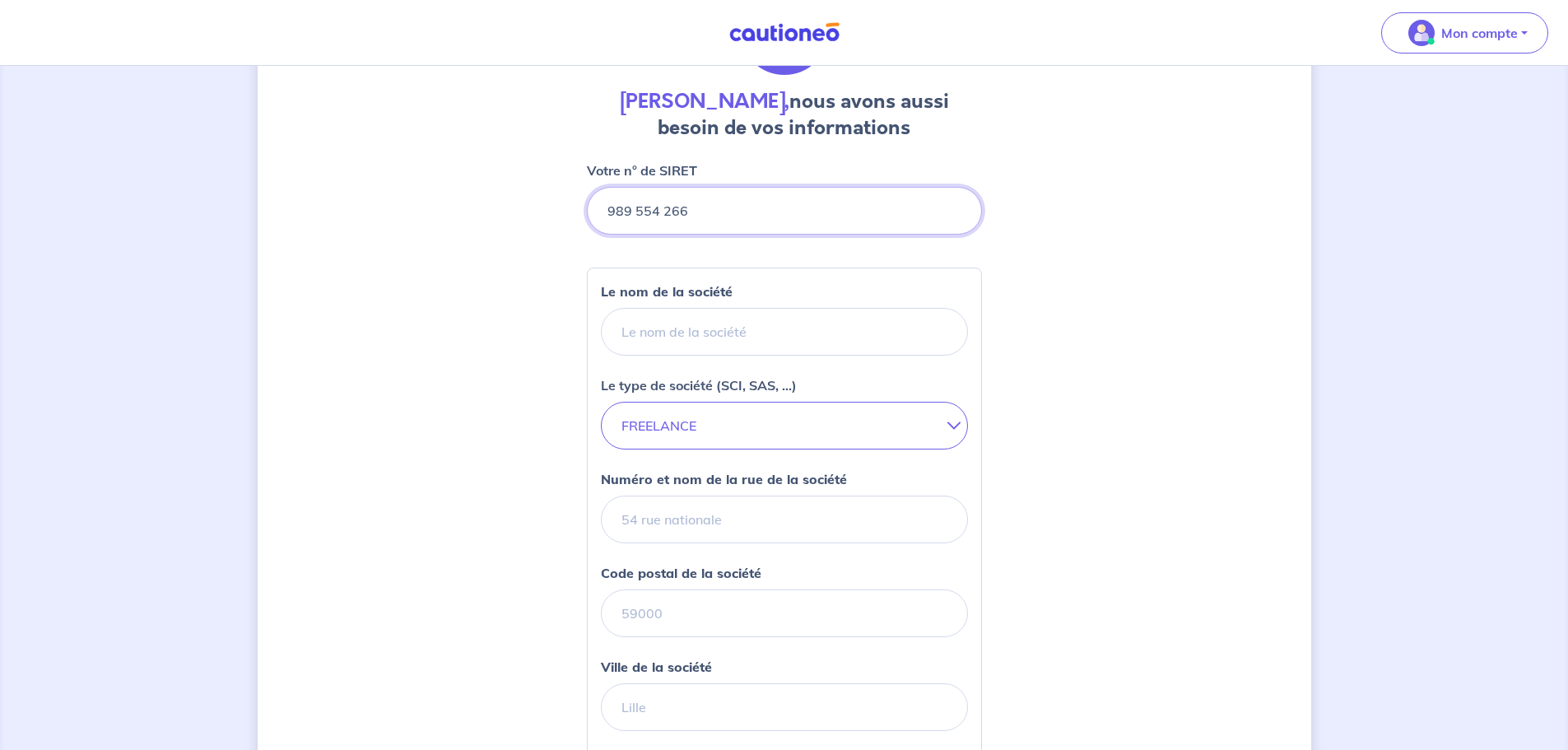
scroll to position [165, 0]
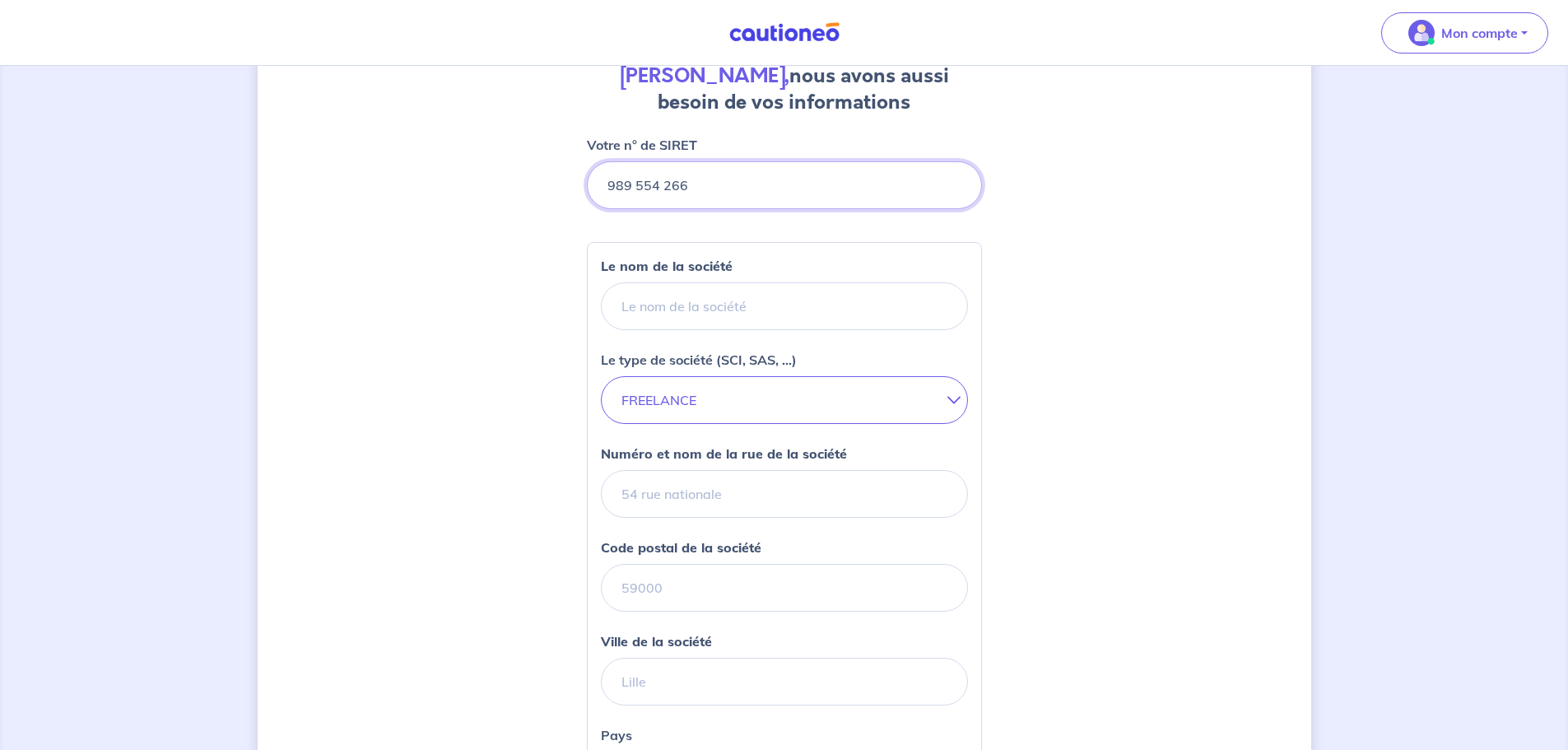
type input "989 554 266"
click at [844, 393] on button "FREELANCE" at bounding box center [784, 400] width 367 height 48
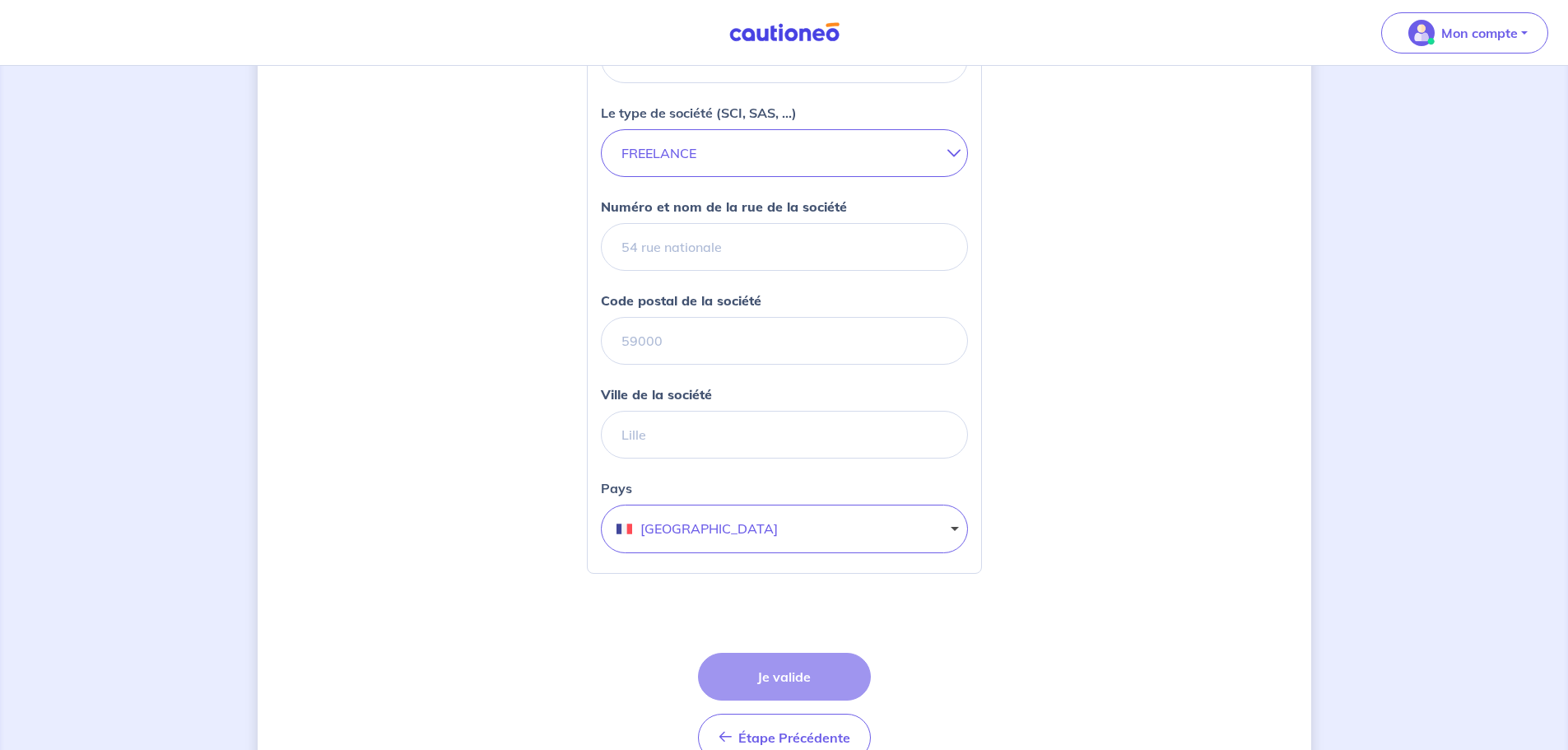
click at [1014, 379] on div "Eliot Sajovic, nous avons aussi besoin de vos informations Votre n° de SIRET Le…" at bounding box center [784, 247] width 1054 height 1147
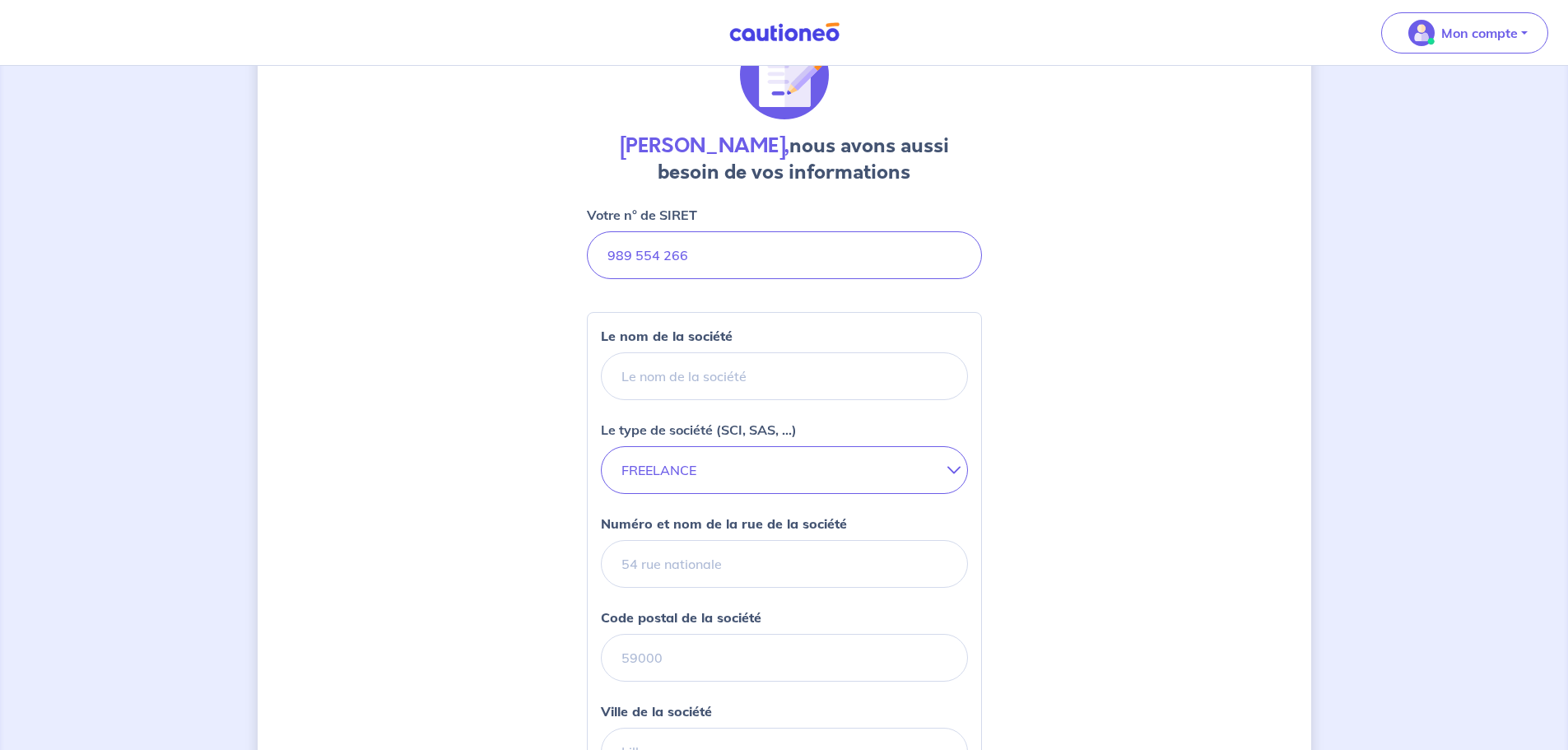
scroll to position [82, 0]
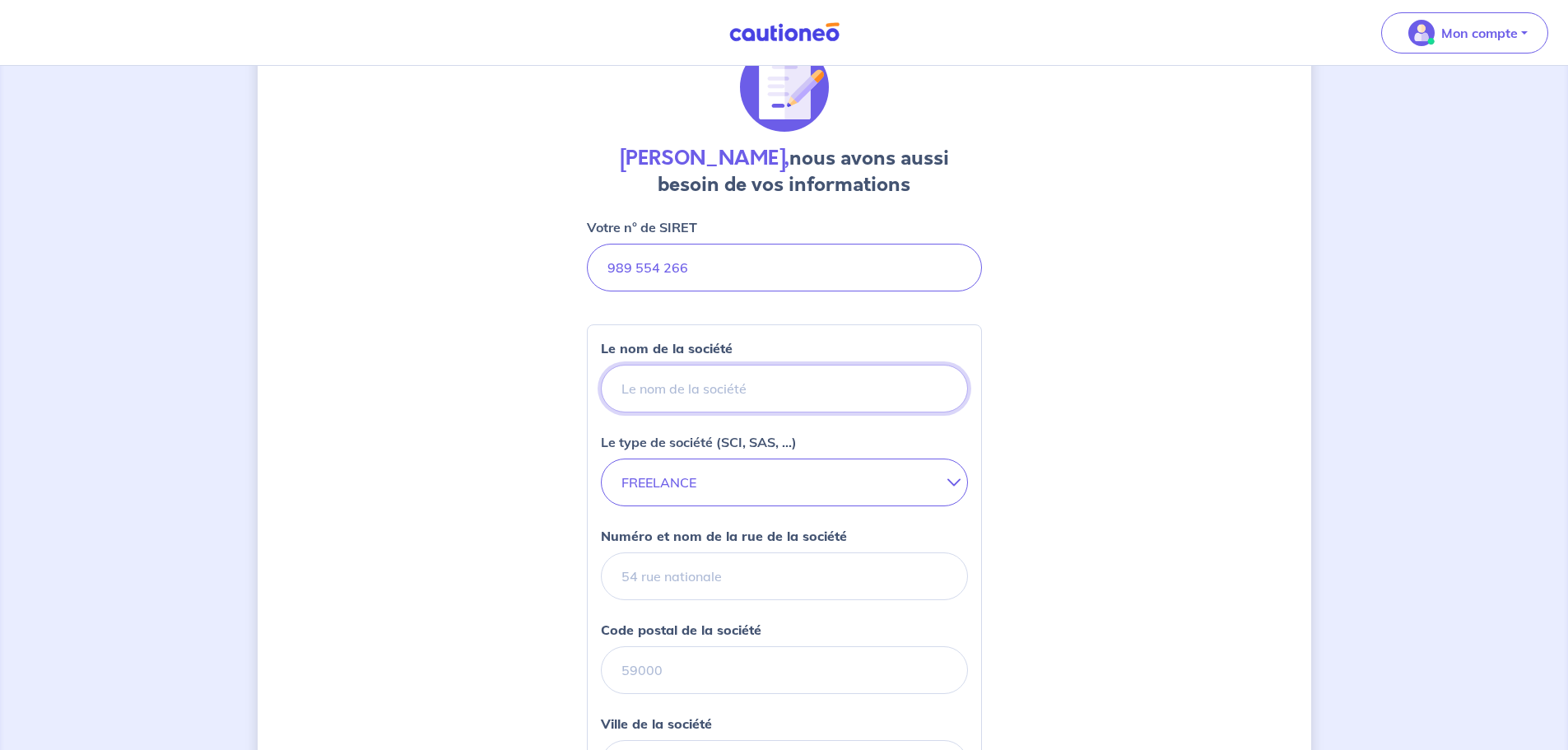
click at [774, 389] on input "Le nom de la société" at bounding box center [784, 388] width 367 height 48
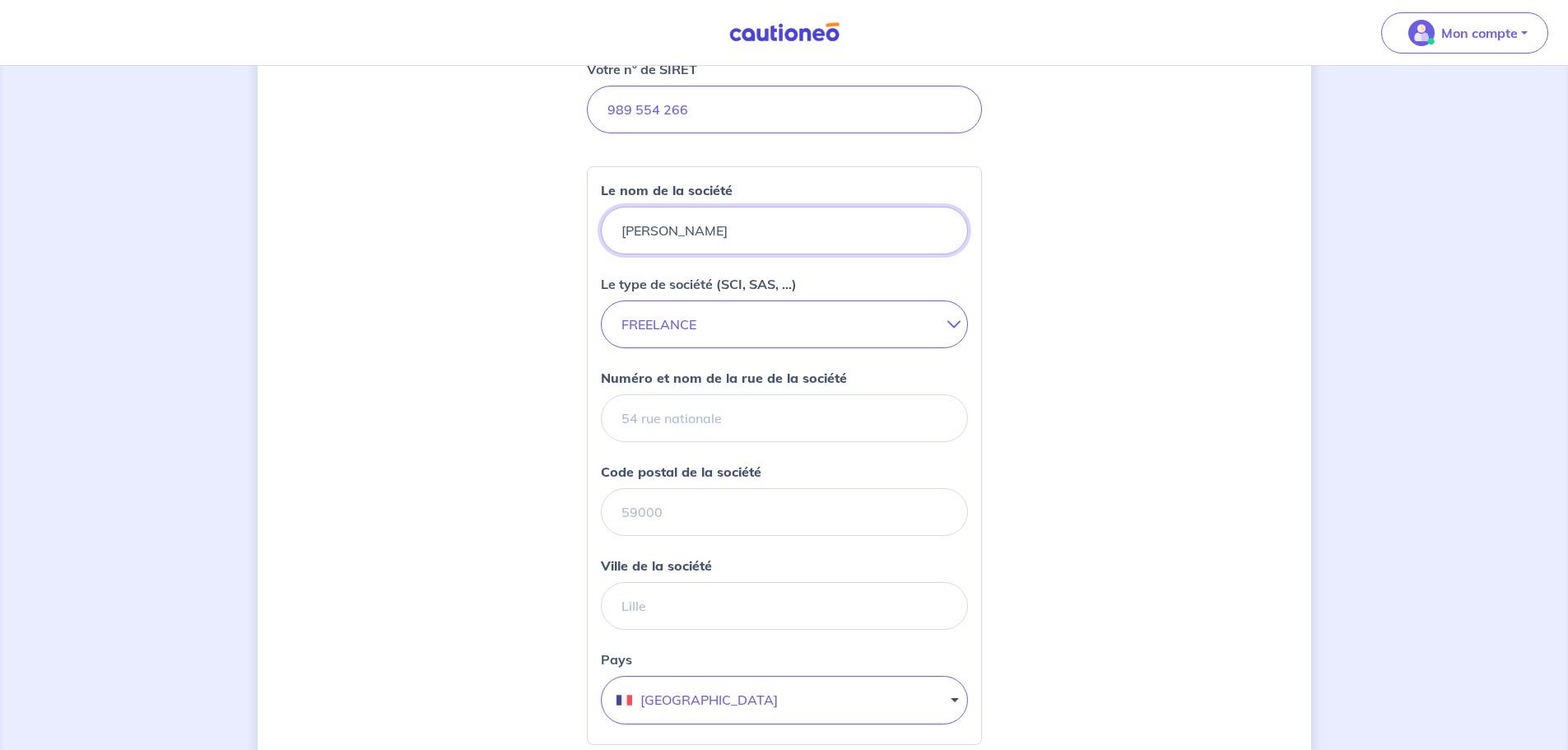
scroll to position [247, 0]
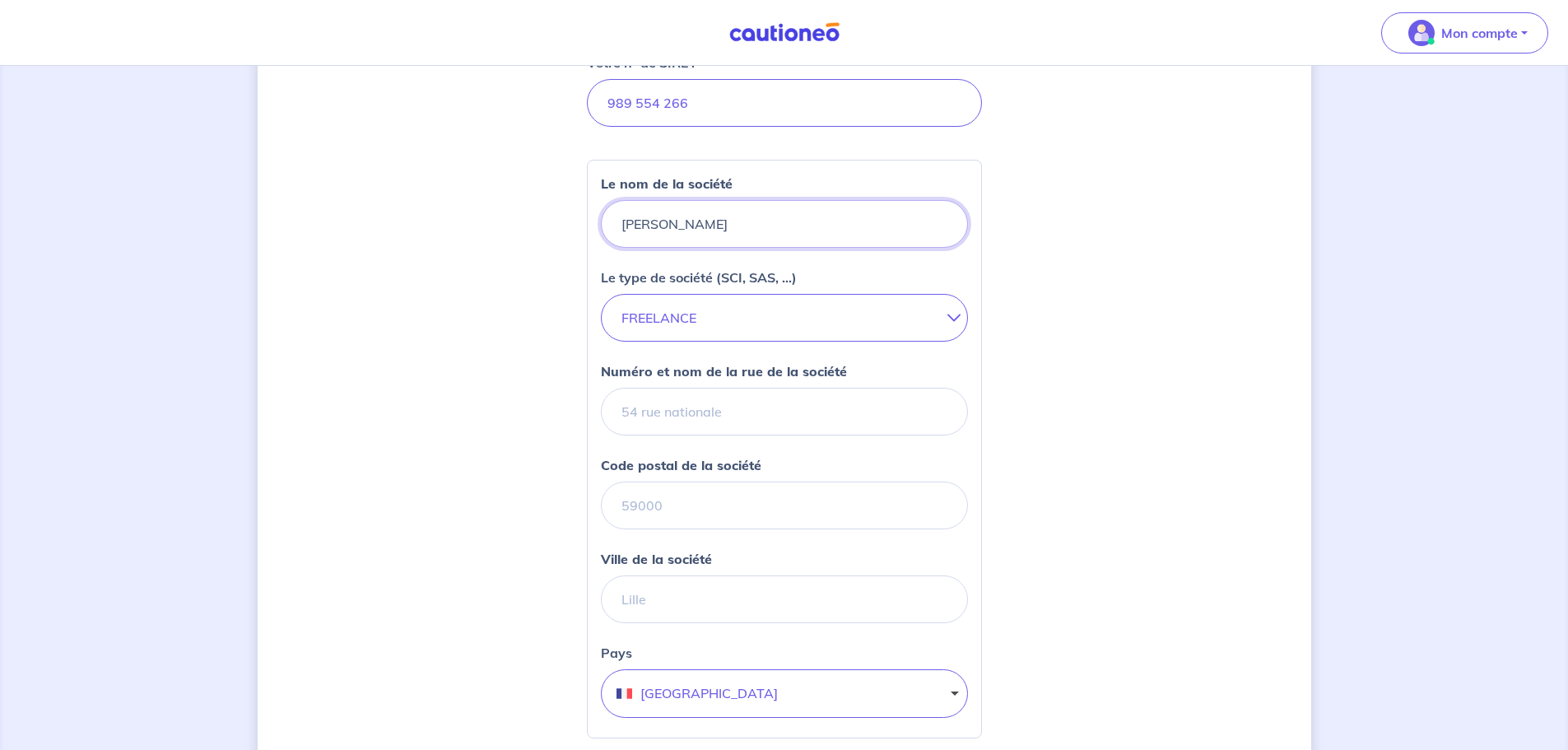
type input "[PERSON_NAME]"
click at [869, 310] on button "FREELANCE" at bounding box center [784, 317] width 367 height 48
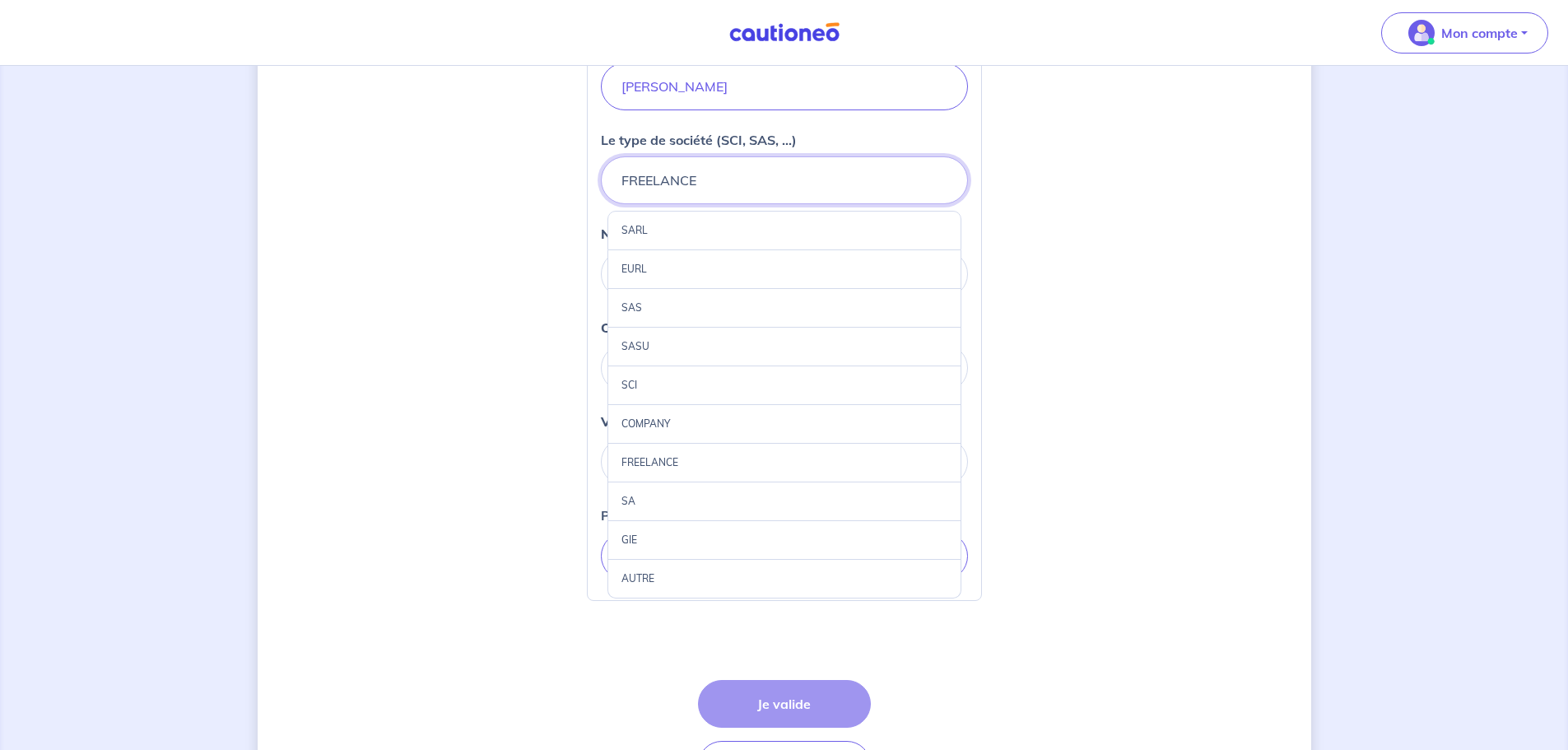
scroll to position [412, 0]
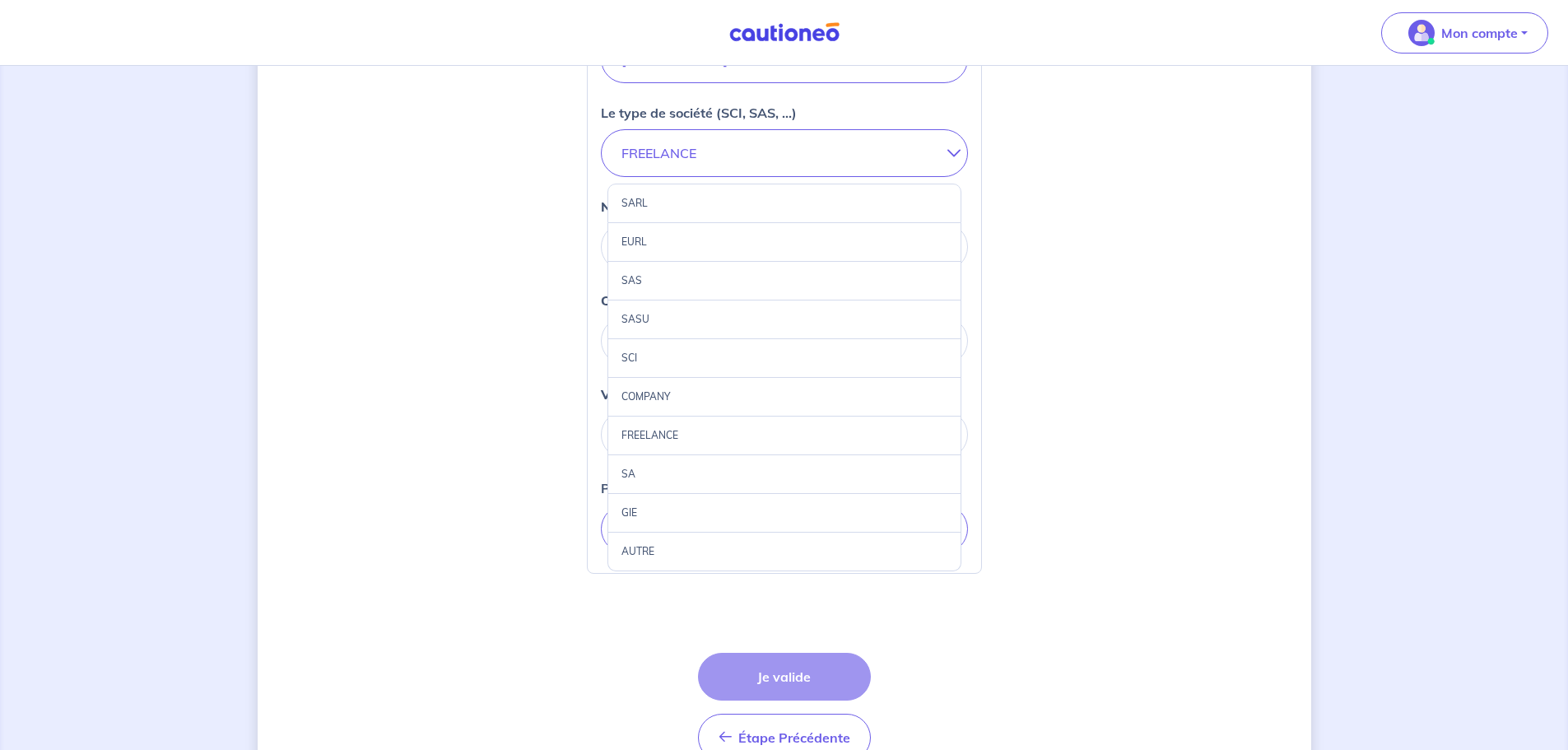
click at [646, 549] on div "AUTRE" at bounding box center [784, 552] width 354 height 39
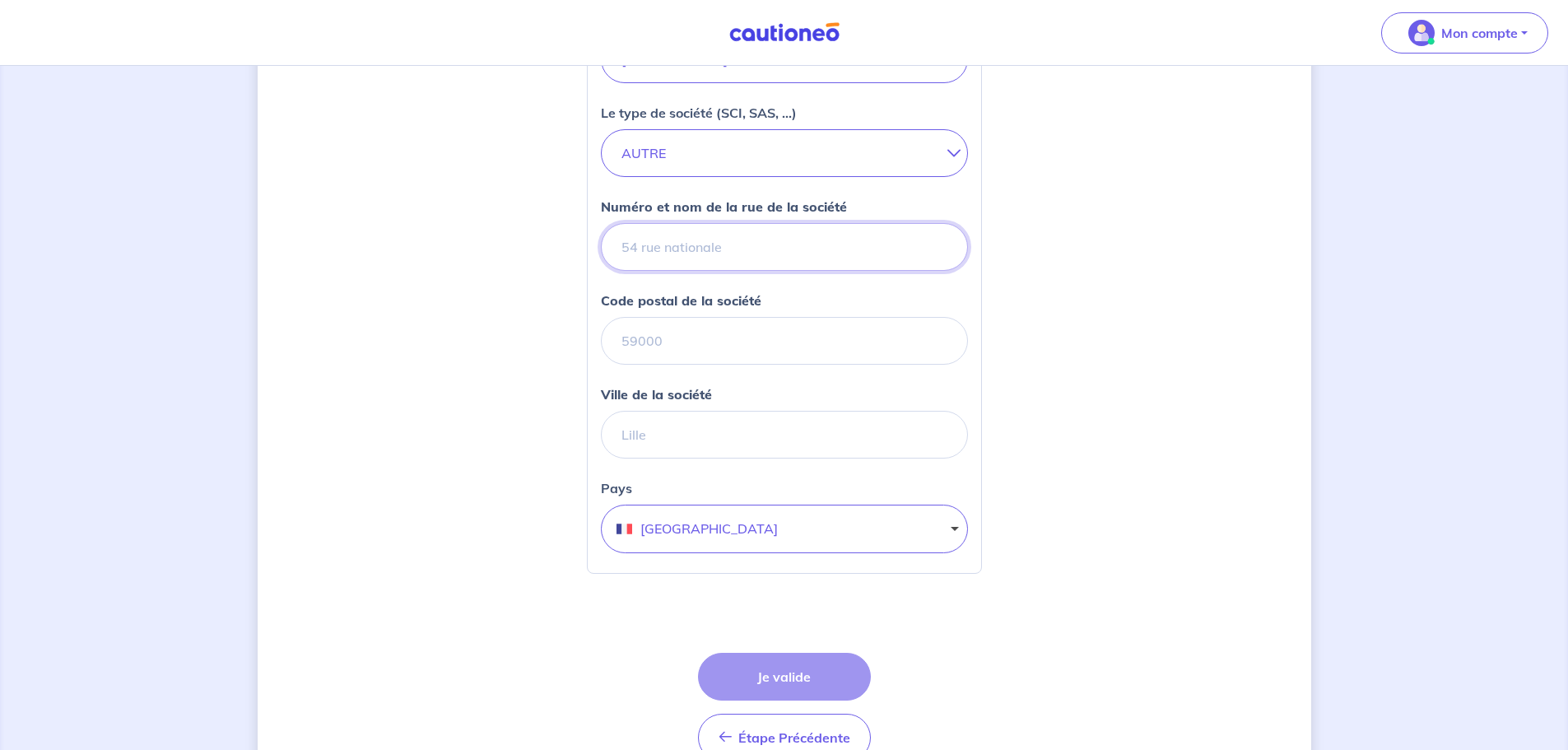
click at [749, 245] on input "Numéro et nom de la rue de la société" at bounding box center [784, 247] width 367 height 48
type input "18 rue des Remises"
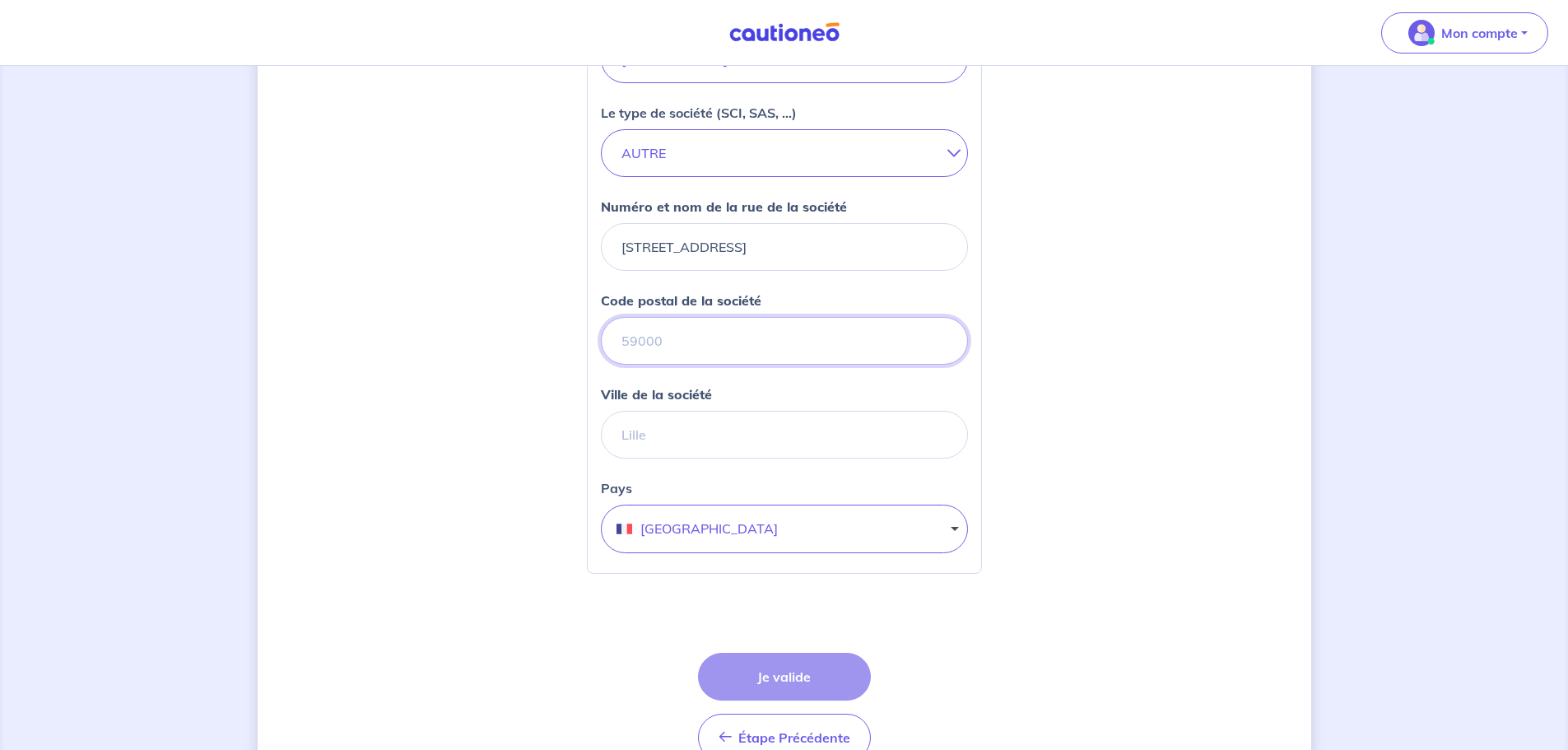
click at [742, 340] on input "Code postal de la société" at bounding box center [784, 341] width 367 height 48
type input "94100"
click at [729, 429] on input "Ville de la société" at bounding box center [784, 434] width 367 height 48
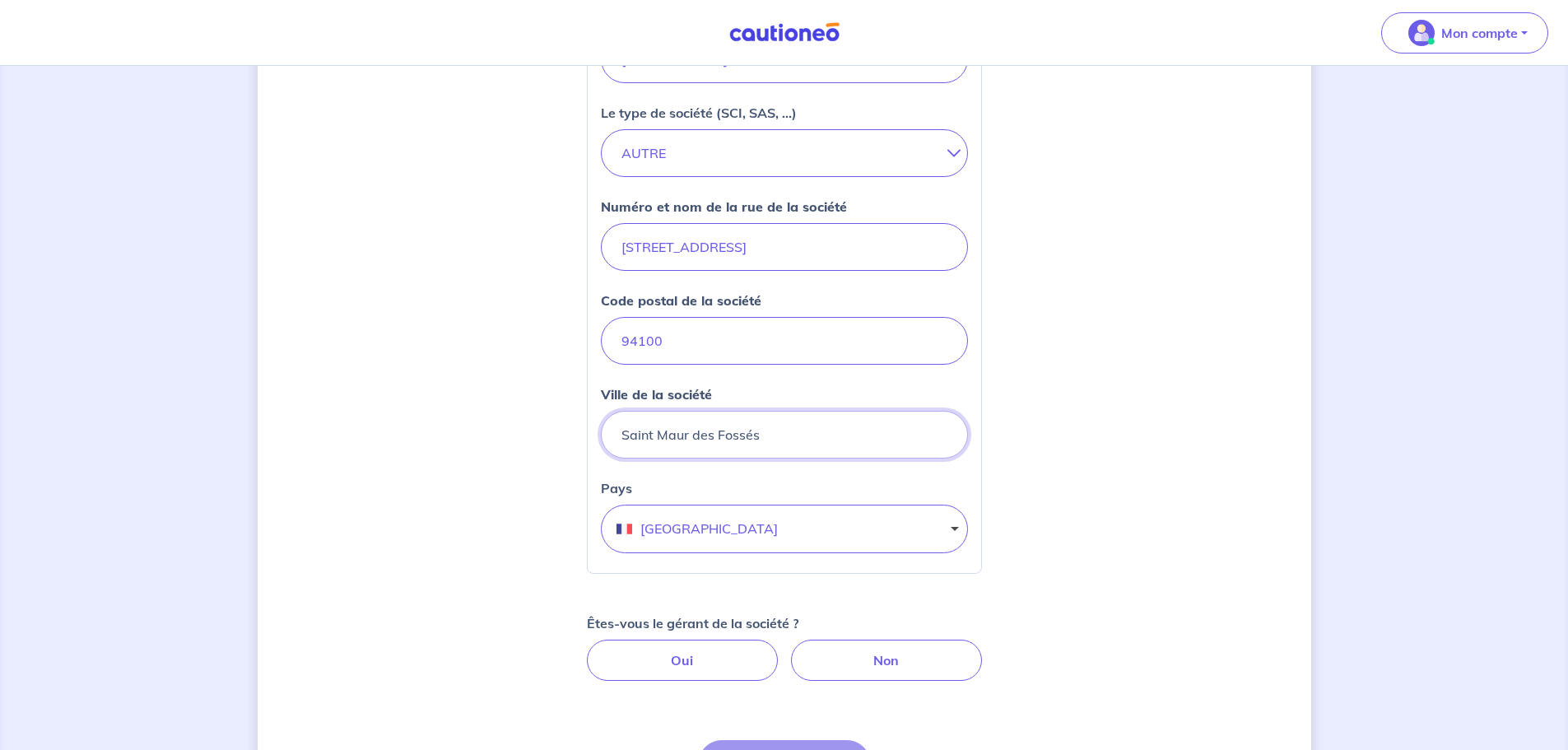
type input "Saint Maur des Fossés"
click at [1074, 461] on div "Eliot Sajovic, nous avons aussi besoin de vos informations Votre n° de SIRET Le…" at bounding box center [784, 291] width 1054 height 1234
click at [715, 657] on label "Oui" at bounding box center [682, 660] width 191 height 41
click at [779, 651] on input "Oui" at bounding box center [784, 645] width 11 height 11
radio input "true"
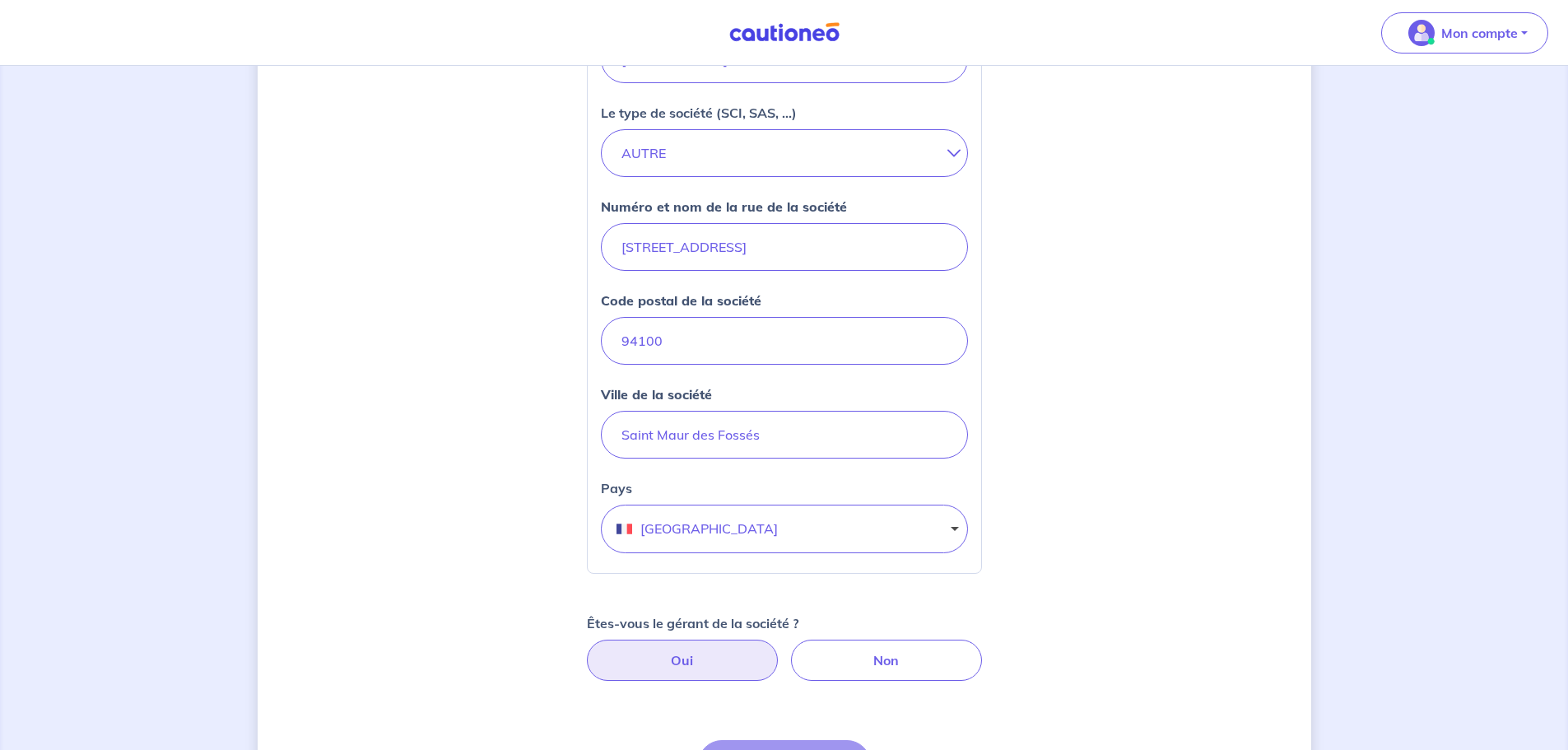
select select "FR"
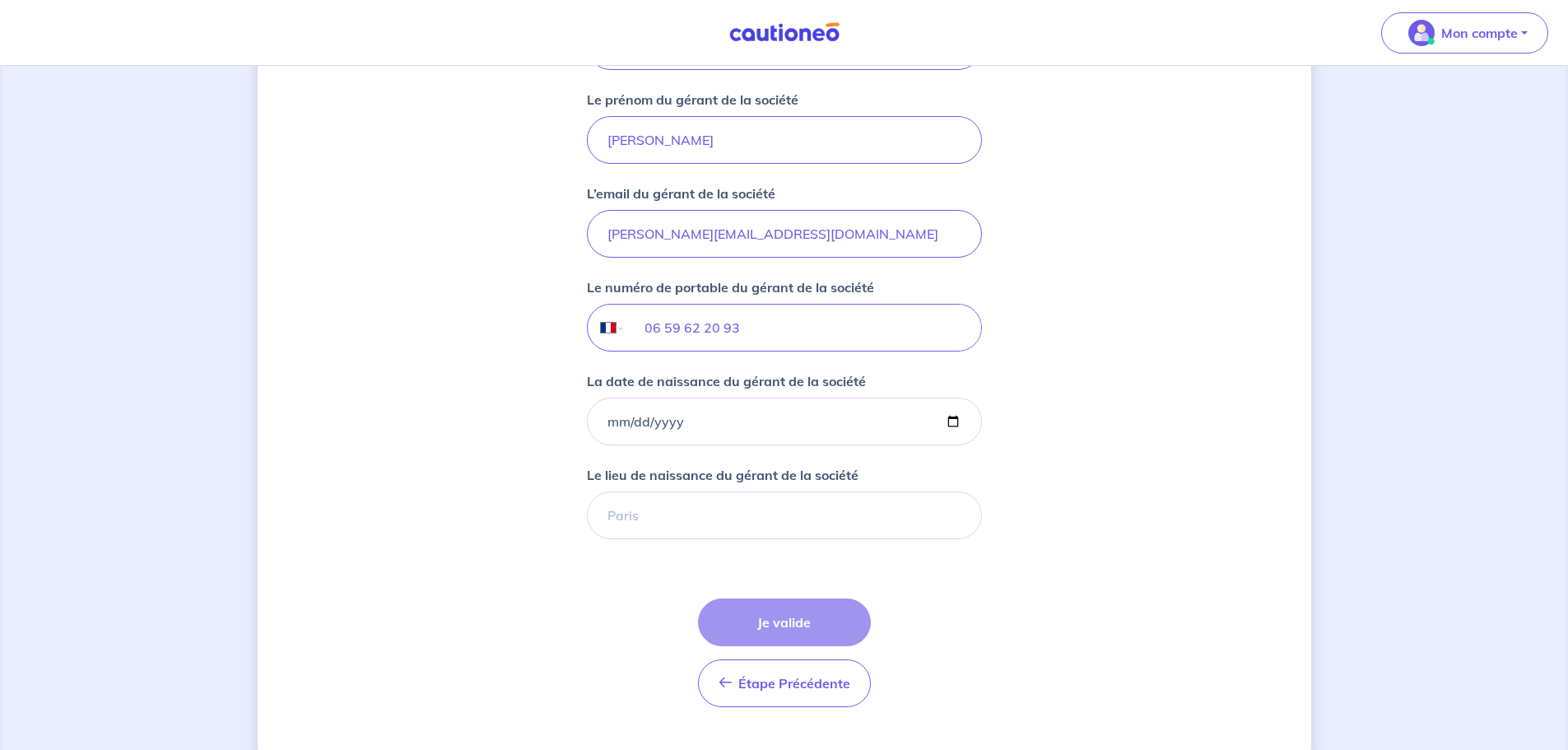
scroll to position [1235, 0]
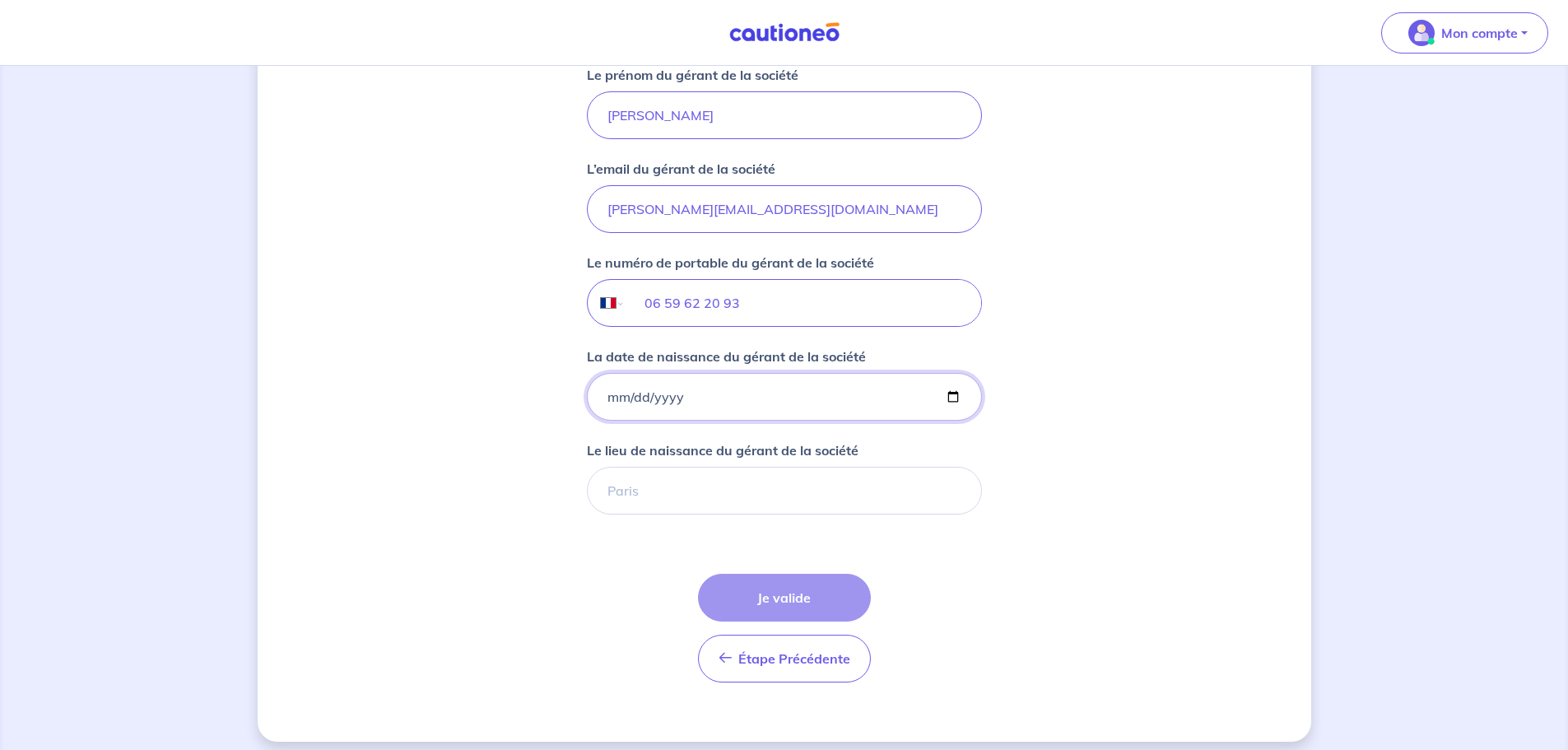
click at [647, 397] on input "La date de naissance du gérant de la société" at bounding box center [784, 396] width 396 height 48
click at [720, 396] on input "La date de naissance du gérant de la société" at bounding box center [784, 396] width 396 height 48
click at [615, 396] on input "La date de naissance du gérant de la société" at bounding box center [784, 396] width 396 height 48
click at [609, 396] on input "La date de naissance du gérant de la société" at bounding box center [784, 396] width 396 height 48
type input "1991-12-27"
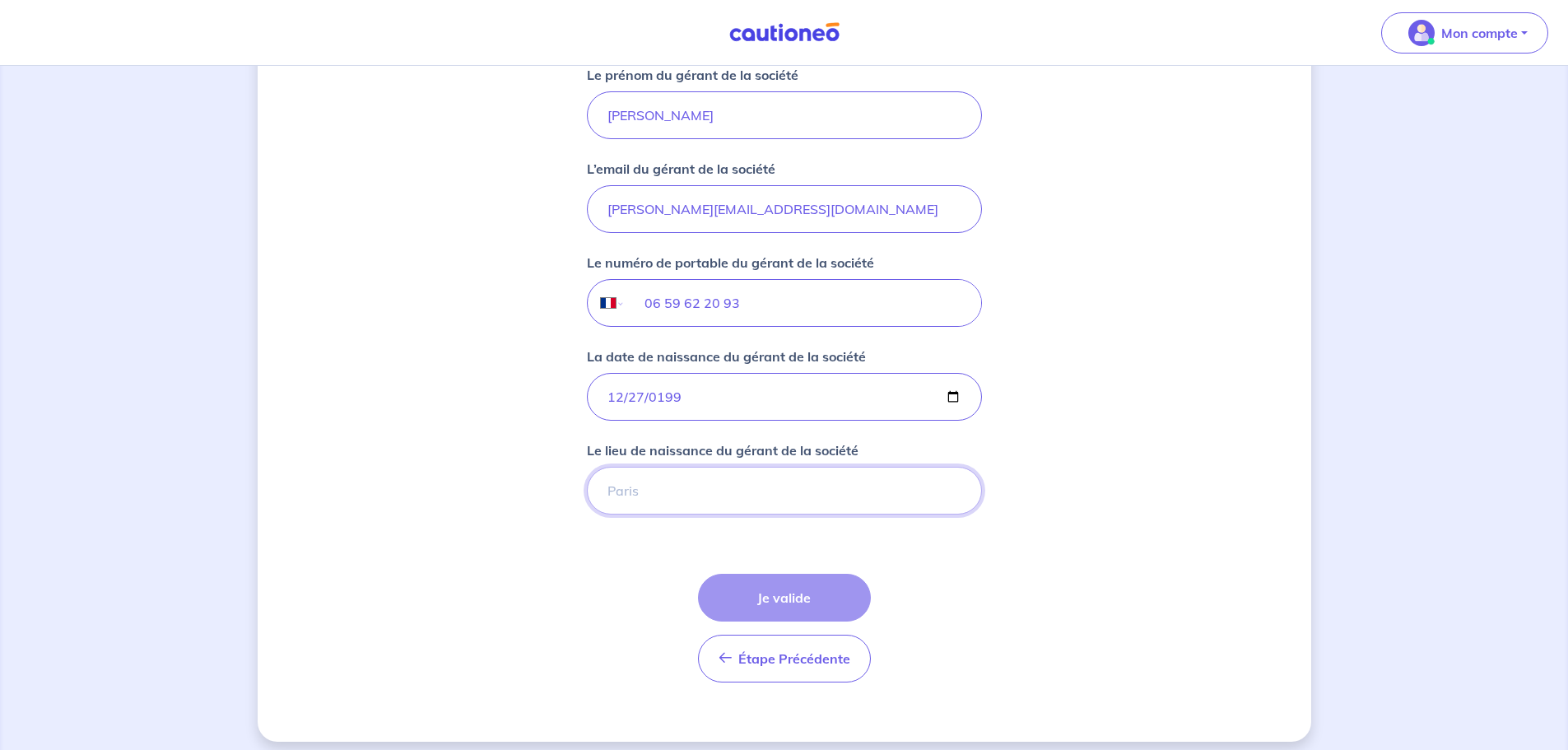
click at [671, 499] on input "Le lieu de naissance du gérant de la société" at bounding box center [784, 491] width 396 height 48
type input "Créteil"
click at [773, 590] on button "Je valide" at bounding box center [784, 598] width 173 height 48
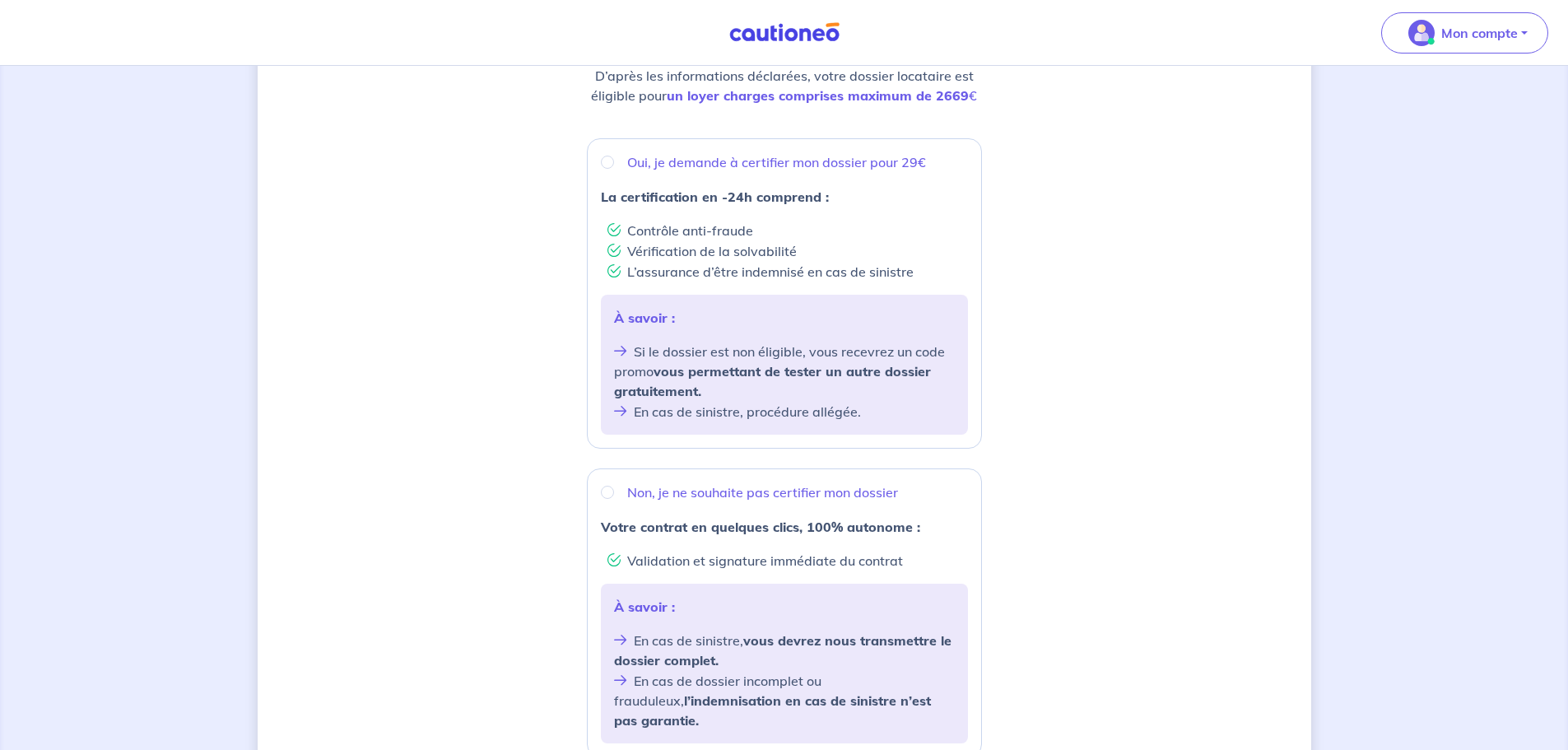
scroll to position [165, 0]
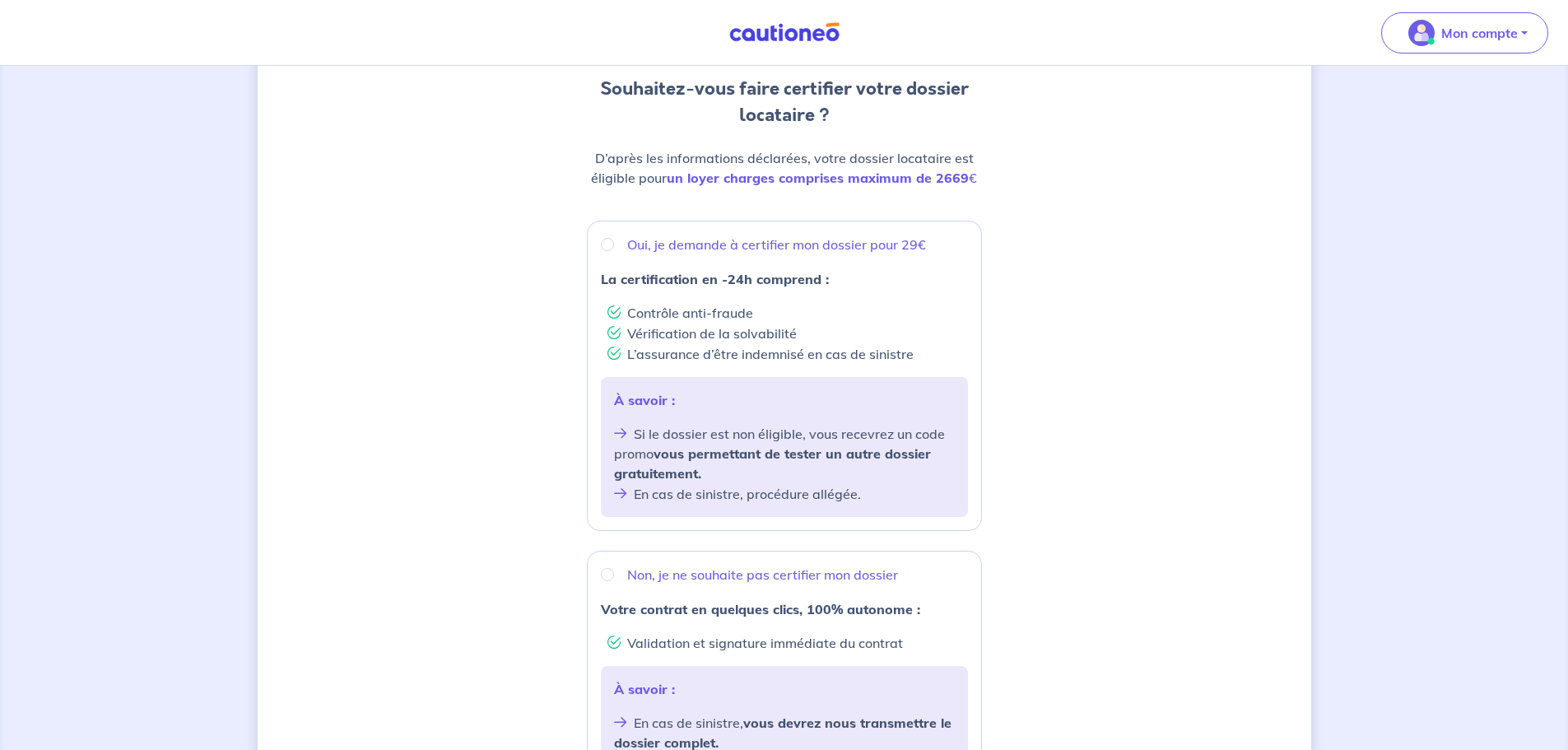
click at [649, 245] on p "Oui, je demande à certifier mon dossier pour 29€" at bounding box center [776, 244] width 299 height 19
click at [614, 245] on input "Oui, je demande à certifier mon dossier pour 29€" at bounding box center [608, 245] width 13 height 13
radio input "true"
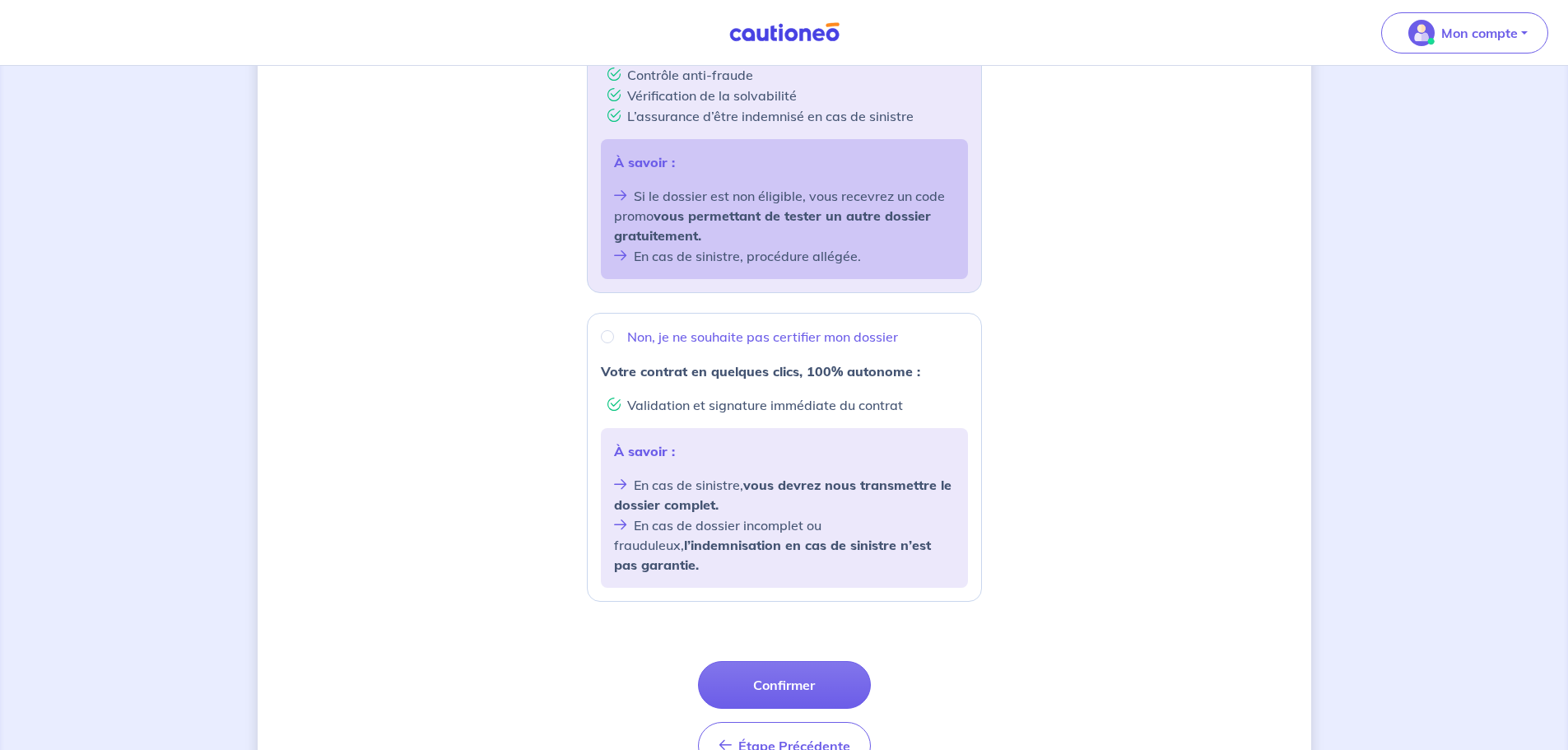
scroll to position [412, 0]
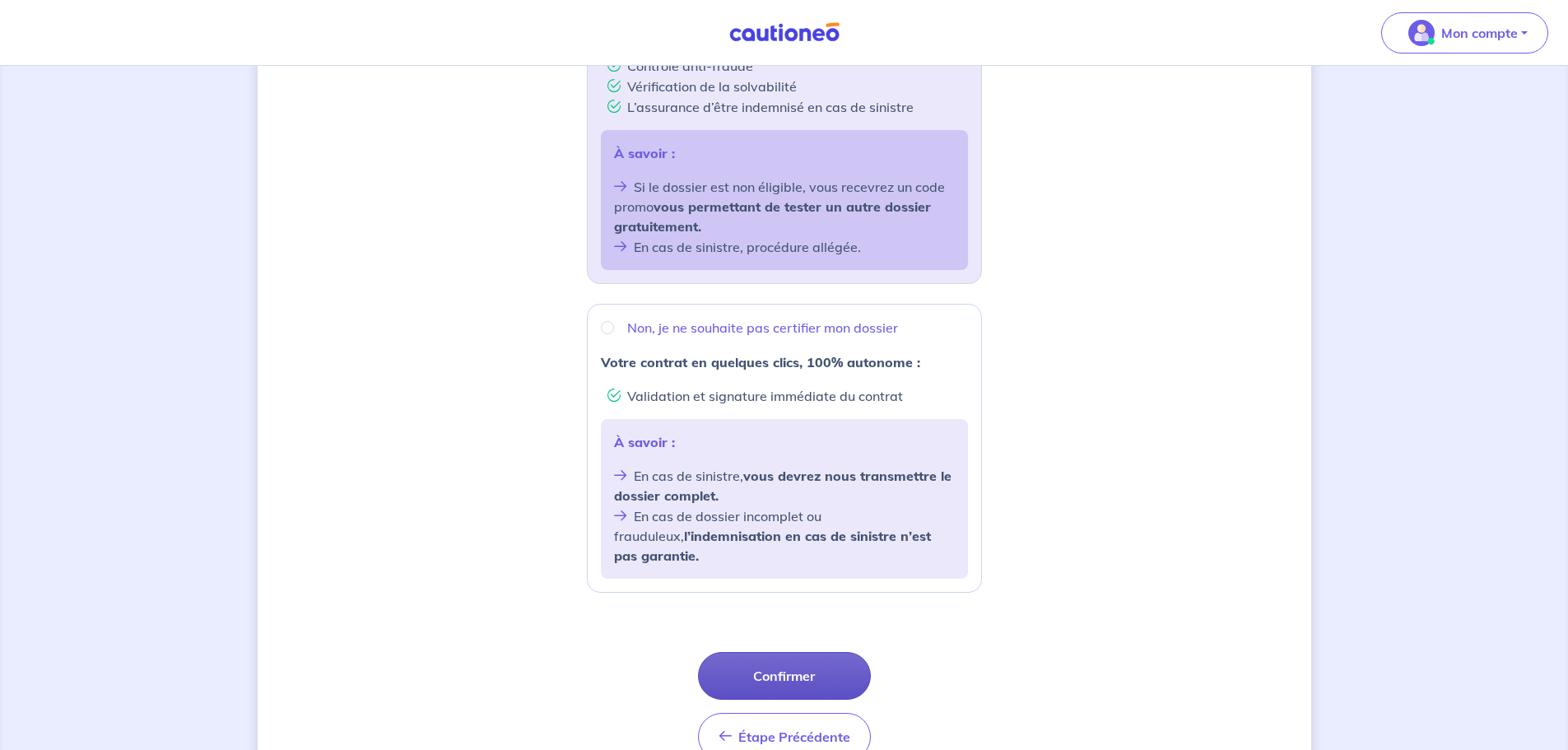
click at [791, 653] on button "Confirmer" at bounding box center [784, 676] width 173 height 48
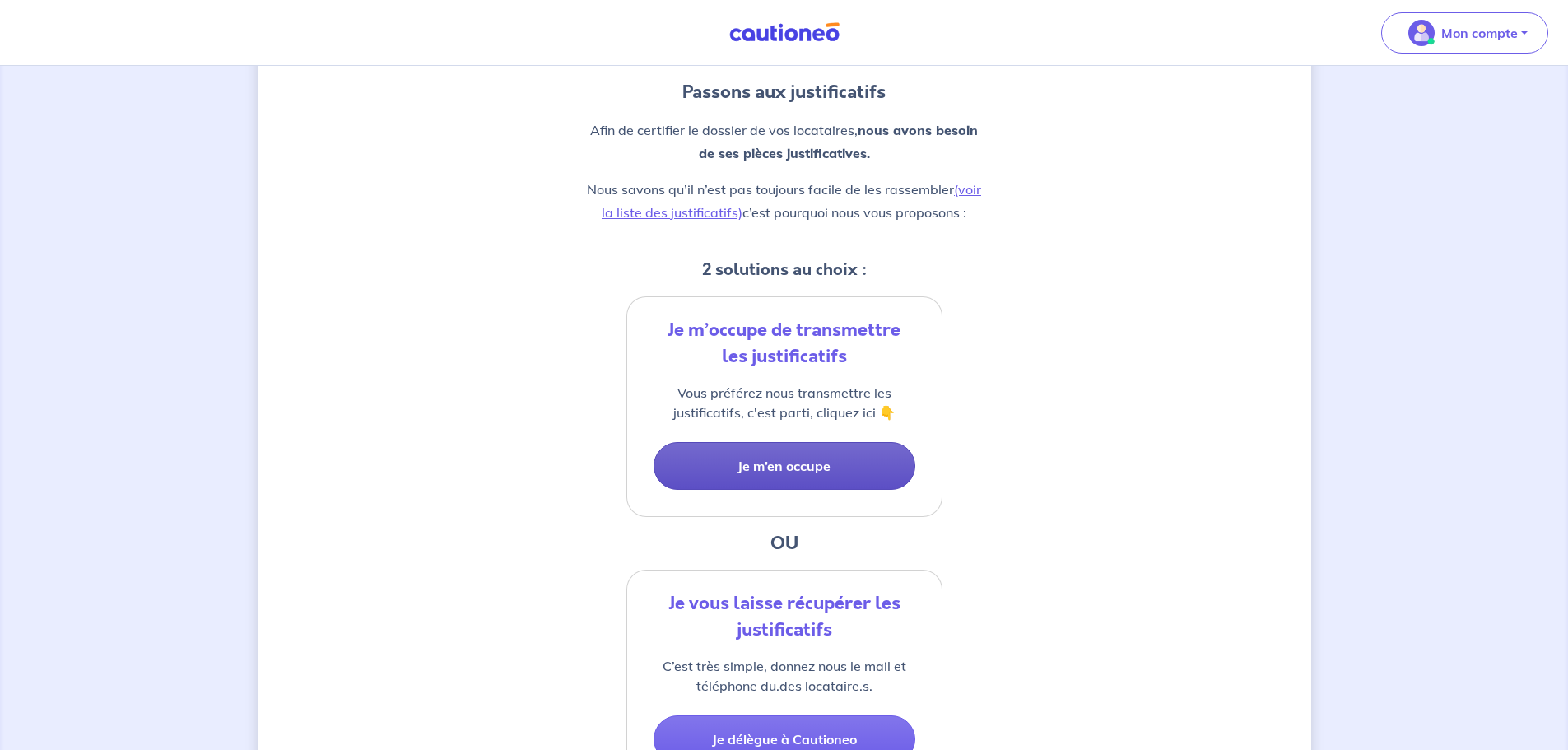
click at [821, 470] on button "Je m’en occupe" at bounding box center [784, 465] width 262 height 48
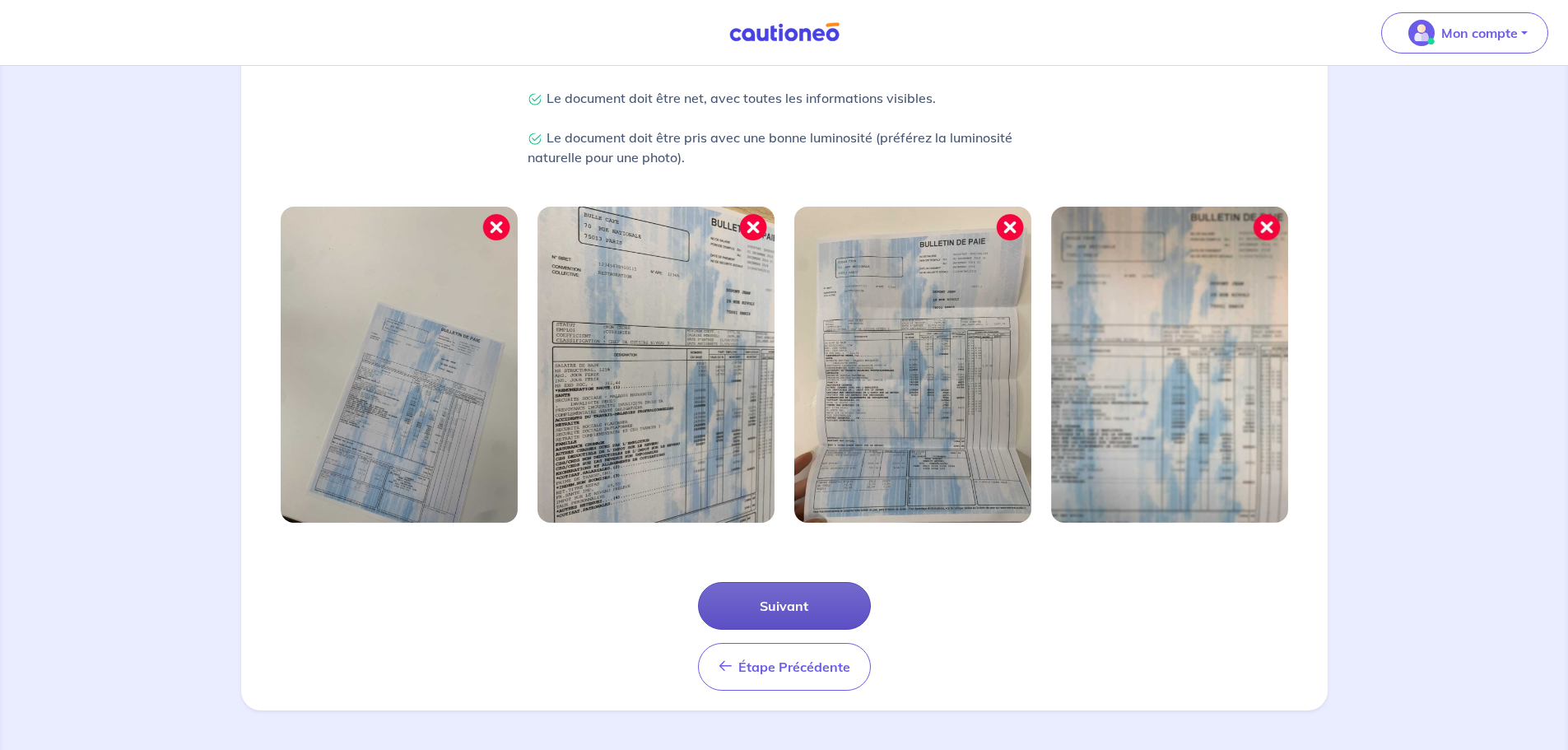
click at [810, 599] on button "Suivant" at bounding box center [784, 606] width 173 height 48
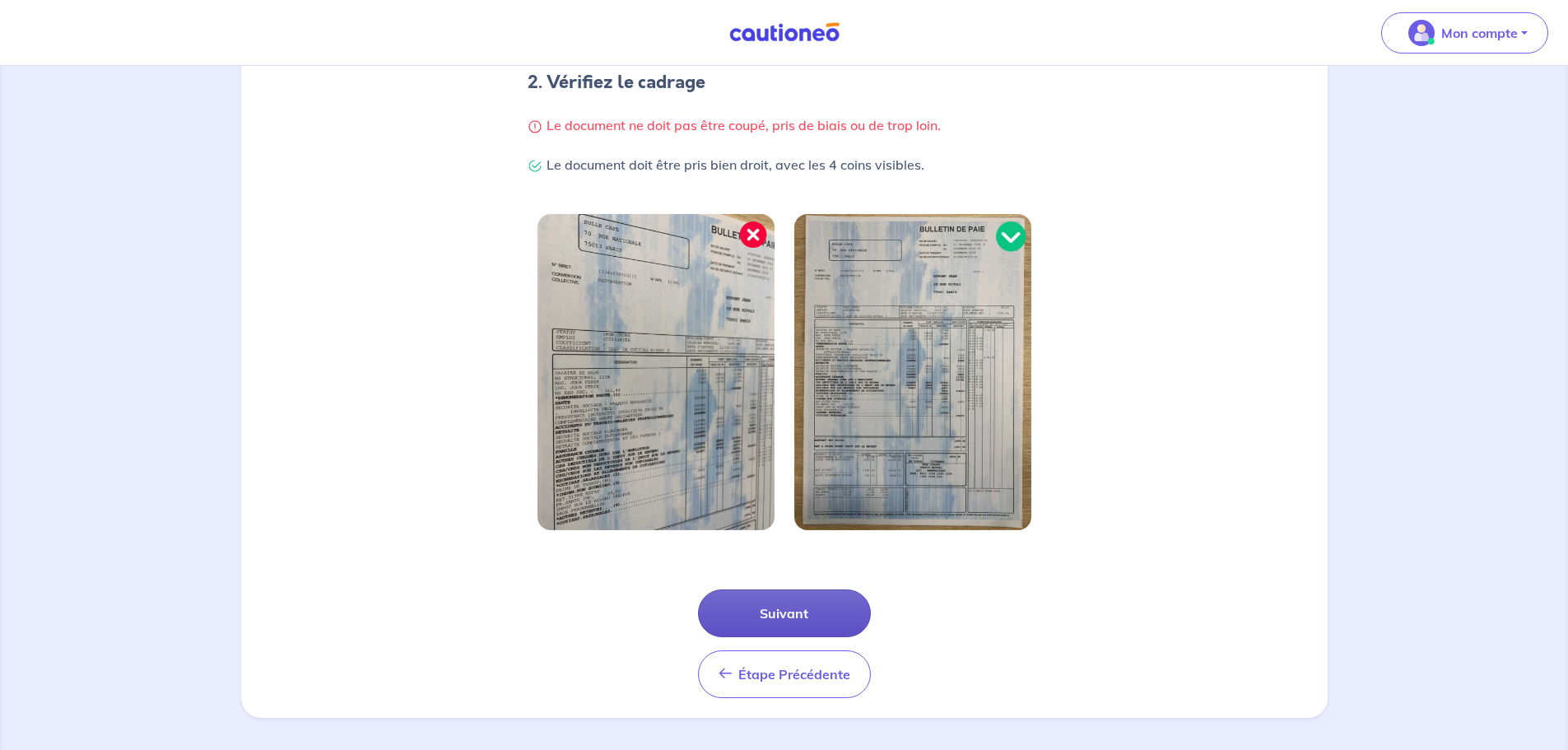
scroll to position [350, 0]
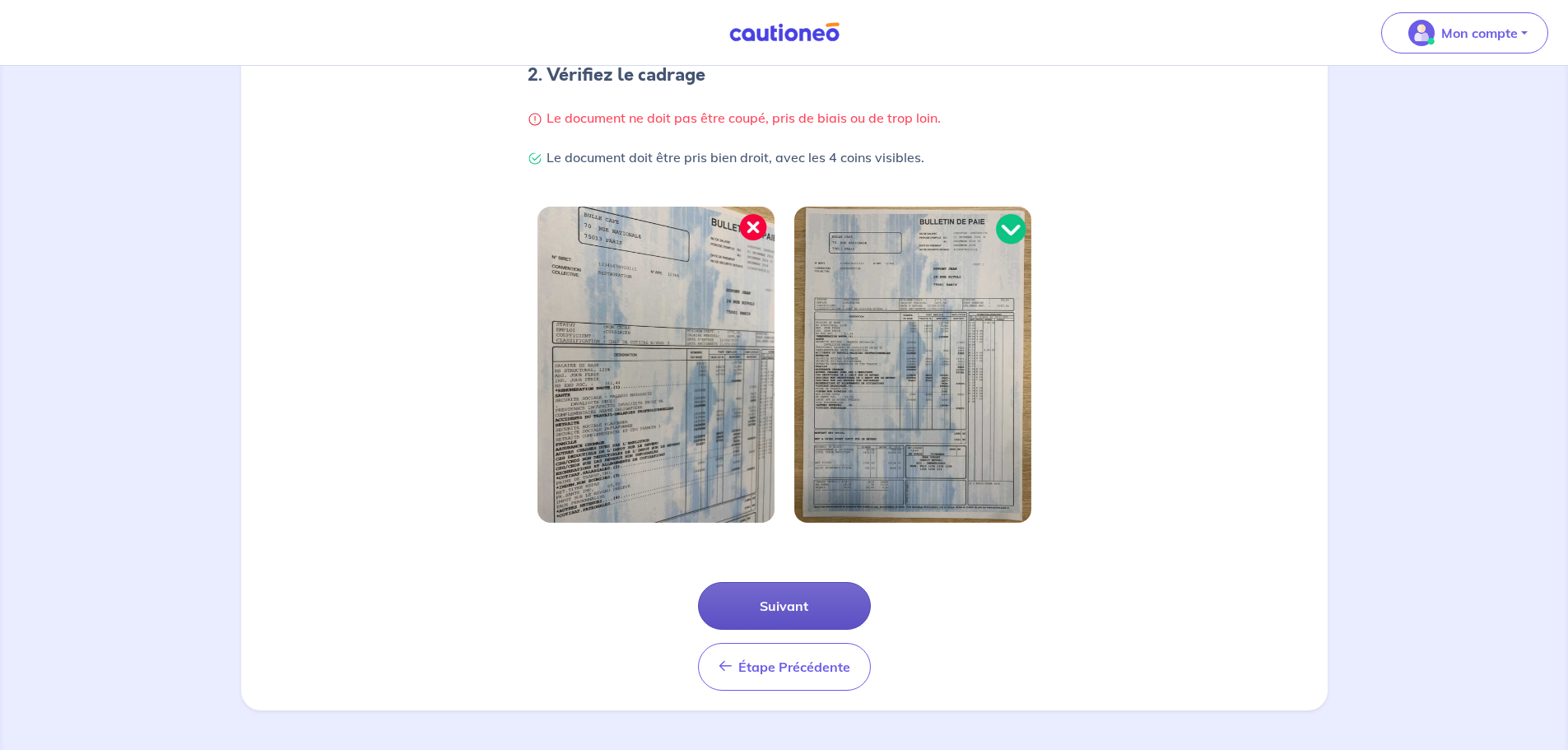
click at [789, 608] on button "Suivant" at bounding box center [784, 606] width 173 height 48
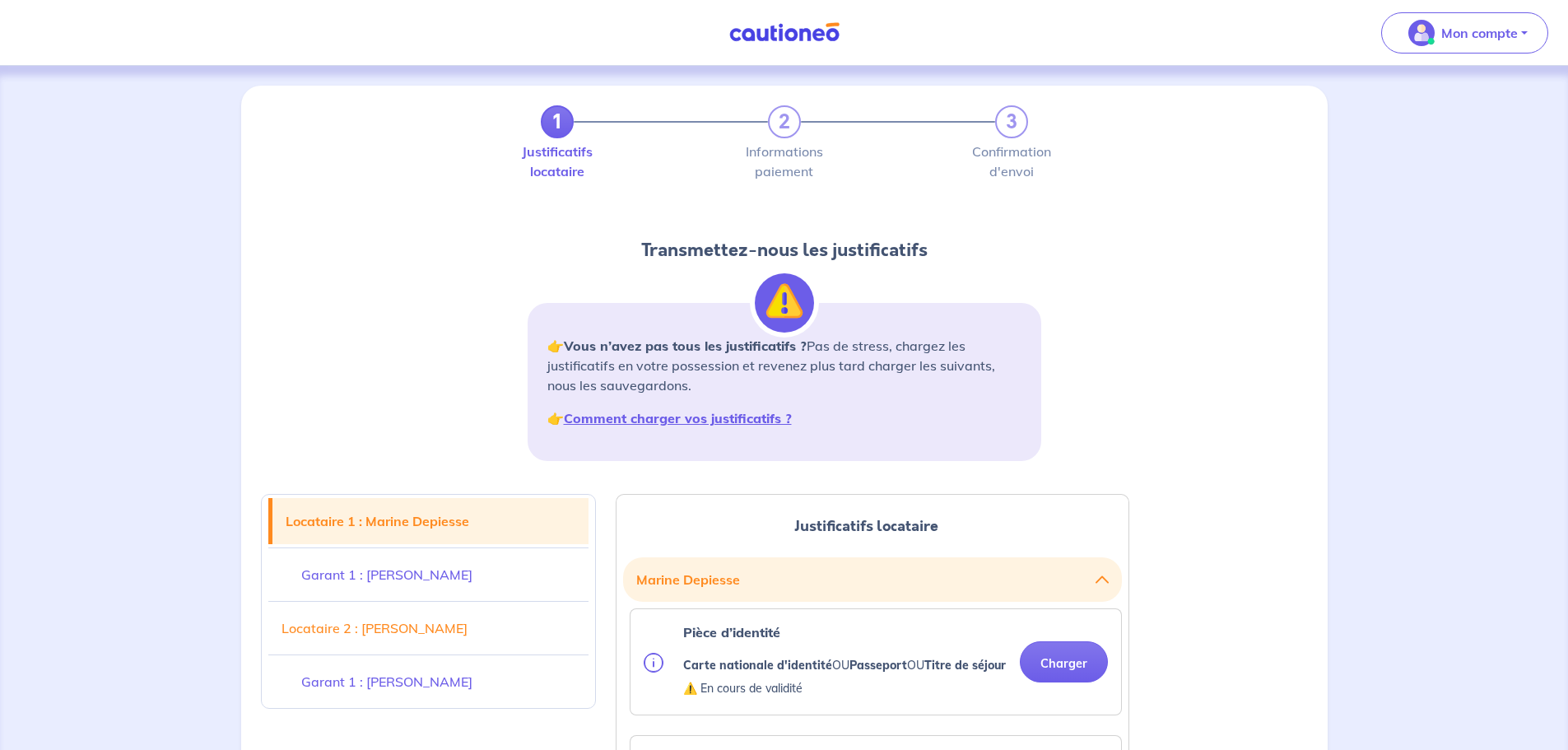
drag, startPoint x: 540, startPoint y: 566, endPoint x: 588, endPoint y: 396, distance: 176.6
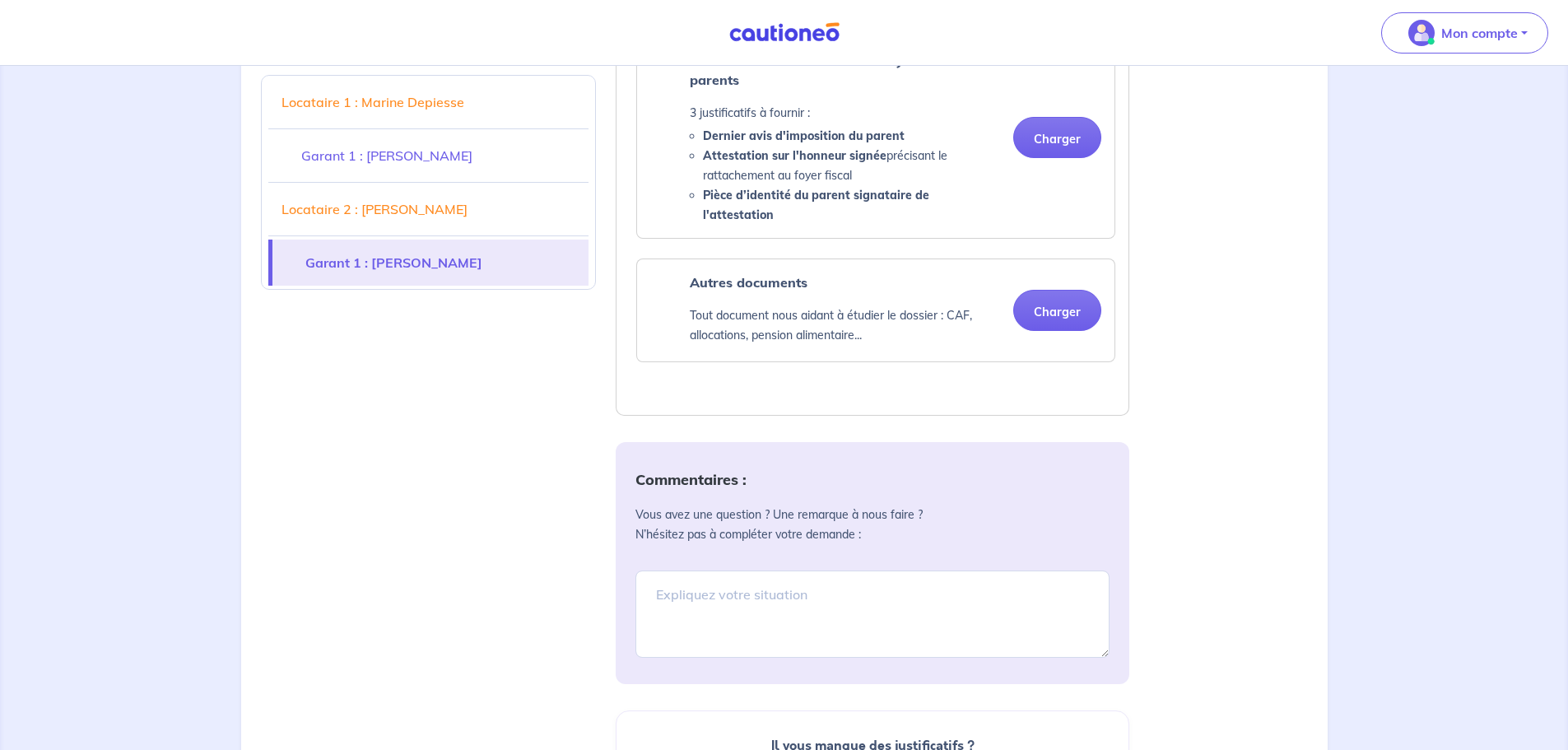
scroll to position [3623, 0]
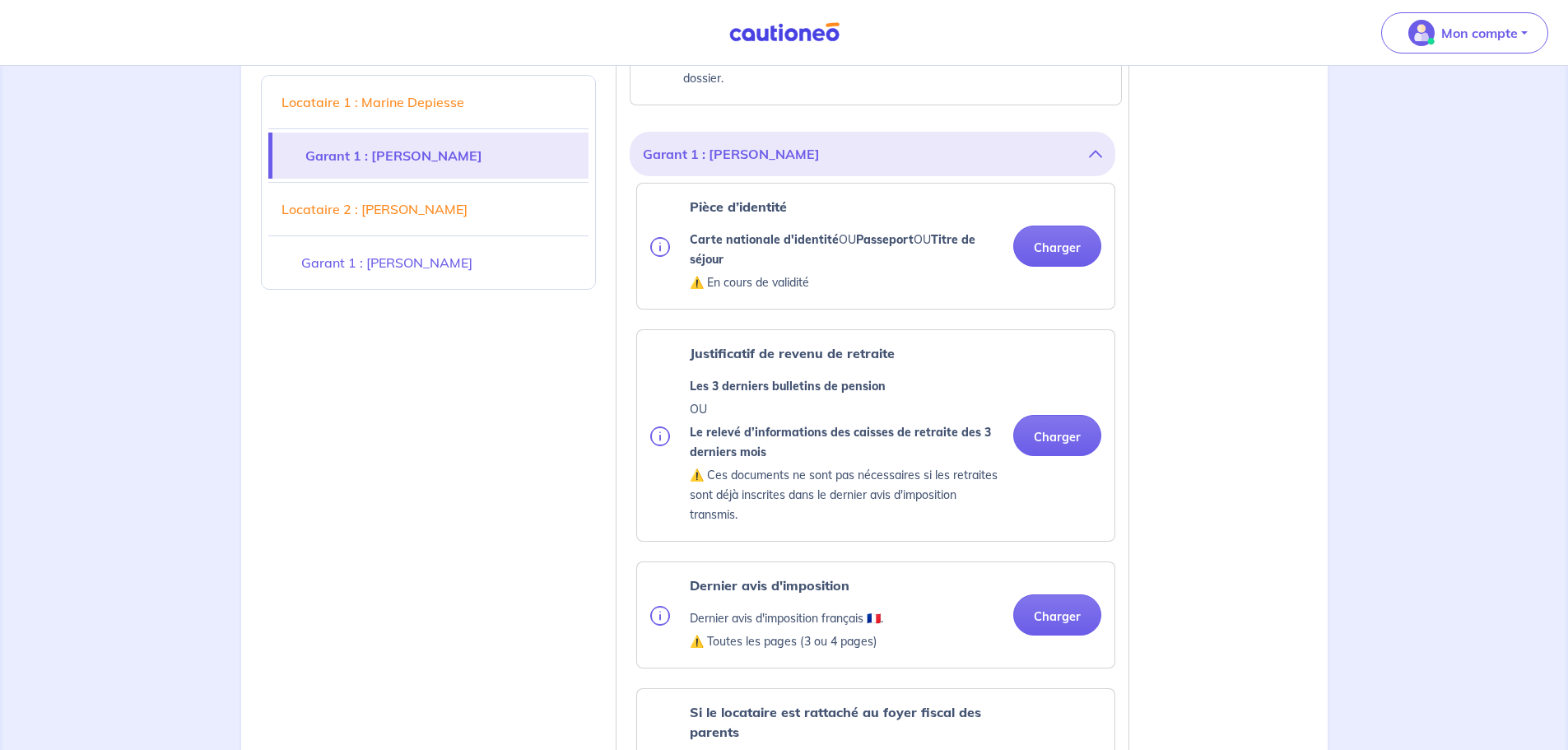
drag, startPoint x: 1191, startPoint y: 441, endPoint x: 1165, endPoint y: 382, distance: 64.5
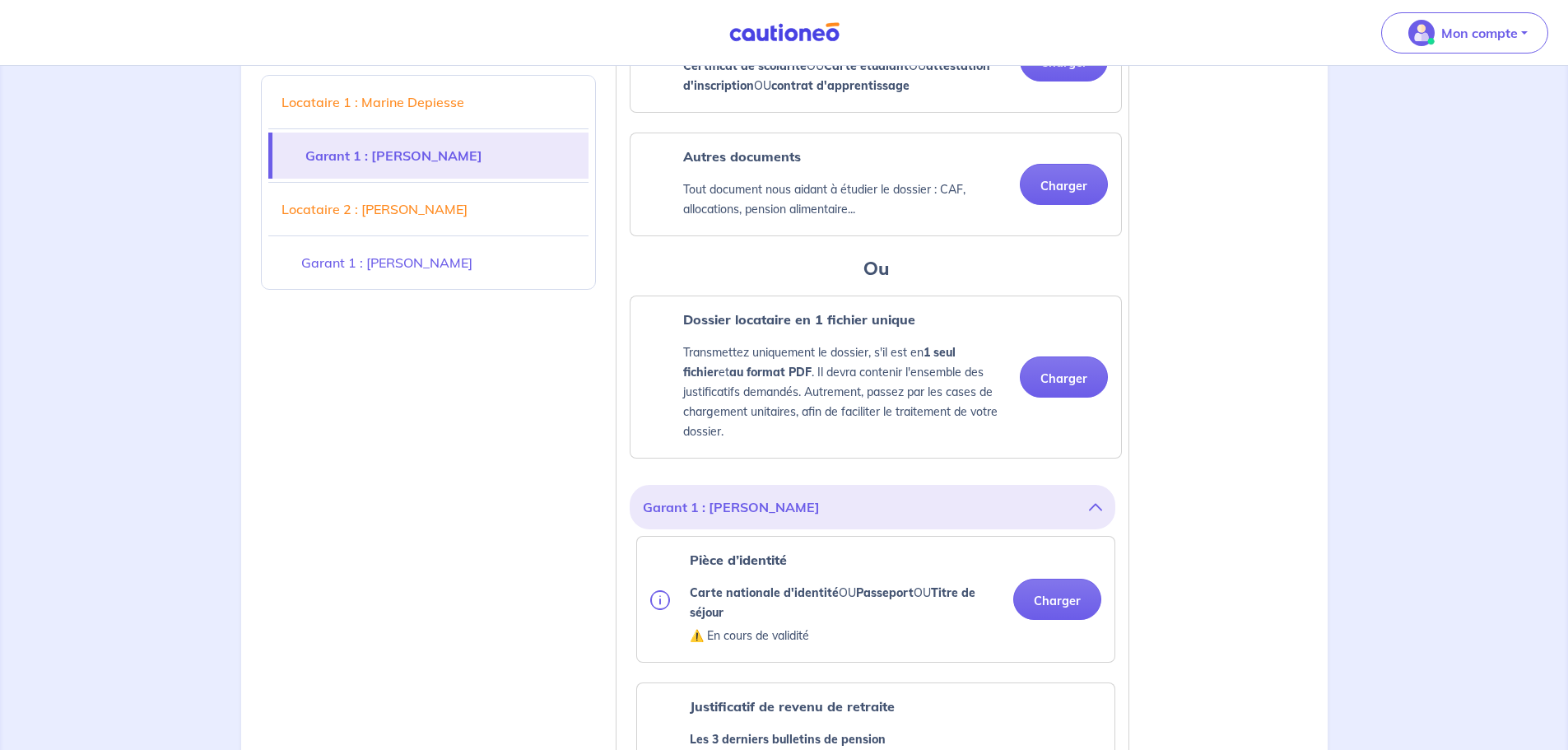
scroll to position [801, 0]
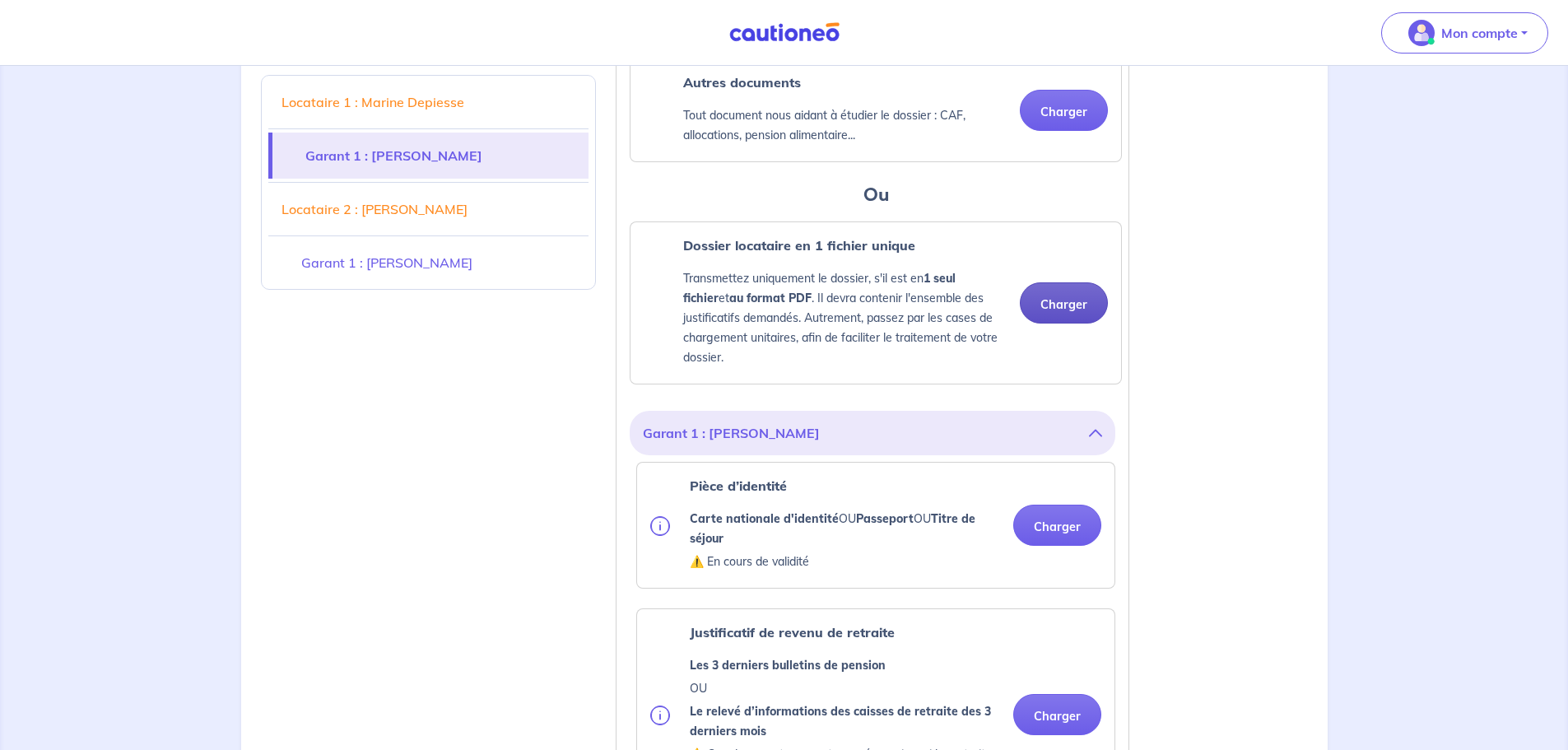
click at [1052, 323] on button "Charger" at bounding box center [1064, 303] width 88 height 41
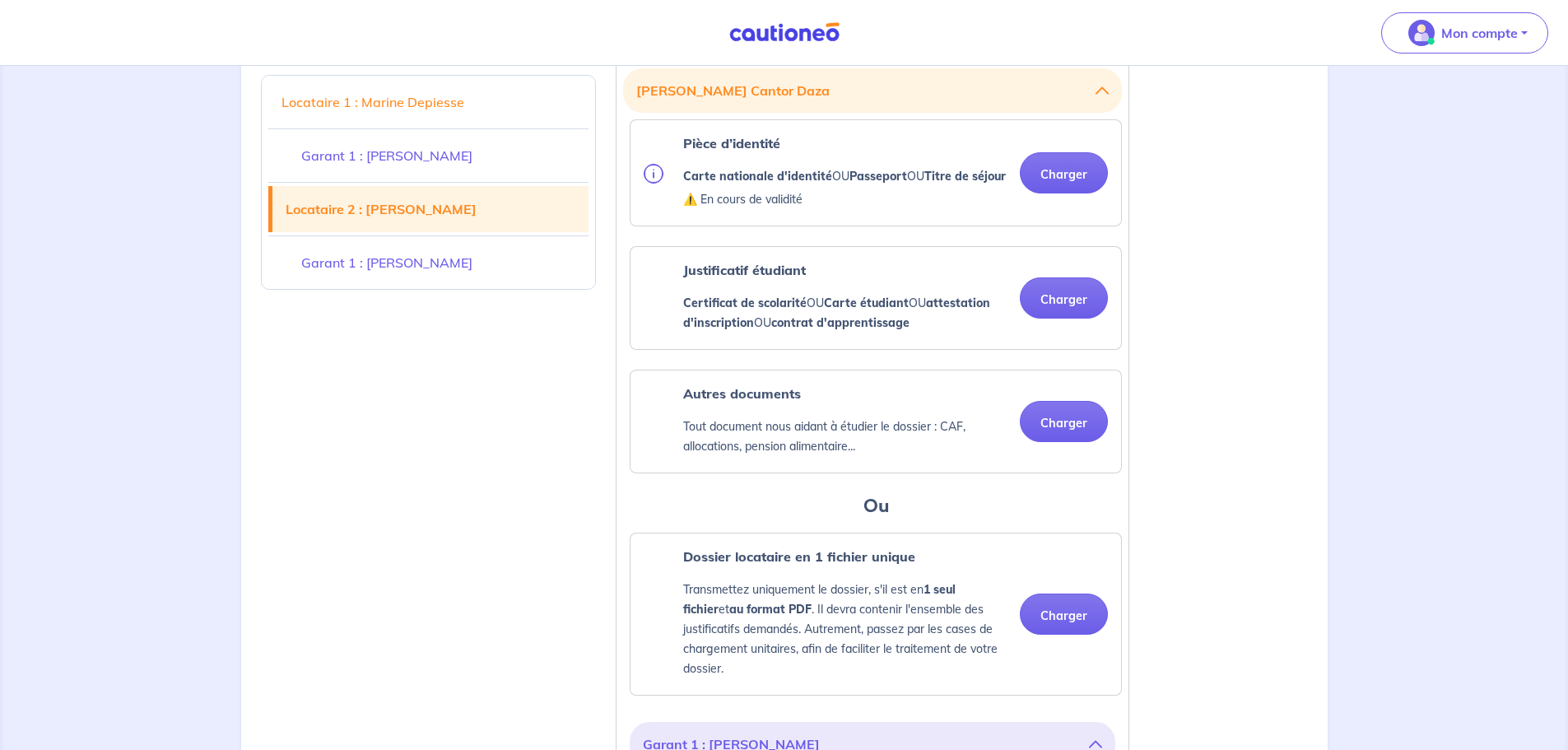
scroll to position [2364, 0]
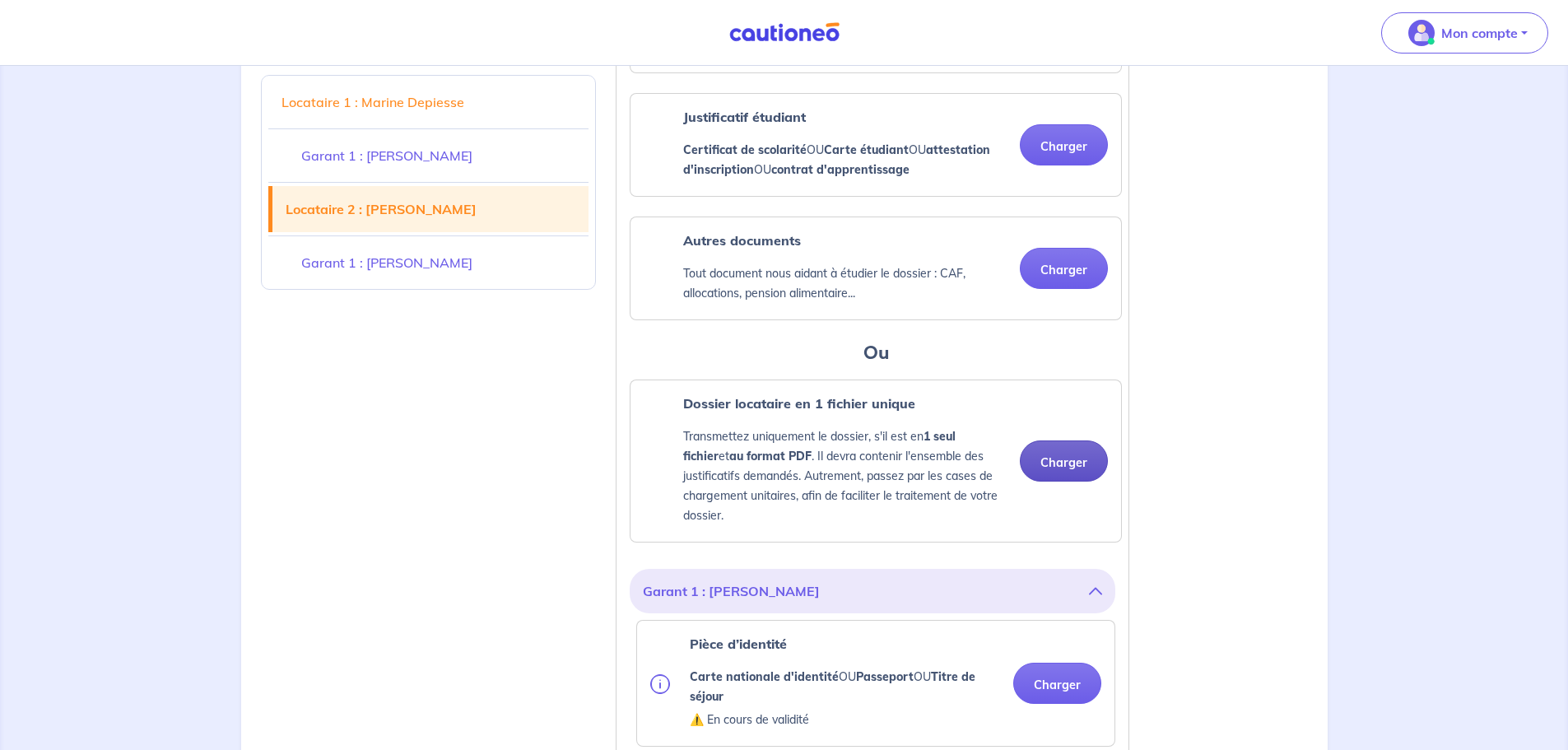
click at [1067, 473] on button "Charger" at bounding box center [1064, 460] width 88 height 41
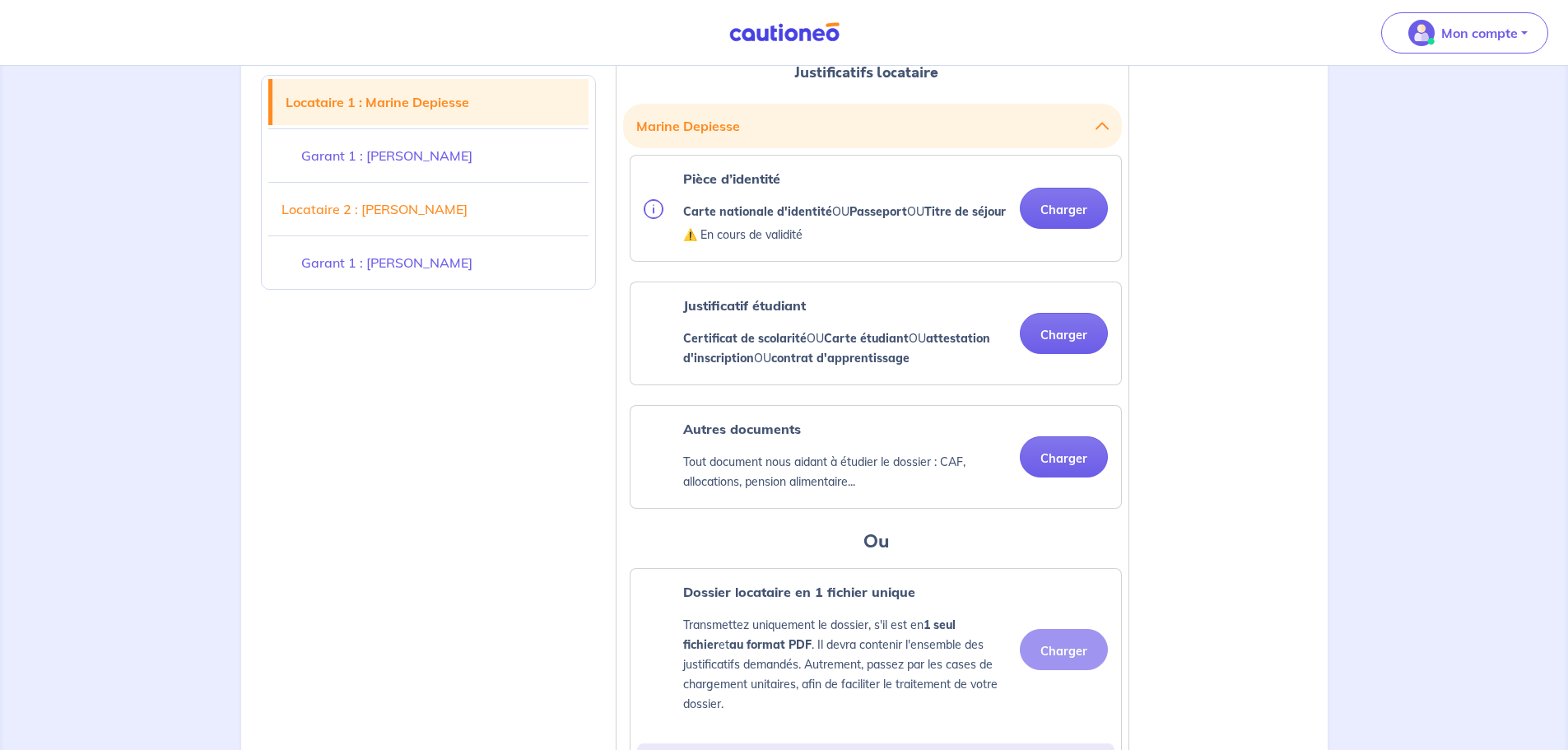
scroll to position [471, 0]
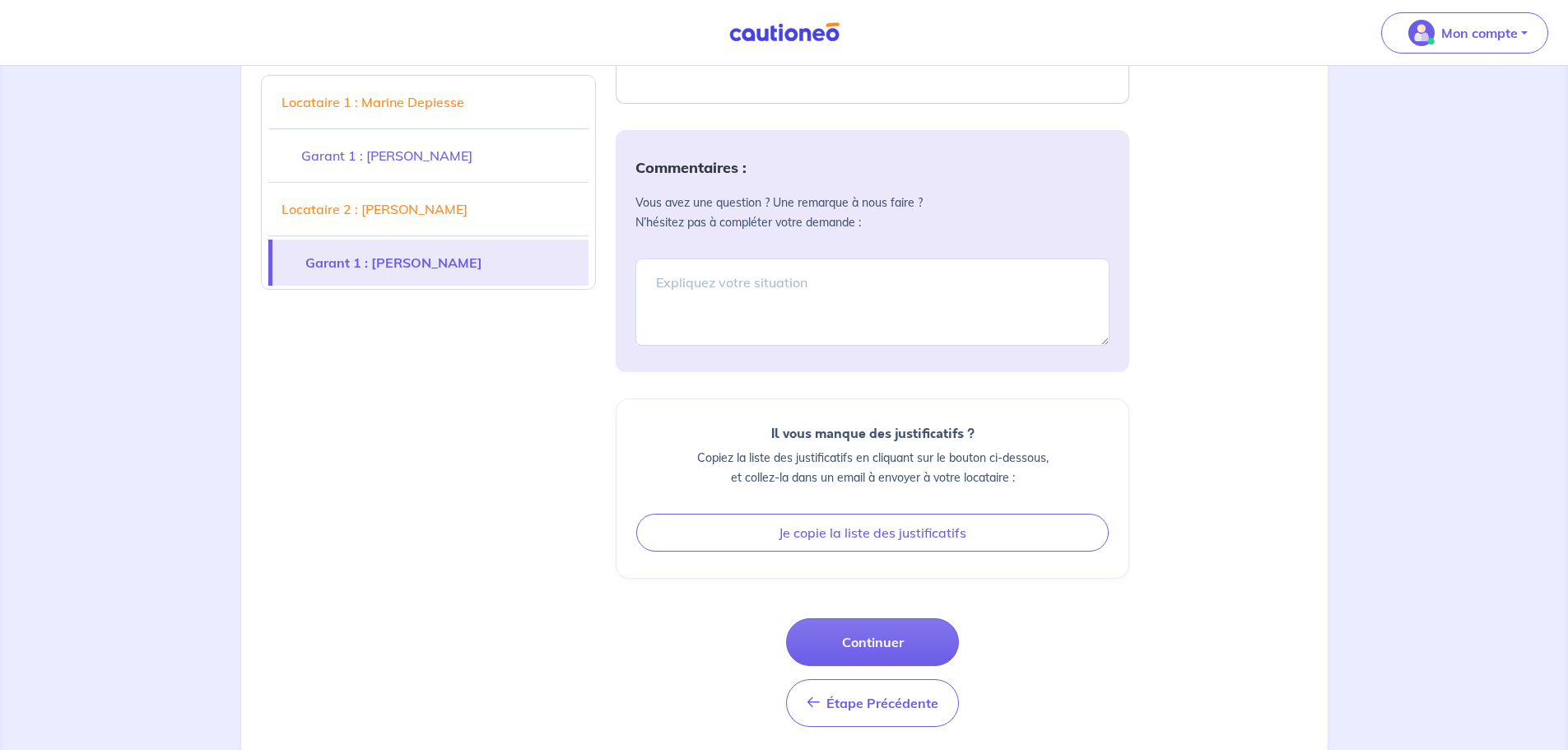
drag, startPoint x: 1182, startPoint y: 260, endPoint x: 1129, endPoint y: 258, distance: 53.0
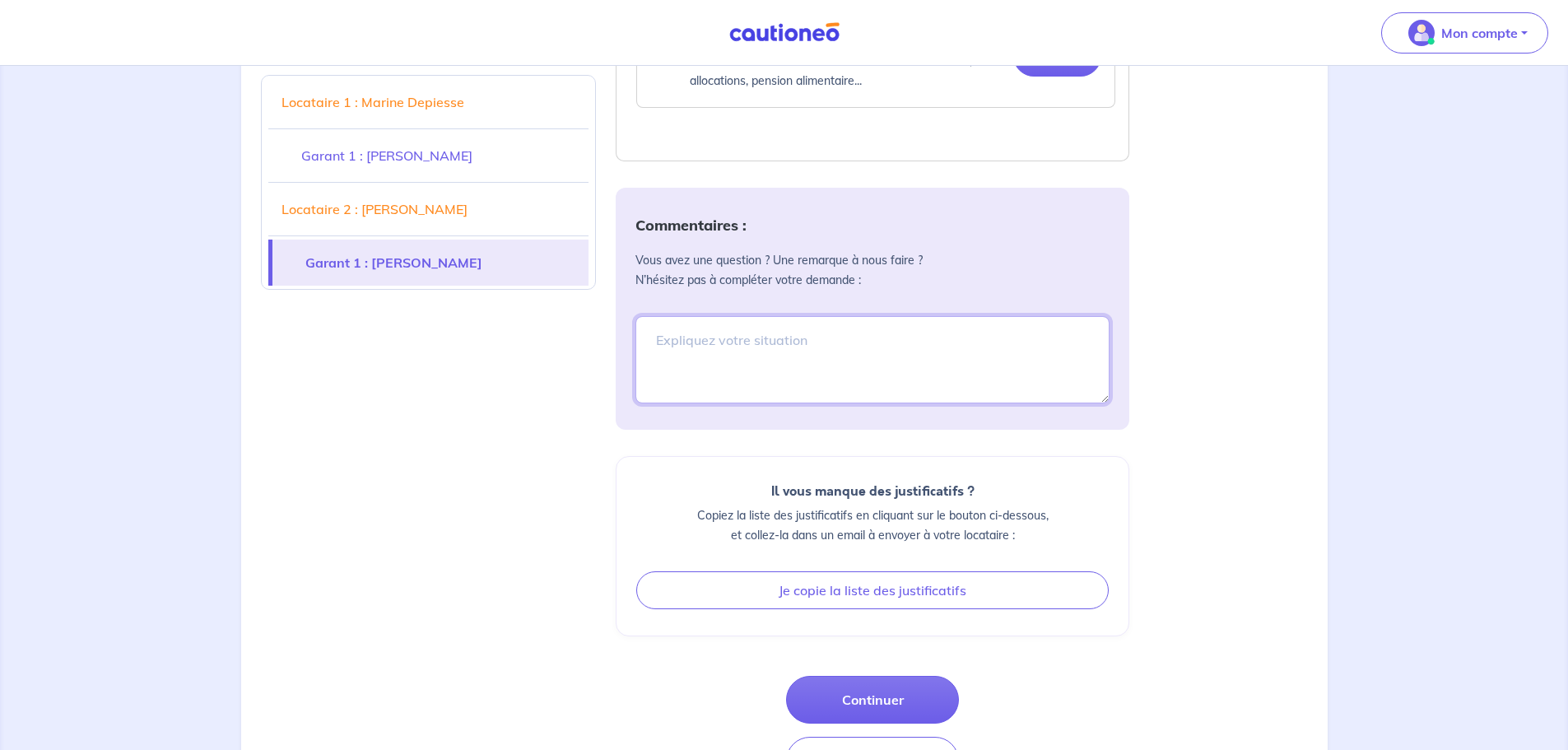
click at [1045, 292] on div "Commentaires : Vous avez une question ? Une remarque à nous faire ? N’hésitez p…" at bounding box center [873, 309] width 513 height 242
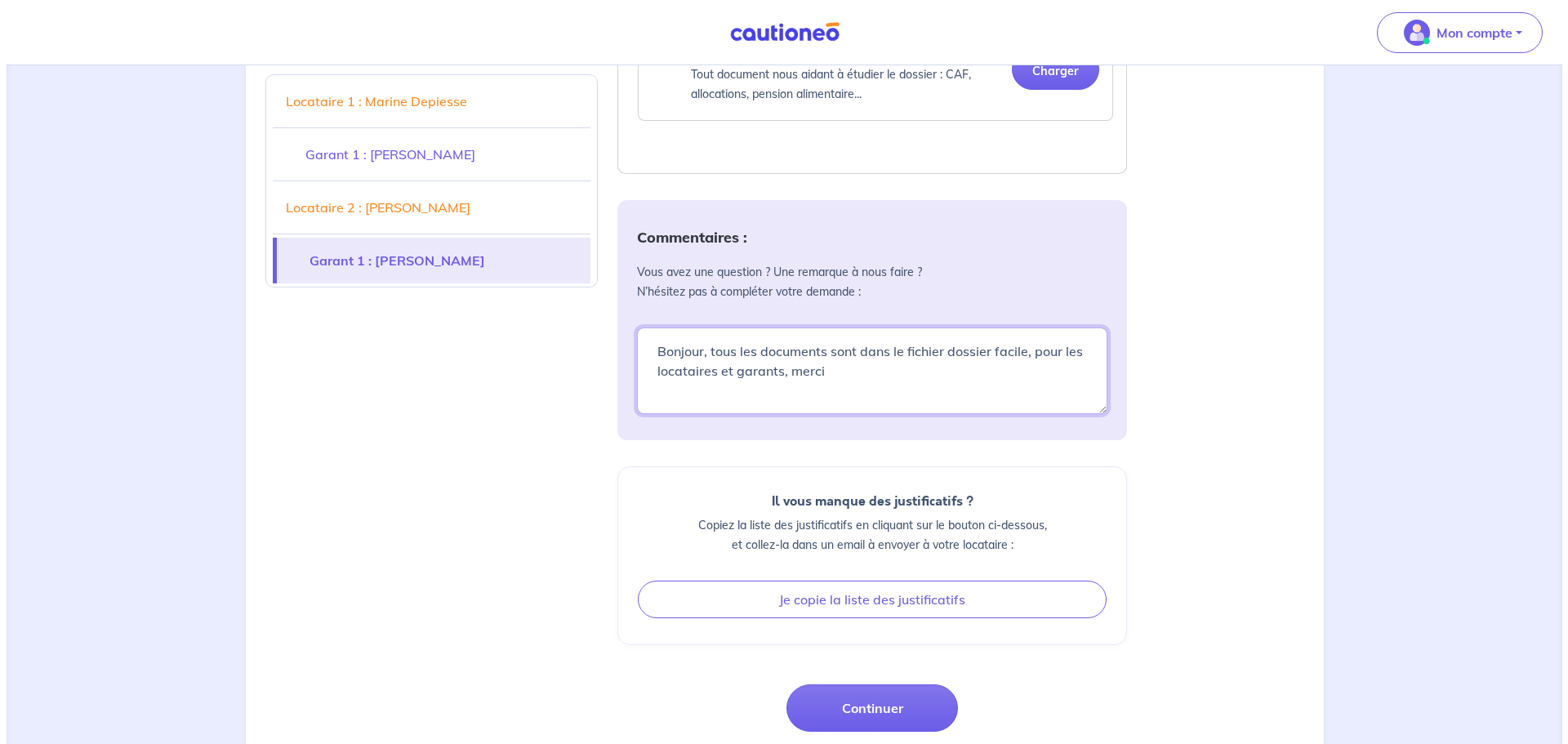
scroll to position [3852, 0]
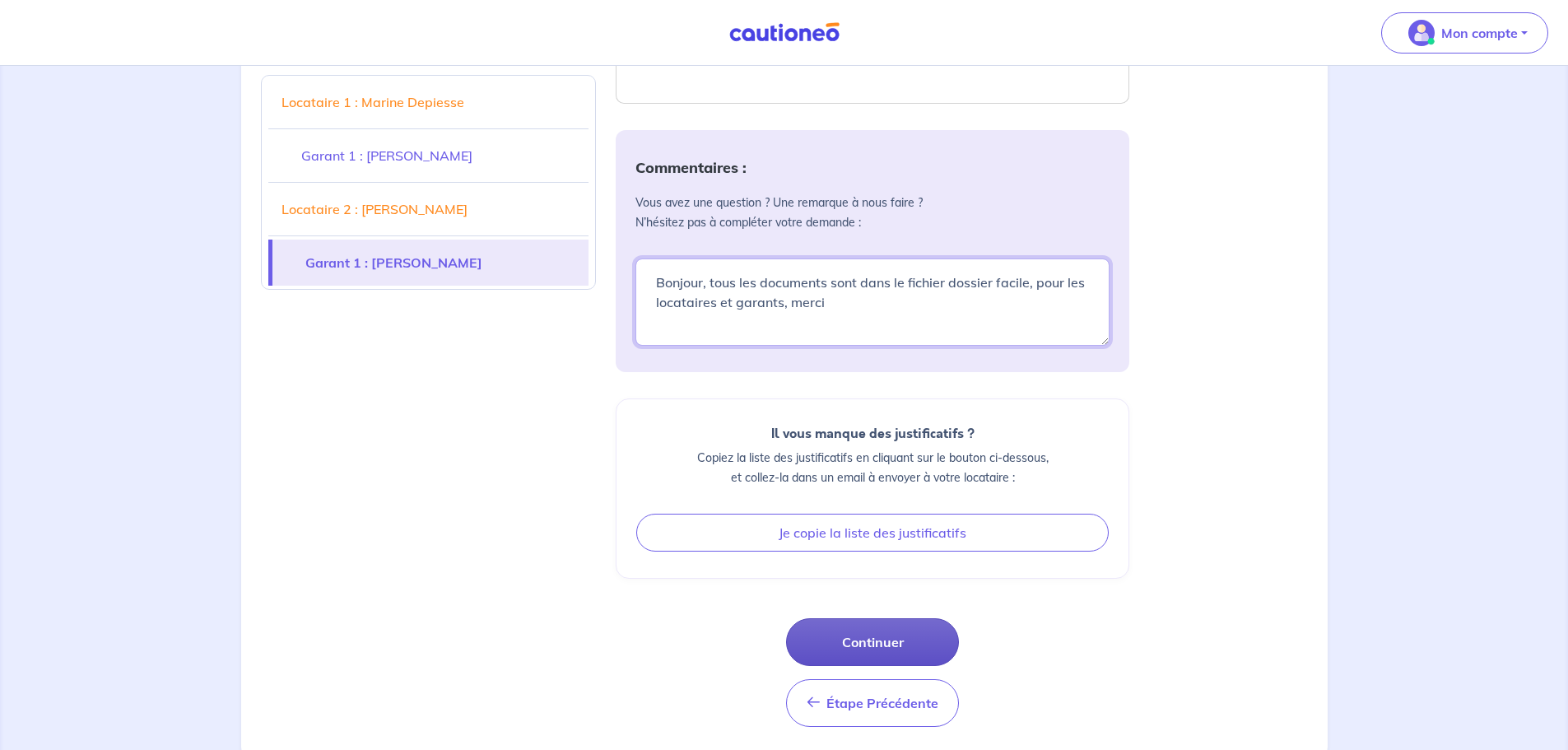
type textarea "Bonjour, tous les documents sont dans le fichier dossier facile, pour les locat…"
click at [906, 626] on button "Continuer" at bounding box center [872, 642] width 173 height 48
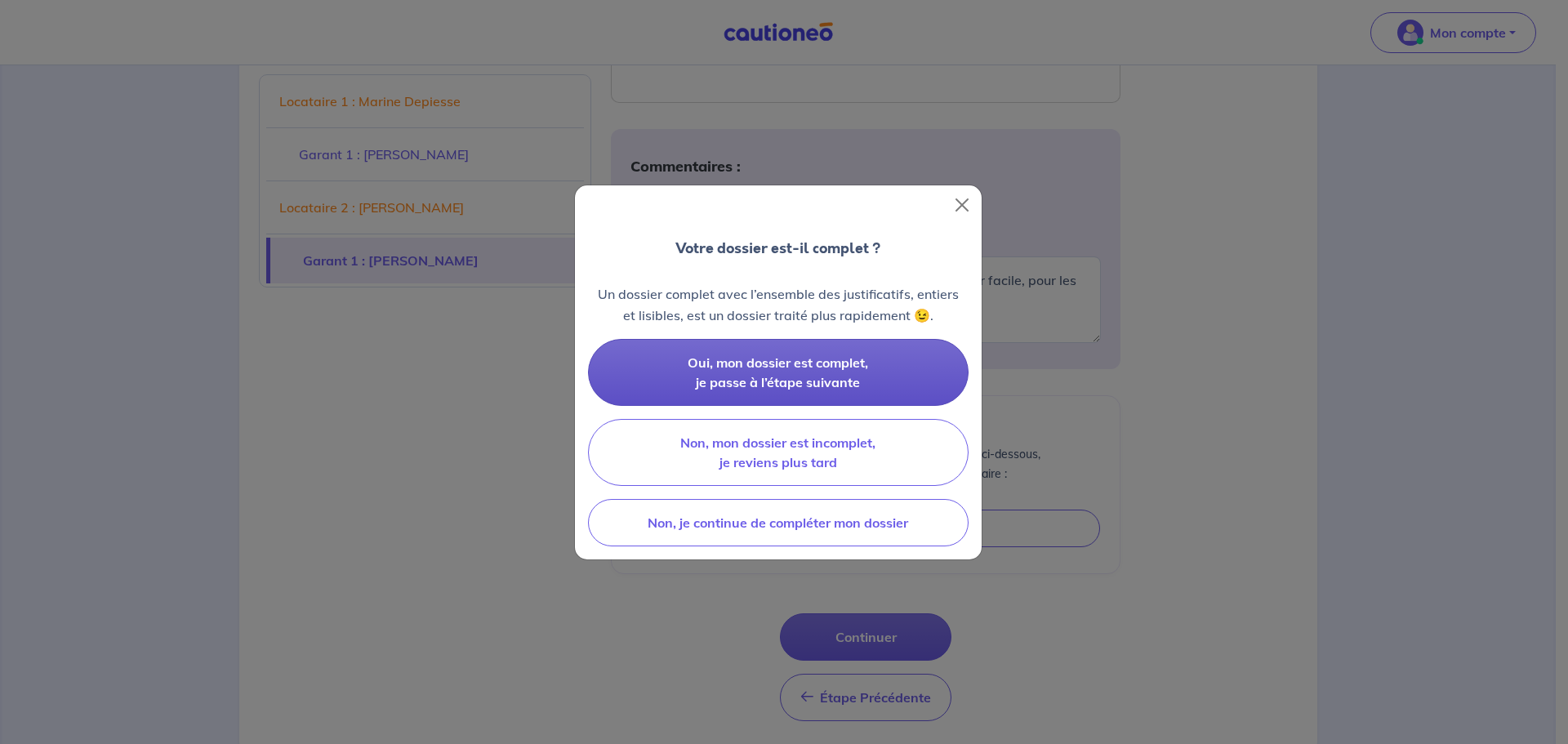
click at [855, 372] on button "Oui, mon dossier est complet, je passe à l’étape suivante" at bounding box center [778, 372] width 381 height 67
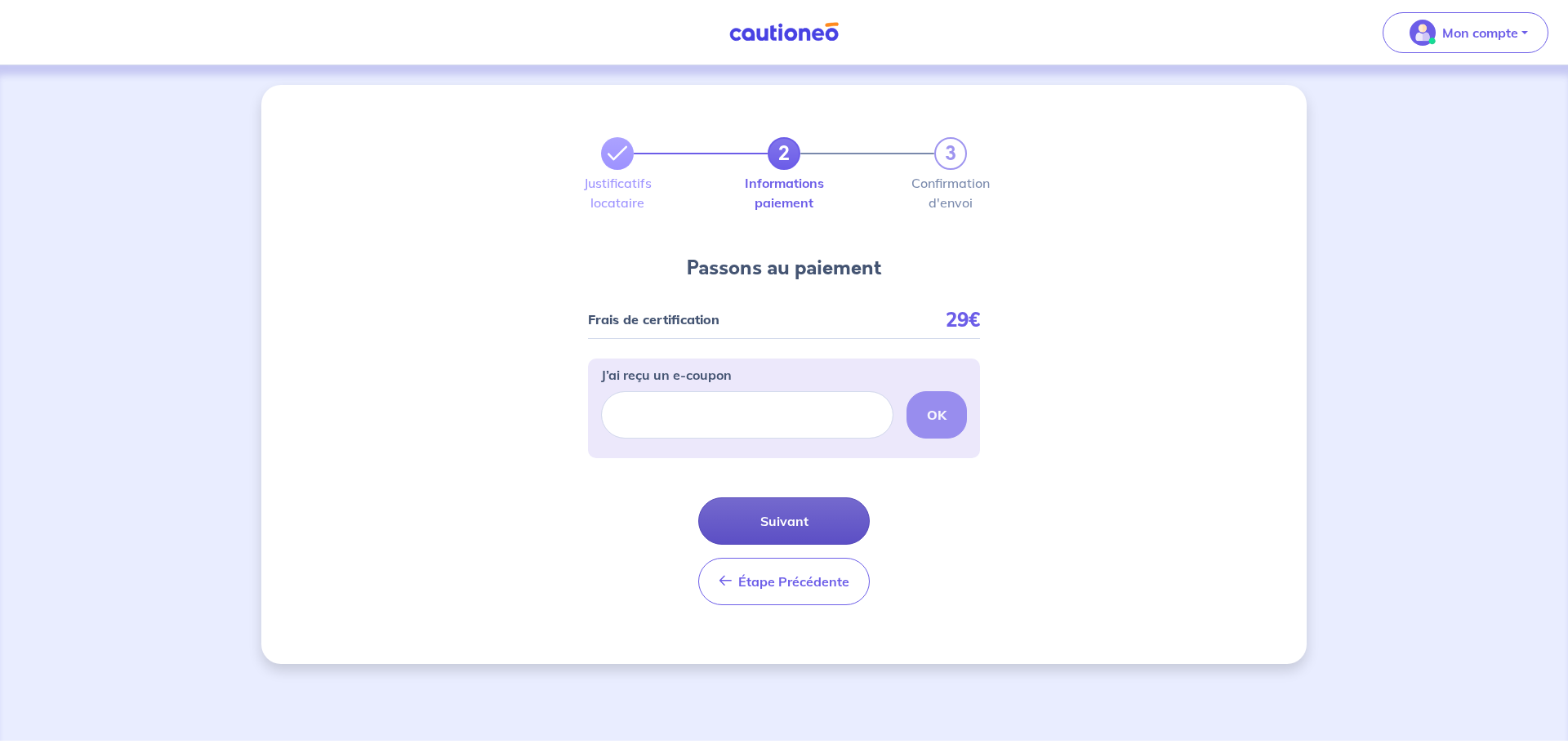
click at [789, 511] on button "Suivant" at bounding box center [783, 521] width 171 height 48
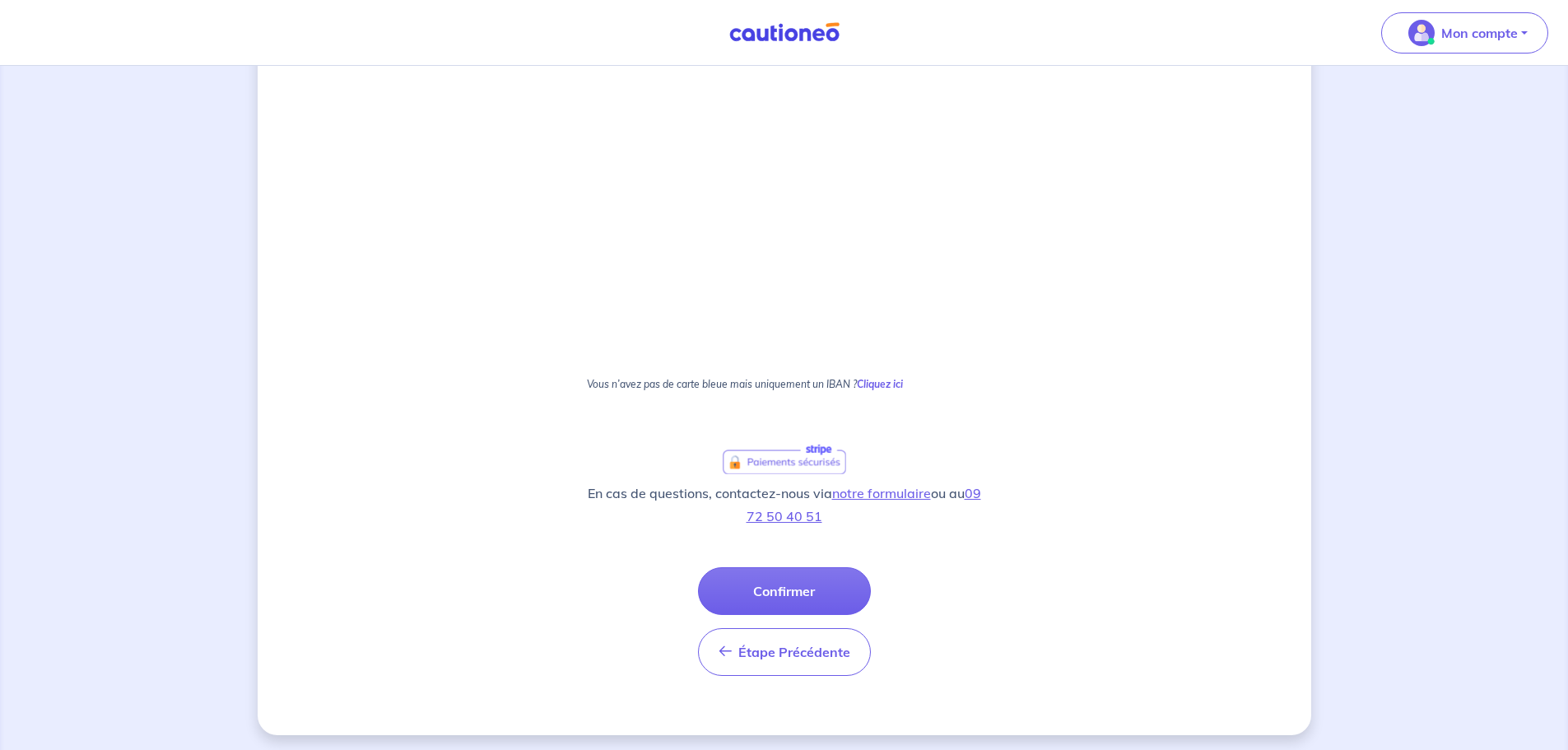
scroll to position [800, 0]
drag, startPoint x: 830, startPoint y: 583, endPoint x: 912, endPoint y: 561, distance: 84.9
click at [830, 583] on button "Confirmer" at bounding box center [784, 586] width 173 height 48
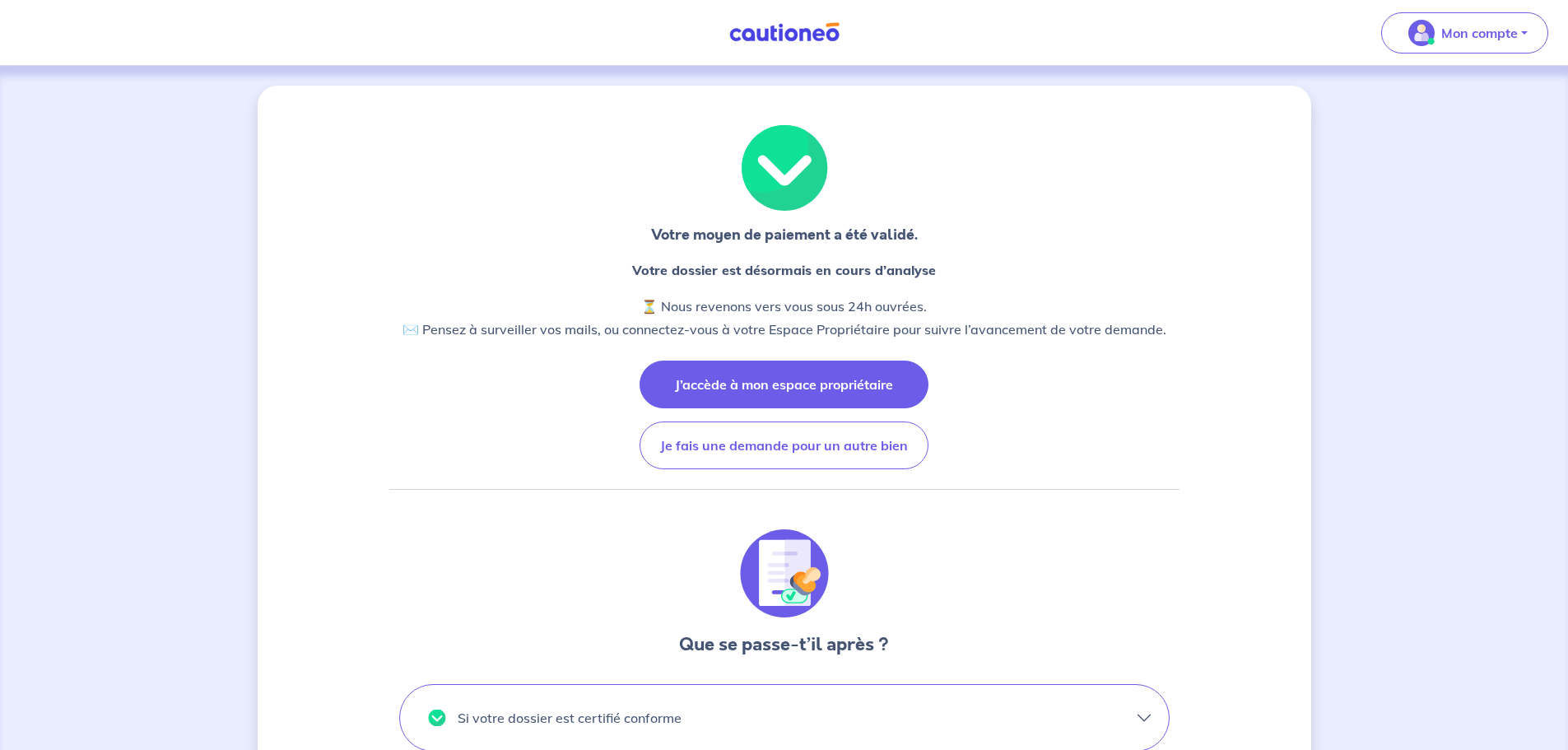
click at [880, 391] on button "J’accède à mon espace propriétaire" at bounding box center [784, 384] width 289 height 48
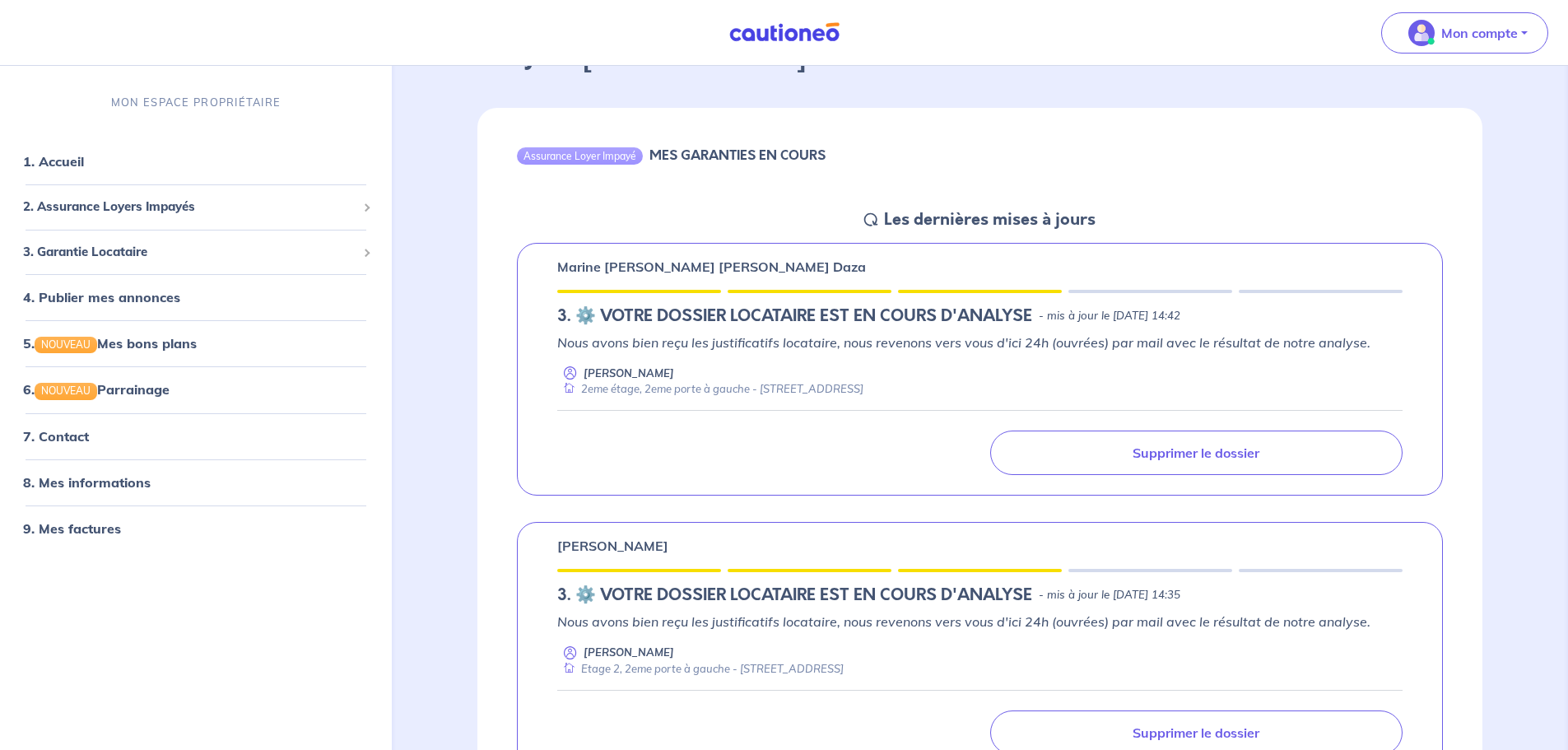
scroll to position [82, 0]
